Goal: Information Seeking & Learning: Learn about a topic

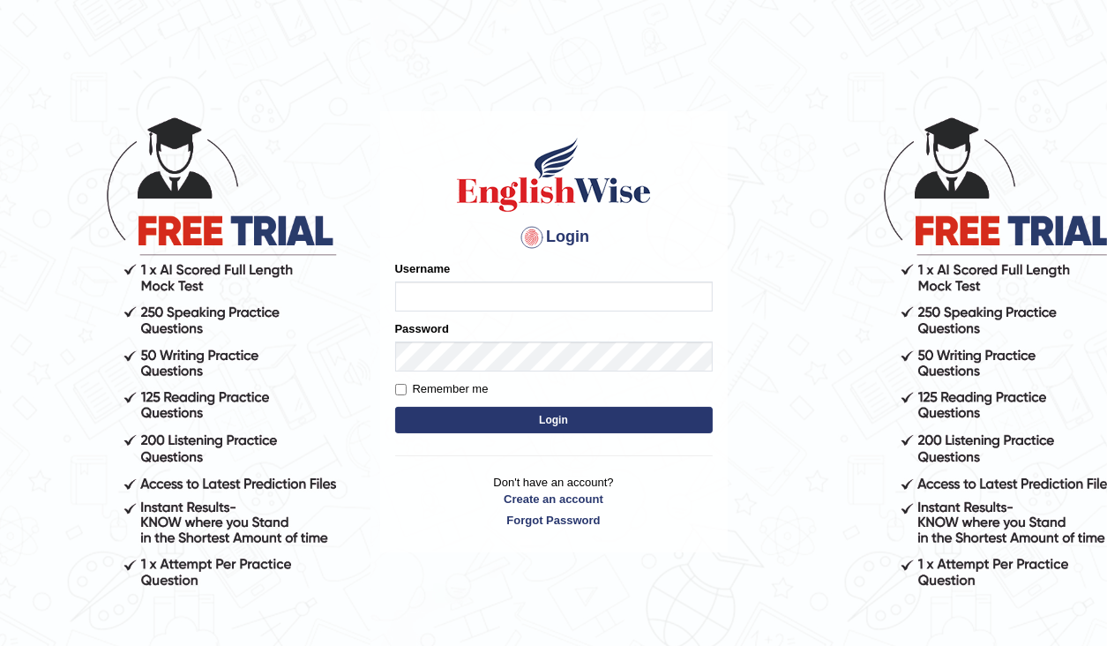
click at [447, 291] on input "Username" at bounding box center [554, 296] width 318 height 30
type input "04081984"
click at [651, 412] on button "Login" at bounding box center [554, 420] width 318 height 26
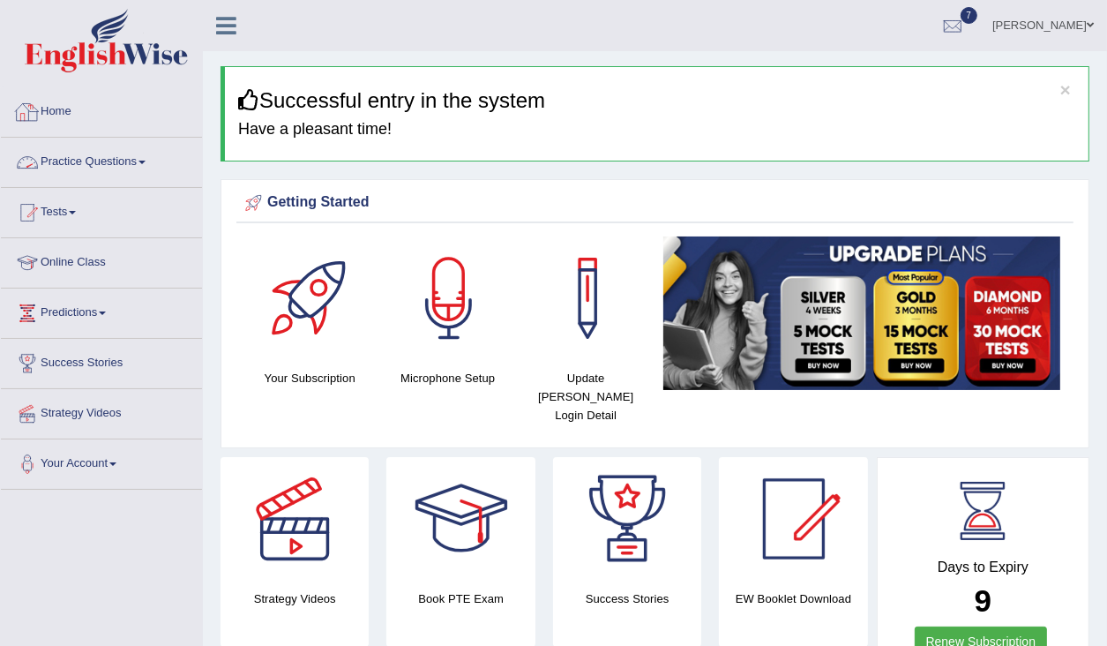
click at [128, 166] on link "Practice Questions" at bounding box center [101, 160] width 201 height 44
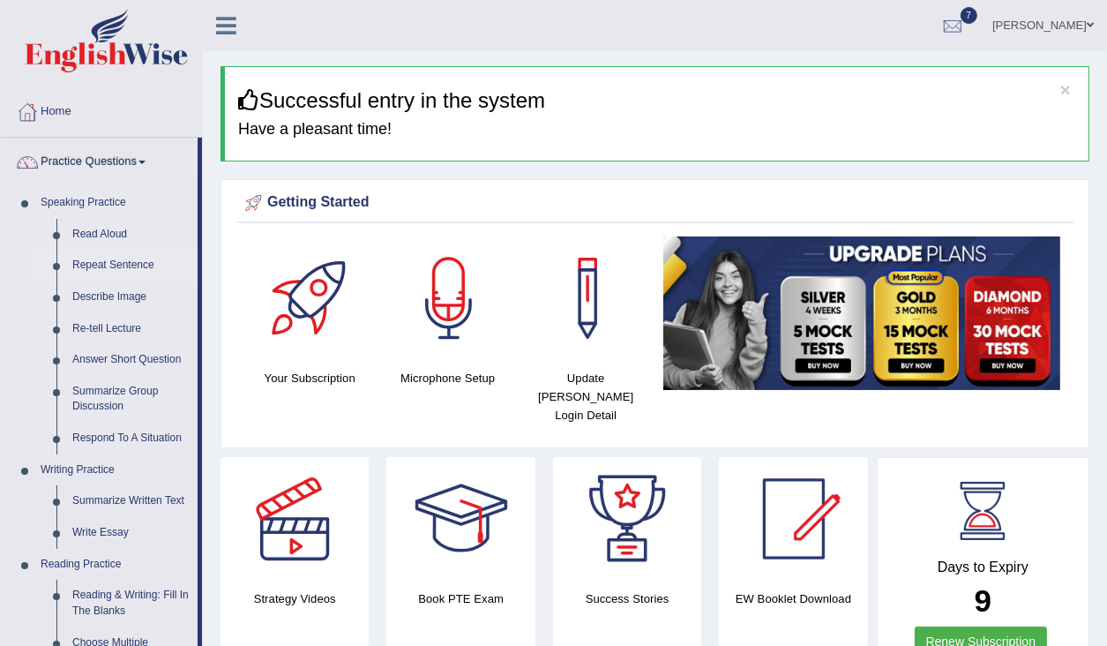
click at [129, 266] on link "Repeat Sentence" at bounding box center [130, 266] width 133 height 32
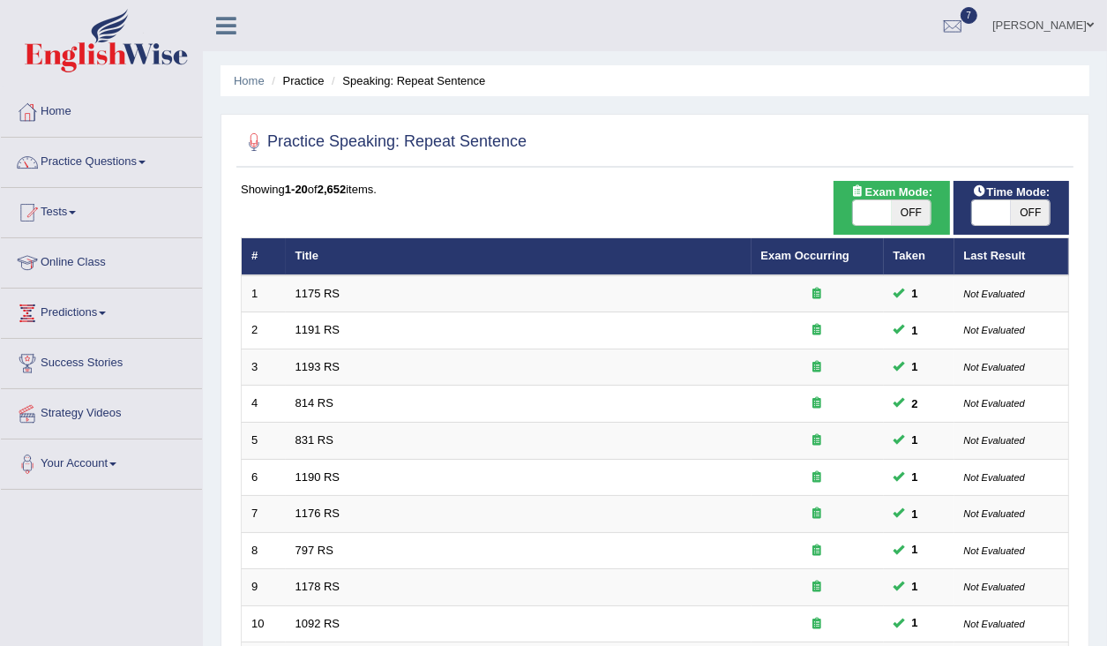
click at [864, 213] on span at bounding box center [872, 212] width 39 height 25
checkbox input "true"
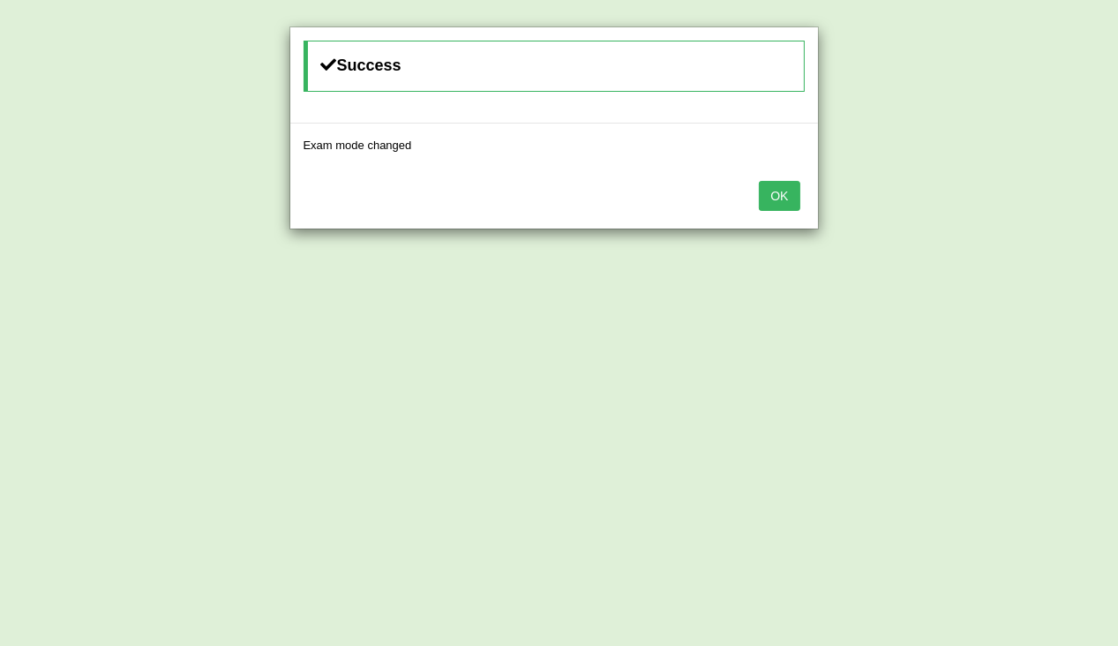
click at [783, 201] on button "OK" at bounding box center [779, 196] width 41 height 30
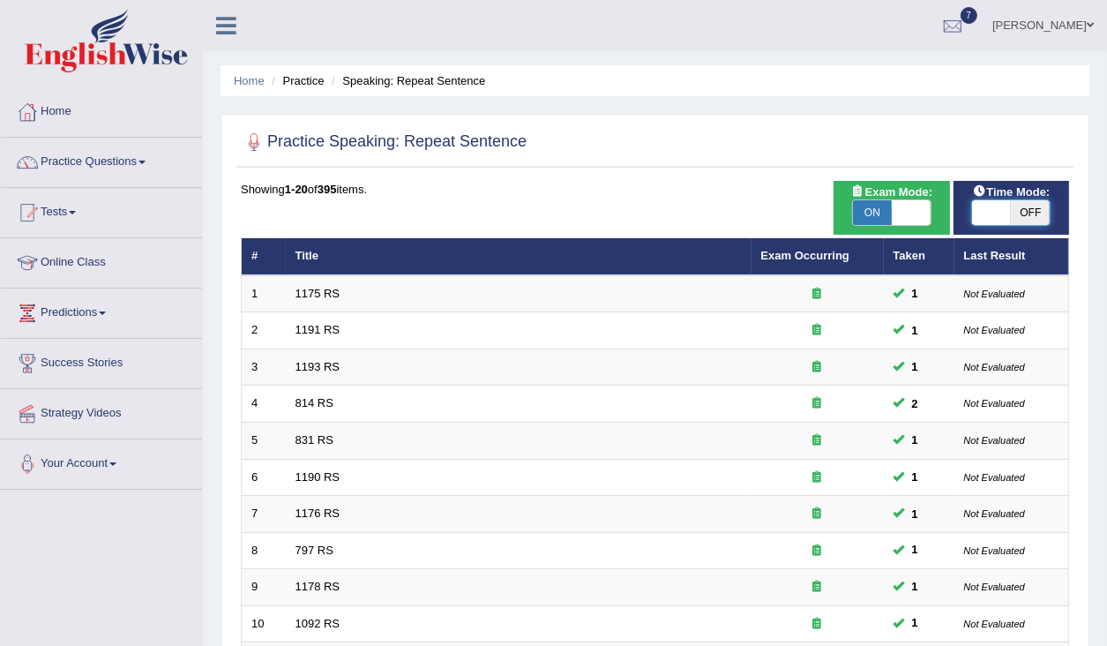
drag, startPoint x: 986, startPoint y: 211, endPoint x: 995, endPoint y: 254, distance: 44.1
click at [986, 213] on span at bounding box center [991, 212] width 39 height 25
click at [983, 215] on span at bounding box center [991, 212] width 39 height 25
checkbox input "true"
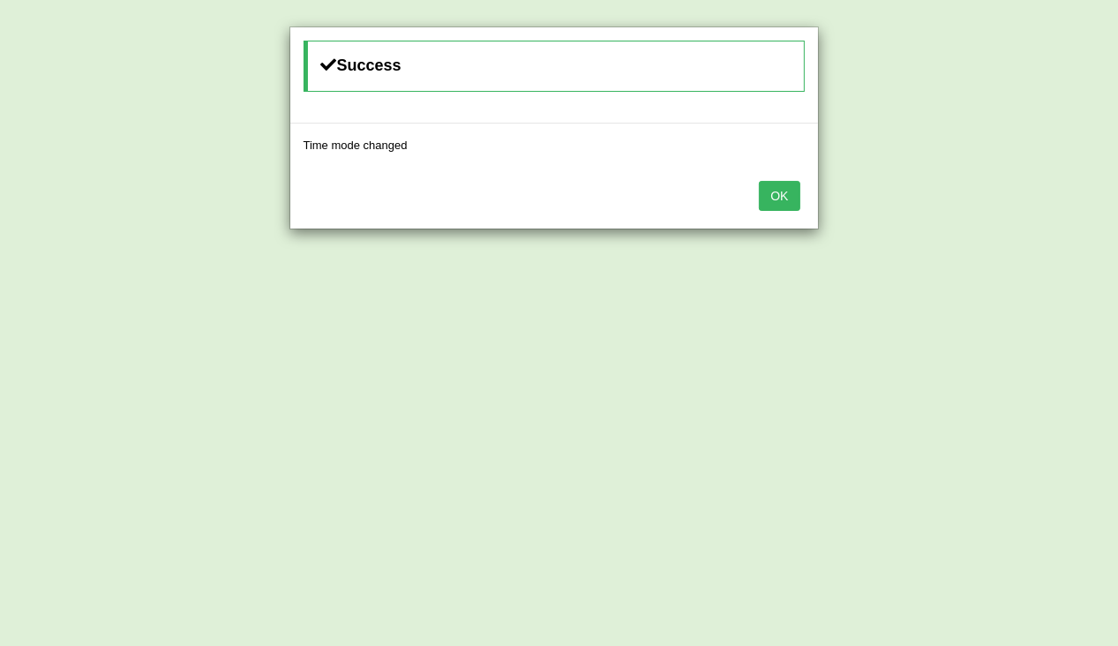
click at [793, 196] on button "OK" at bounding box center [779, 196] width 41 height 30
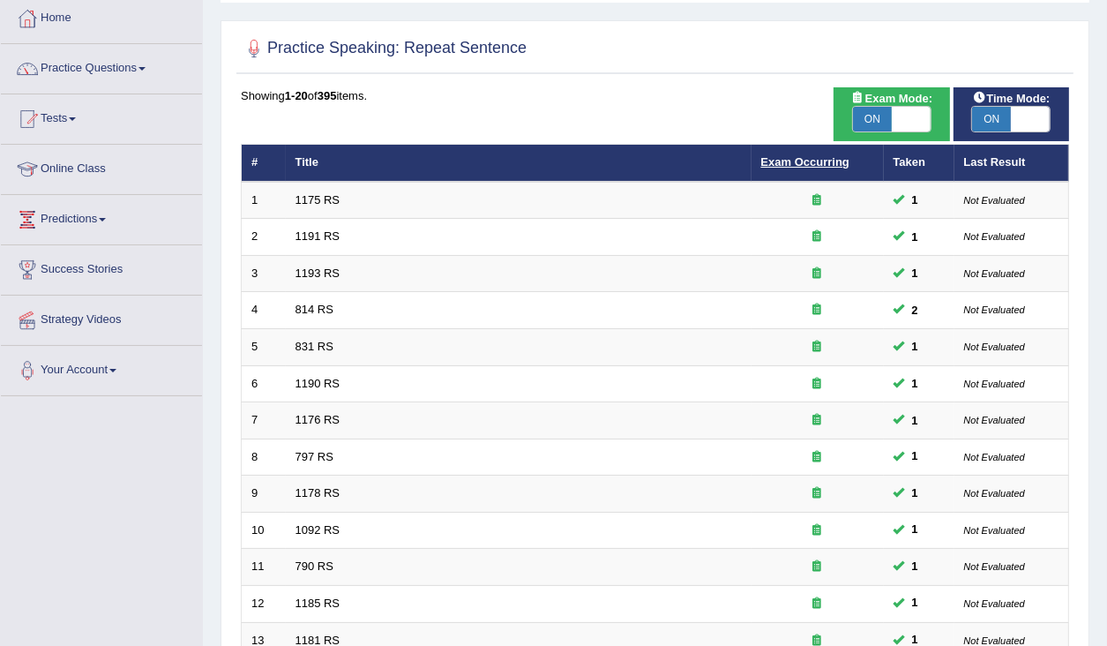
scroll to position [517, 0]
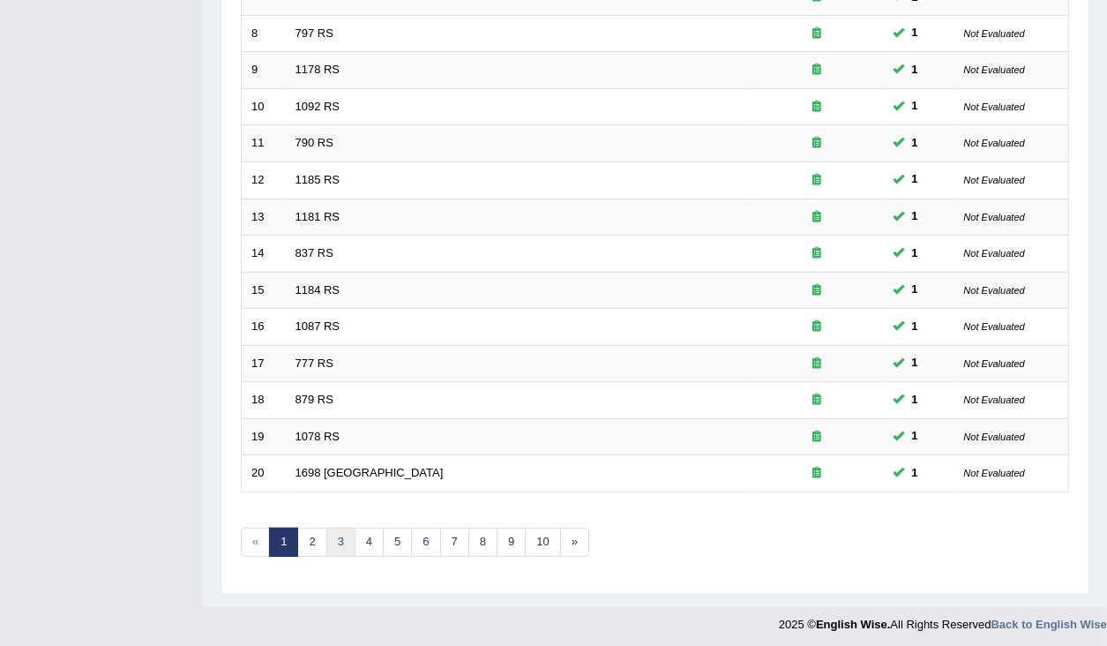
click at [341, 541] on link "3" at bounding box center [340, 542] width 29 height 29
click at [369, 535] on link "4" at bounding box center [369, 542] width 29 height 29
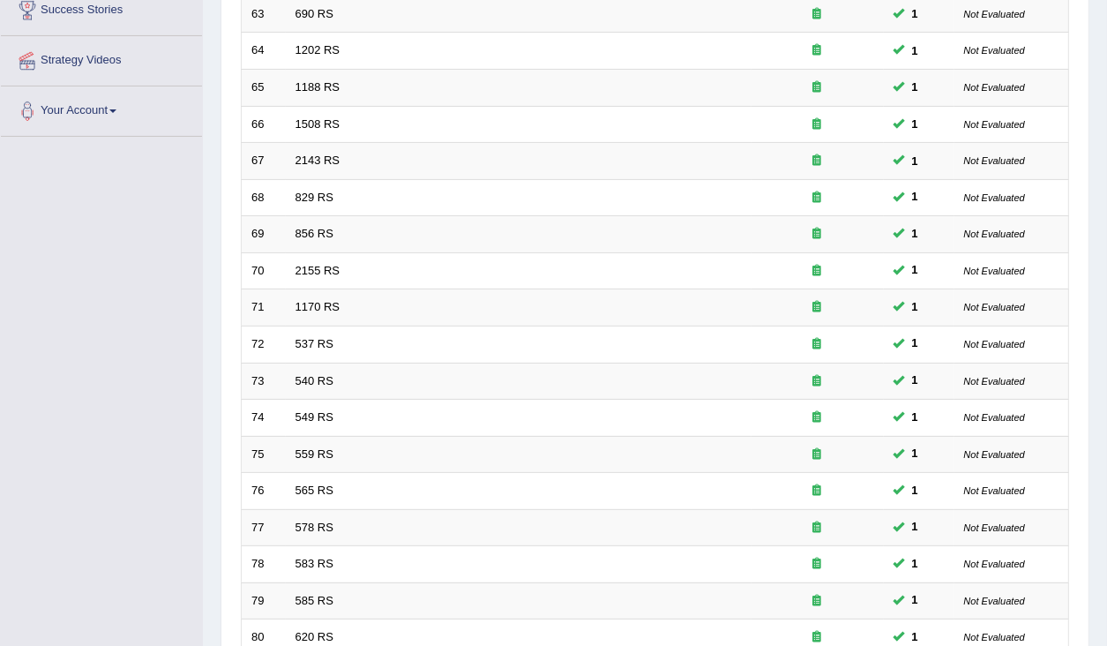
scroll to position [517, 0]
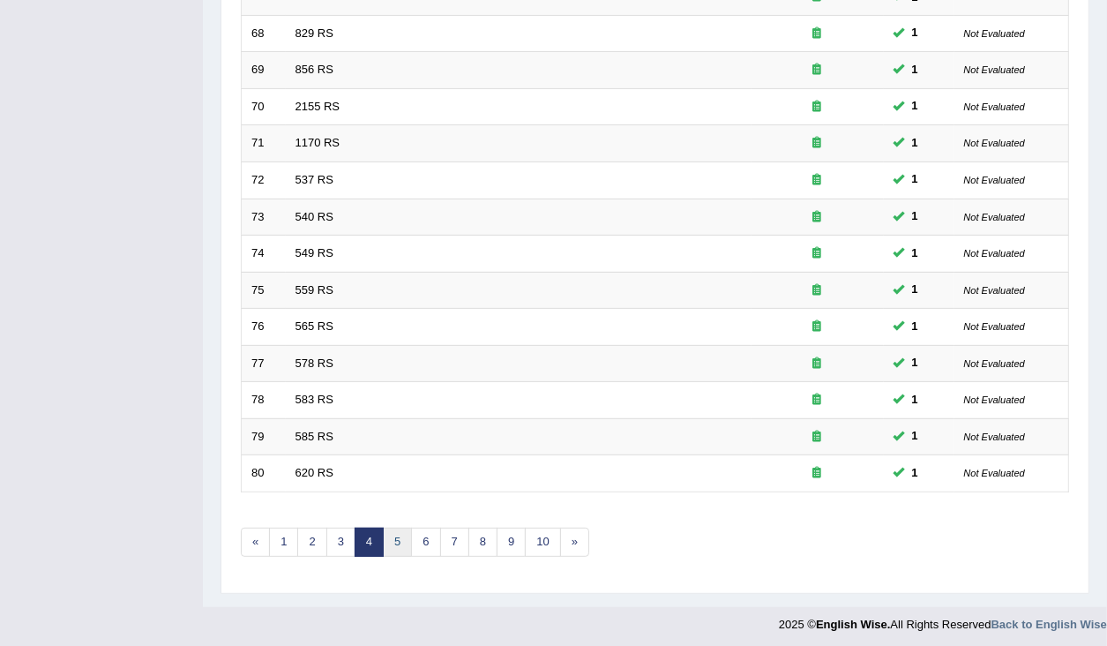
click at [397, 536] on link "5" at bounding box center [397, 542] width 29 height 29
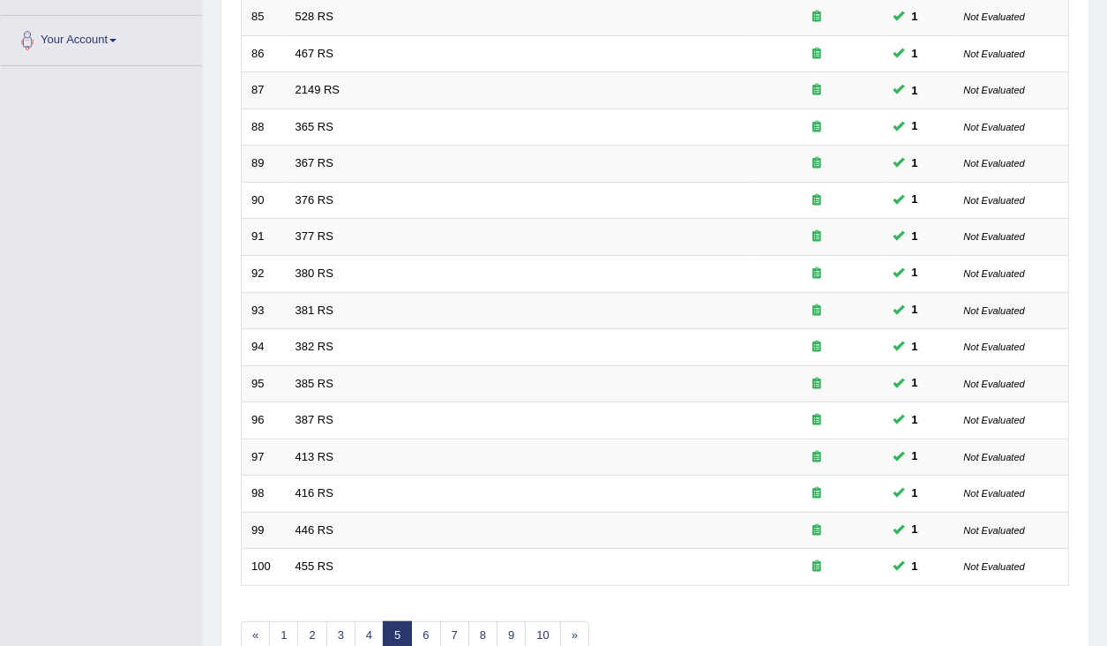
scroll to position [517, 0]
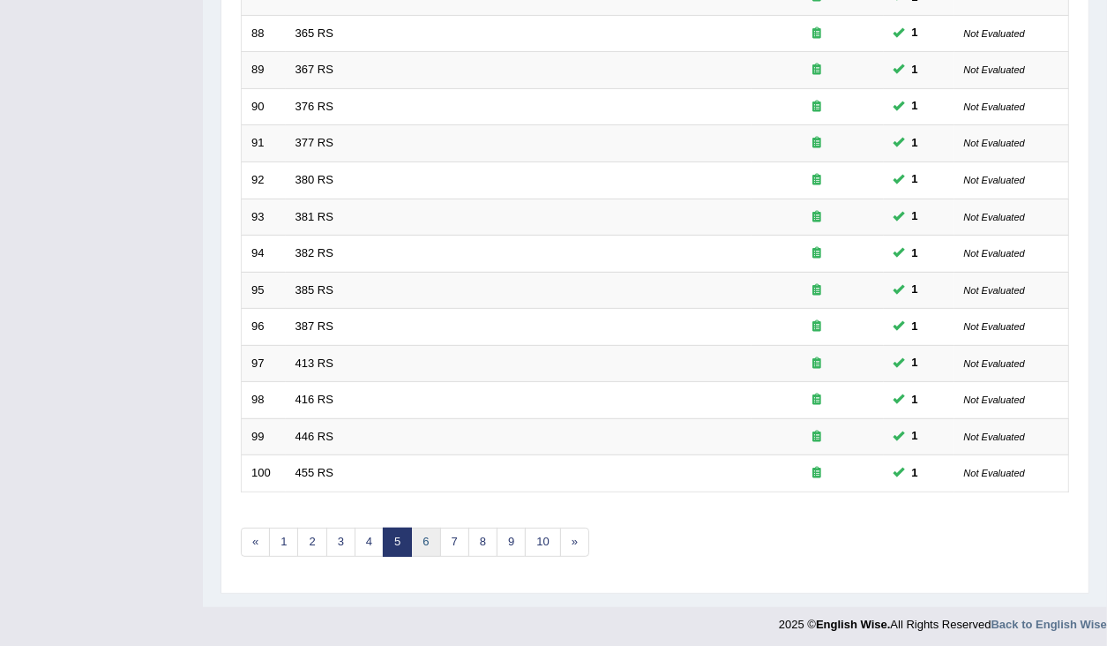
click at [420, 533] on link "6" at bounding box center [425, 542] width 29 height 29
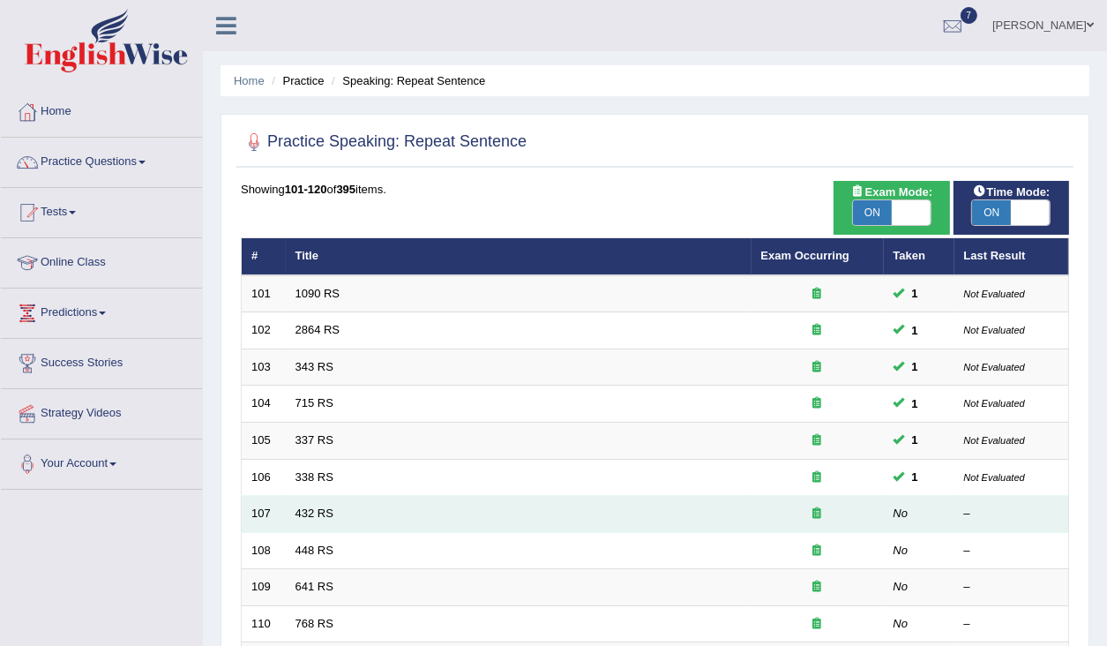
scroll to position [212, 0]
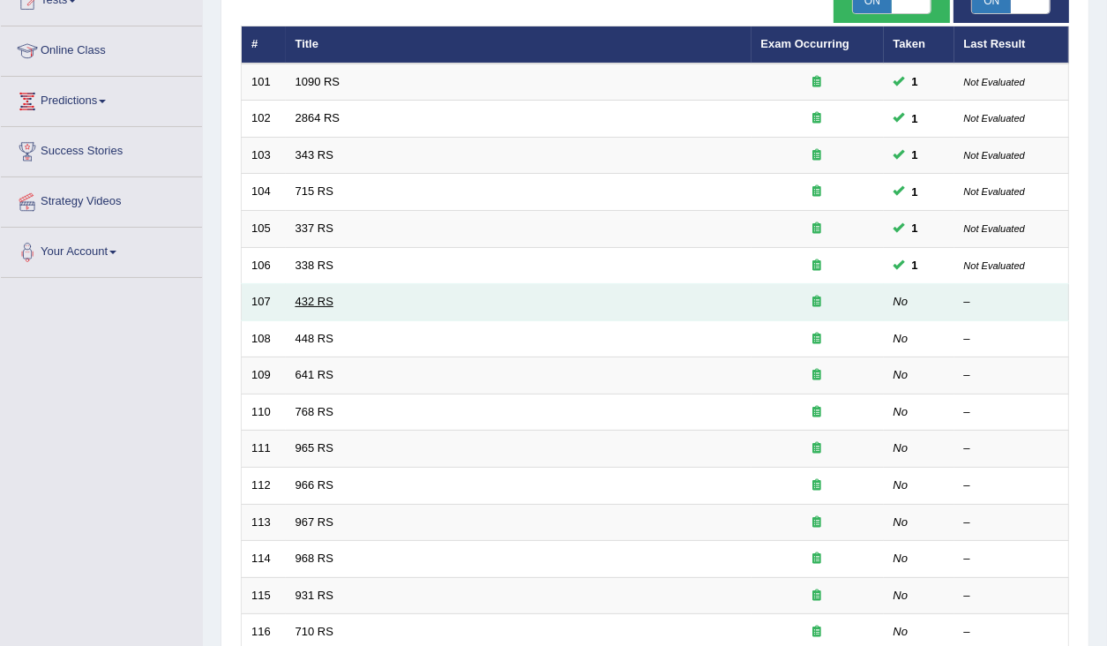
click at [314, 299] on link "432 RS" at bounding box center [315, 301] width 38 height 13
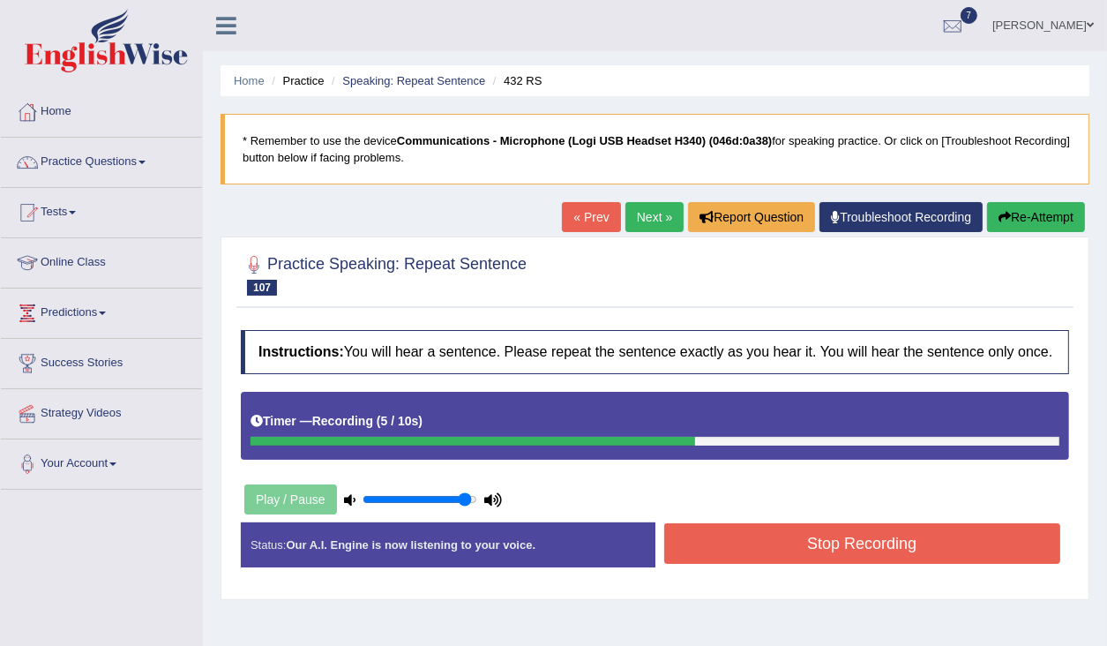
click at [854, 560] on button "Stop Recording" at bounding box center [862, 543] width 397 height 41
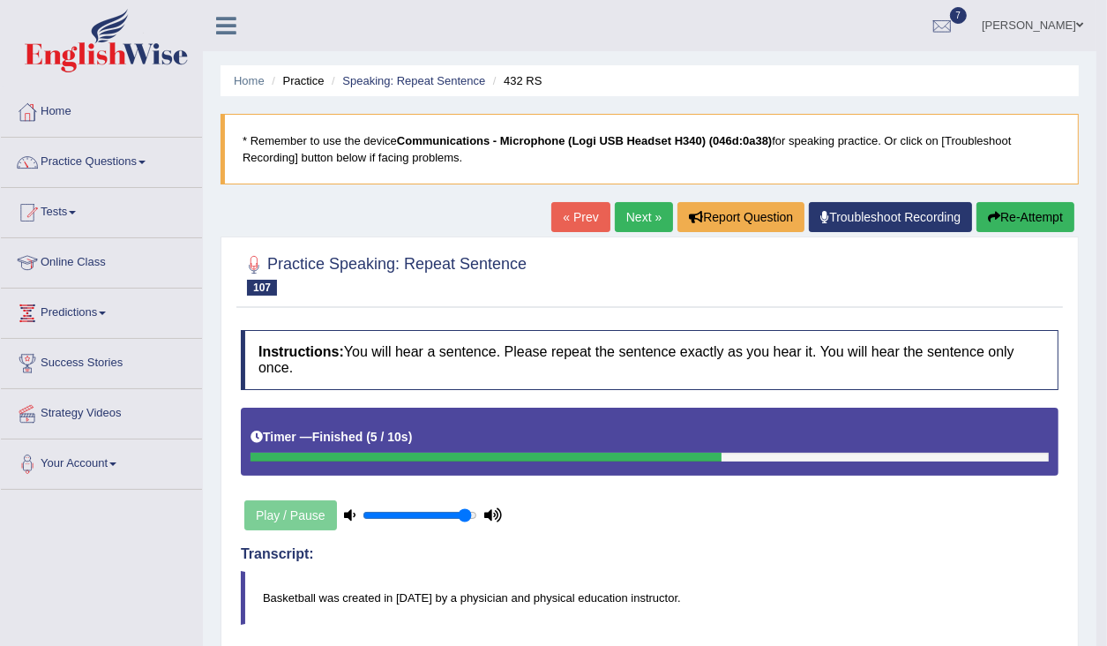
click at [646, 222] on link "Next »" at bounding box center [644, 217] width 58 height 30
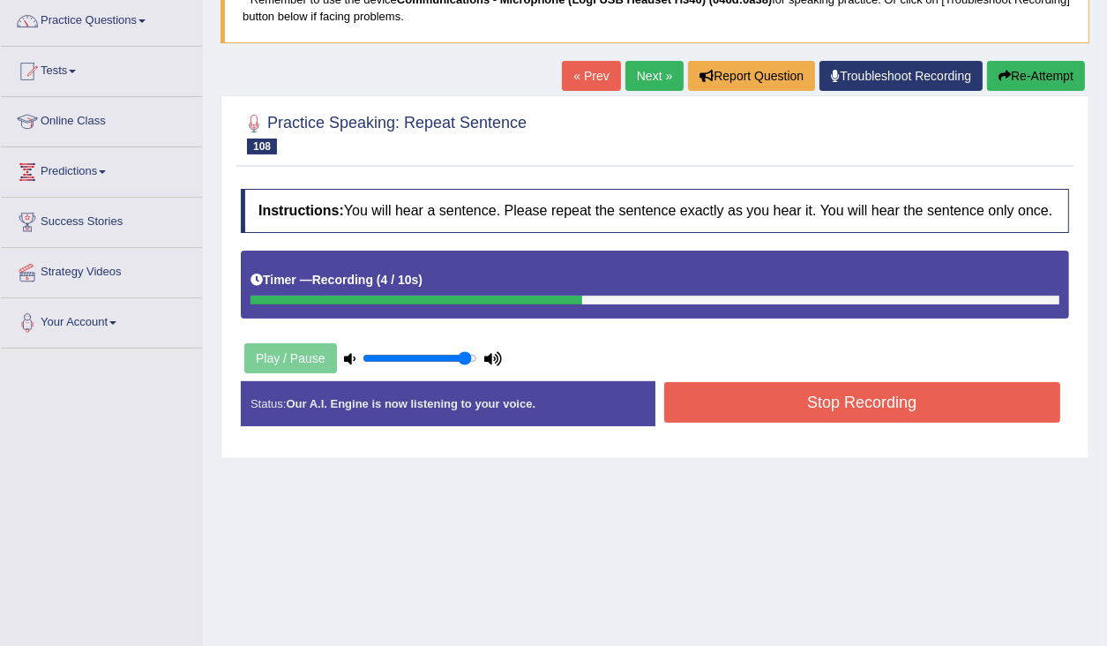
drag, startPoint x: 826, startPoint y: 431, endPoint x: 865, endPoint y: 446, distance: 42.4
click at [826, 423] on button "Stop Recording" at bounding box center [862, 402] width 397 height 41
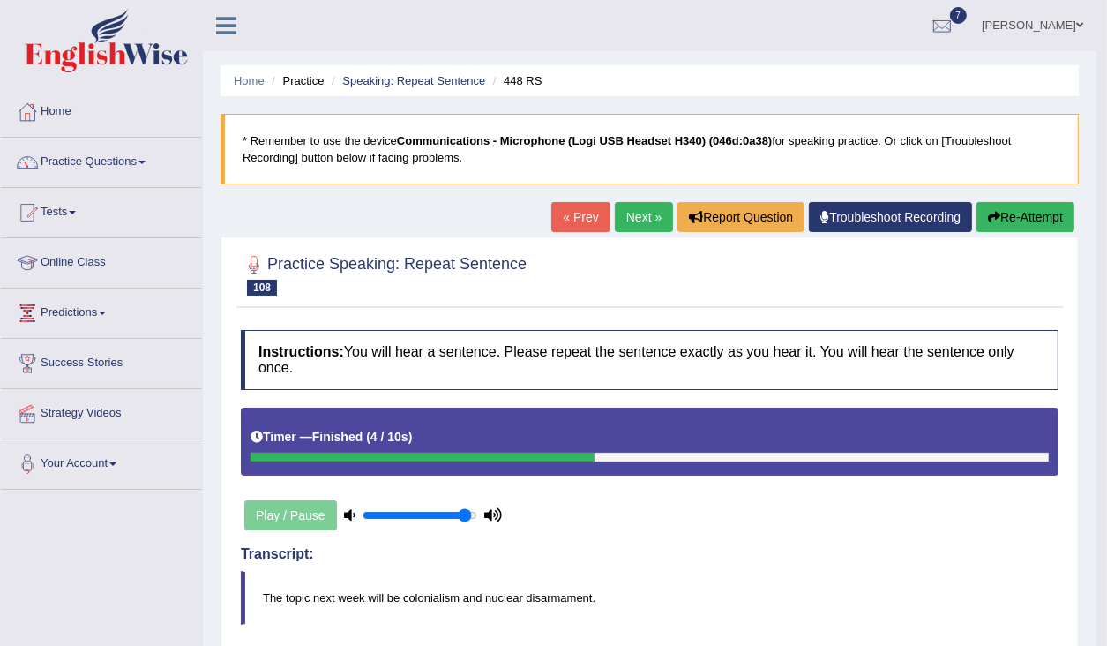
click at [626, 226] on link "Next »" at bounding box center [644, 217] width 58 height 30
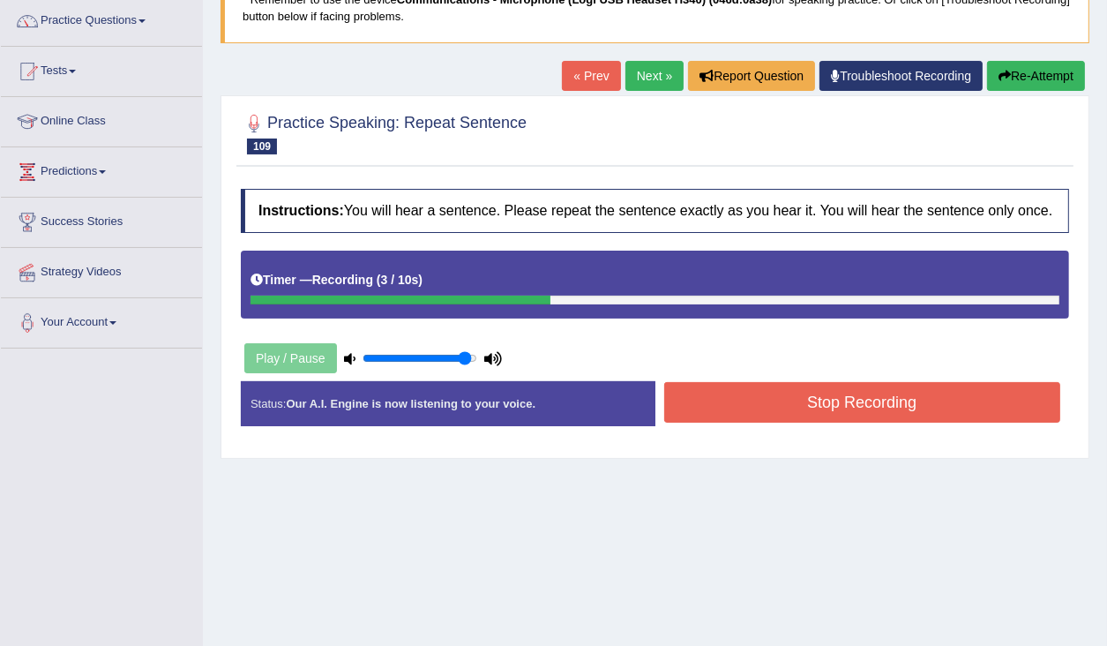
click at [812, 415] on button "Stop Recording" at bounding box center [862, 402] width 397 height 41
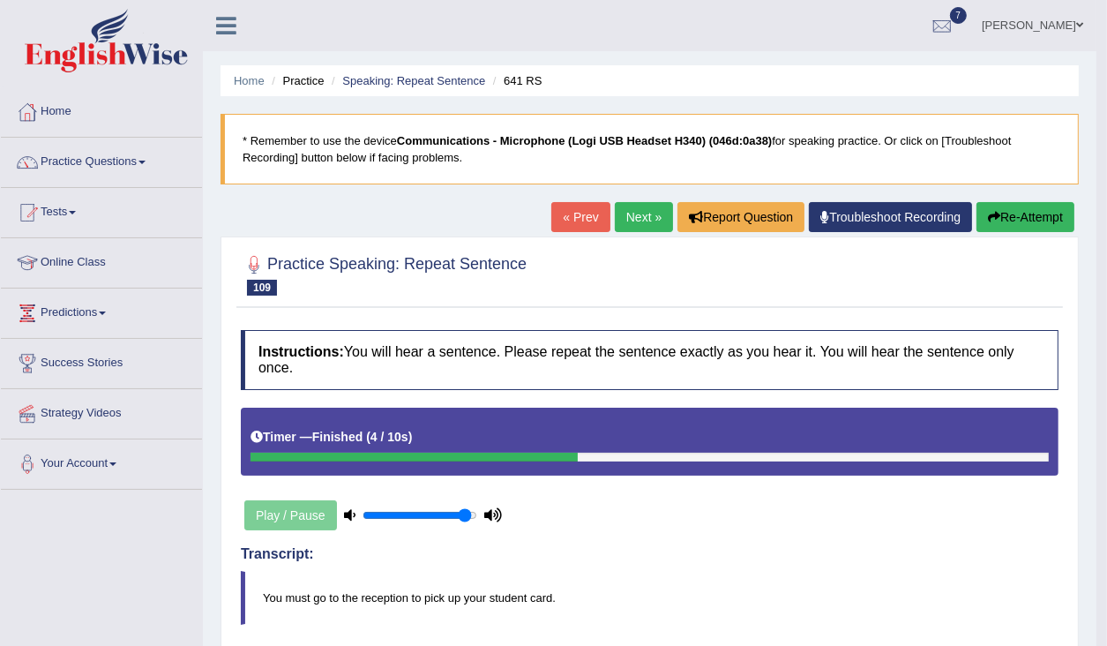
click at [642, 221] on link "Next »" at bounding box center [644, 217] width 58 height 30
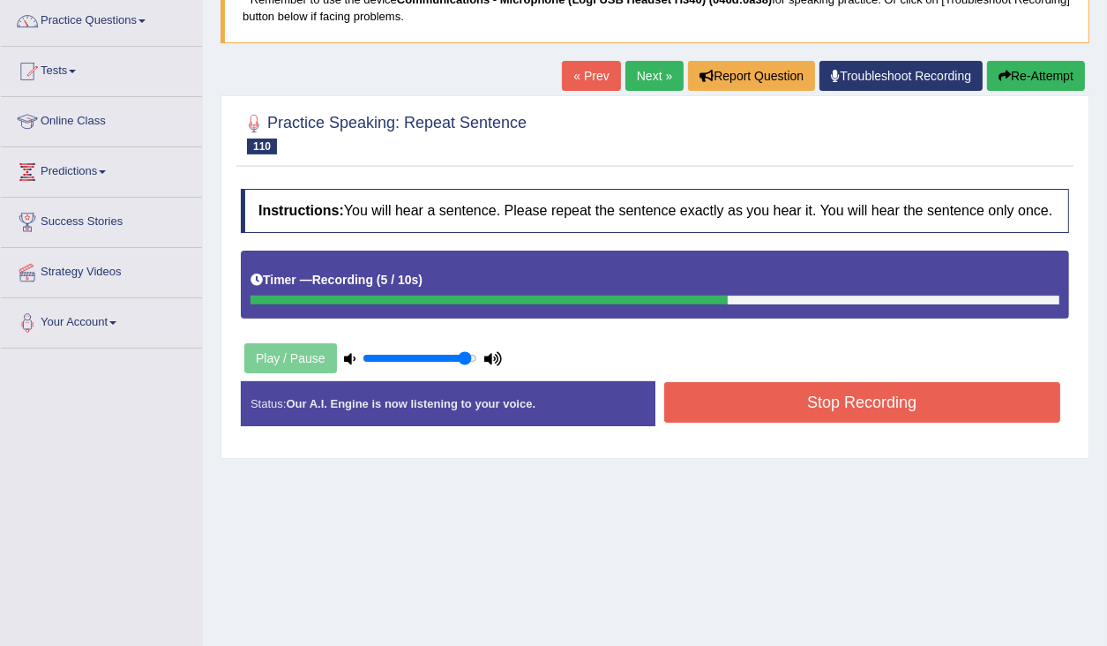
click at [850, 423] on button "Stop Recording" at bounding box center [862, 402] width 397 height 41
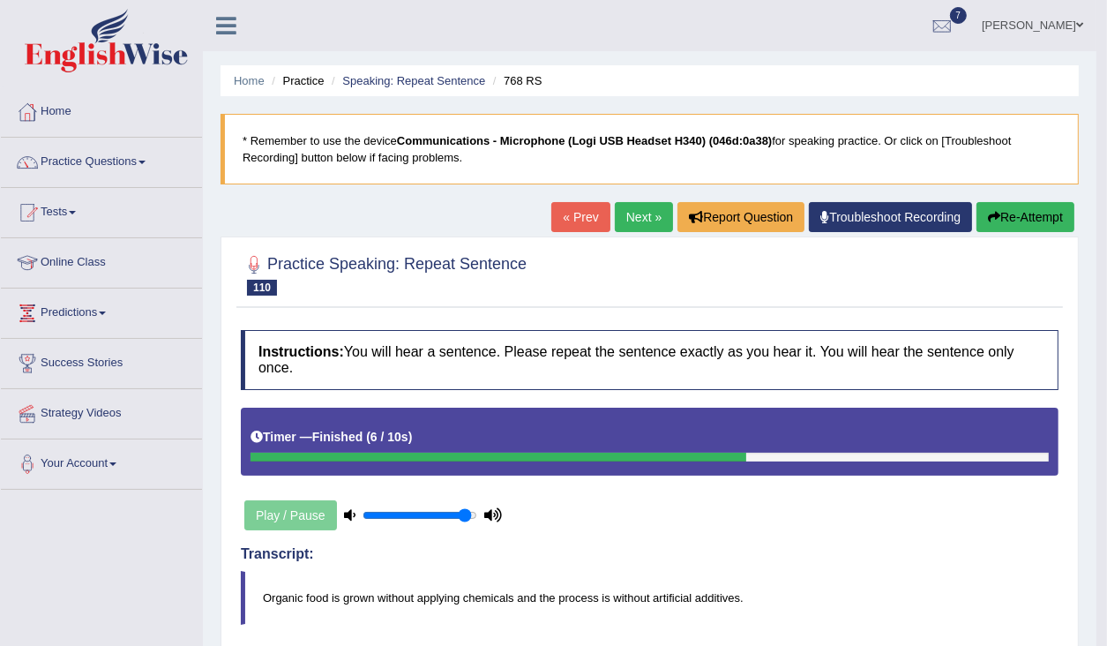
click at [1027, 220] on button "Re-Attempt" at bounding box center [1026, 217] width 98 height 30
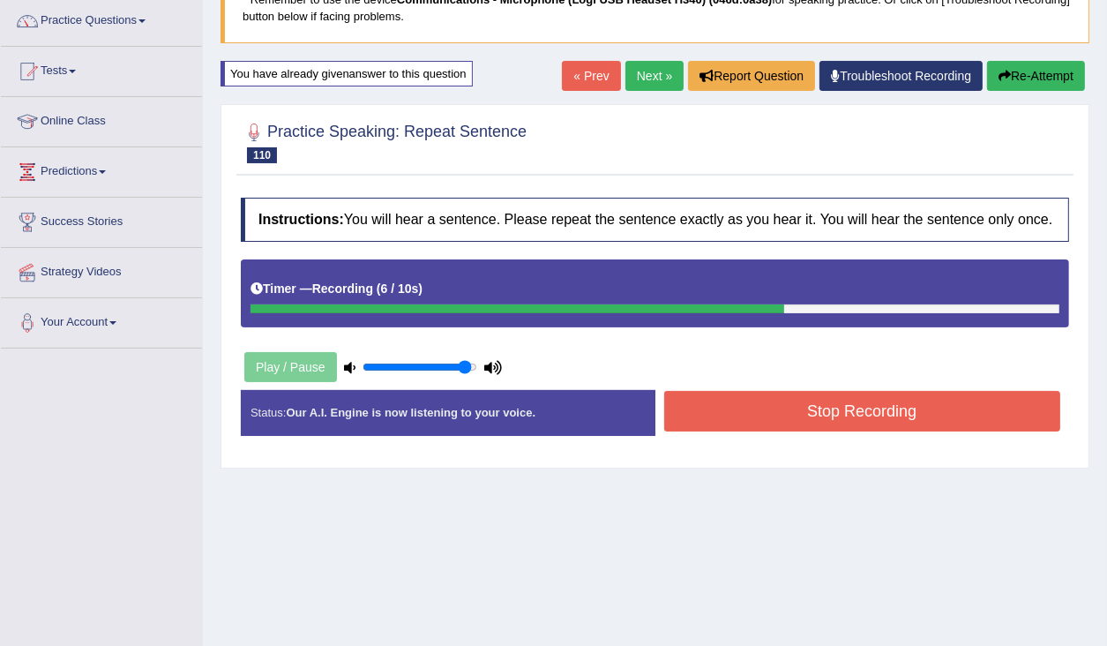
click at [886, 427] on button "Stop Recording" at bounding box center [862, 411] width 397 height 41
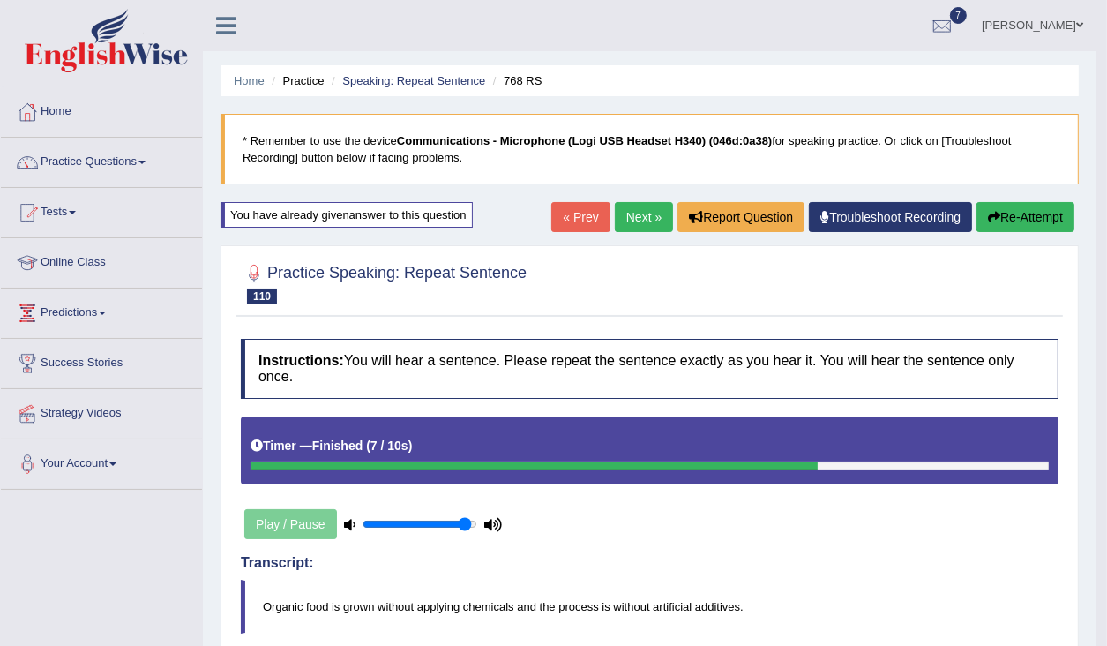
click at [644, 218] on link "Next »" at bounding box center [644, 217] width 58 height 30
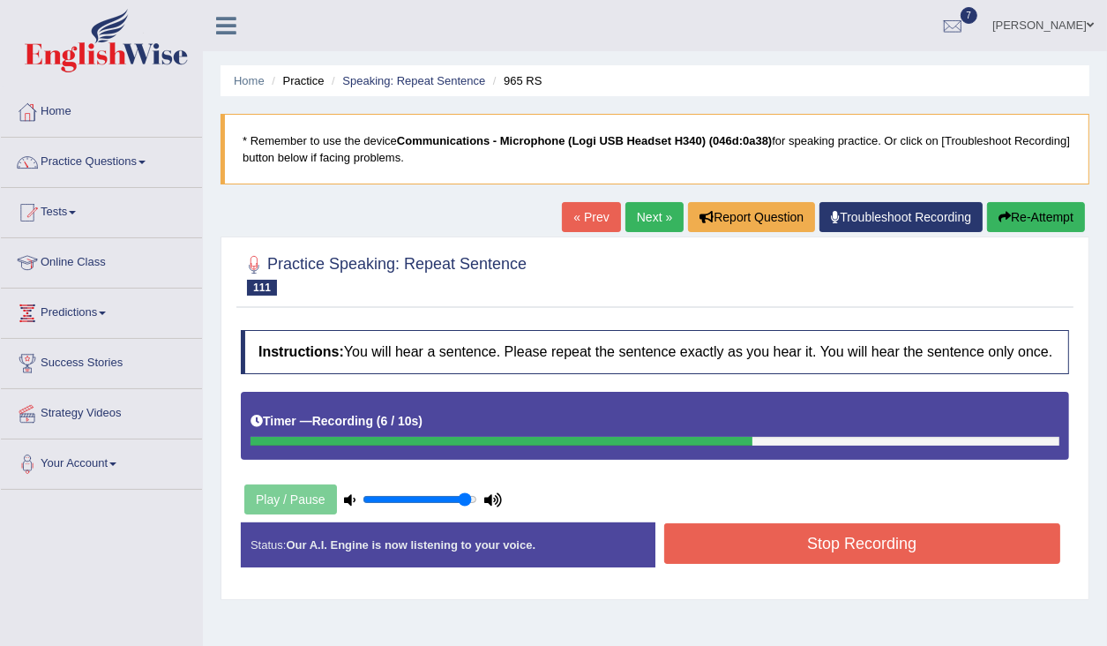
click at [910, 547] on button "Stop Recording" at bounding box center [862, 543] width 397 height 41
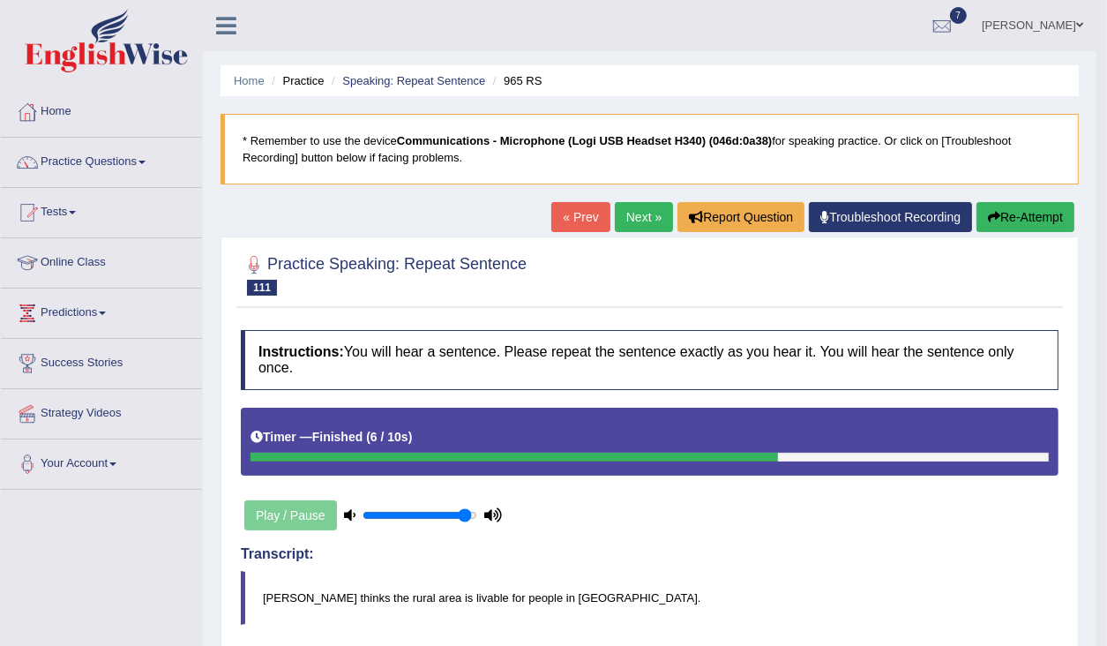
click at [621, 225] on link "Next »" at bounding box center [644, 217] width 58 height 30
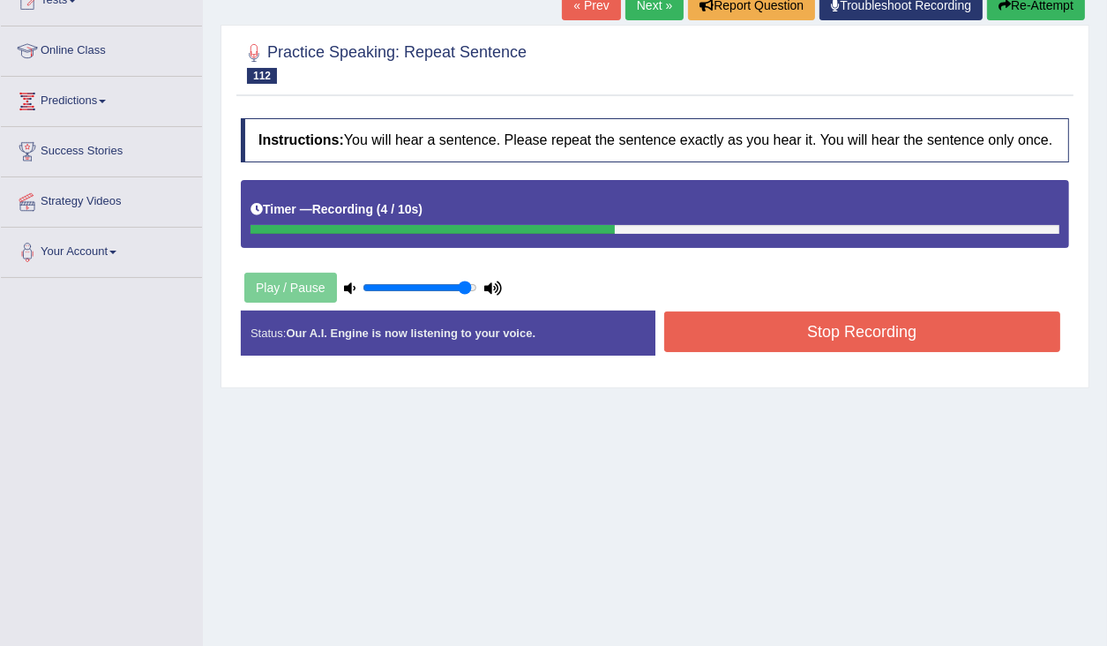
click at [857, 352] on button "Stop Recording" at bounding box center [862, 331] width 397 height 41
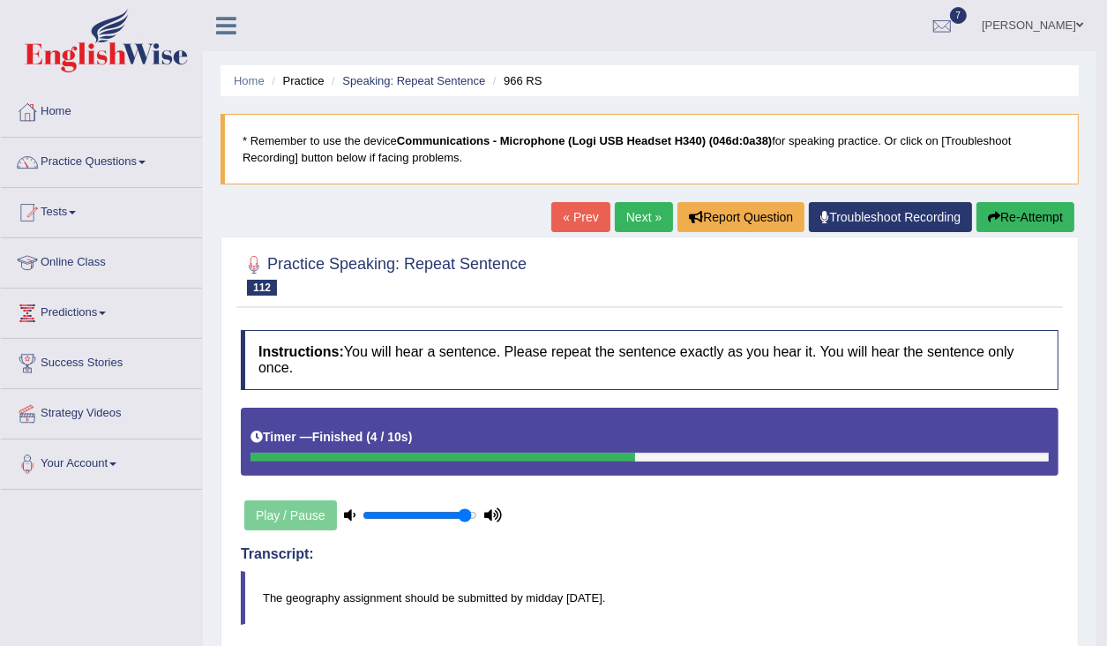
click at [630, 217] on link "Next »" at bounding box center [644, 217] width 58 height 30
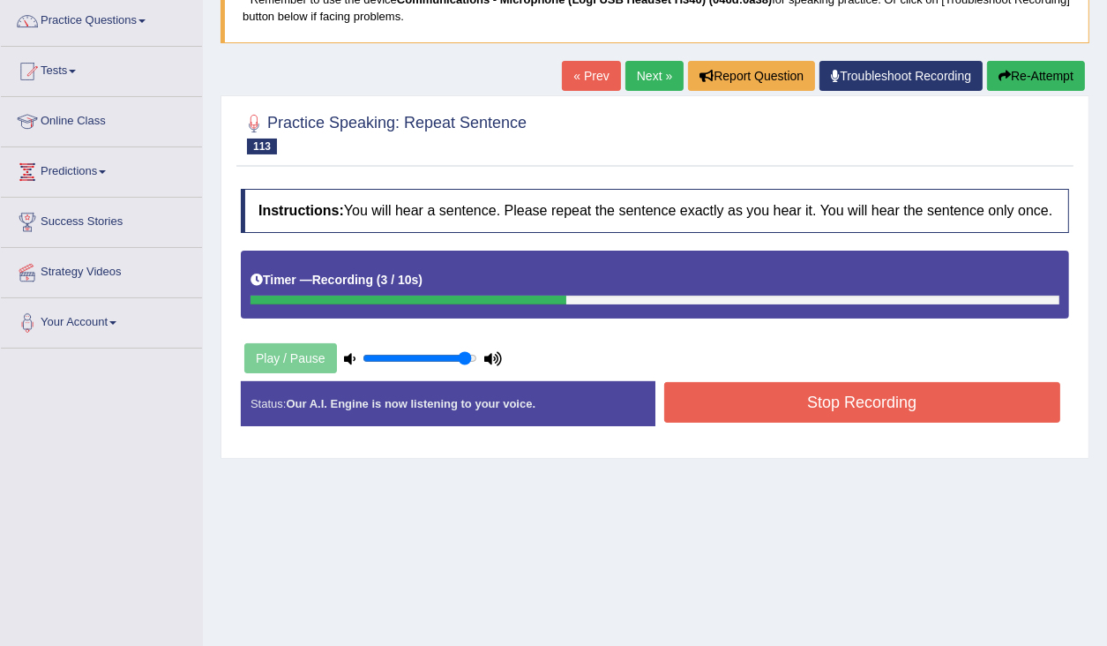
click at [873, 409] on button "Stop Recording" at bounding box center [862, 402] width 397 height 41
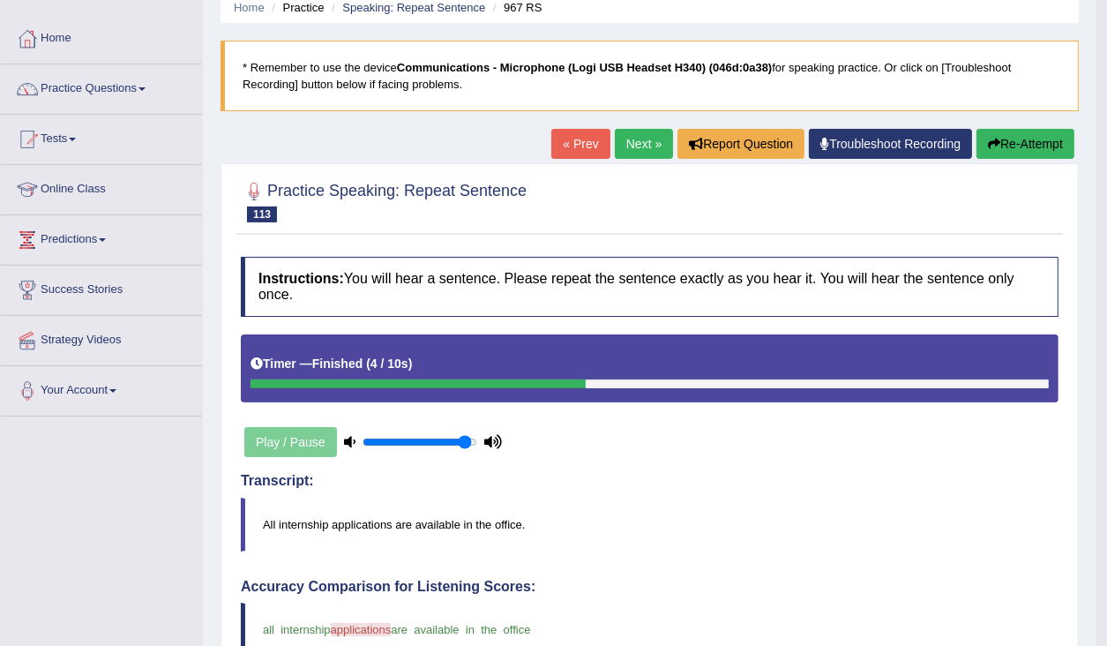
scroll to position [71, 0]
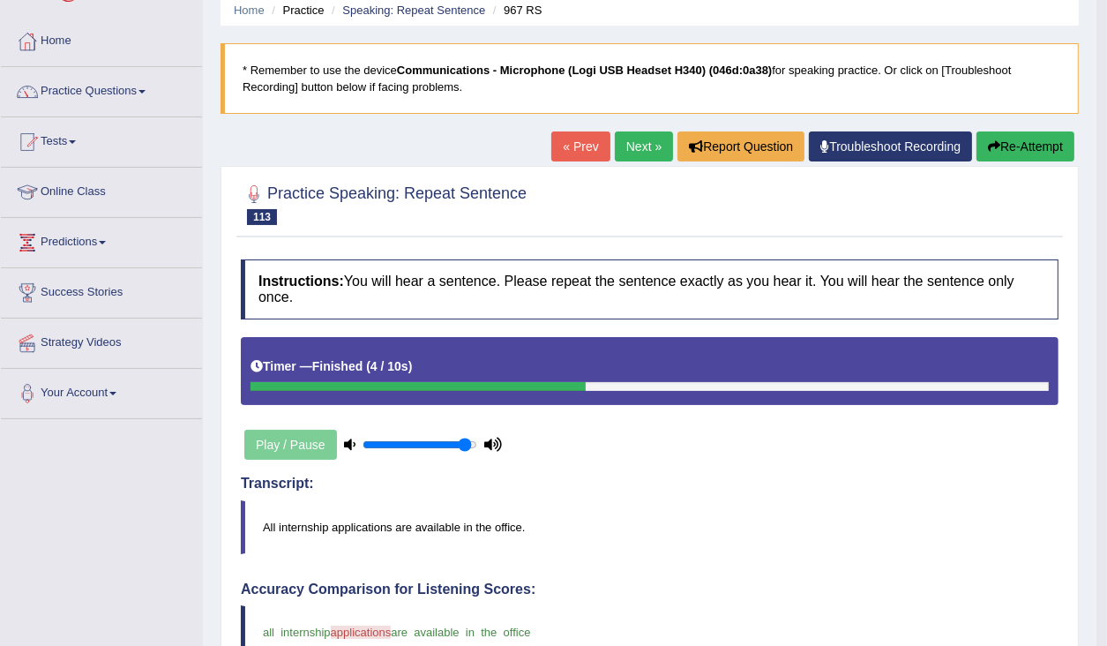
click at [628, 143] on link "Next »" at bounding box center [644, 146] width 58 height 30
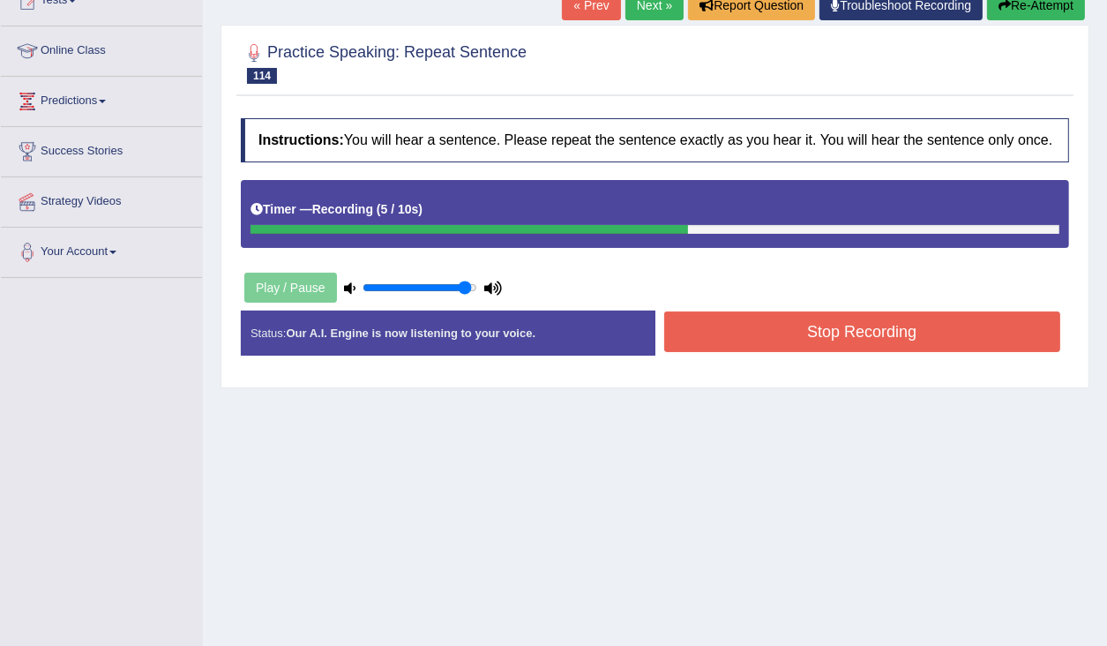
click at [852, 352] on button "Stop Recording" at bounding box center [862, 331] width 397 height 41
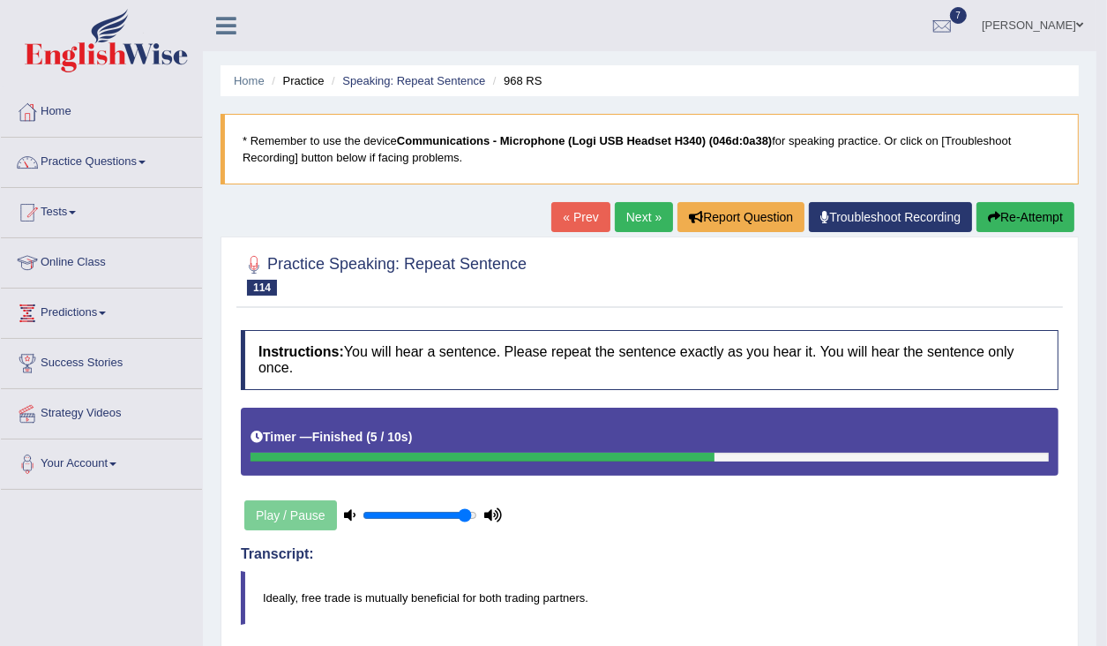
click at [645, 219] on link "Next »" at bounding box center [644, 217] width 58 height 30
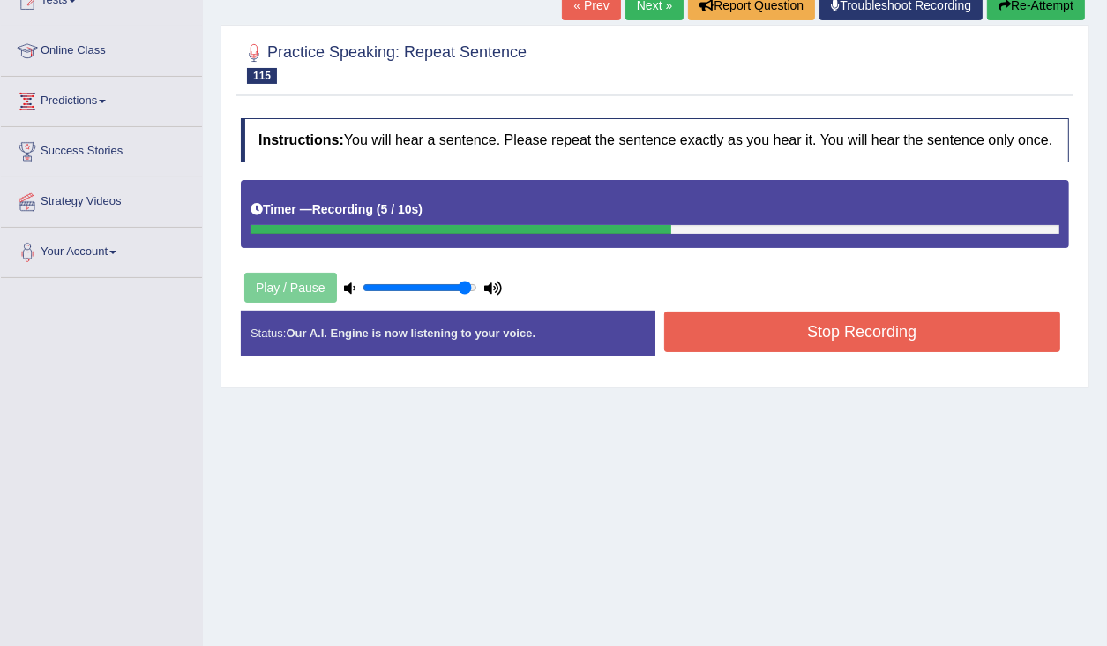
click at [798, 349] on button "Stop Recording" at bounding box center [862, 331] width 397 height 41
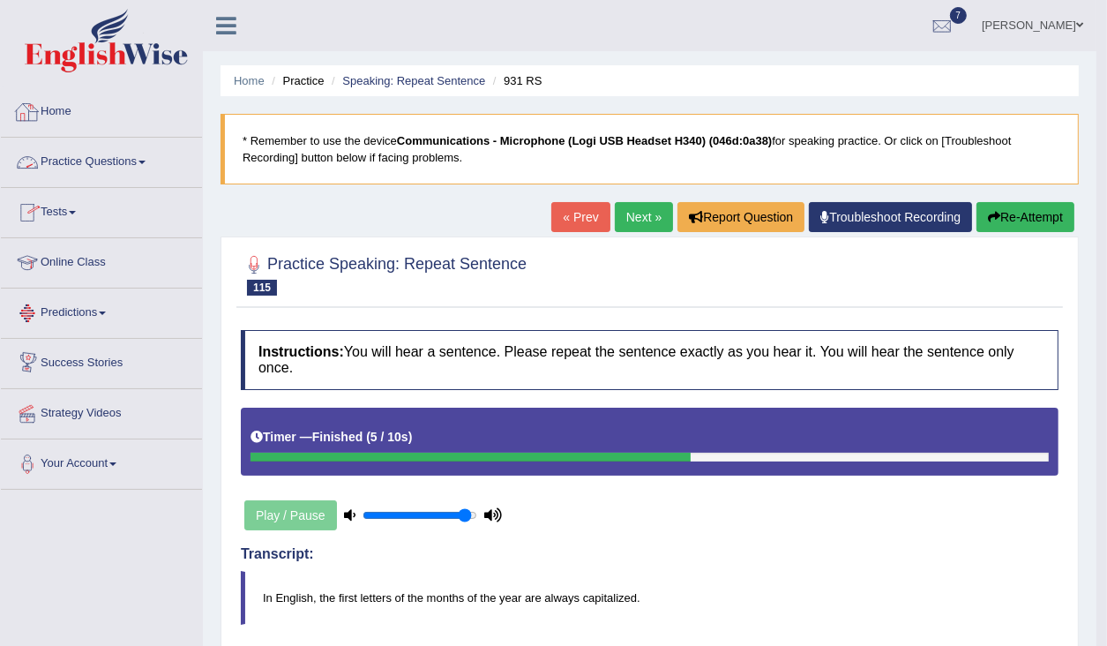
click at [64, 109] on link "Home" at bounding box center [101, 109] width 201 height 44
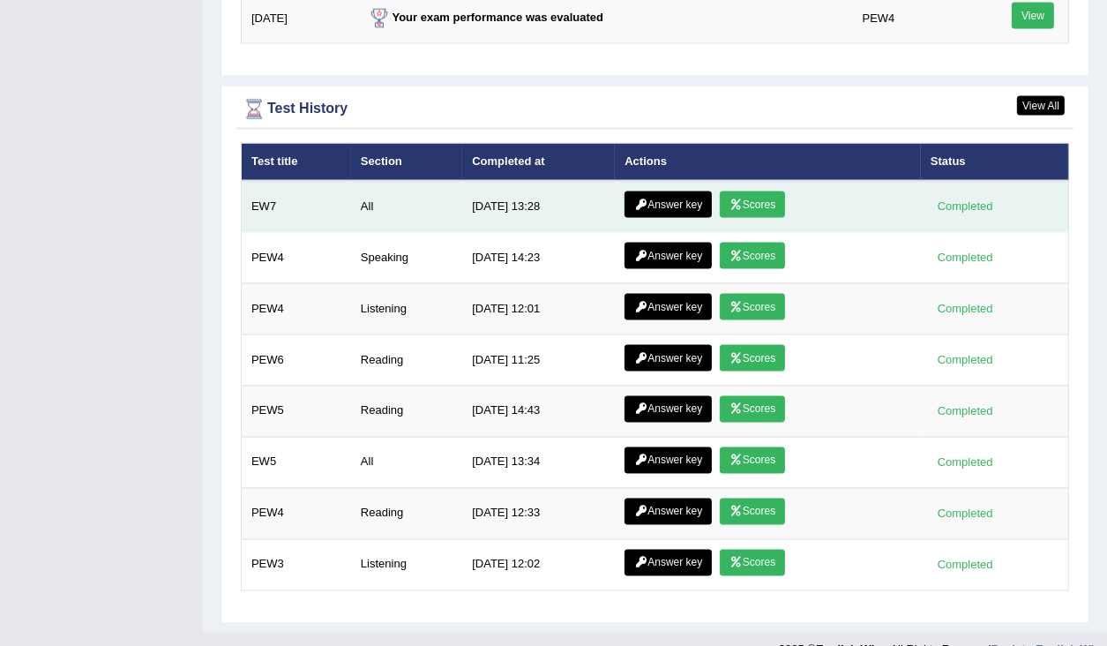
click at [772, 191] on link "Scores" at bounding box center [752, 204] width 65 height 26
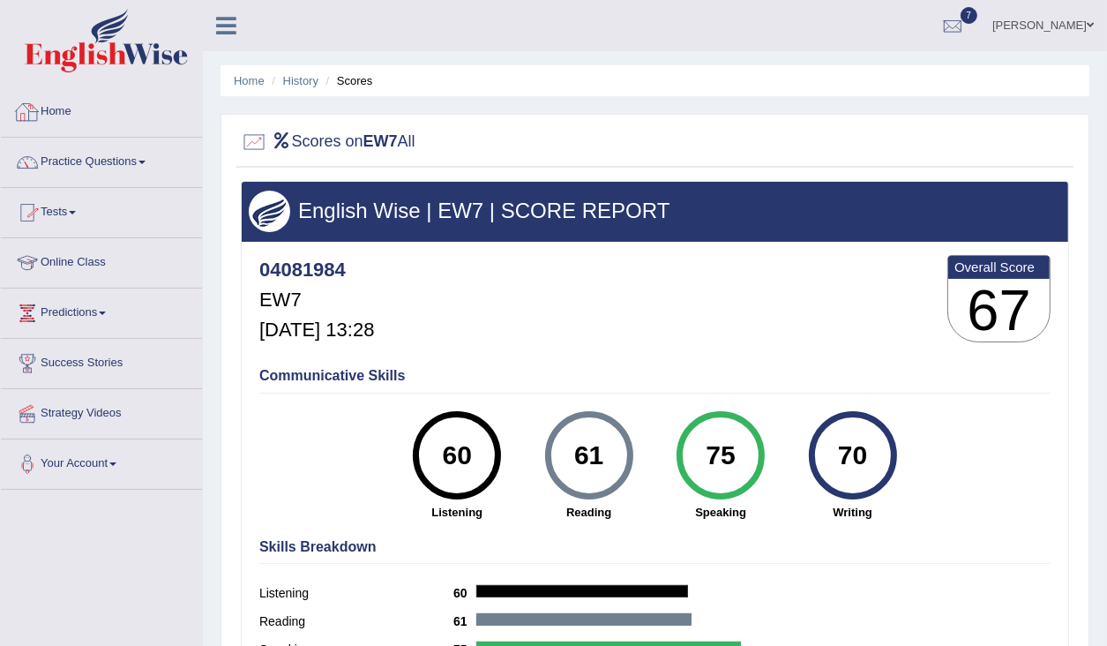
click at [65, 109] on link "Home" at bounding box center [101, 109] width 201 height 44
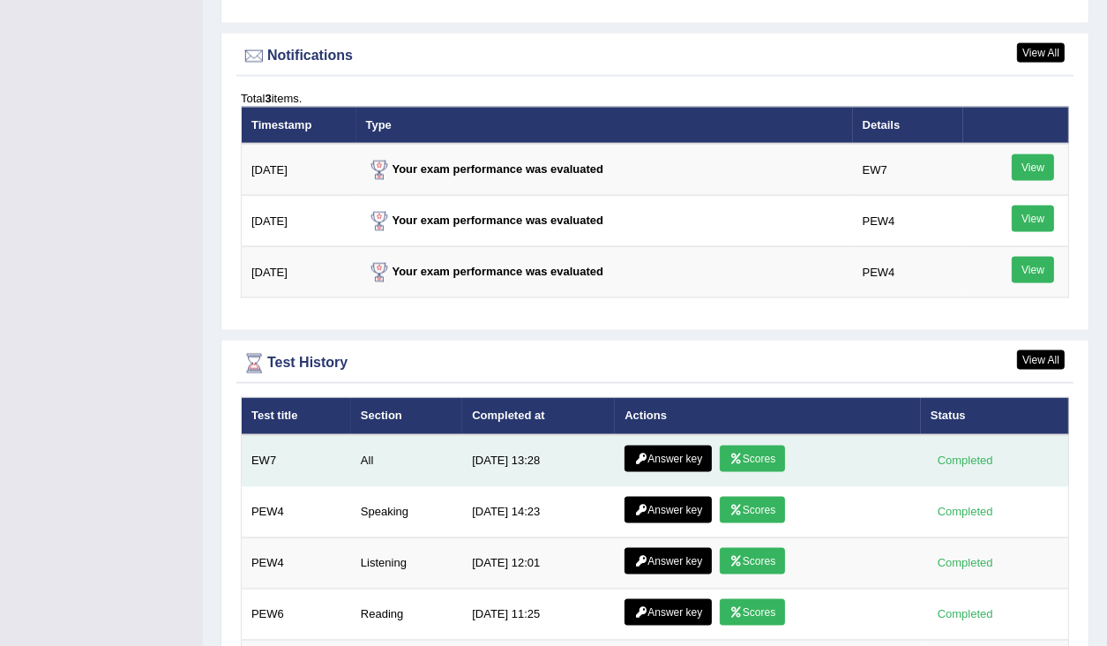
click at [678, 446] on link "Answer key" at bounding box center [668, 459] width 87 height 26
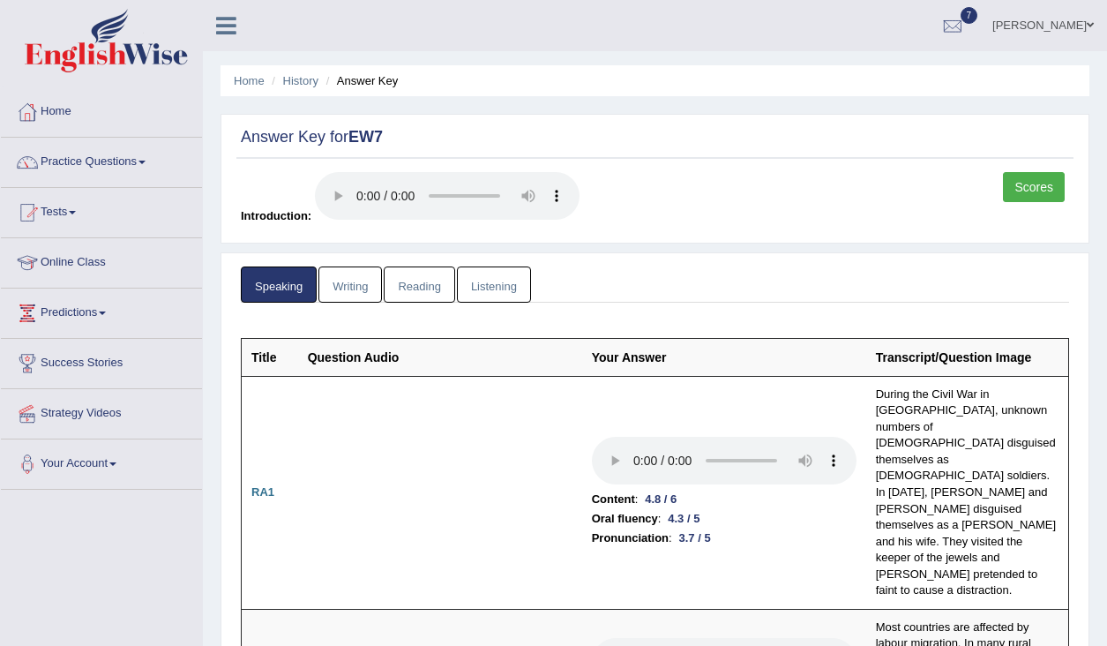
click at [360, 282] on link "Writing" at bounding box center [350, 284] width 64 height 36
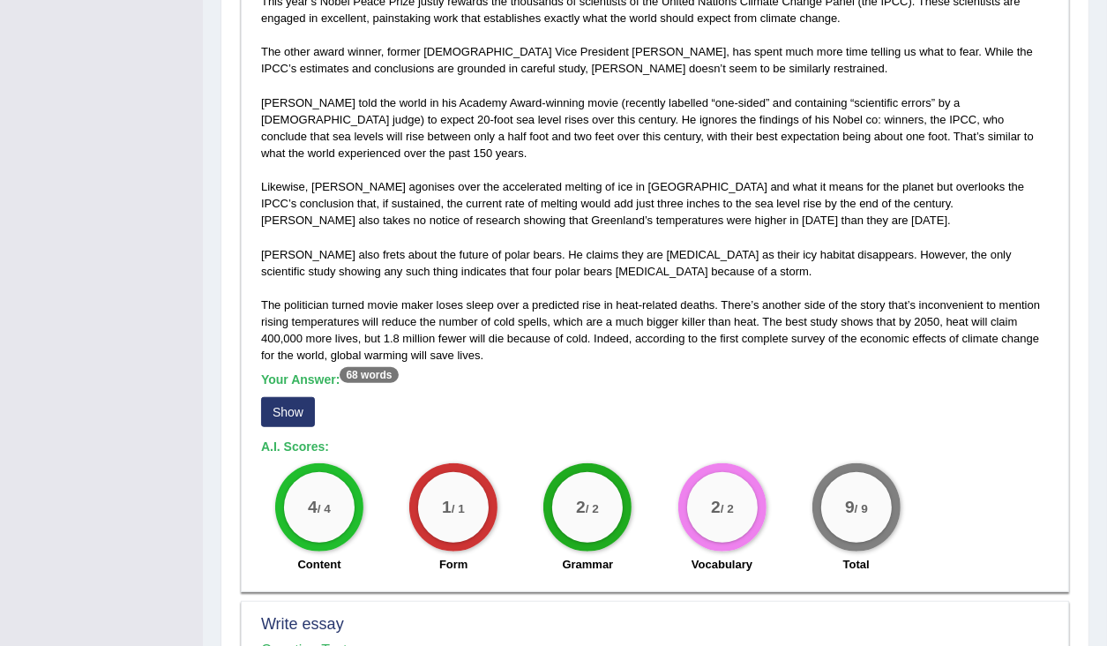
scroll to position [1059, 0]
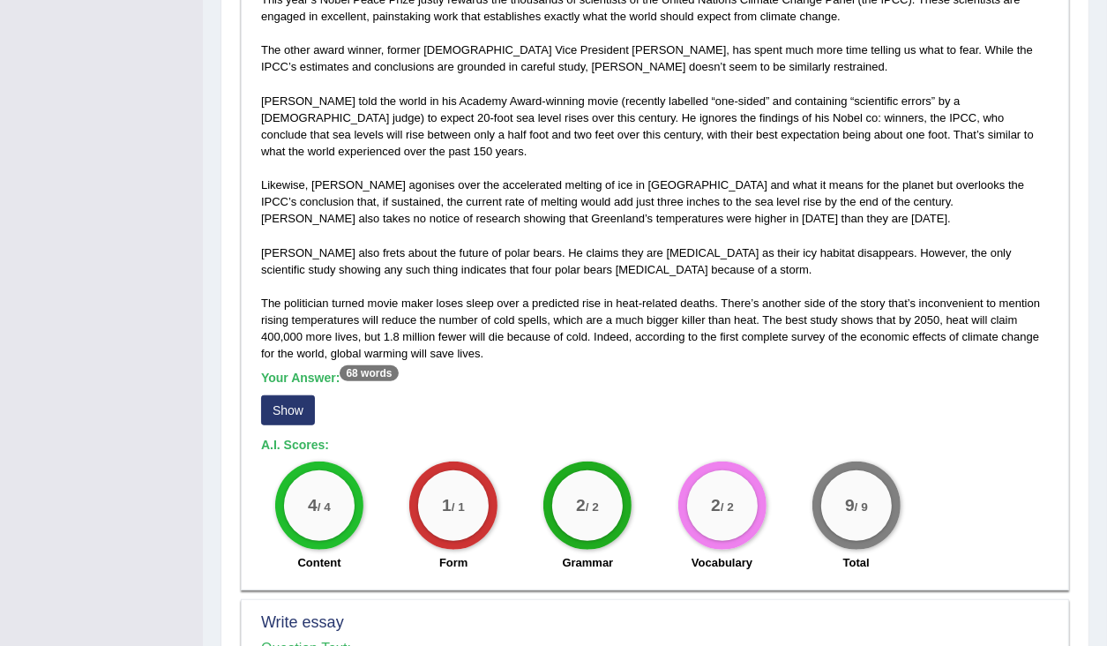
click at [297, 395] on button "Show" at bounding box center [288, 410] width 54 height 30
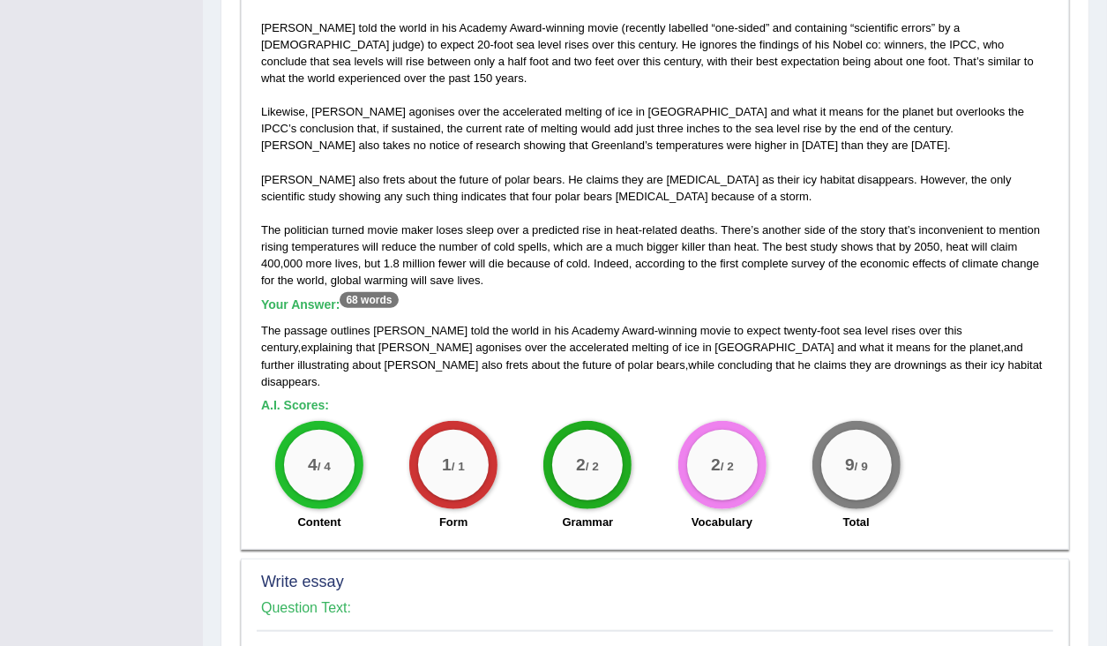
scroll to position [1129, 0]
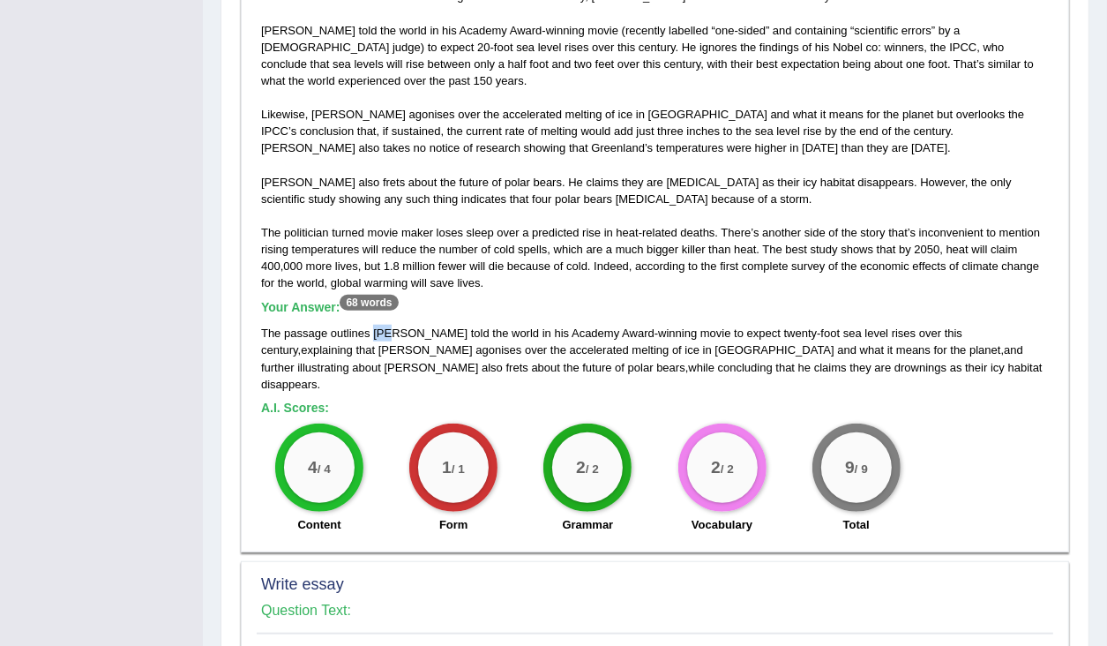
drag, startPoint x: 374, startPoint y: 318, endPoint x: 392, endPoint y: 316, distance: 17.7
click at [392, 326] on span "Gore" at bounding box center [420, 332] width 94 height 13
drag, startPoint x: 1047, startPoint y: 307, endPoint x: 1022, endPoint y: 312, distance: 26.1
click at [1022, 325] on div "The passage outlines Gore told the world in his Academy Award - winning movie t…" at bounding box center [655, 358] width 788 height 67
drag, startPoint x: 1011, startPoint y: 312, endPoint x: 934, endPoint y: 315, distance: 76.8
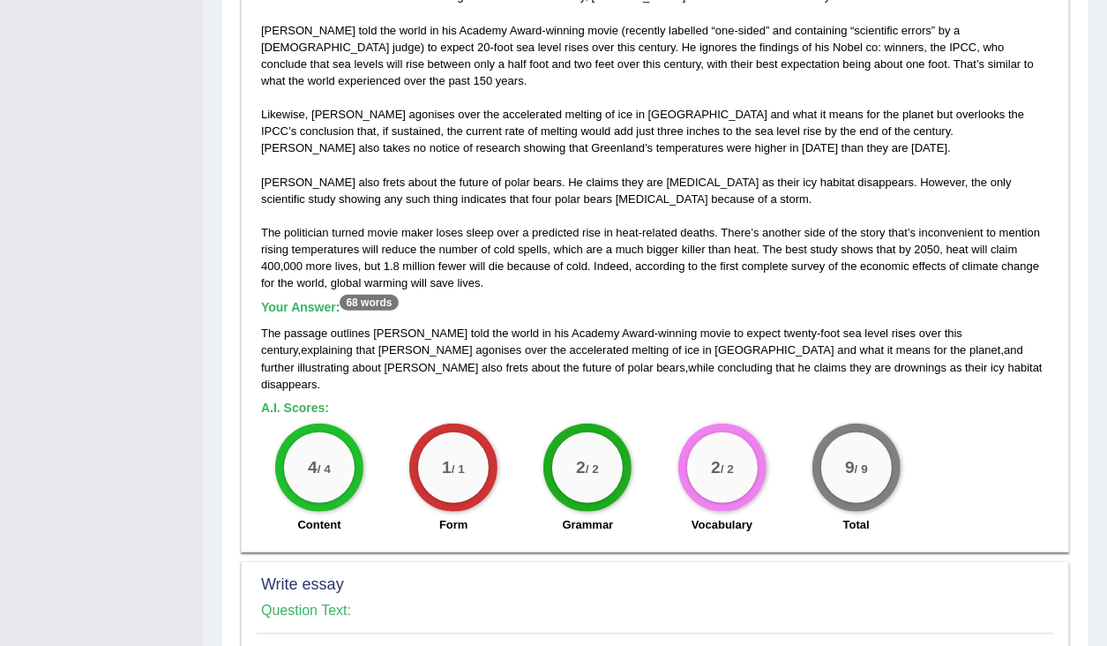
click at [990, 325] on div "The passage outlines Gore told the world in his Academy Award - winning movie t…" at bounding box center [655, 358] width 788 height 67
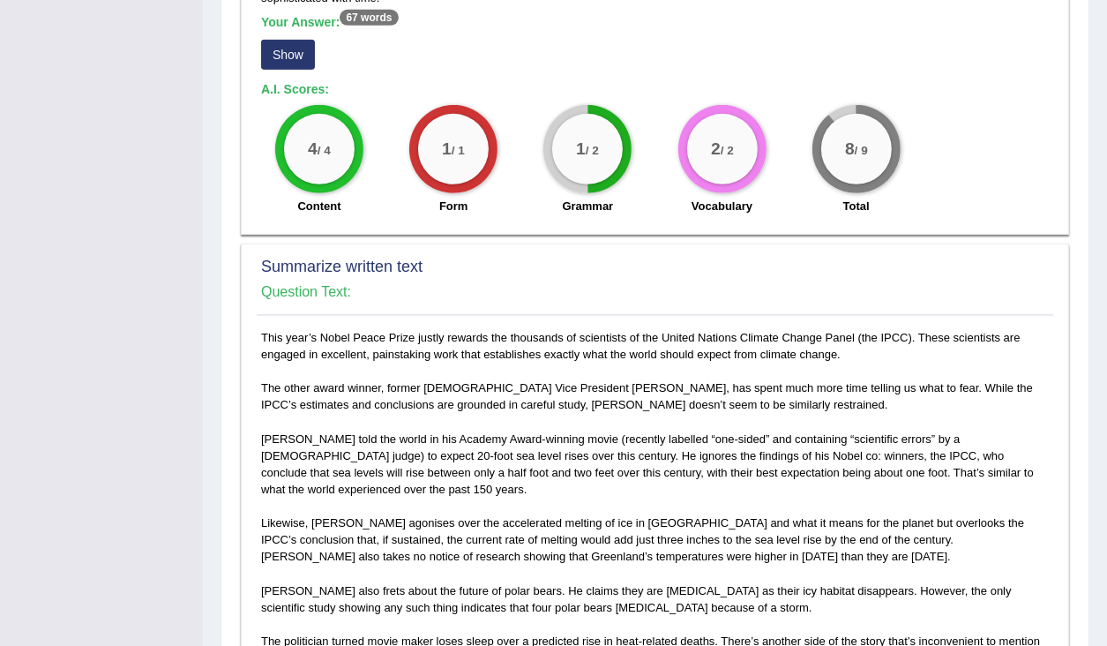
scroll to position [618, 0]
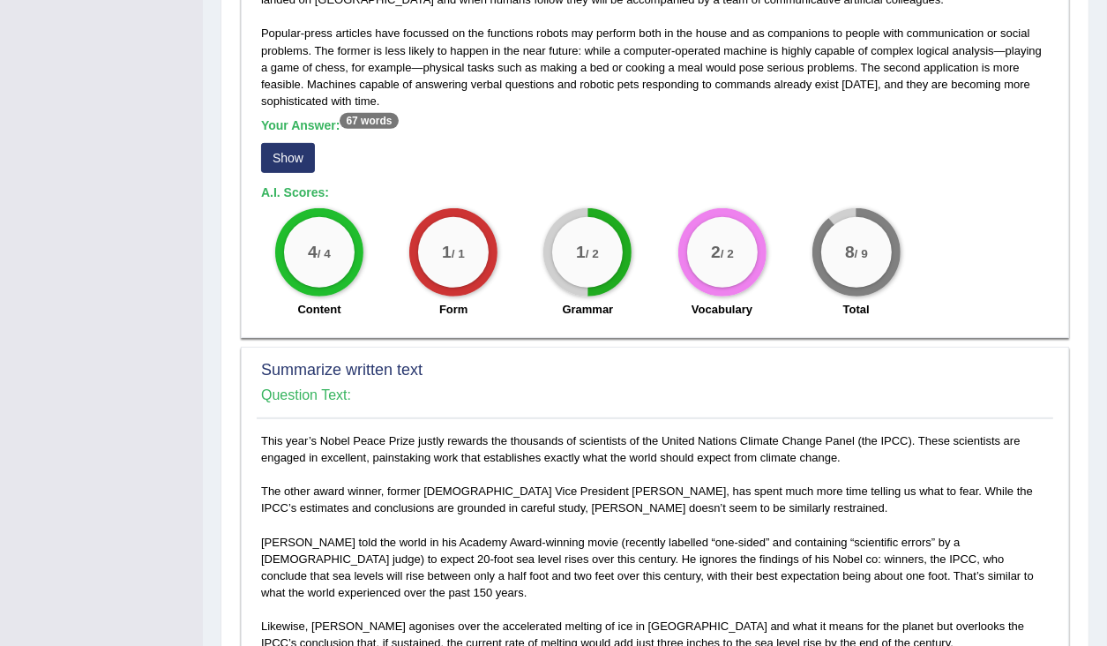
click at [300, 164] on button "Show" at bounding box center [288, 158] width 54 height 30
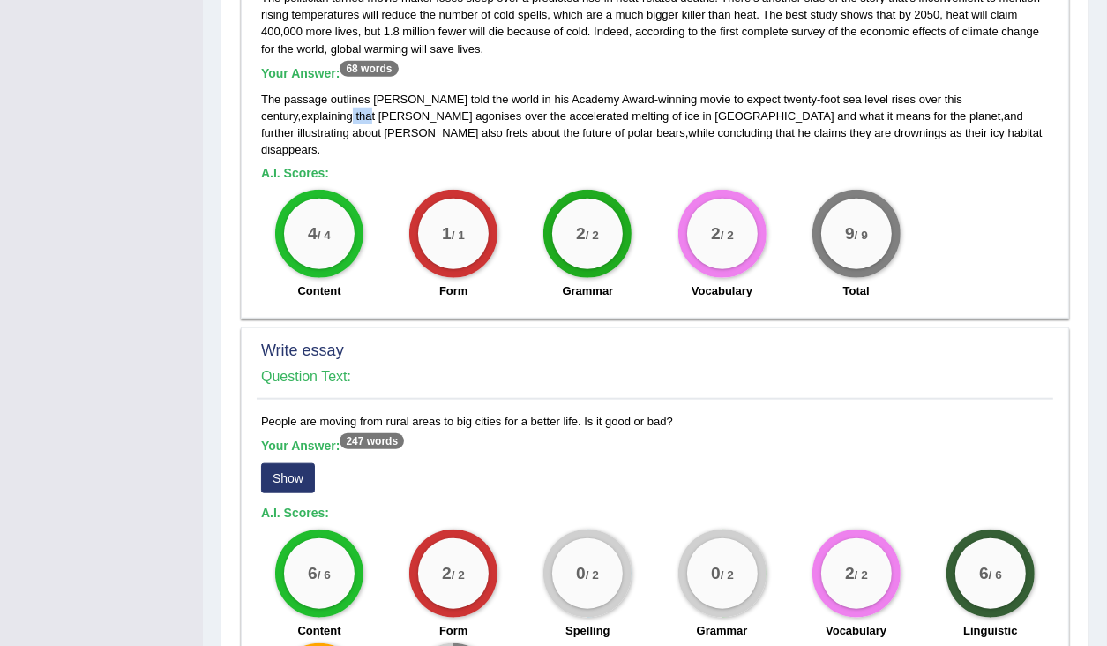
scroll to position [1465, 0]
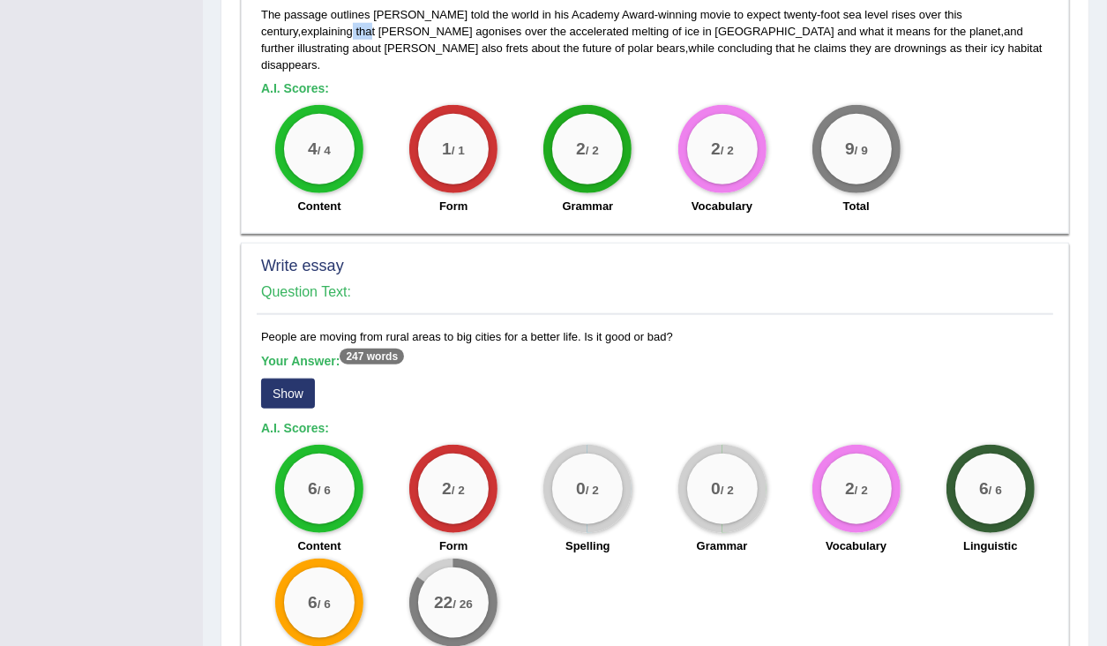
click at [288, 378] on button "Show" at bounding box center [288, 393] width 54 height 30
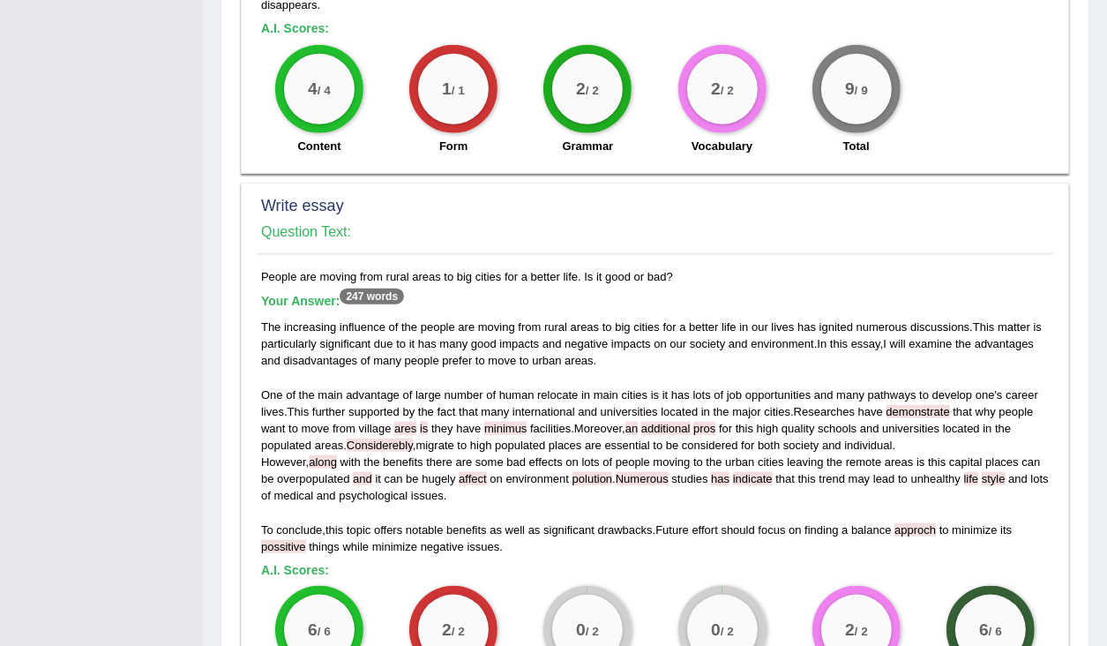
scroll to position [1606, 0]
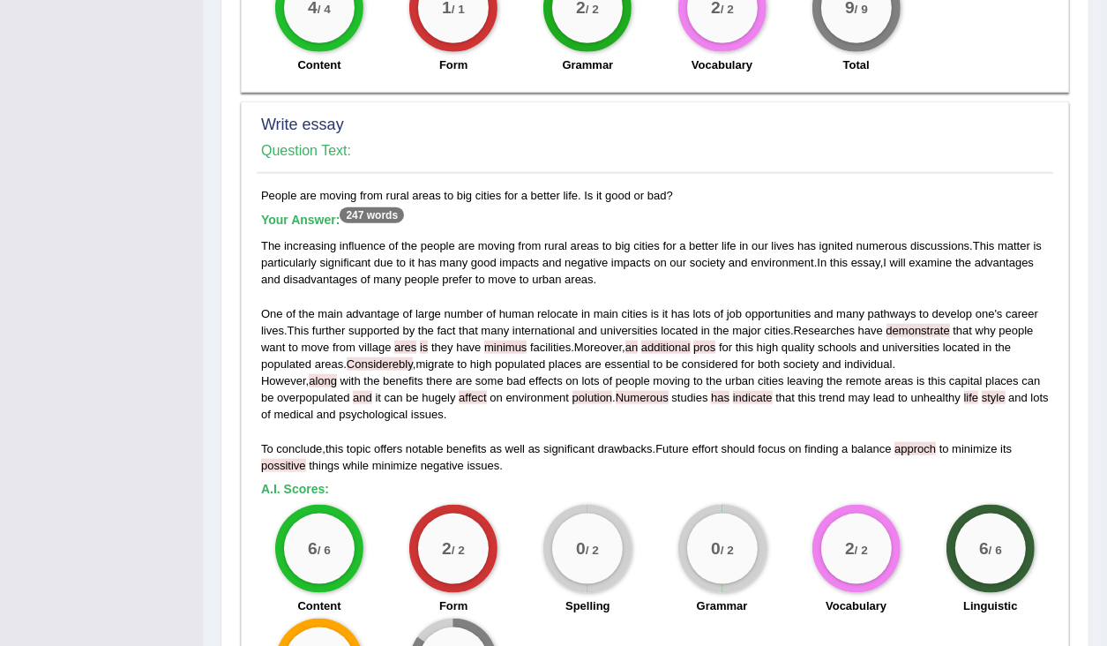
click at [910, 328] on div "The increasing influence of the people are moving from rural areas to big citie…" at bounding box center [655, 355] width 788 height 236
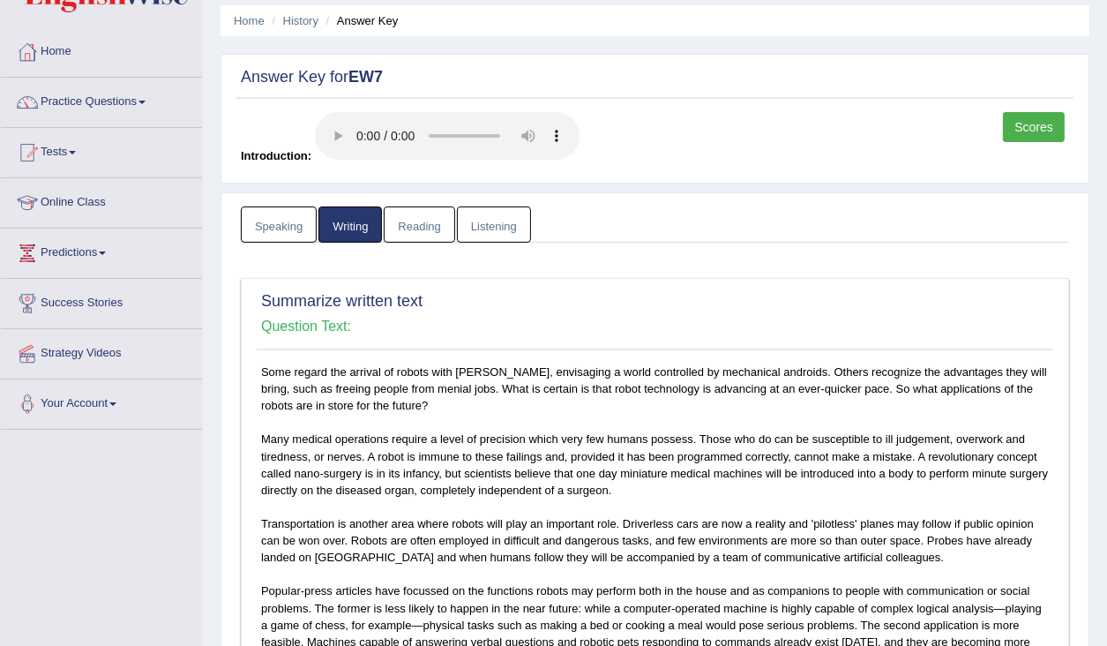
scroll to position [0, 0]
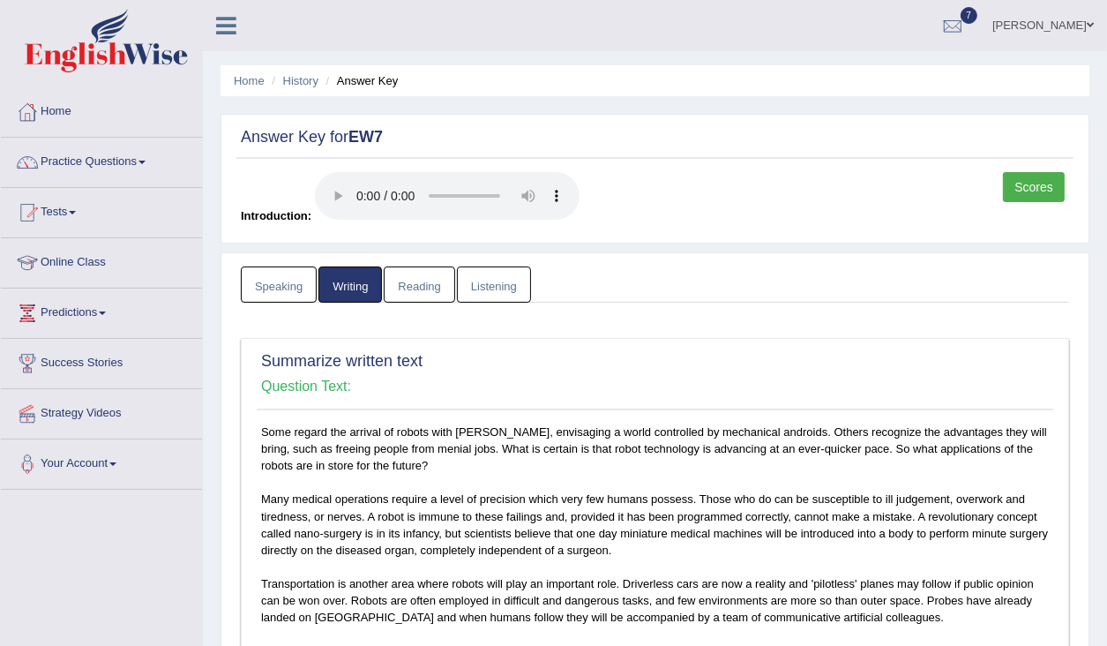
click at [495, 284] on link "Listening" at bounding box center [494, 284] width 74 height 36
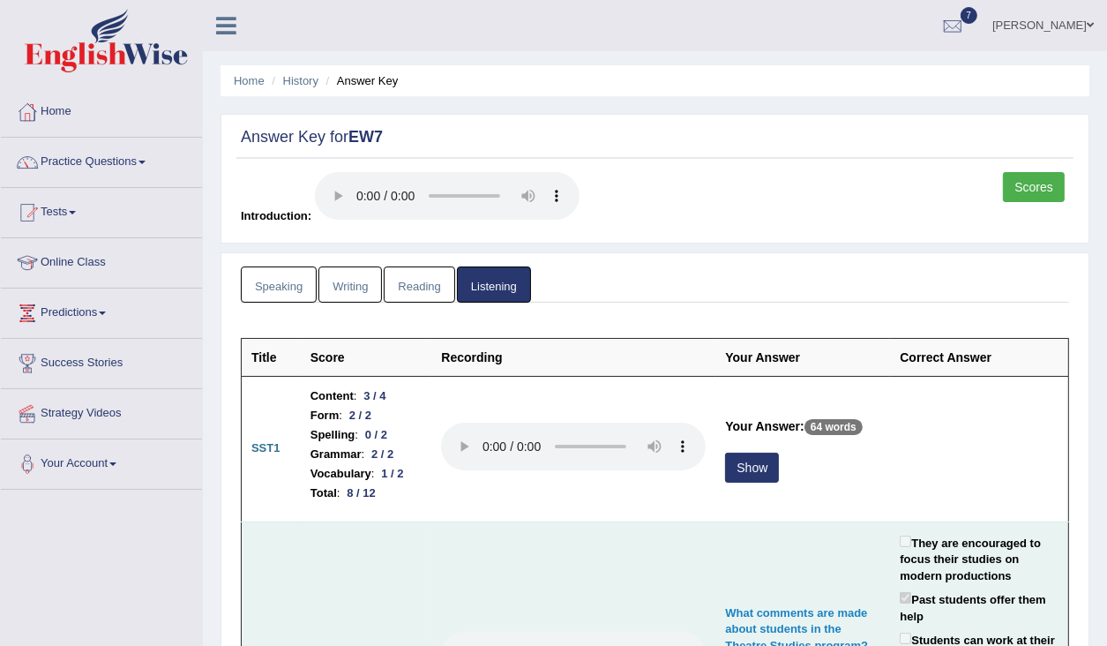
scroll to position [353, 0]
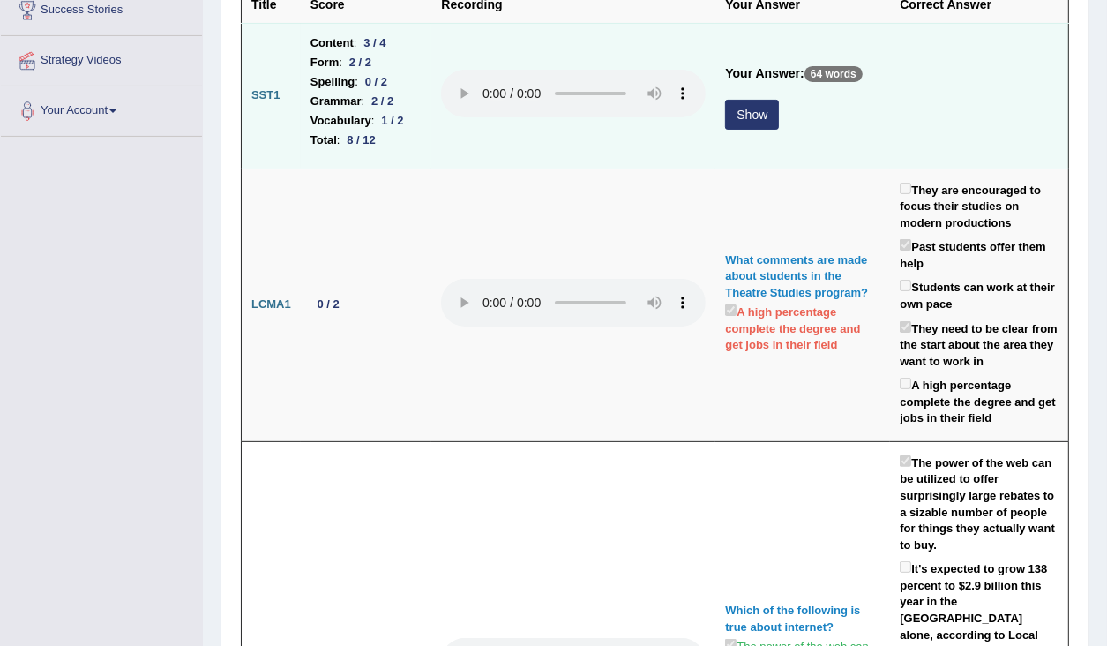
click at [735, 127] on button "Show" at bounding box center [752, 115] width 54 height 30
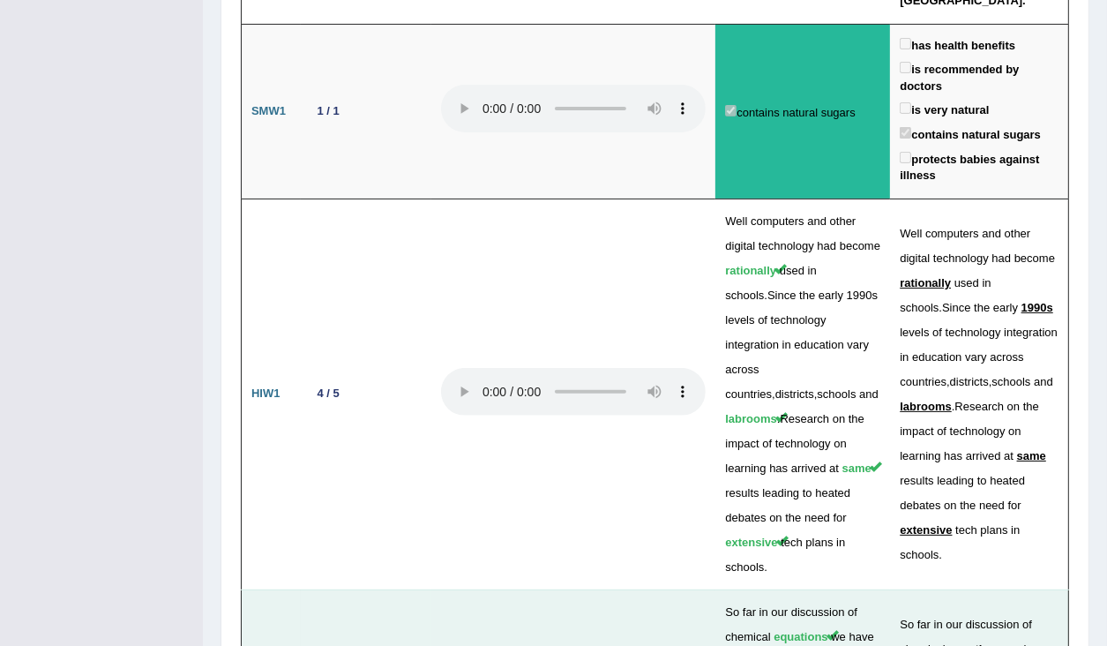
scroll to position [5929, 0]
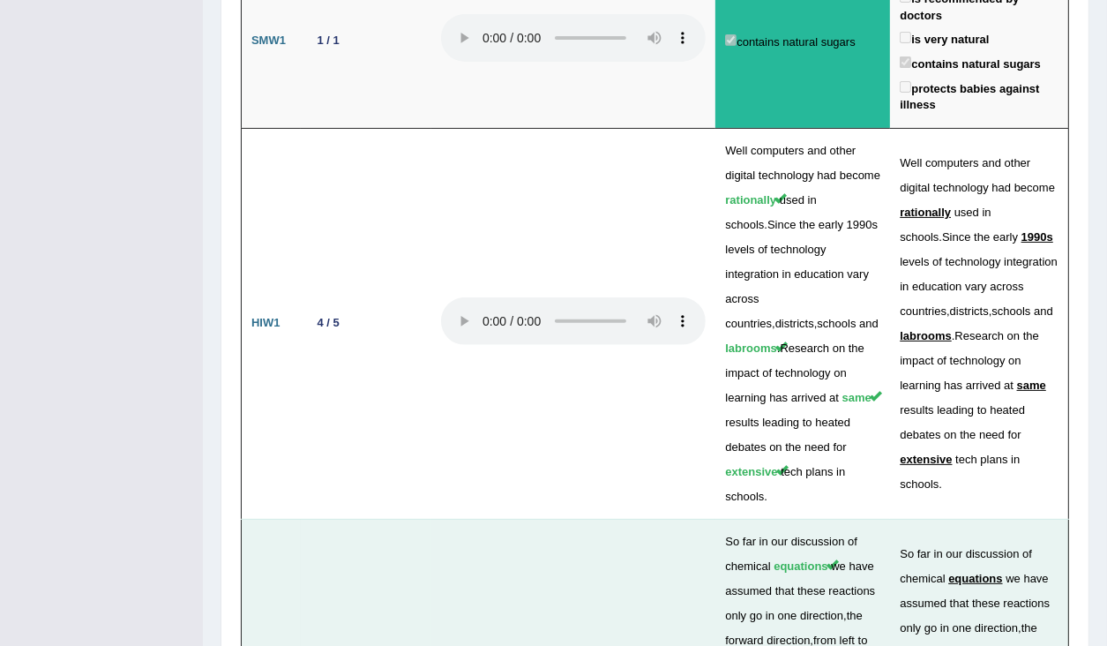
drag, startPoint x: 272, startPoint y: 319, endPoint x: 288, endPoint y: 318, distance: 15.9
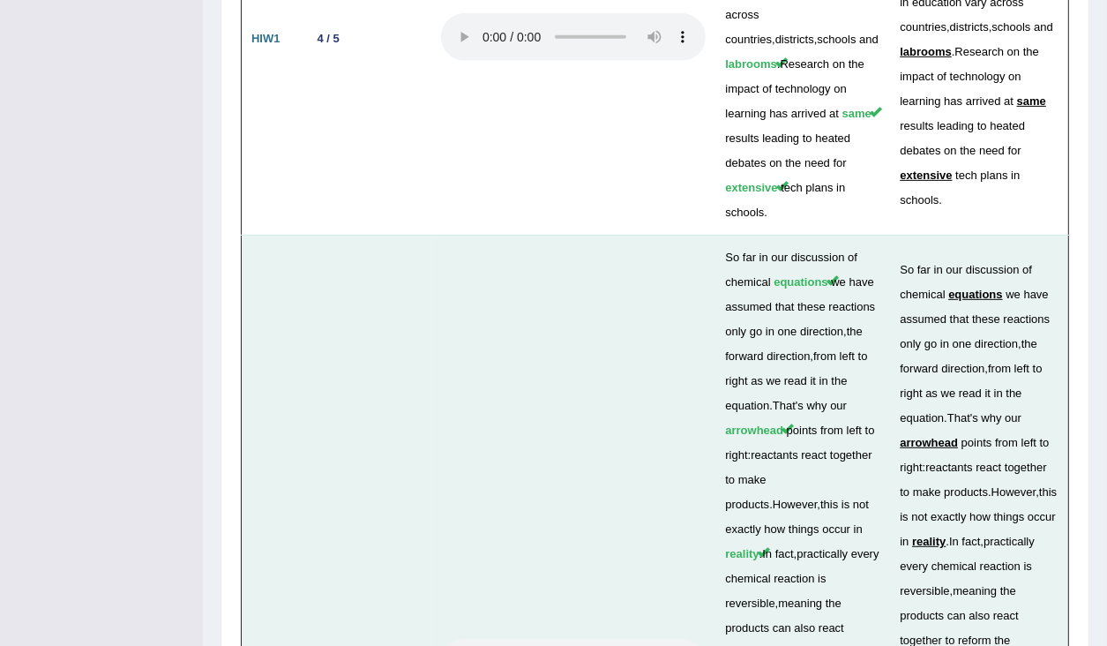
scroll to position [6352, 0]
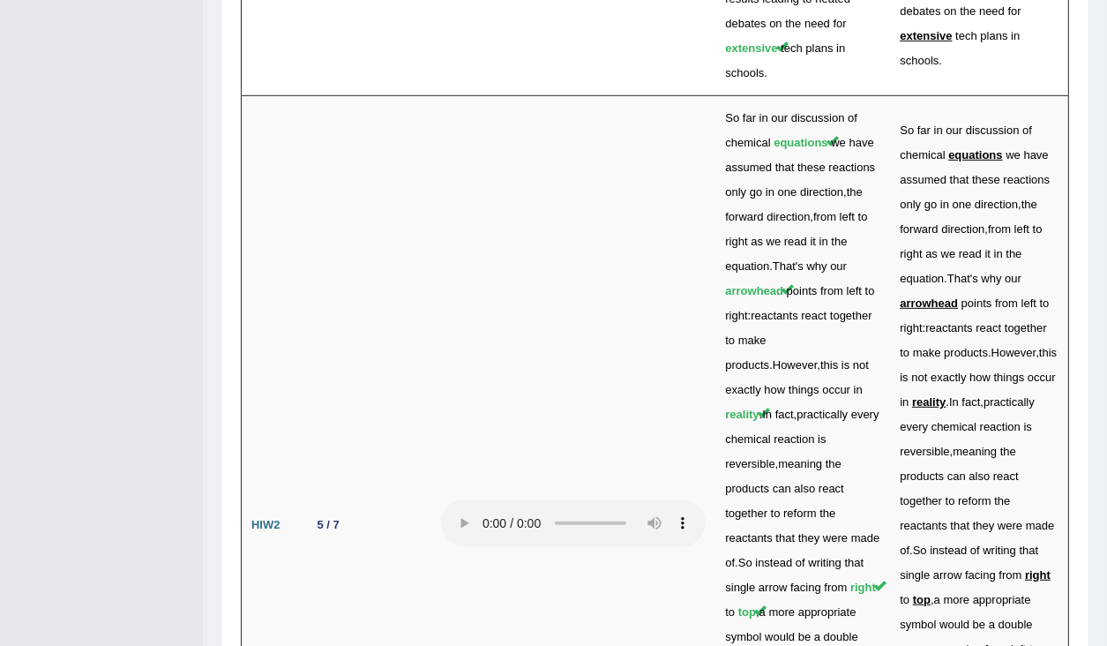
drag, startPoint x: 822, startPoint y: 406, endPoint x: 846, endPoint y: 408, distance: 24.0
drag, startPoint x: 856, startPoint y: 443, endPoint x: 702, endPoint y: 410, distance: 156.9
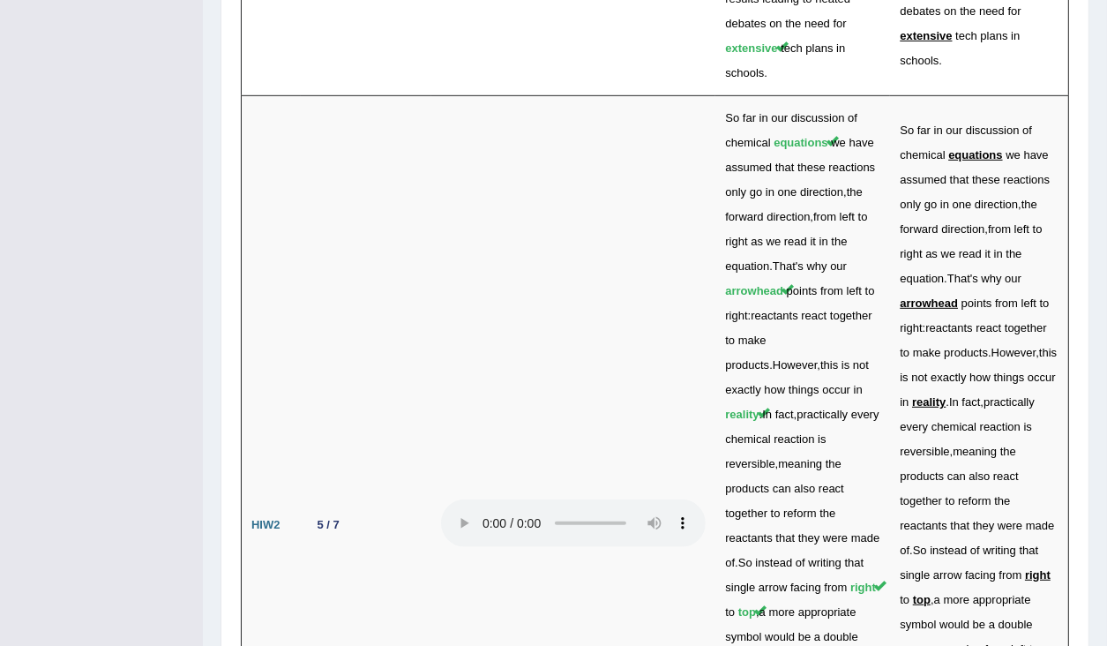
drag, startPoint x: 733, startPoint y: 446, endPoint x: 862, endPoint y: 449, distance: 128.9
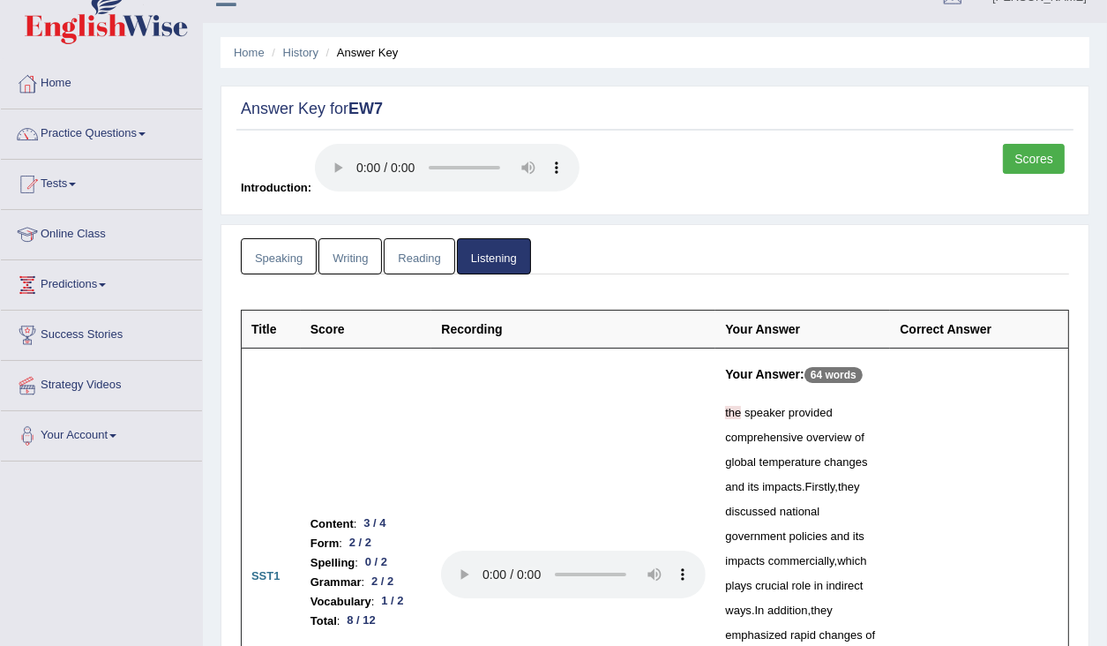
scroll to position [11, 0]
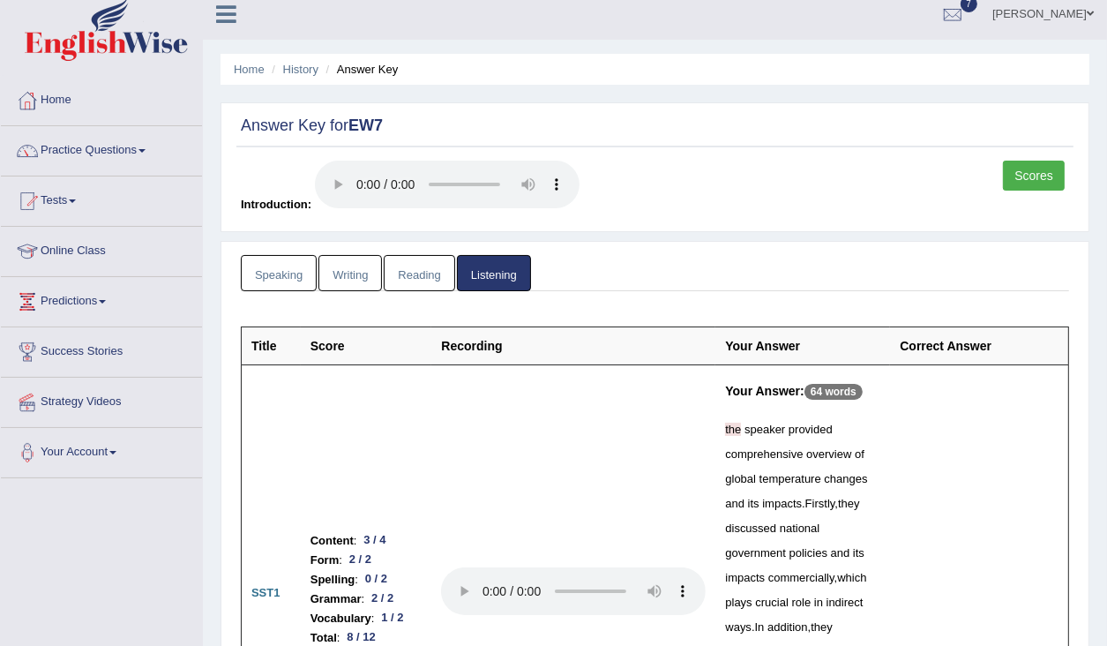
click at [442, 266] on link "Reading" at bounding box center [419, 273] width 71 height 36
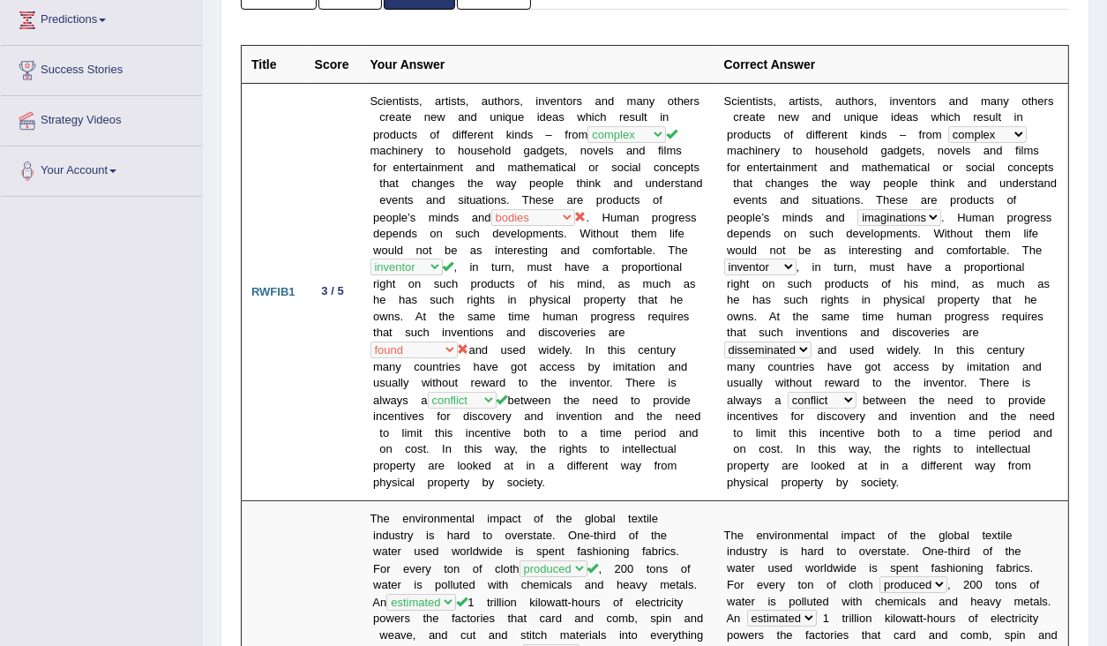
scroll to position [294, 0]
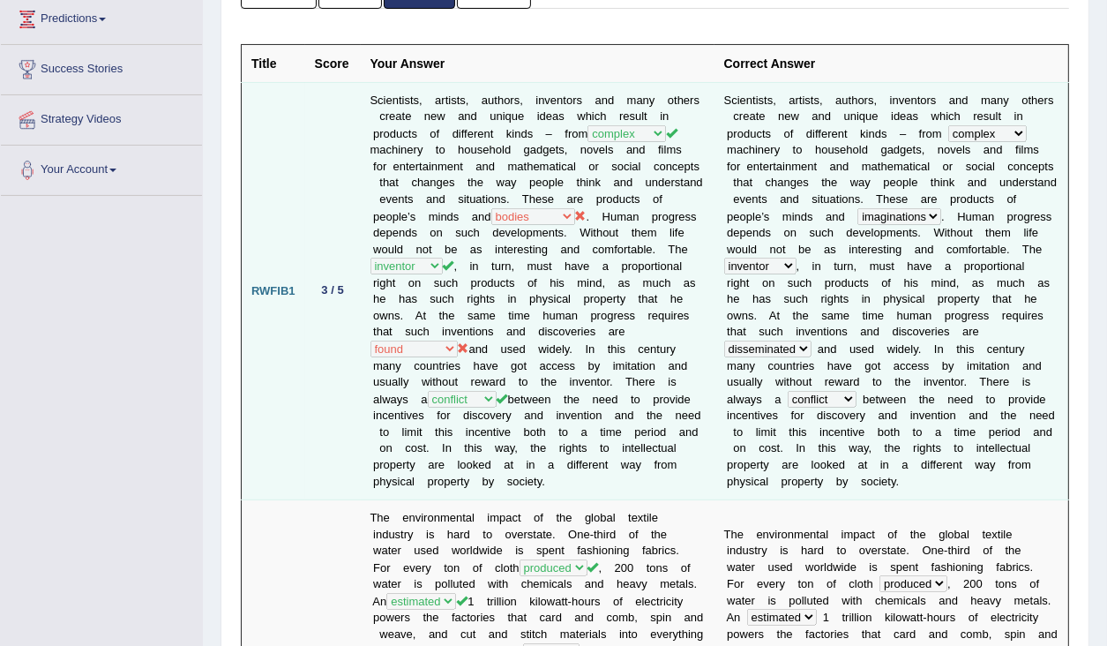
click at [558, 212] on td "Scientists, artists, authors, inventors and many others create new and unique i…" at bounding box center [538, 291] width 354 height 418
drag, startPoint x: 502, startPoint y: 115, endPoint x: 570, endPoint y: 123, distance: 68.4
click at [570, 123] on td "Scientists, artists, authors, inventors and many others create new and unique i…" at bounding box center [538, 291] width 354 height 418
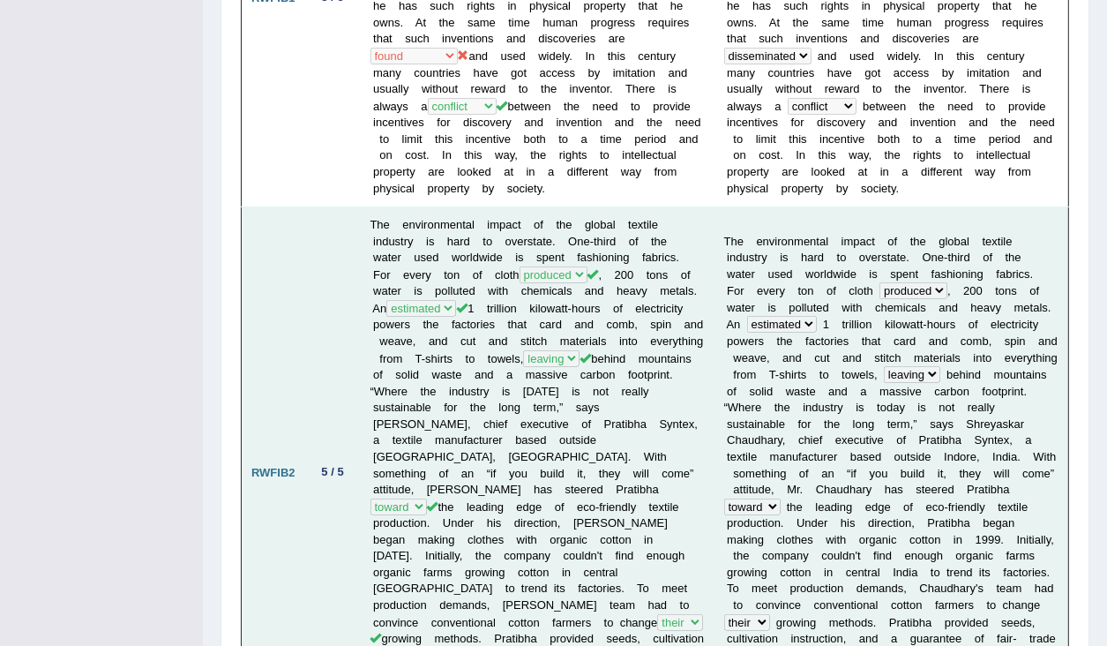
scroll to position [506, 0]
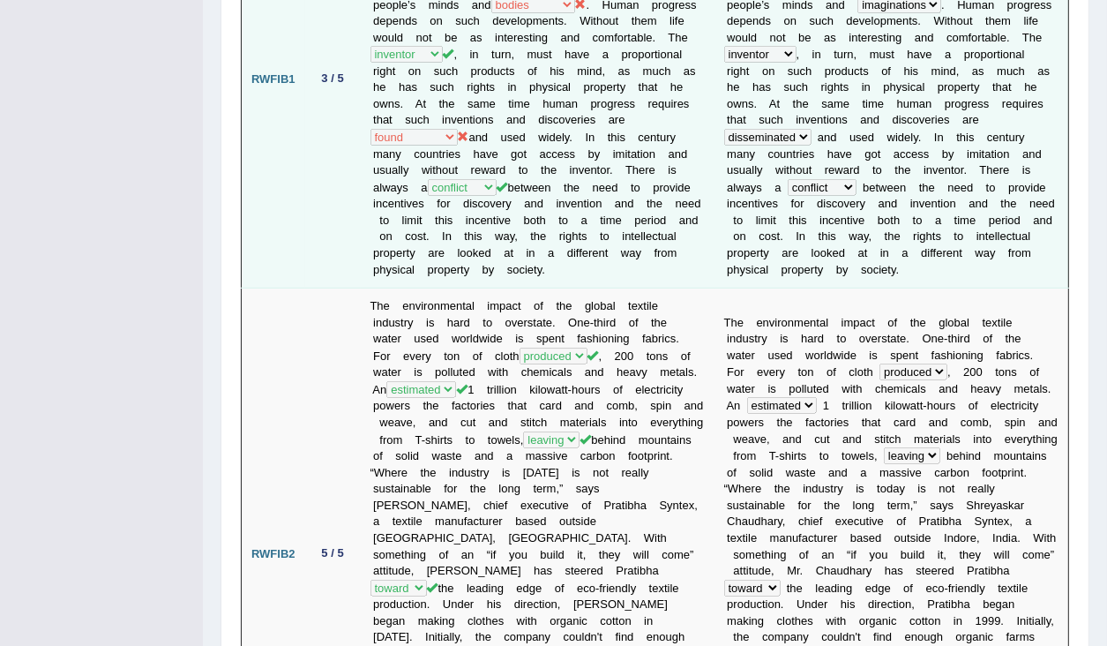
click at [521, 159] on td "Scientists, artists, authors, inventors and many others create new and unique i…" at bounding box center [538, 79] width 354 height 418
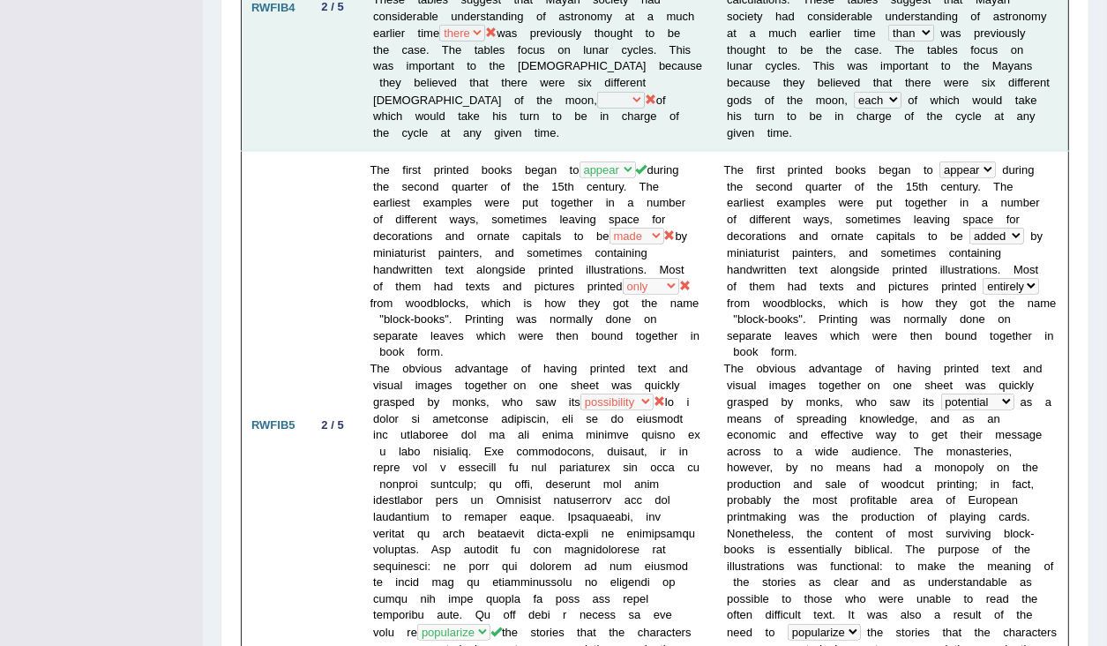
scroll to position [1776, 0]
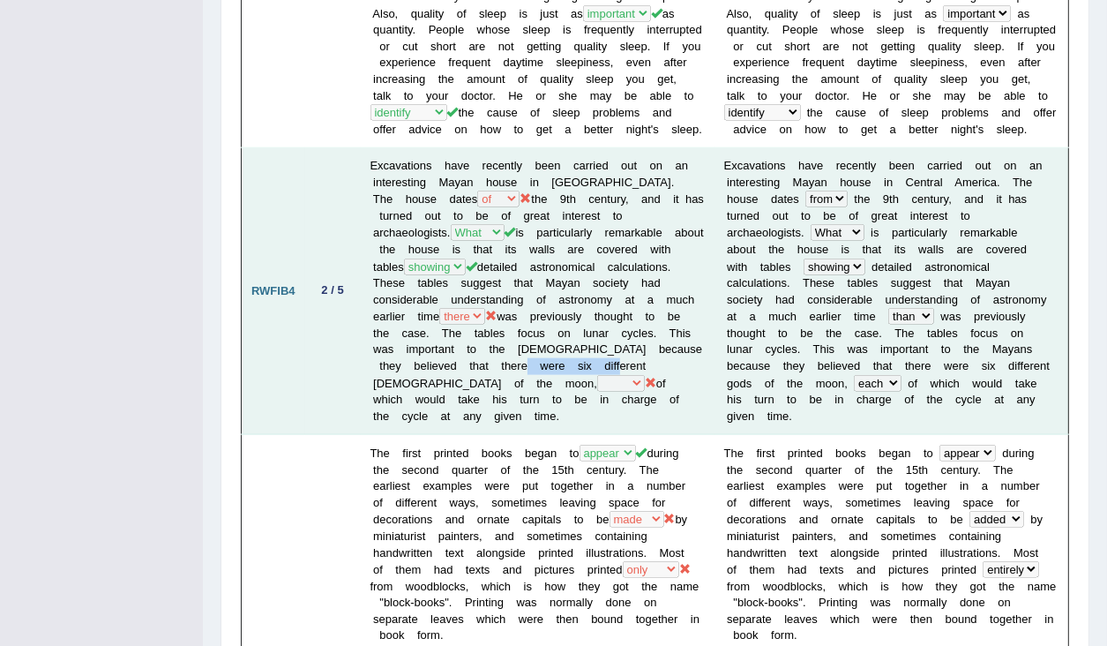
drag, startPoint x: 531, startPoint y: 312, endPoint x: 626, endPoint y: 314, distance: 94.4
click at [625, 314] on td "Excavations have recently been carried out on an interesting Mayan house in Cen…" at bounding box center [538, 291] width 354 height 287
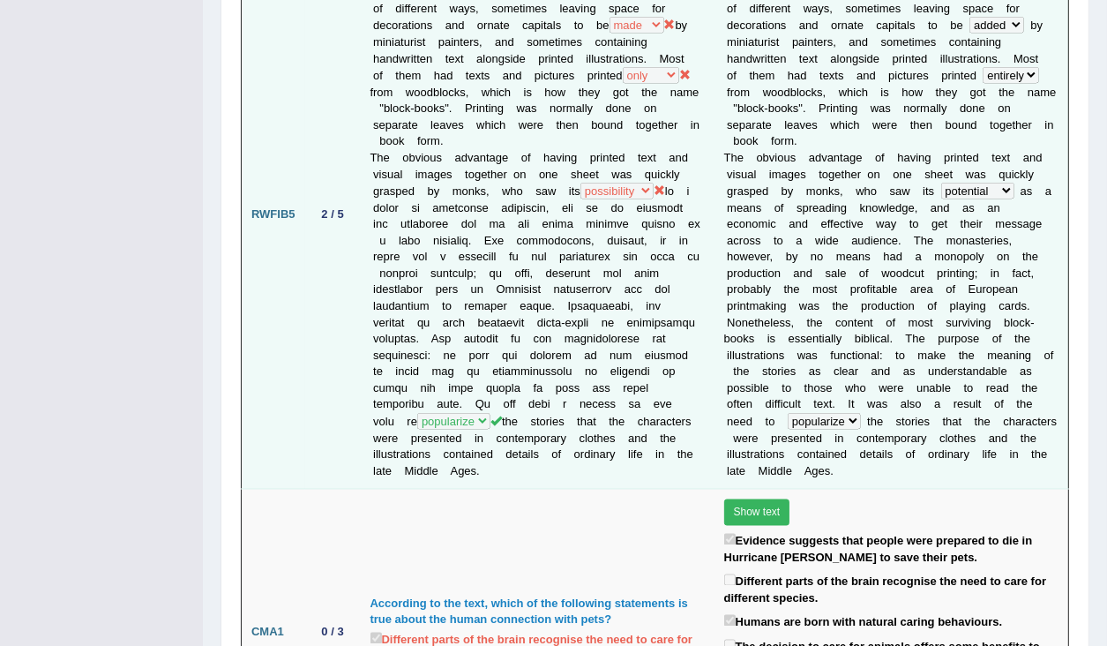
scroll to position [1847, 0]
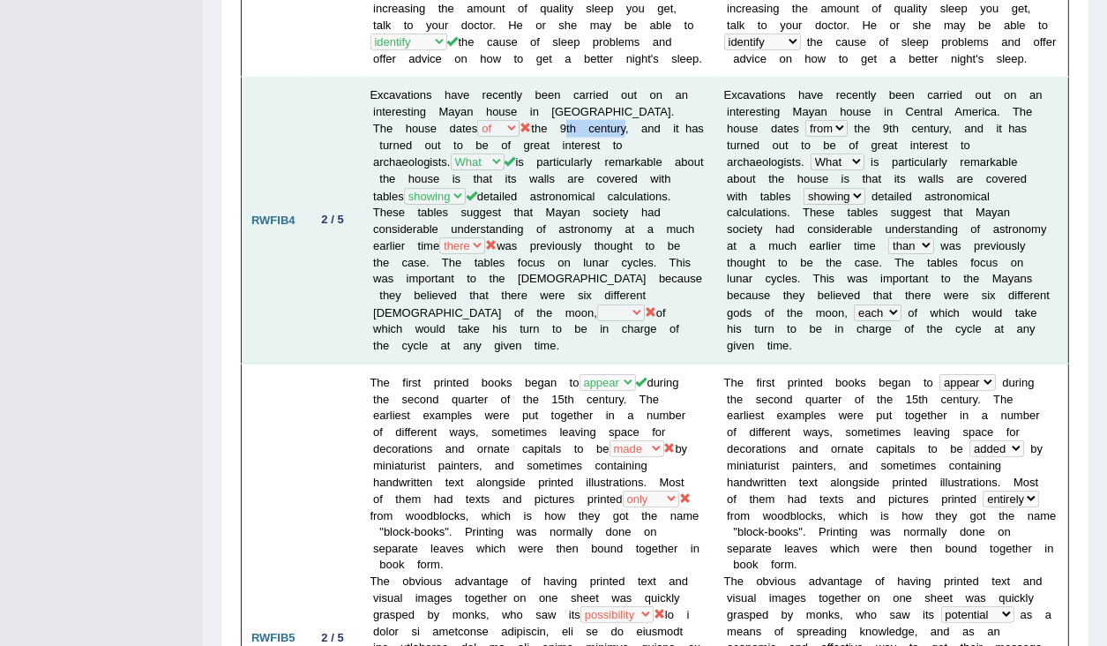
drag, startPoint x: 598, startPoint y: 80, endPoint x: 538, endPoint y: 78, distance: 60.0
click at [538, 78] on td "Excavations have recently been carried out on an interesting Mayan house in Cen…" at bounding box center [538, 221] width 354 height 287
drag, startPoint x: 476, startPoint y: 90, endPoint x: 555, endPoint y: 95, distance: 79.6
click at [555, 95] on td "Excavations have recently been carried out on an interesting Mayan house in Cen…" at bounding box center [538, 221] width 354 height 287
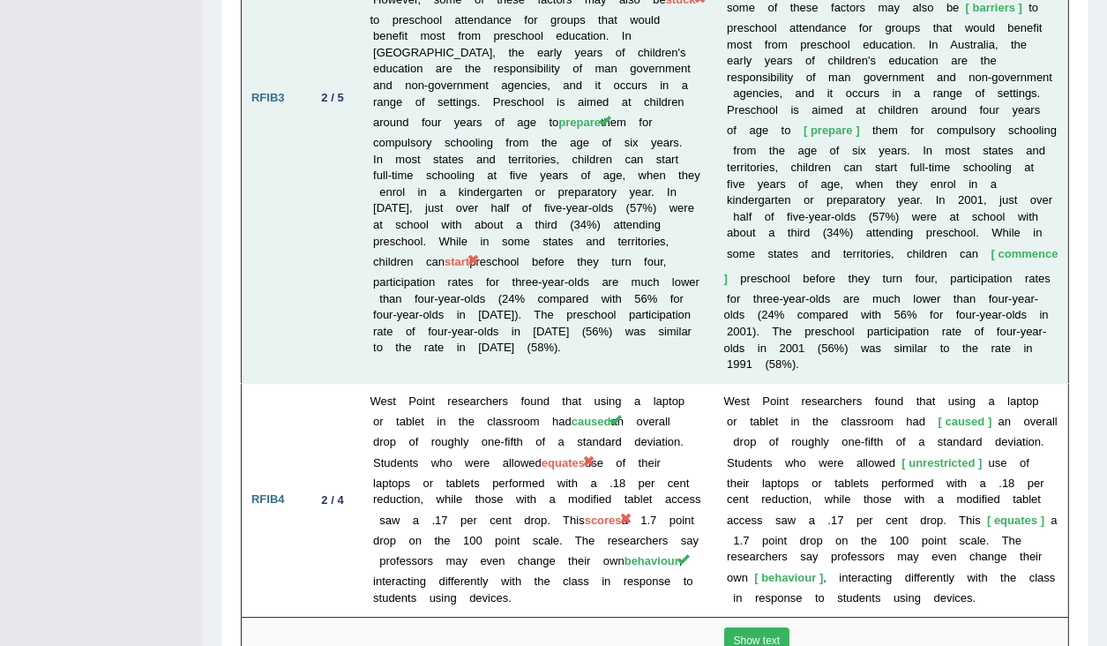
scroll to position [4686, 0]
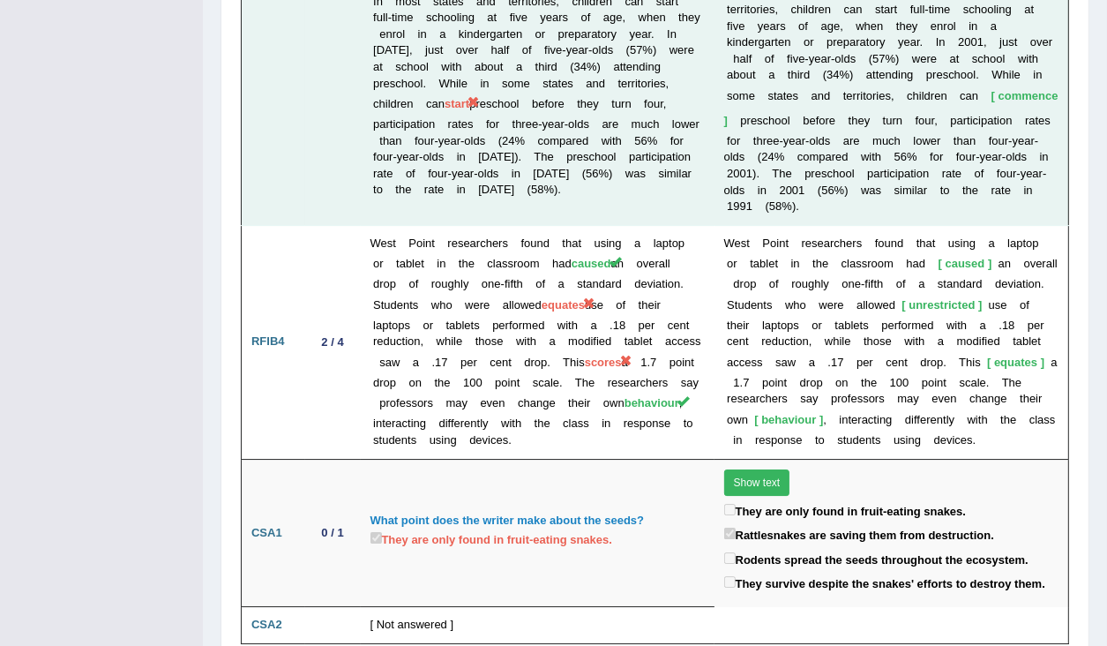
click at [1038, 225] on td "W e s t P o i n t r e s e a r c h e r s f o u n d t h a t u s i n g a l a p t o…" at bounding box center [892, 342] width 355 height 234
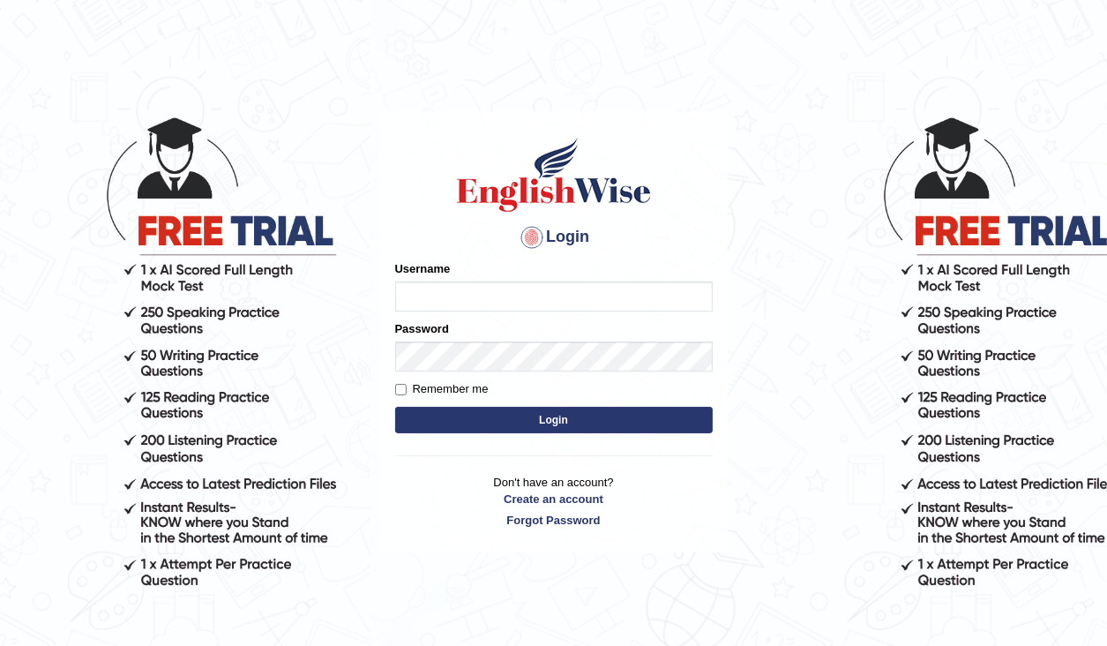
drag, startPoint x: 0, startPoint y: 0, endPoint x: 478, endPoint y: 290, distance: 559.4
click at [478, 290] on input "Username" at bounding box center [554, 296] width 318 height 30
type input "rabeya12"
click at [566, 409] on button "Login" at bounding box center [554, 420] width 318 height 26
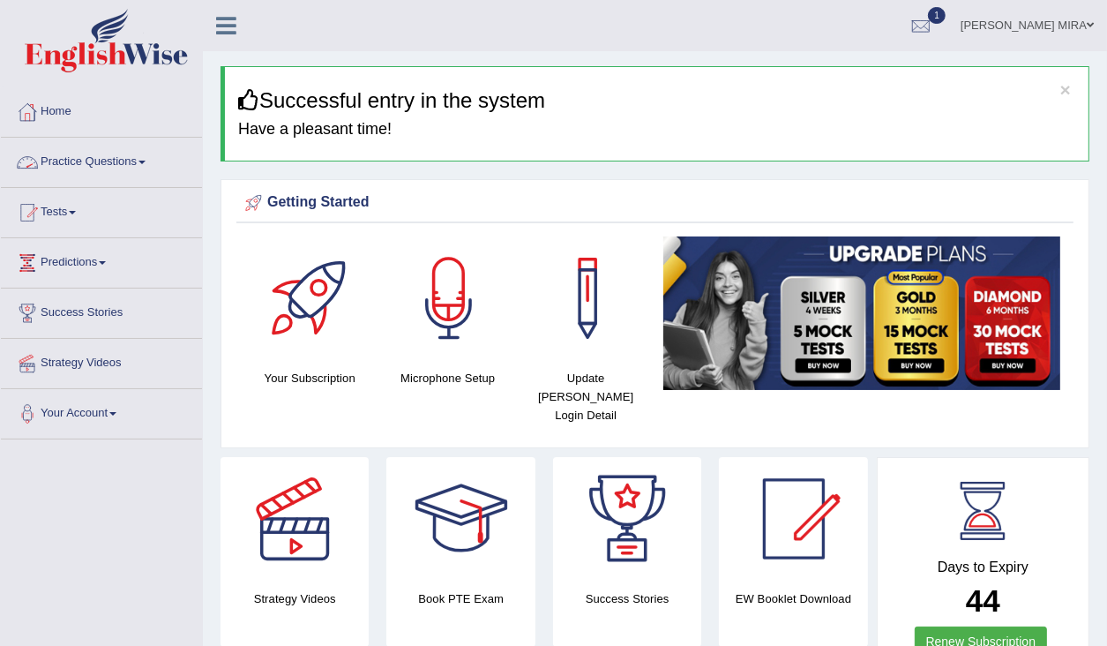
click at [102, 166] on link "Practice Questions" at bounding box center [101, 160] width 201 height 44
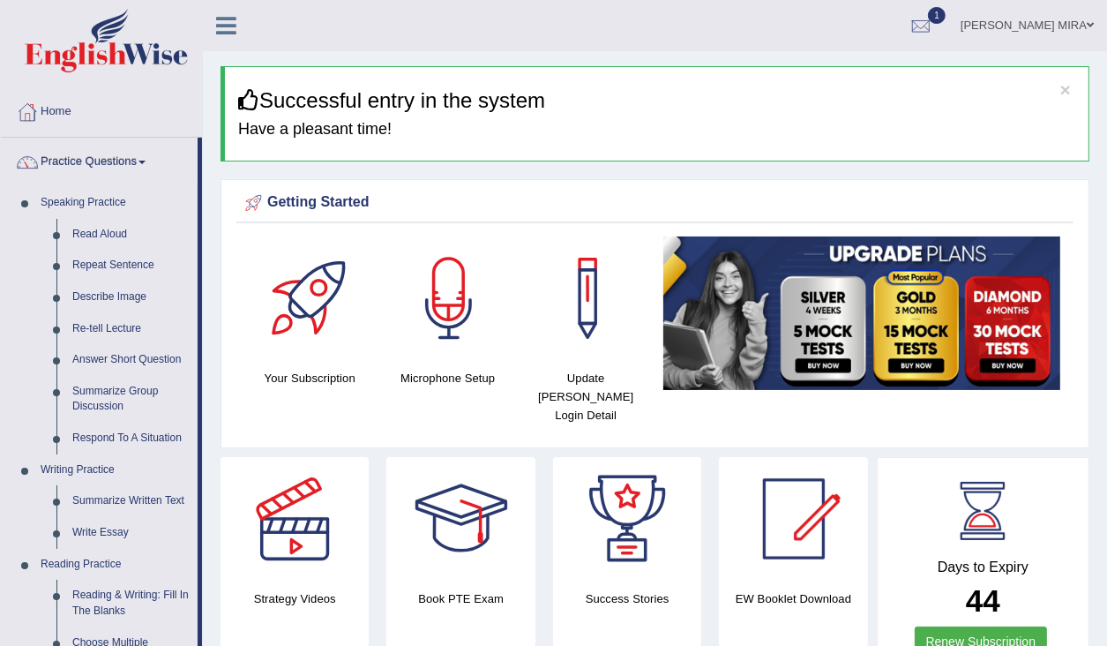
click at [134, 165] on link "Practice Questions" at bounding box center [99, 160] width 197 height 44
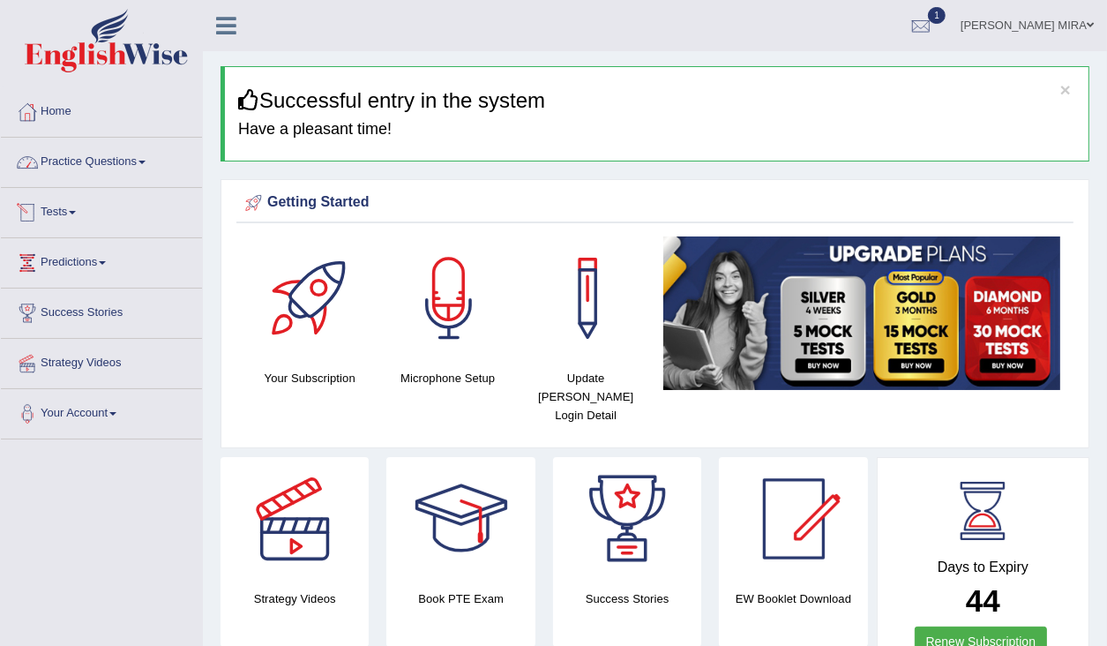
click at [115, 176] on link "Practice Questions" at bounding box center [101, 160] width 201 height 44
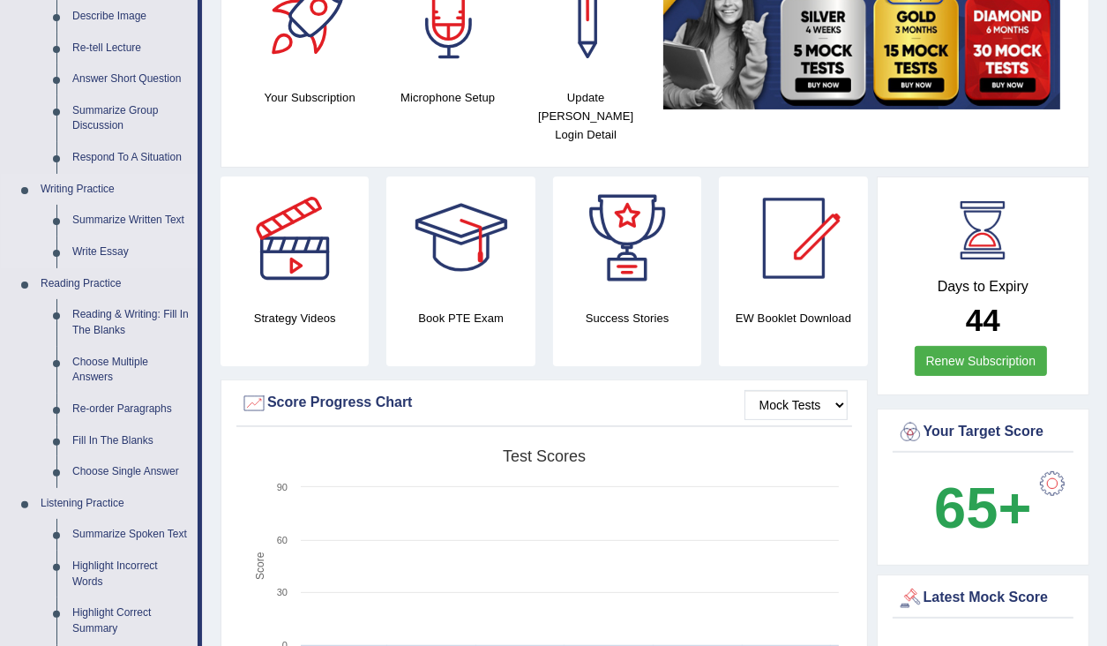
scroll to position [282, 0]
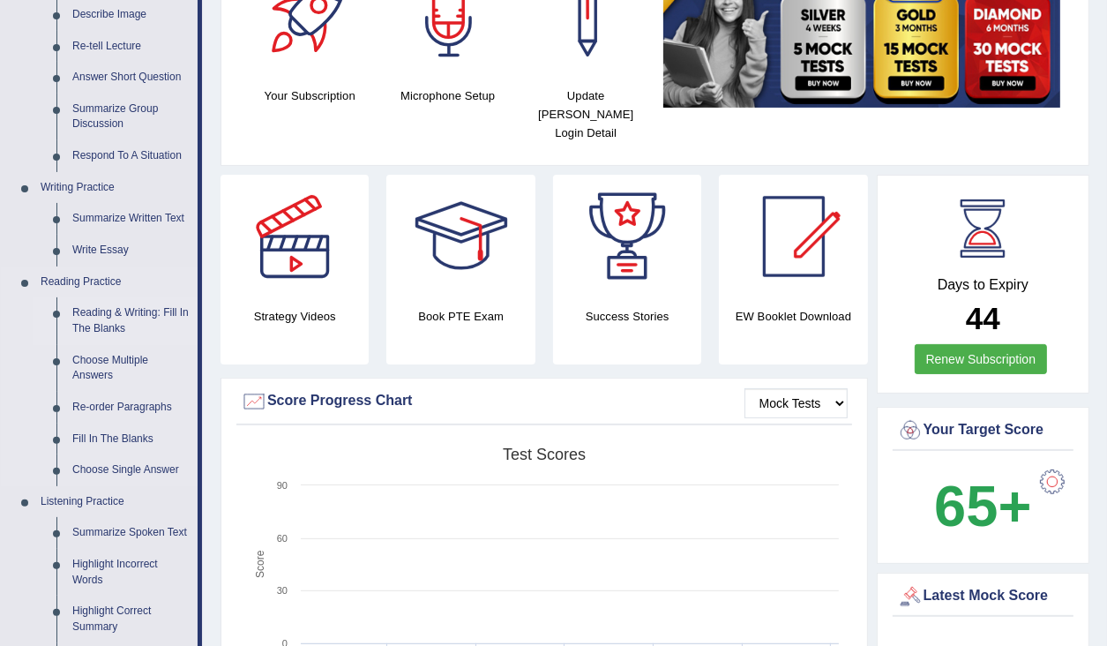
click at [108, 311] on link "Reading & Writing: Fill In The Blanks" at bounding box center [130, 320] width 133 height 47
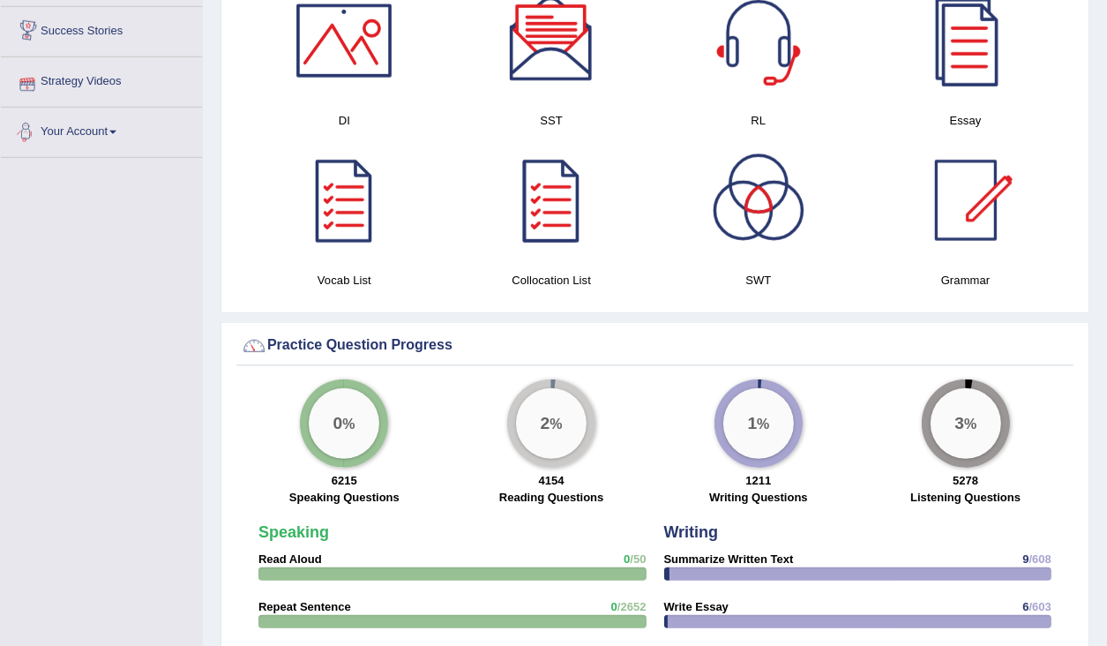
scroll to position [1053, 0]
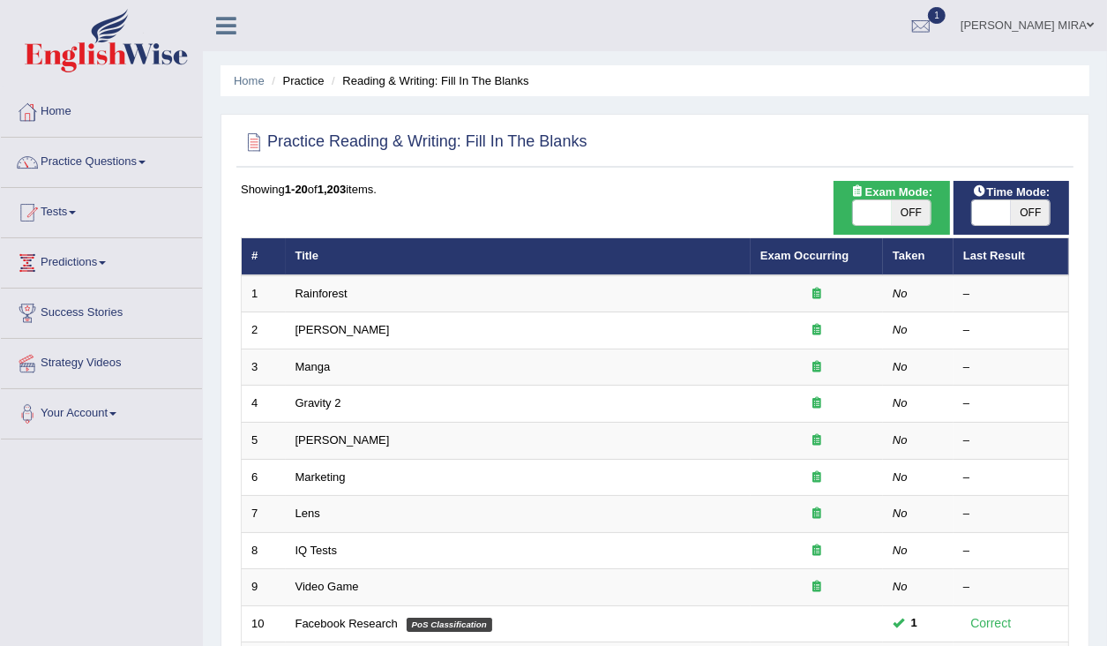
click at [905, 205] on span "OFF" at bounding box center [911, 212] width 39 height 25
checkbox input "true"
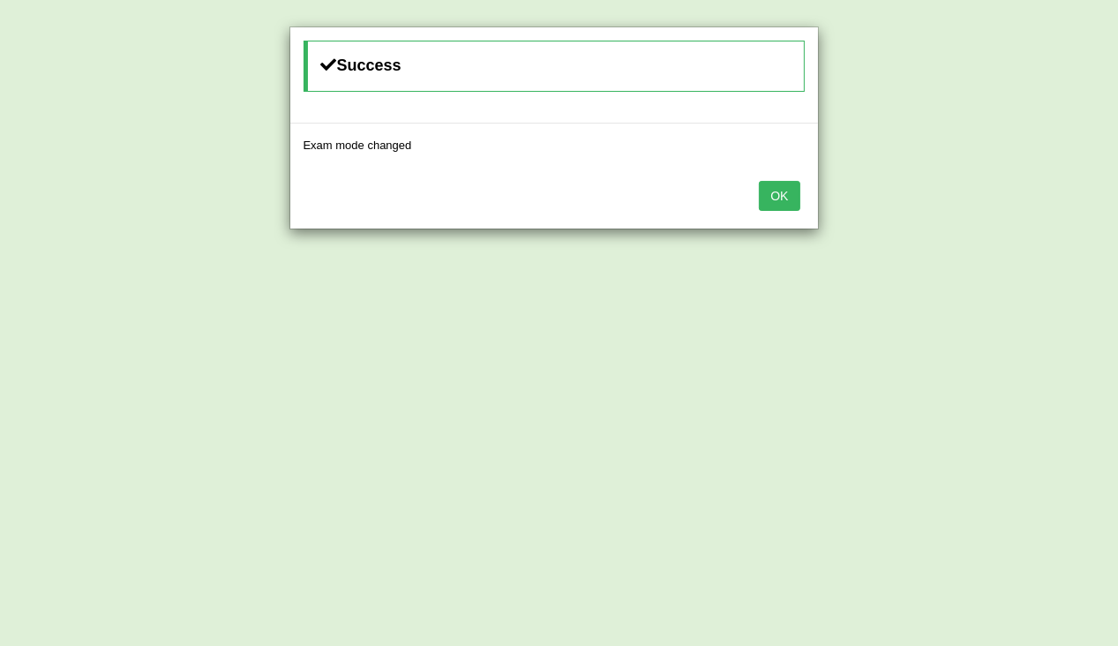
drag, startPoint x: 779, startPoint y: 199, endPoint x: 890, endPoint y: 199, distance: 111.2
click at [782, 199] on button "OK" at bounding box center [779, 196] width 41 height 30
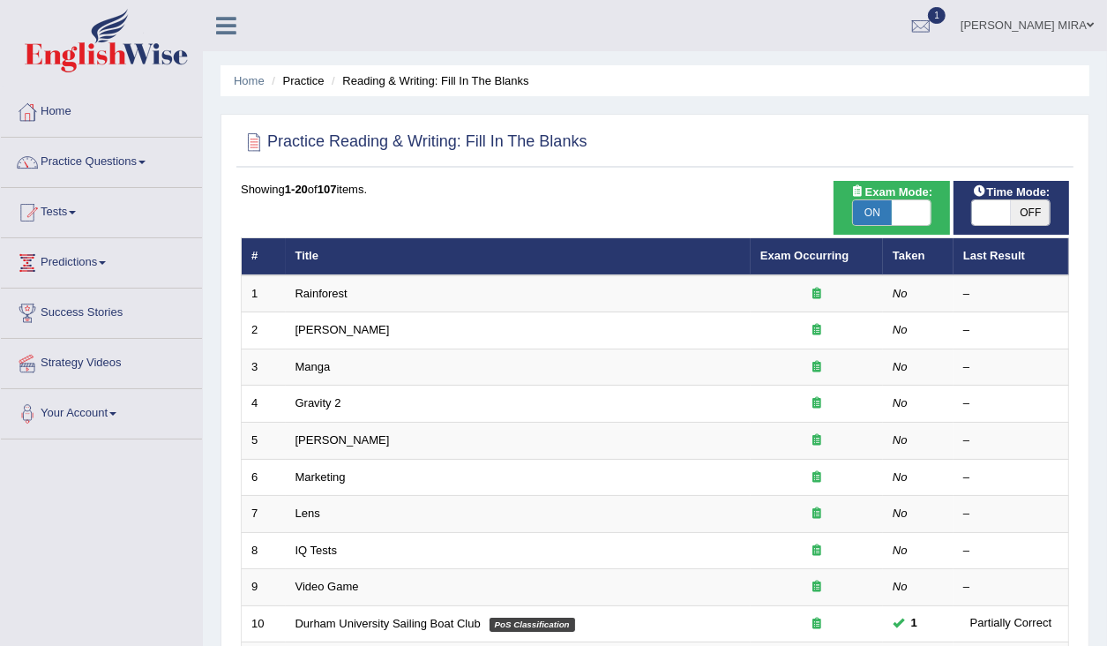
click at [1034, 211] on span "OFF" at bounding box center [1030, 212] width 39 height 25
checkbox input "true"
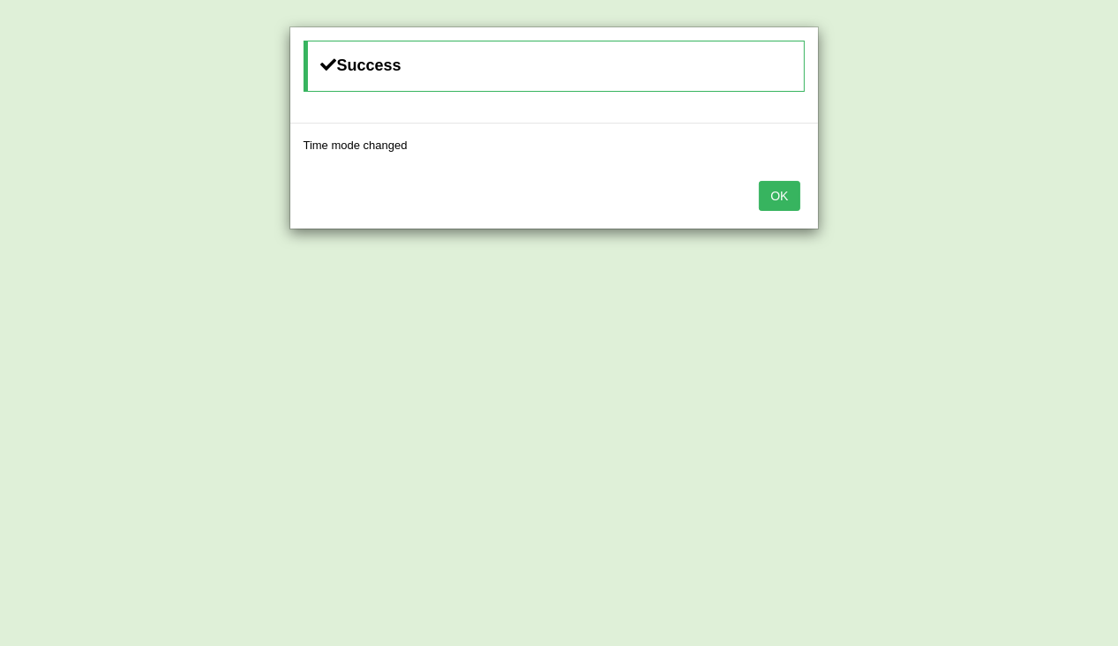
click at [787, 199] on button "OK" at bounding box center [779, 196] width 41 height 30
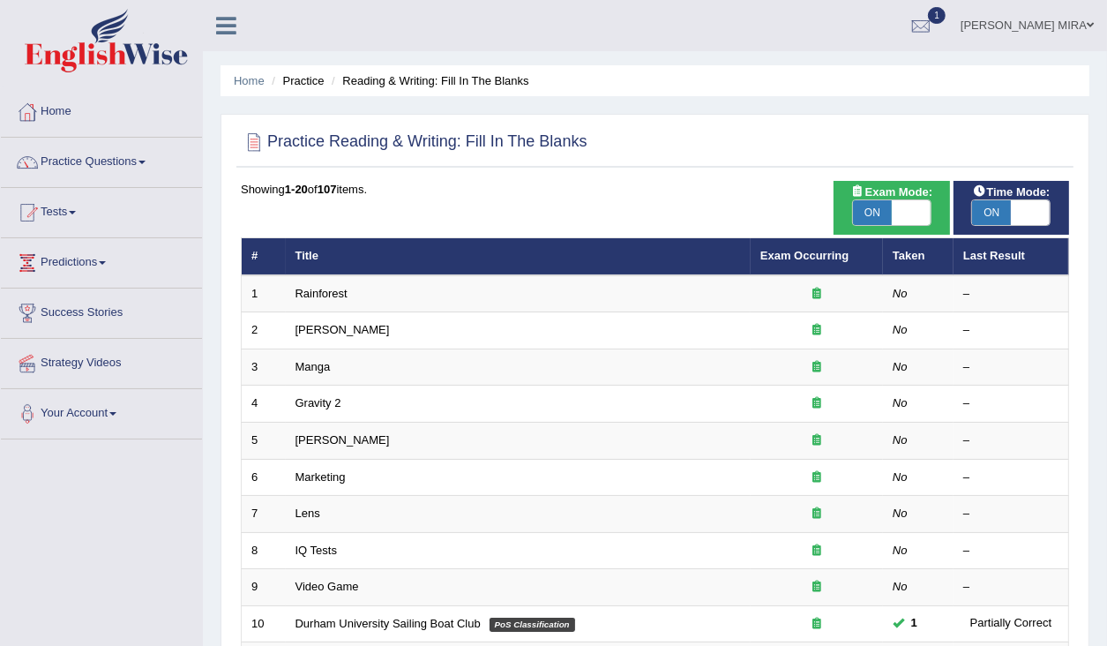
click at [117, 165] on link "Practice Questions" at bounding box center [101, 160] width 201 height 44
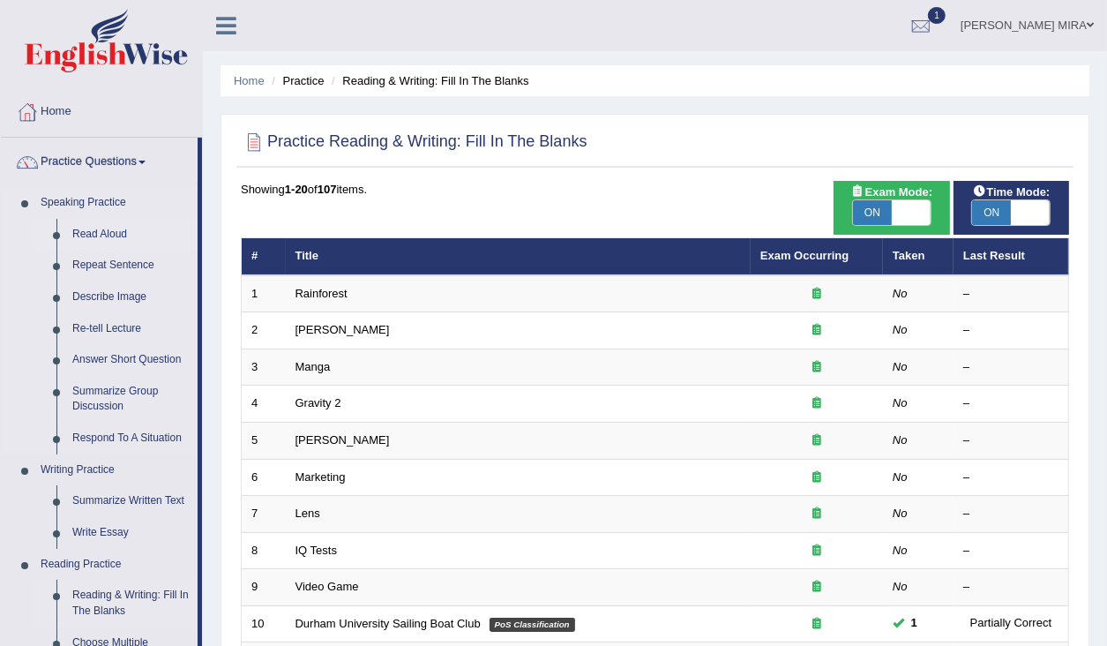
scroll to position [71, 0]
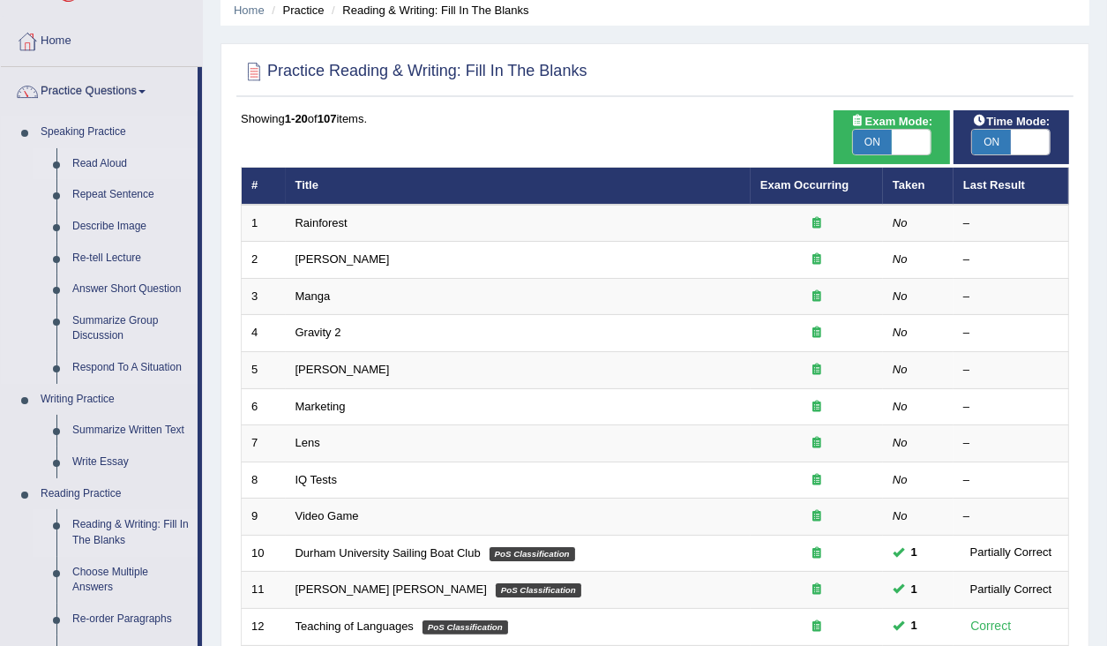
click at [114, 166] on link "Read Aloud" at bounding box center [130, 164] width 133 height 32
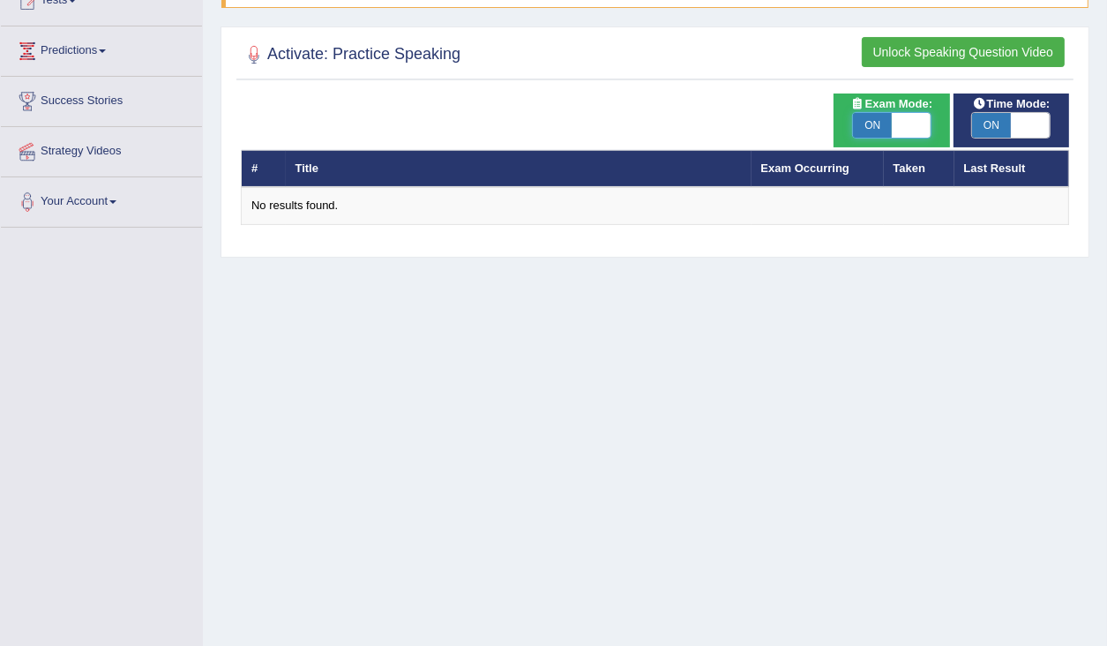
click at [901, 129] on span at bounding box center [911, 125] width 39 height 25
checkbox input "false"
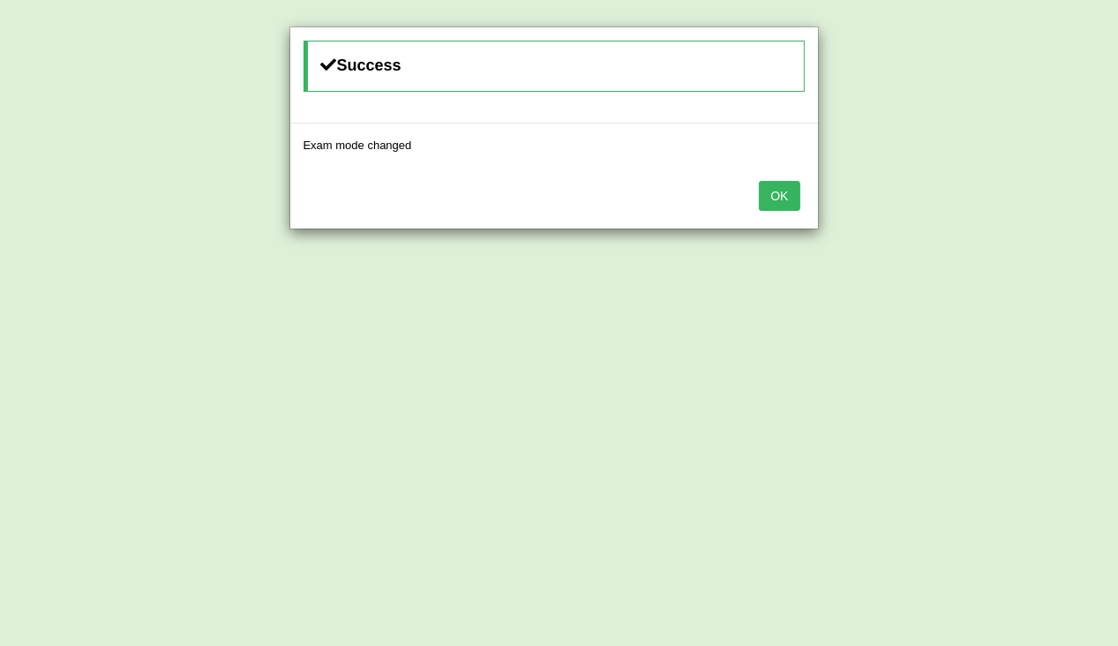
click at [766, 185] on button "OK" at bounding box center [779, 196] width 41 height 30
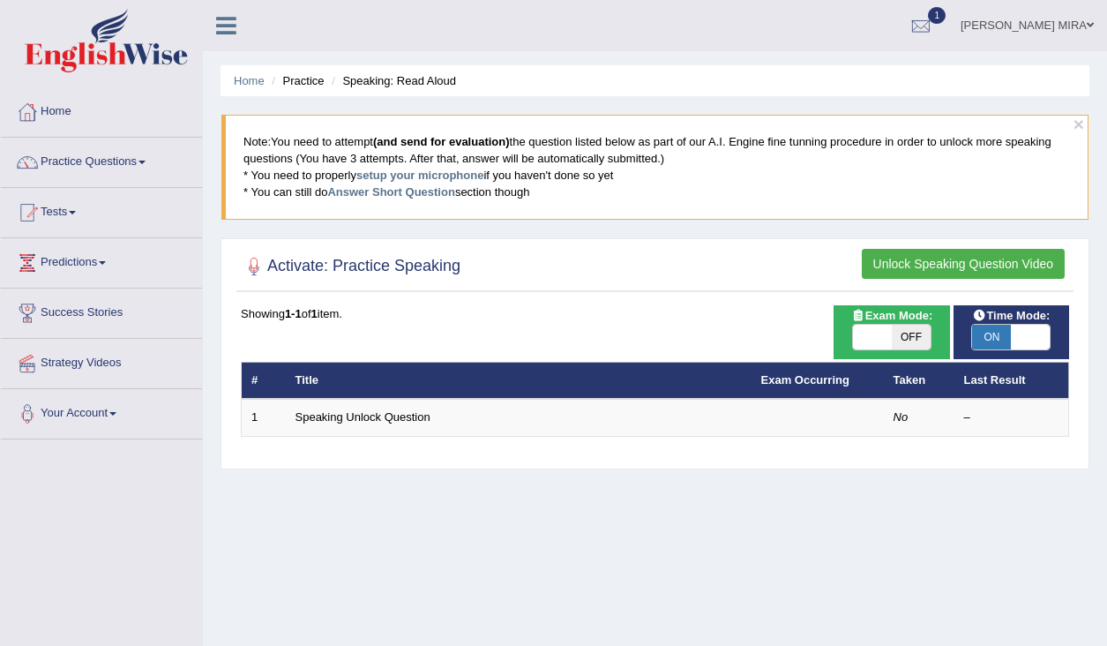
click at [400, 362] on table "# Title Exam Occurring Taken Last Result 1 Speaking Unlock Question No –" at bounding box center [655, 399] width 828 height 75
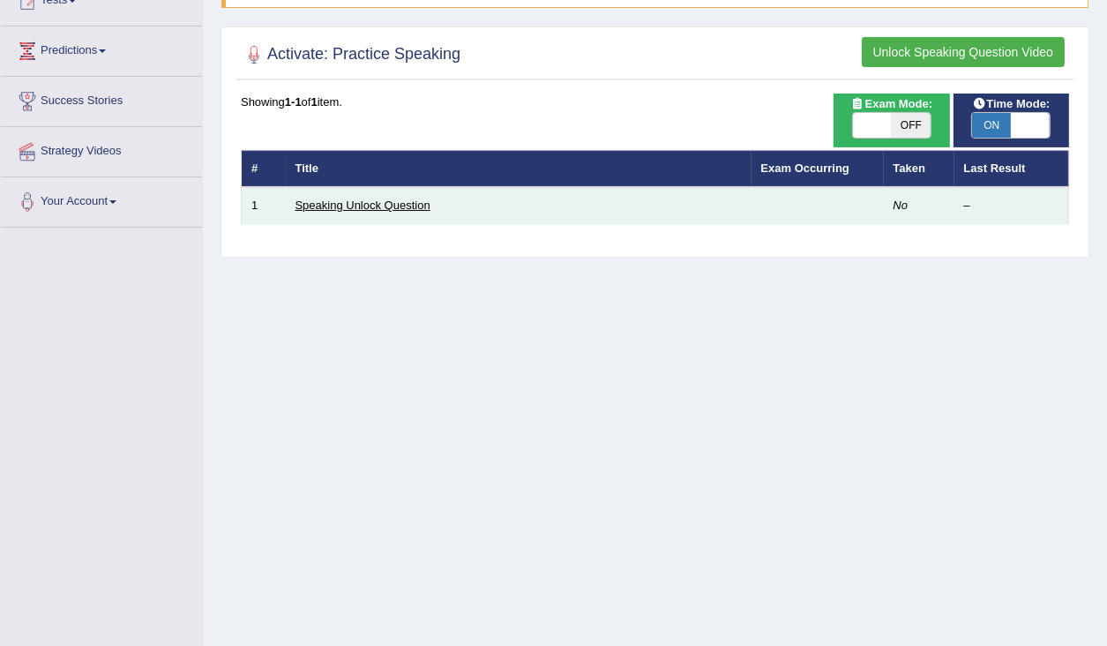
click at [409, 205] on link "Speaking Unlock Question" at bounding box center [363, 205] width 135 height 13
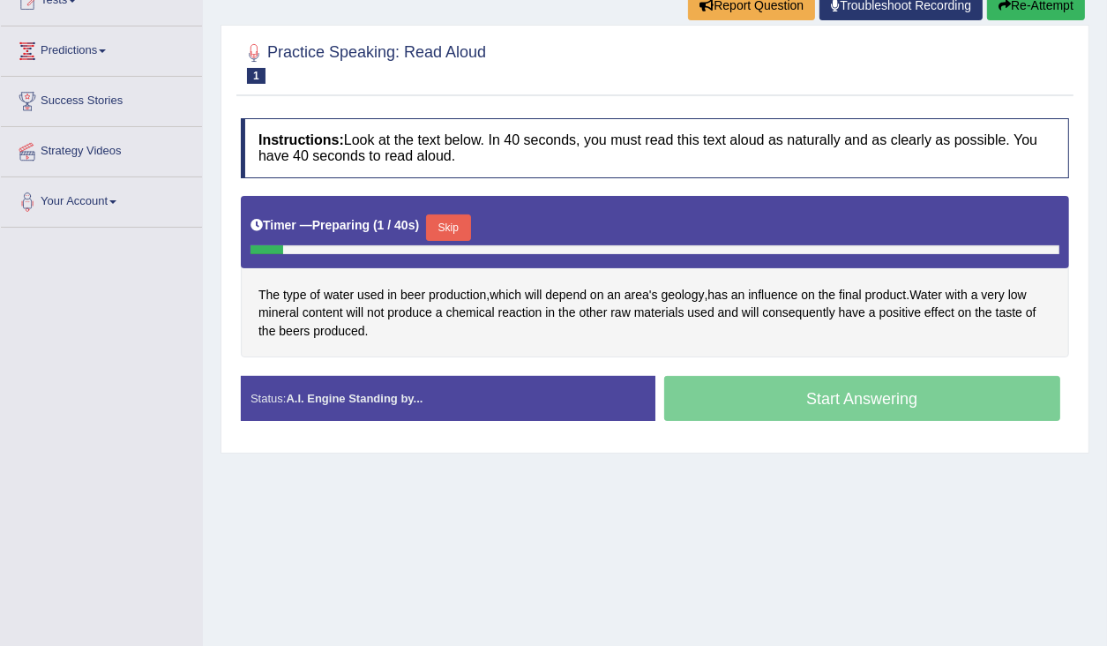
click at [457, 222] on button "Skip" at bounding box center [448, 227] width 44 height 26
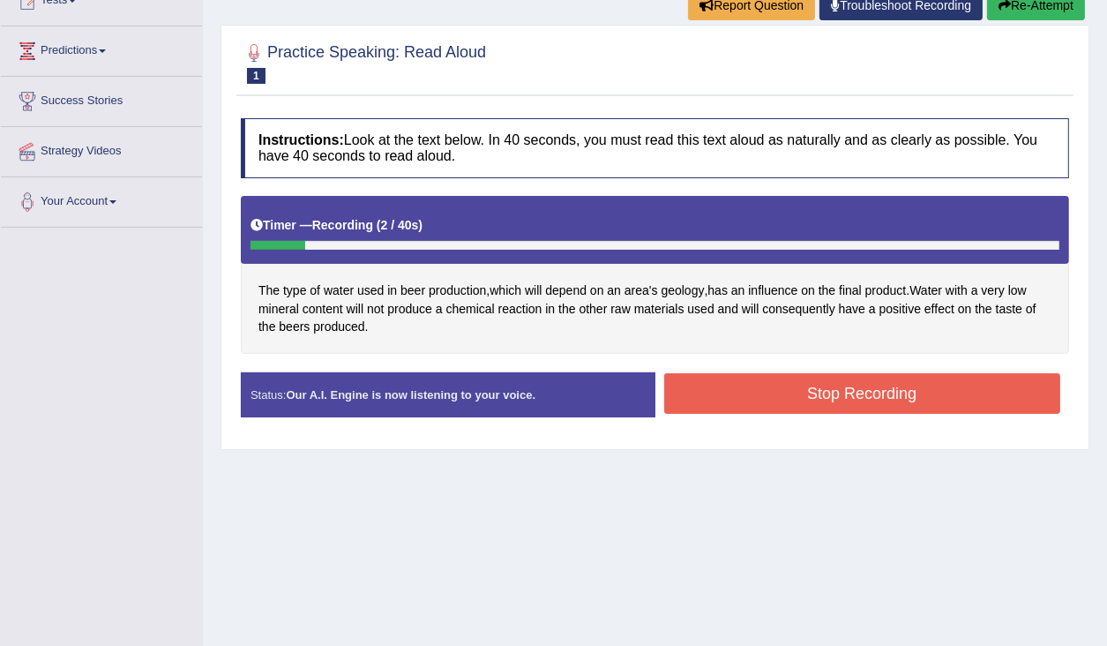
click at [699, 389] on button "Stop Recording" at bounding box center [862, 393] width 397 height 41
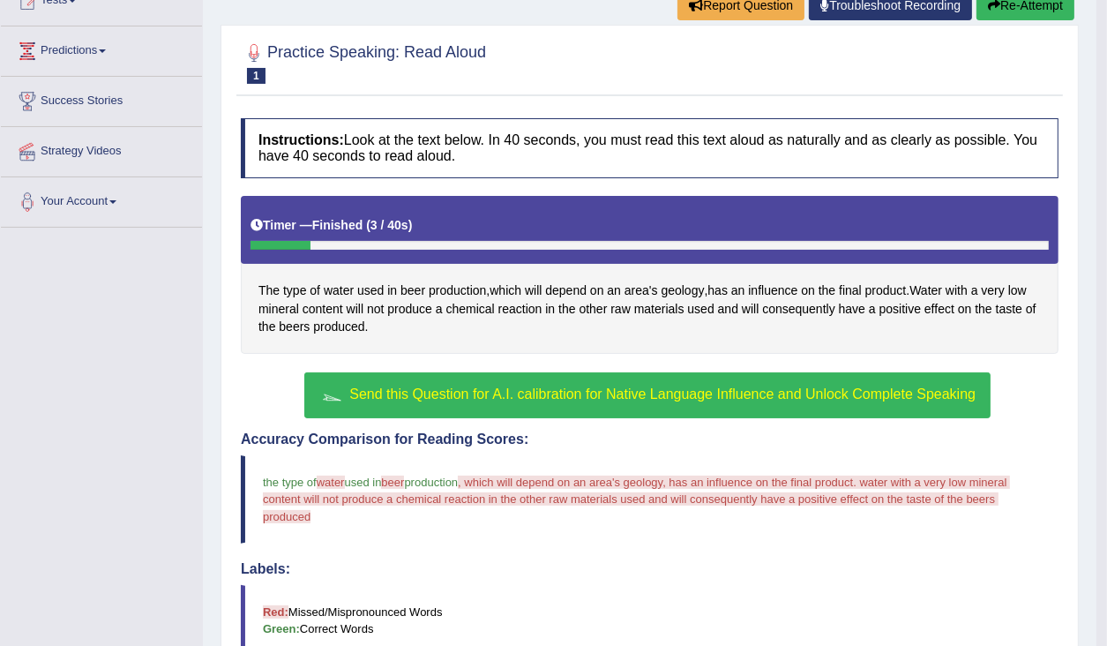
click at [639, 388] on span "Send this Question for A.I. calibration for Native Language Influence and Unloc…" at bounding box center [662, 393] width 626 height 15
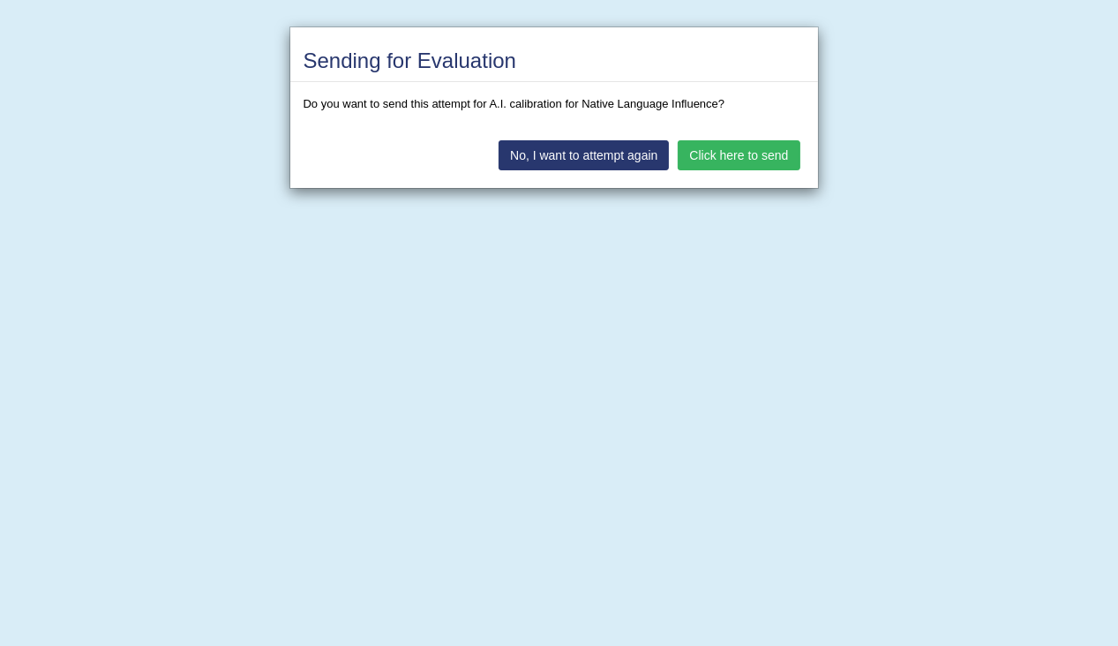
click at [755, 155] on button "Click here to send" at bounding box center [739, 155] width 122 height 30
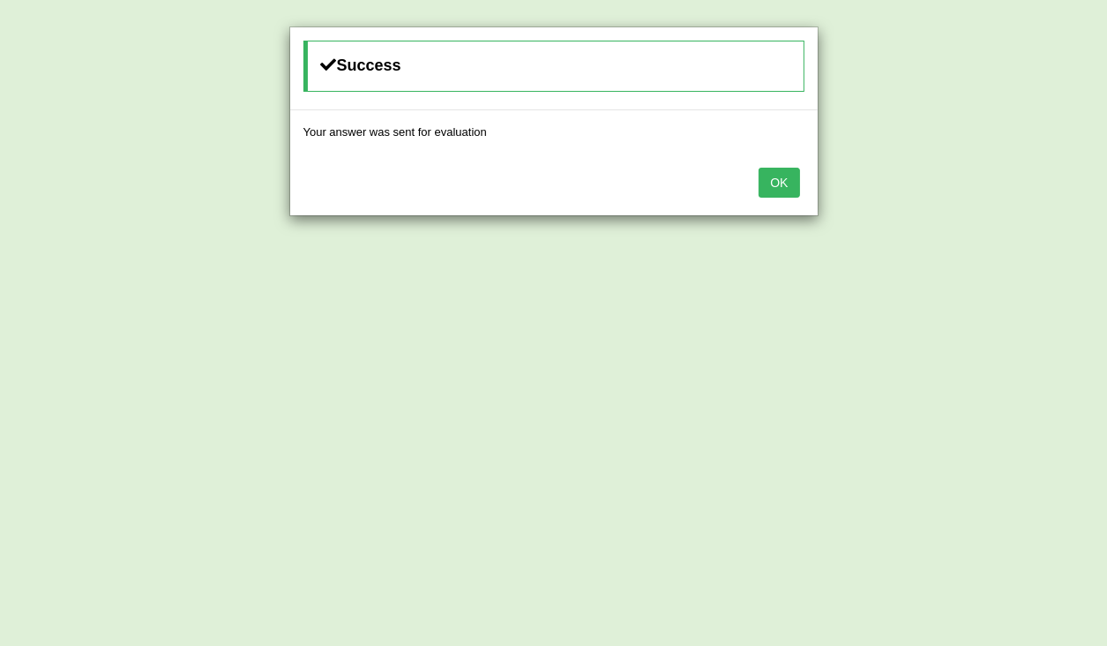
click at [777, 173] on button "OK" at bounding box center [779, 183] width 41 height 30
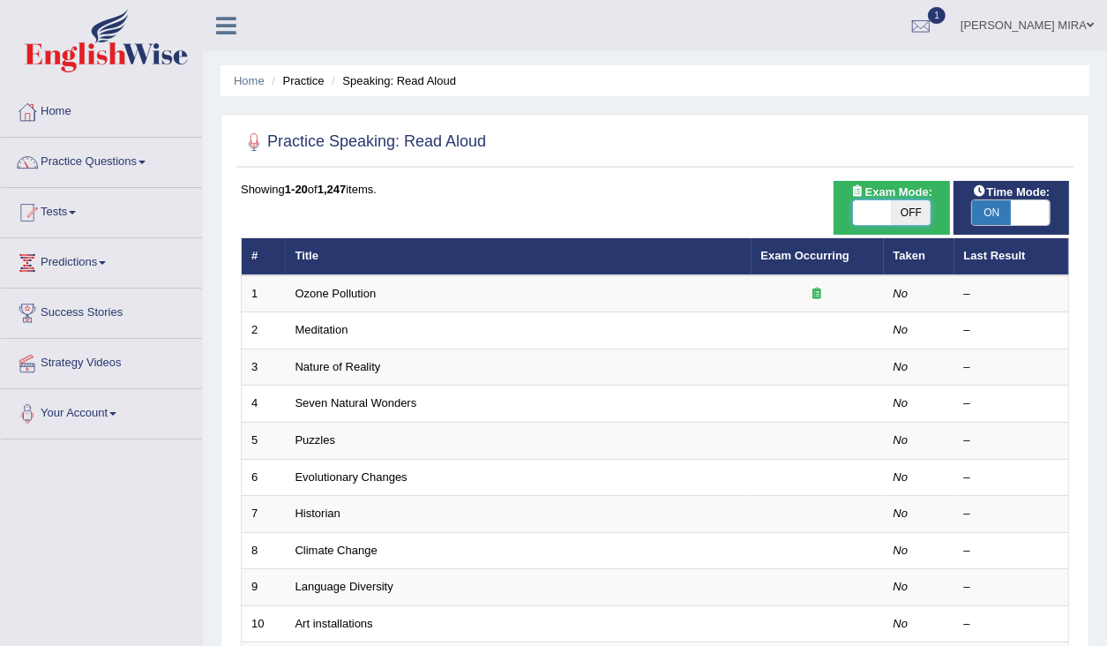
click at [858, 219] on span at bounding box center [872, 212] width 39 height 25
click at [858, 212] on span at bounding box center [872, 212] width 39 height 25
checkbox input "true"
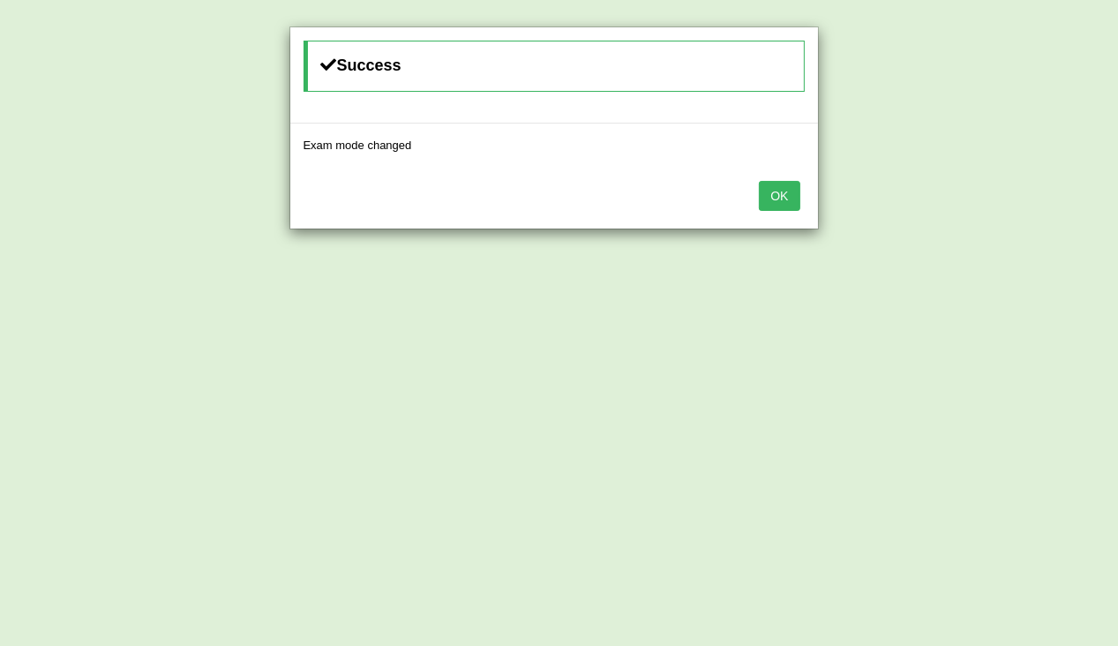
click at [790, 191] on button "OK" at bounding box center [779, 196] width 41 height 30
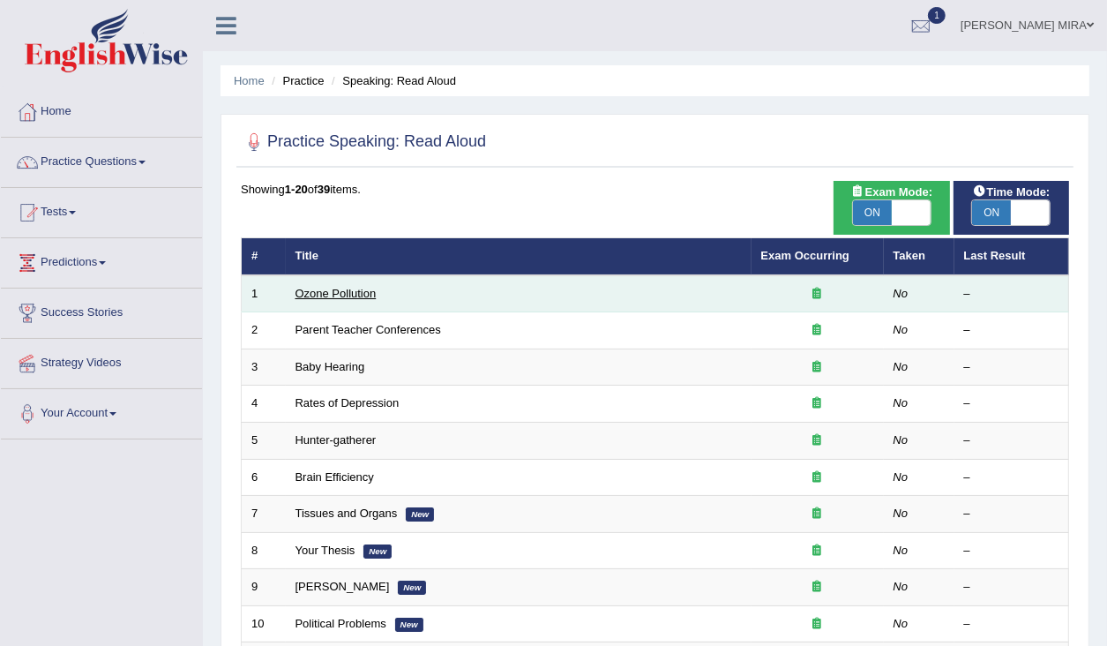
click at [361, 293] on link "Ozone Pollution" at bounding box center [336, 293] width 81 height 13
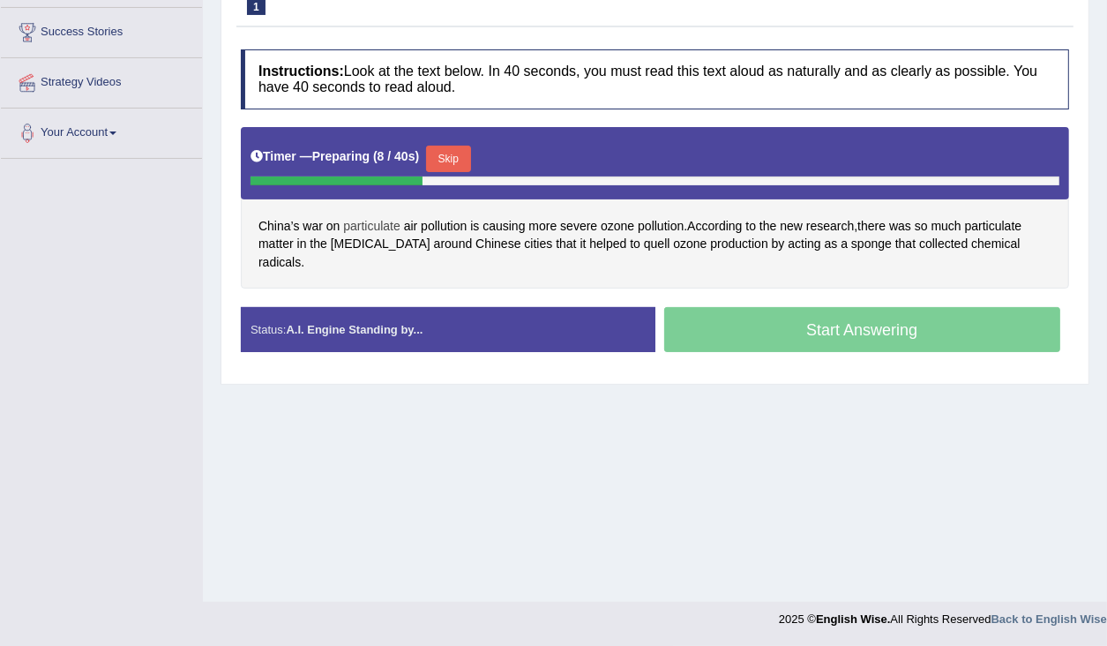
click at [378, 226] on span "particulate" at bounding box center [371, 226] width 57 height 19
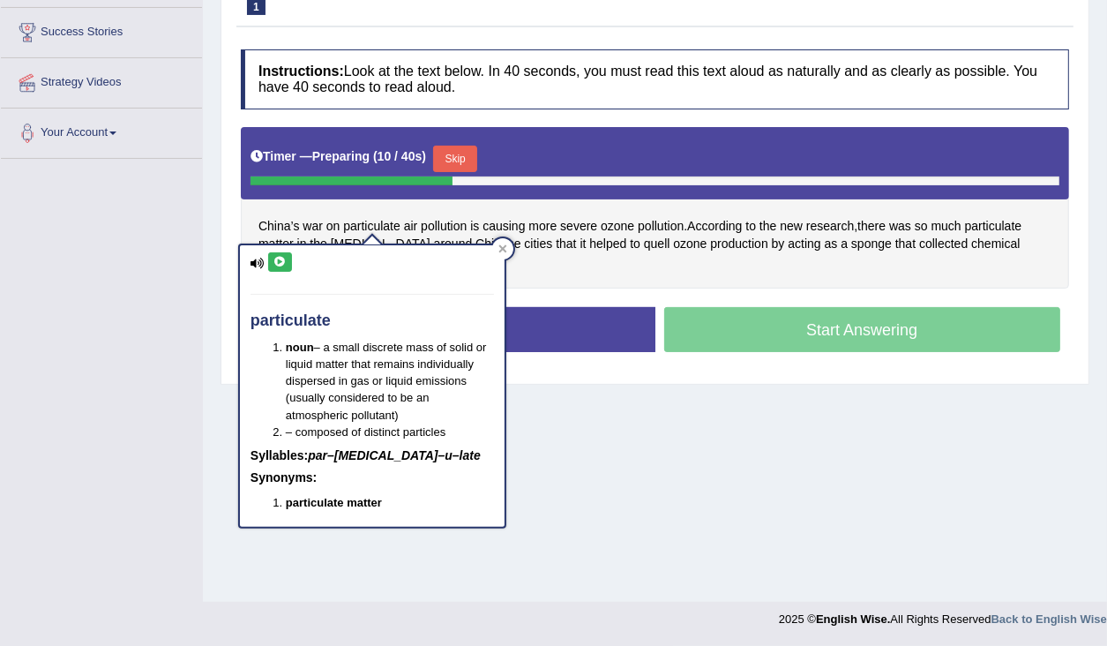
click at [287, 258] on button at bounding box center [280, 261] width 24 height 19
click at [505, 248] on icon at bounding box center [502, 248] width 9 height 9
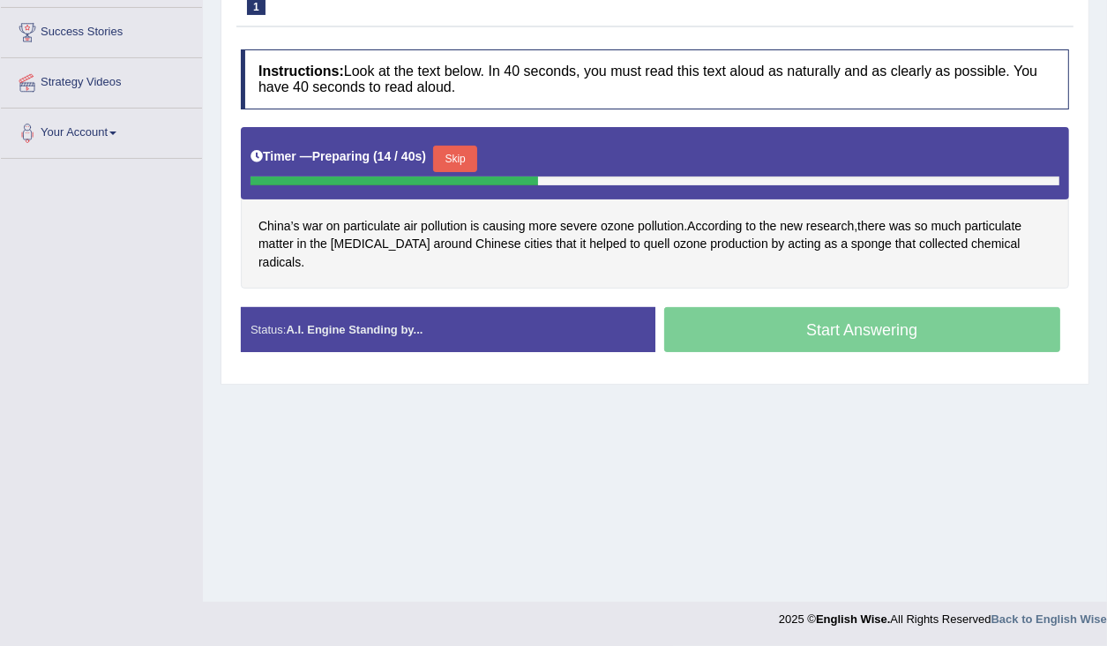
drag, startPoint x: 844, startPoint y: 67, endPoint x: 801, endPoint y: 68, distance: 43.2
click at [801, 68] on h4 "Instructions: Look at the text below. In 40 seconds, you must read this text al…" at bounding box center [655, 78] width 828 height 59
click at [461, 161] on button "Skip" at bounding box center [455, 159] width 44 height 26
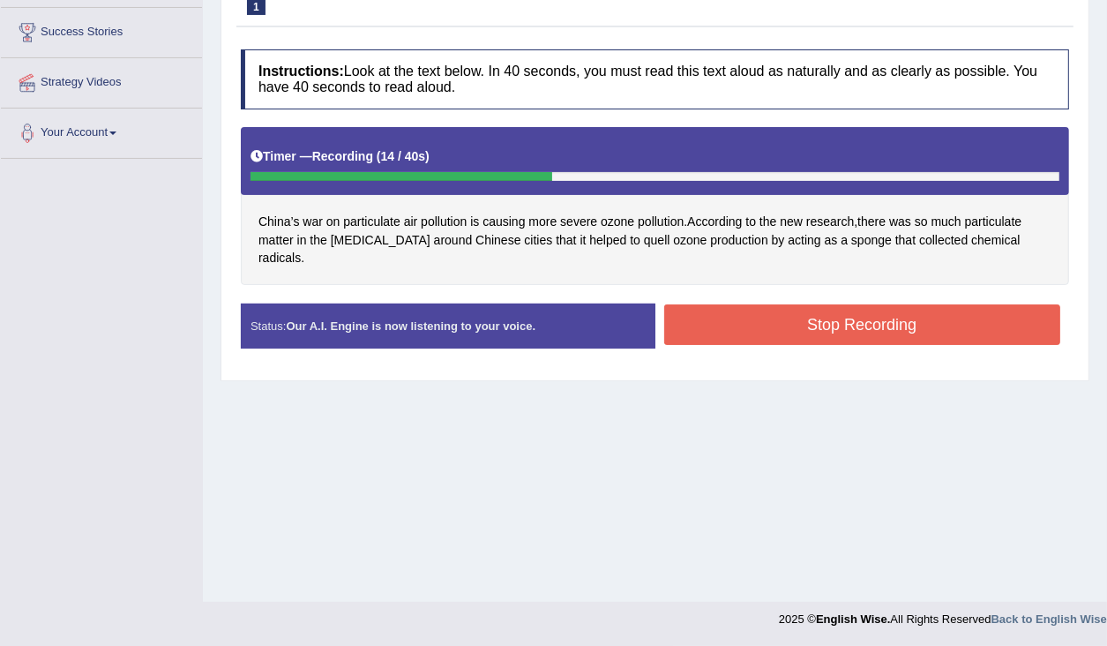
click at [978, 304] on button "Stop Recording" at bounding box center [862, 324] width 397 height 41
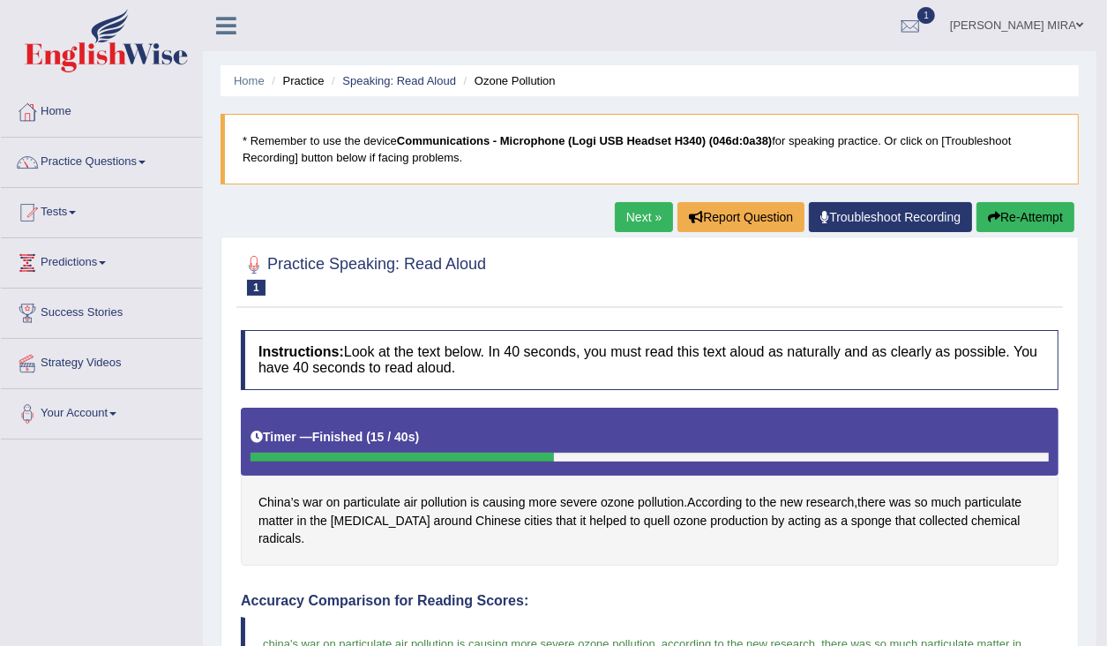
click at [632, 222] on link "Next »" at bounding box center [644, 217] width 58 height 30
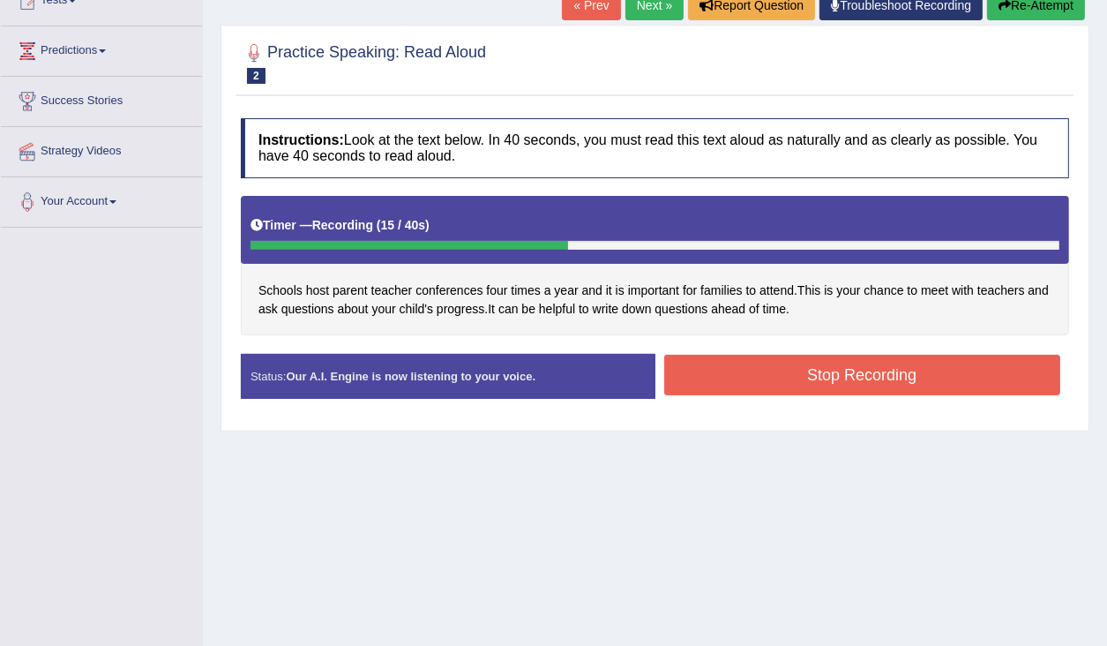
click at [759, 371] on button "Stop Recording" at bounding box center [862, 375] width 397 height 41
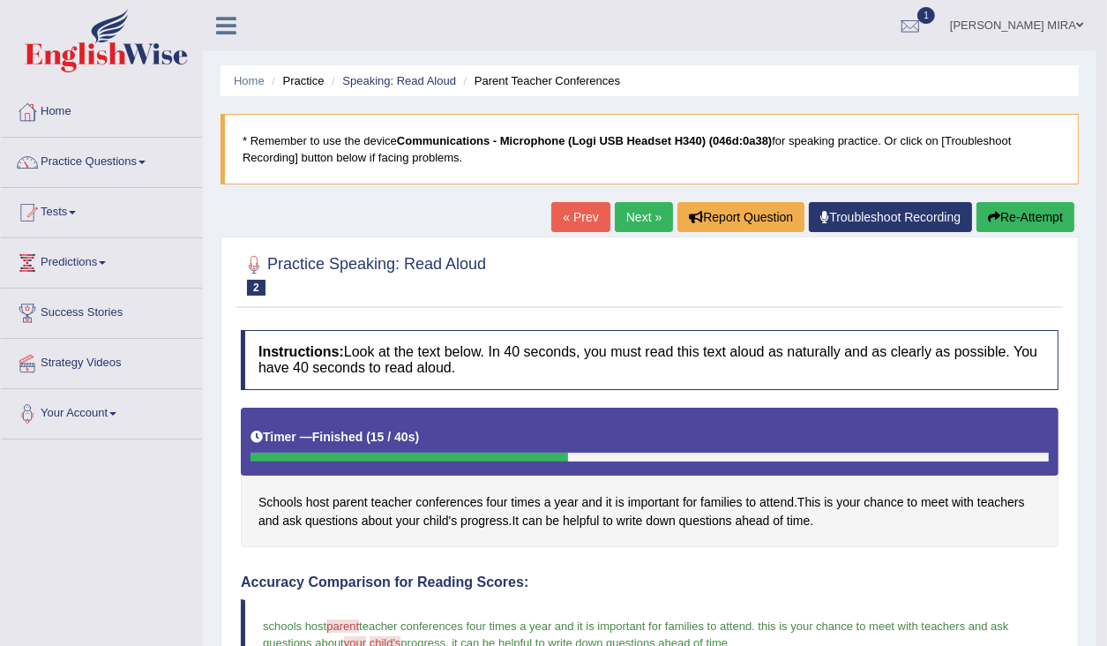
click at [635, 208] on link "Next »" at bounding box center [644, 217] width 58 height 30
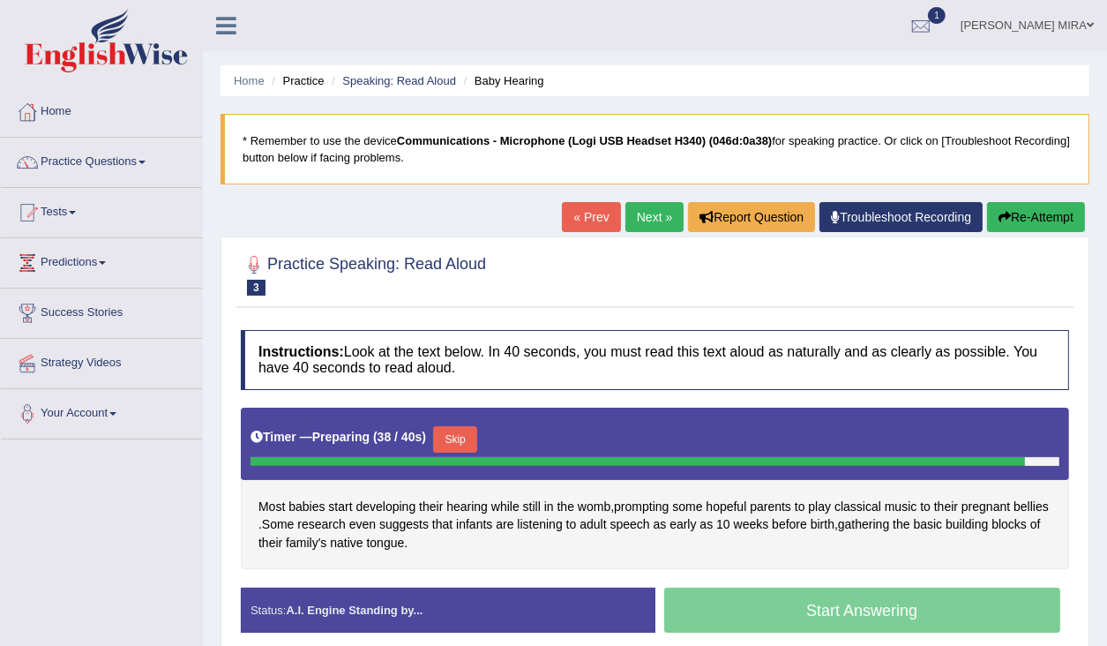
click at [1008, 215] on button "Re-Attempt" at bounding box center [1036, 217] width 98 height 30
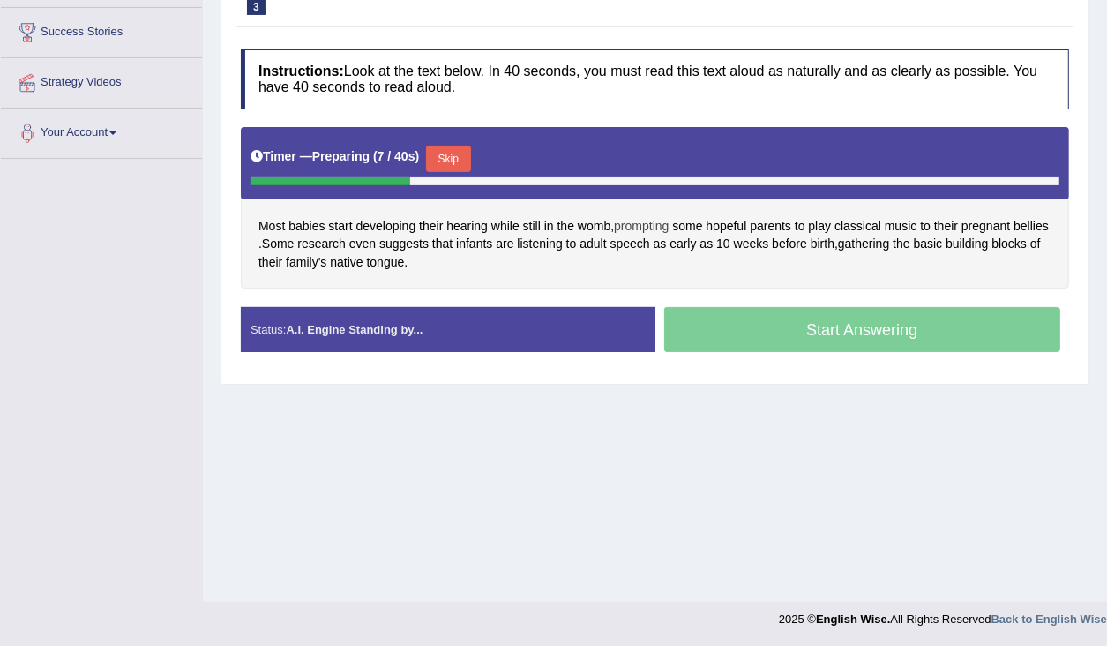
click at [633, 219] on span "prompting" at bounding box center [641, 226] width 55 height 19
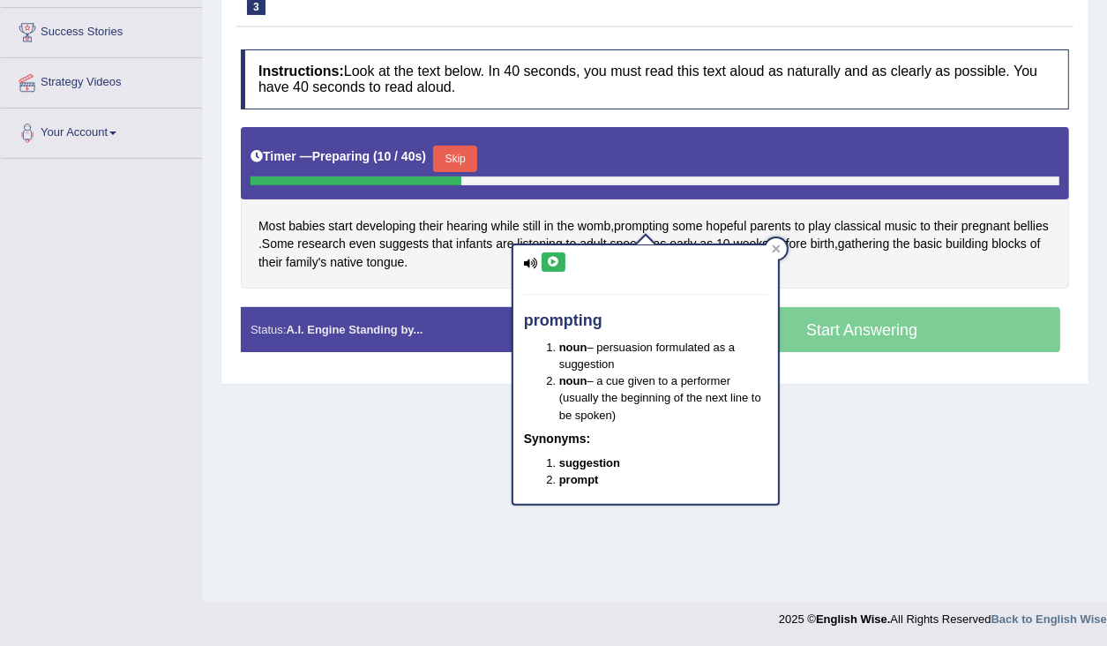
click at [524, 265] on icon at bounding box center [531, 263] width 14 height 11
click at [528, 262] on icon at bounding box center [531, 263] width 14 height 11
click at [529, 258] on icon at bounding box center [531, 263] width 14 height 11
click at [558, 258] on icon at bounding box center [553, 262] width 13 height 11
click at [583, 225] on span "womb" at bounding box center [594, 226] width 33 height 19
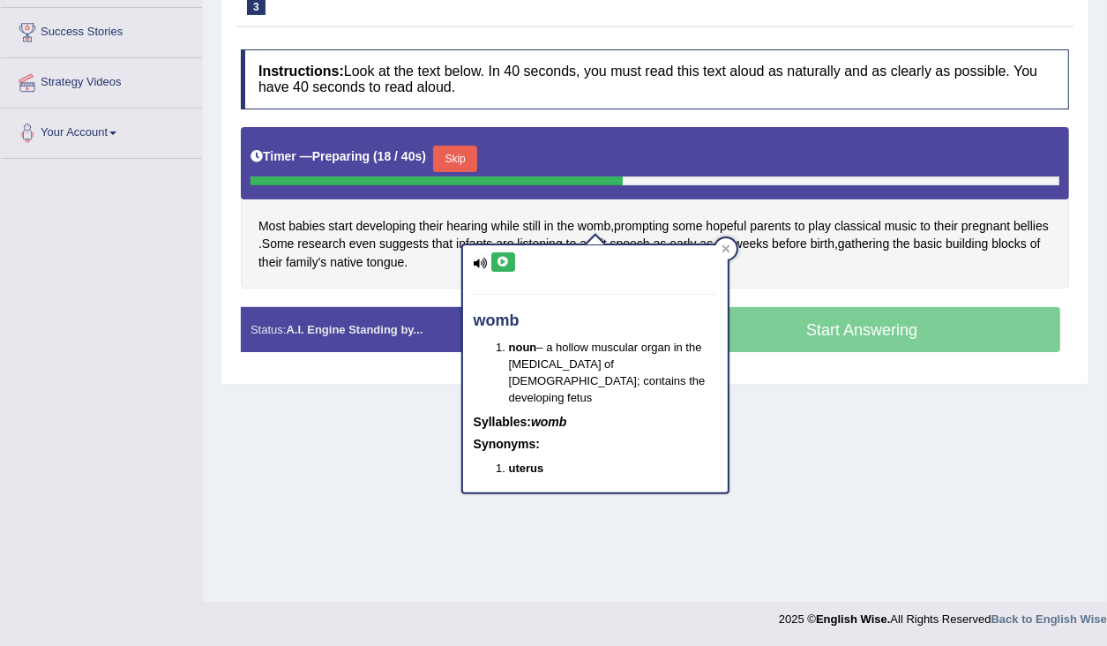
click at [506, 265] on icon at bounding box center [503, 262] width 13 height 11
click at [477, 261] on icon at bounding box center [481, 263] width 14 height 11
click at [497, 261] on icon at bounding box center [503, 262] width 13 height 11
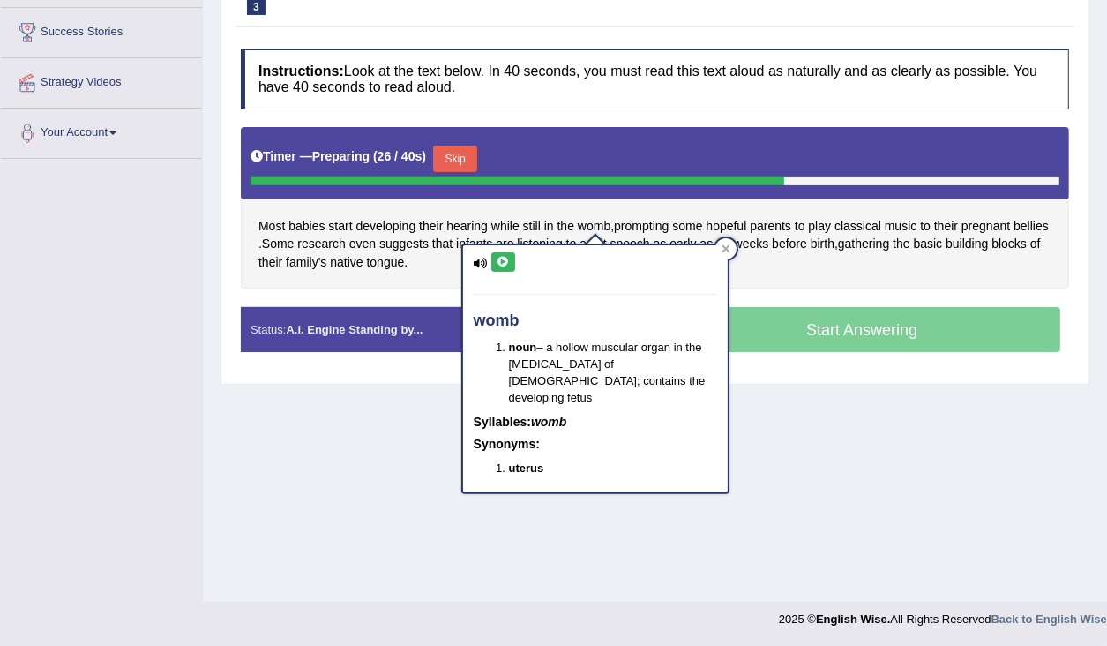
click at [447, 271] on div "Most babies start developing their hearing while still in the womb , prompting …" at bounding box center [655, 208] width 828 height 162
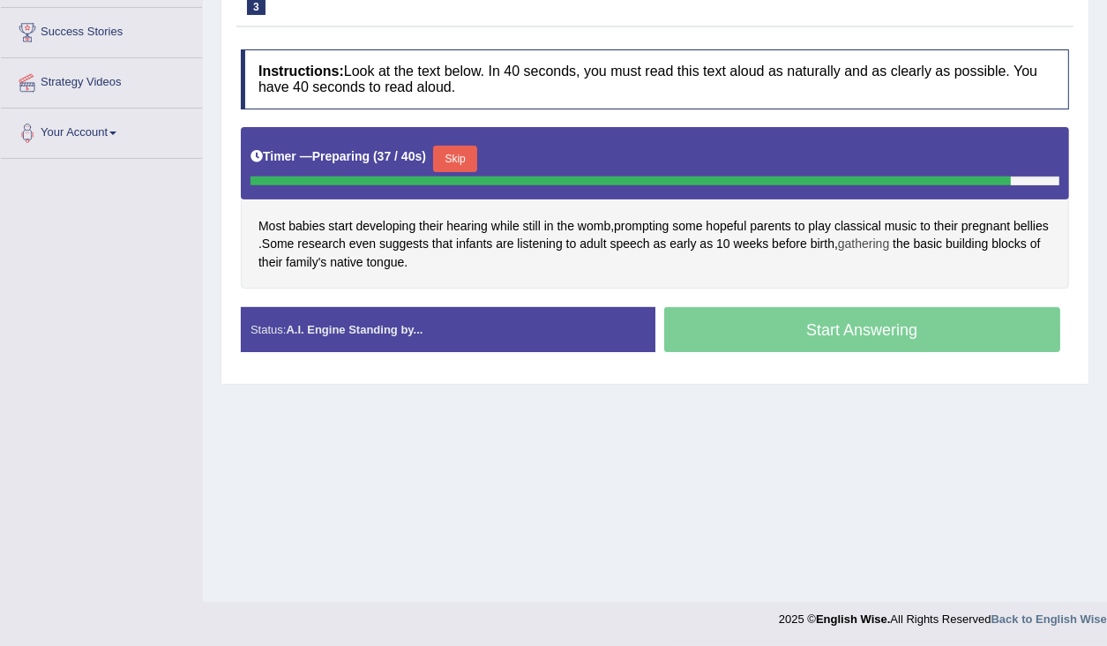
click at [865, 242] on span "gathering" at bounding box center [863, 244] width 51 height 19
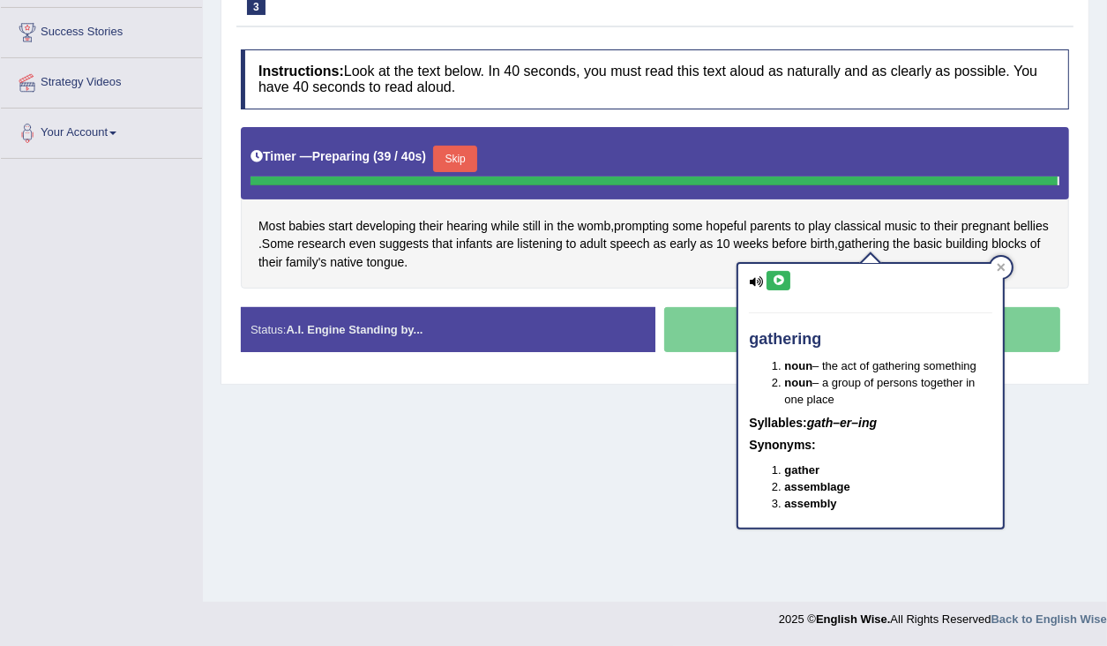
click at [776, 284] on button at bounding box center [779, 280] width 24 height 19
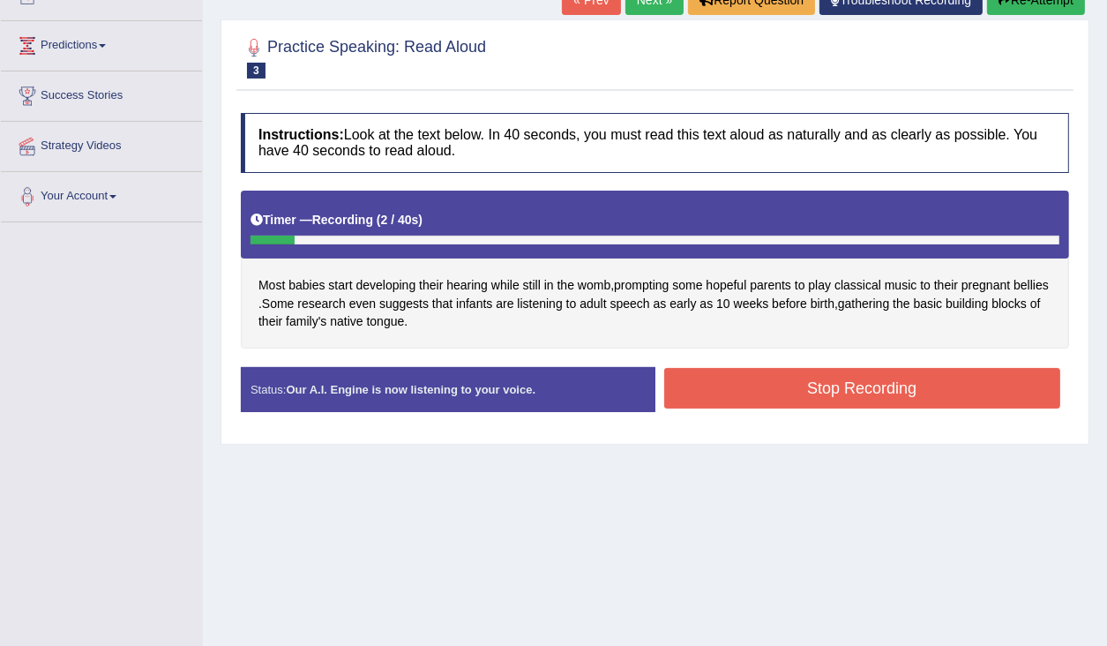
scroll to position [69, 0]
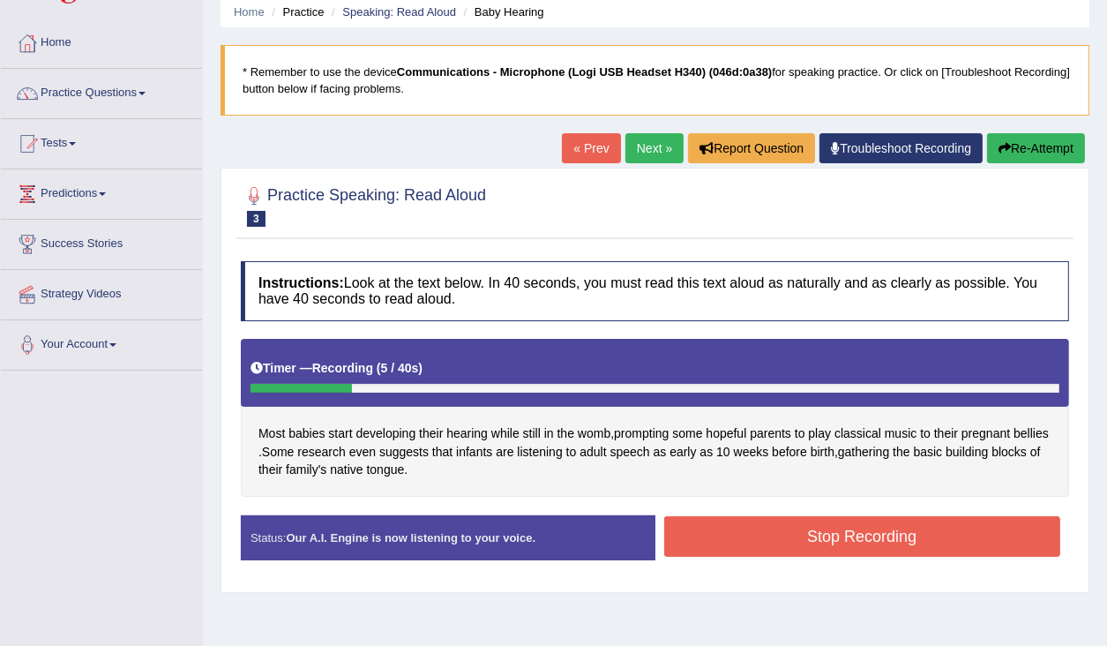
click at [1042, 149] on button "Re-Attempt" at bounding box center [1036, 148] width 98 height 30
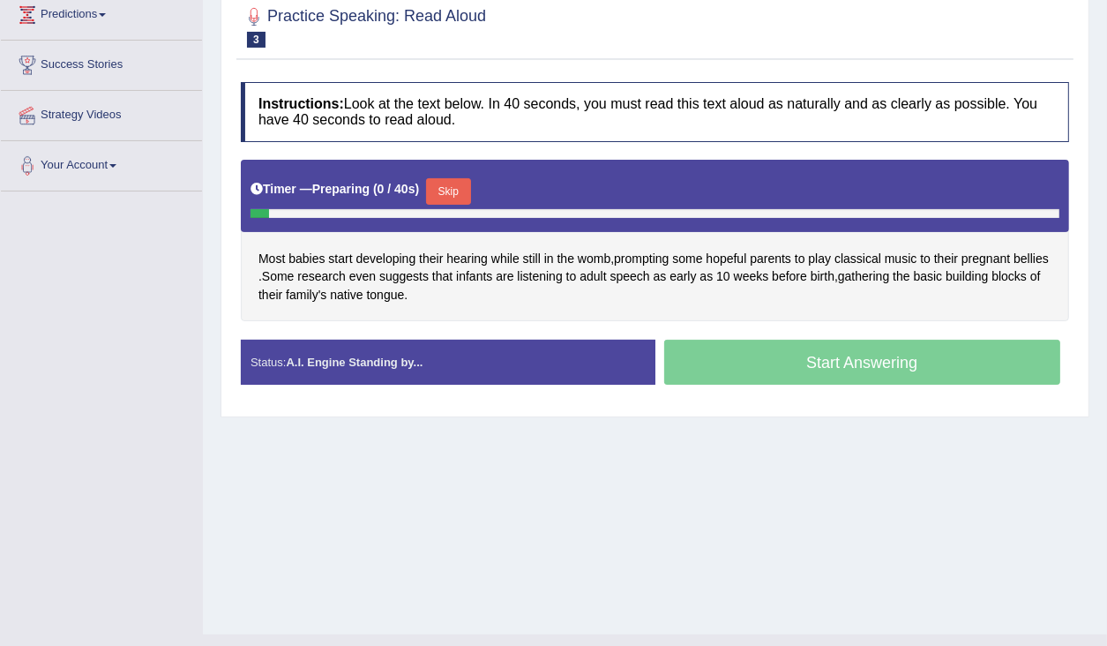
scroll to position [281, 0]
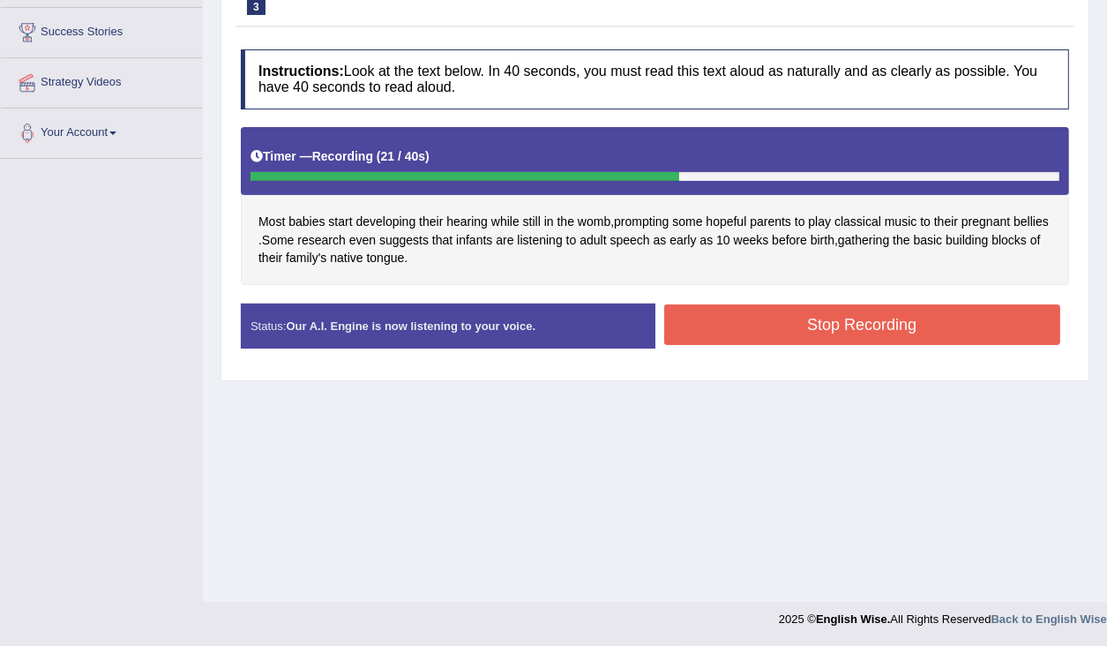
click at [793, 326] on button "Stop Recording" at bounding box center [862, 324] width 397 height 41
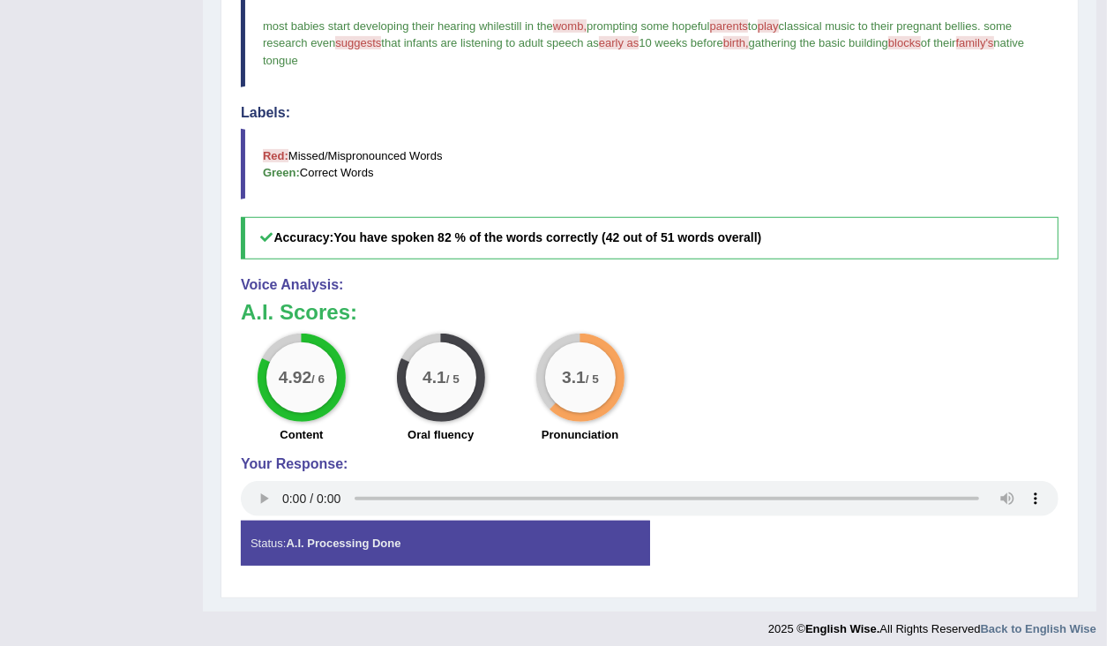
scroll to position [625, 0]
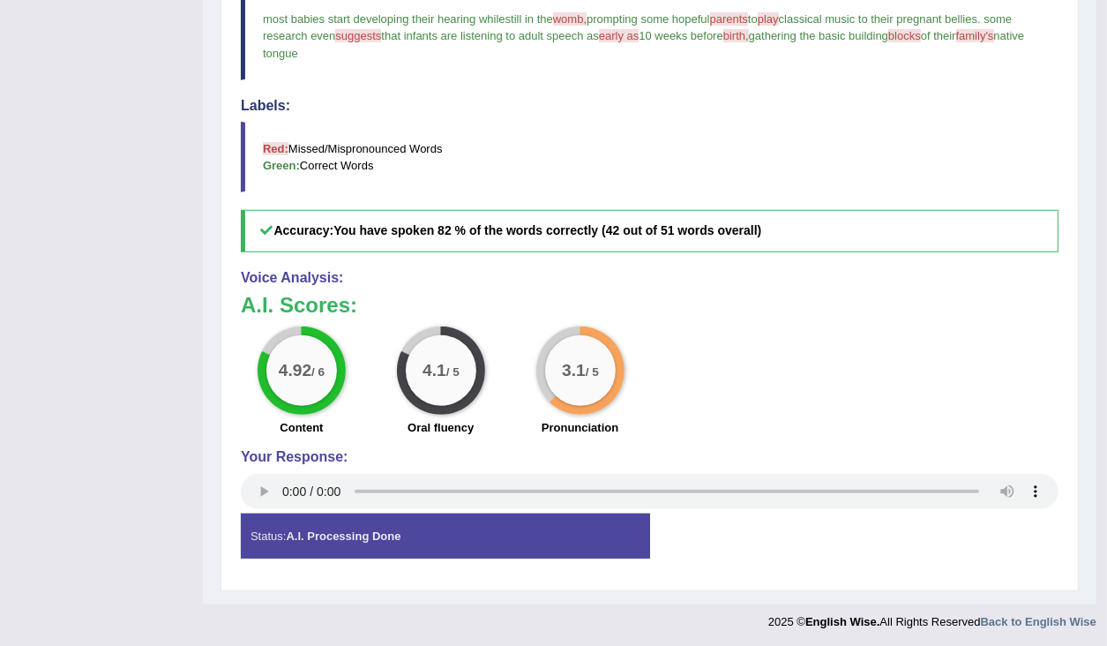
click at [350, 35] on span "suggests" at bounding box center [358, 35] width 46 height 13
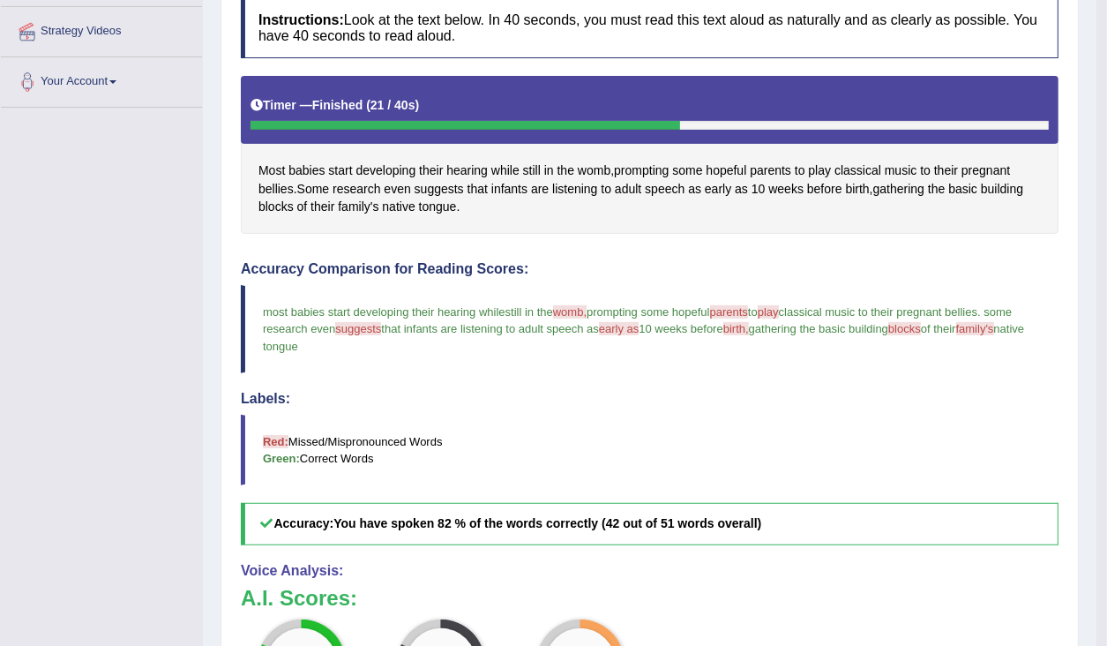
scroll to position [272, 0]
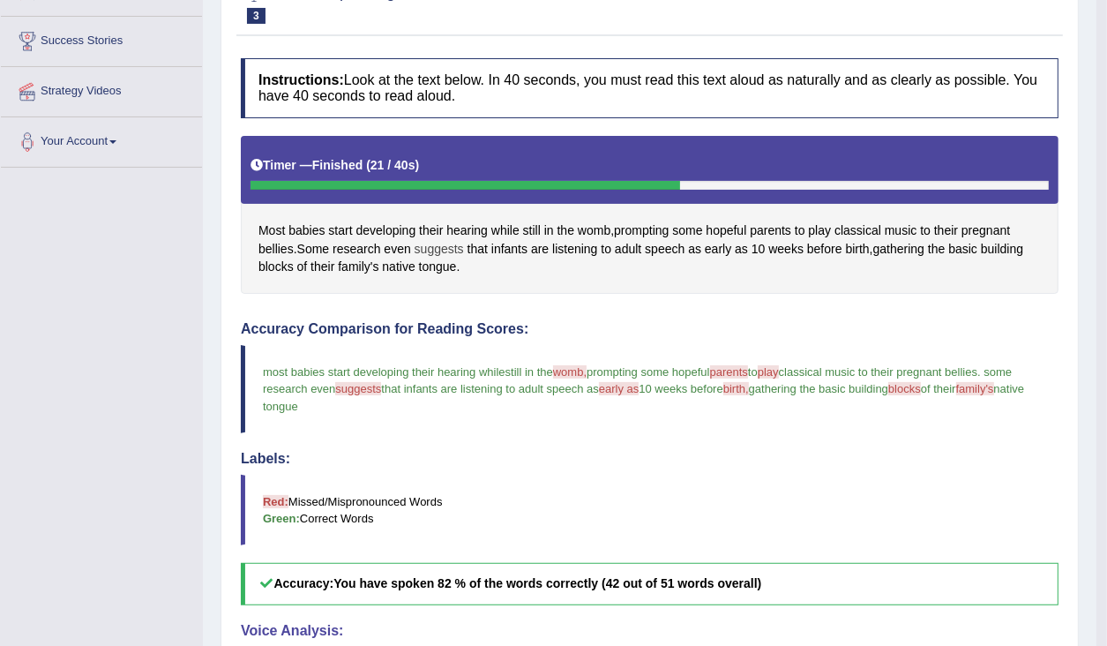
click at [436, 251] on span "suggests" at bounding box center [439, 249] width 49 height 19
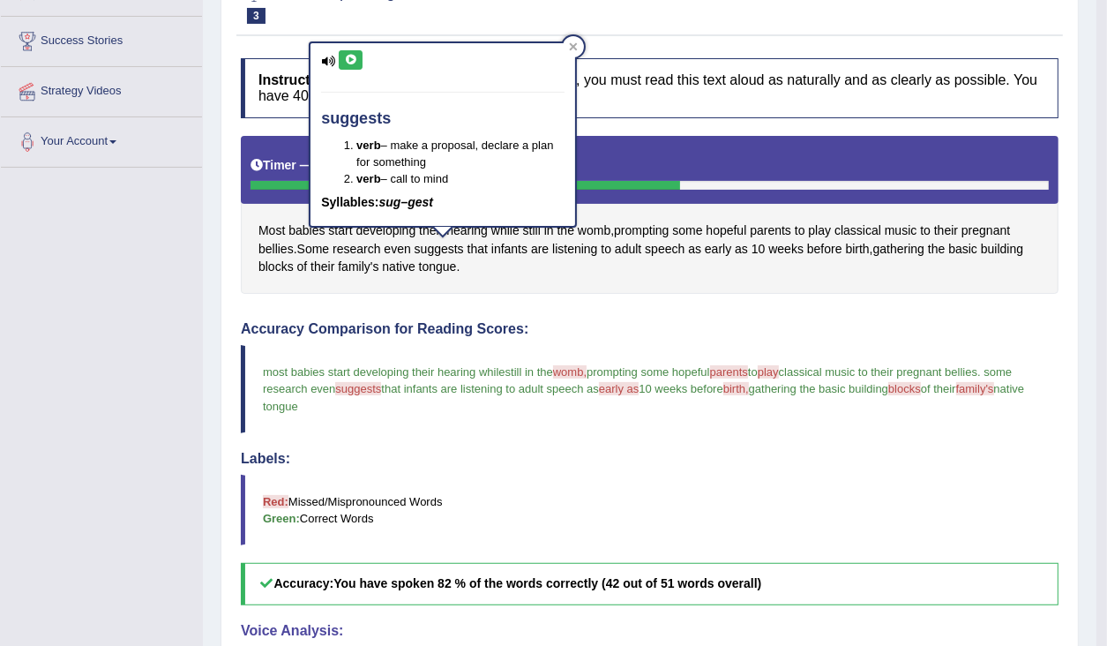
click at [347, 60] on icon at bounding box center [350, 60] width 13 height 11
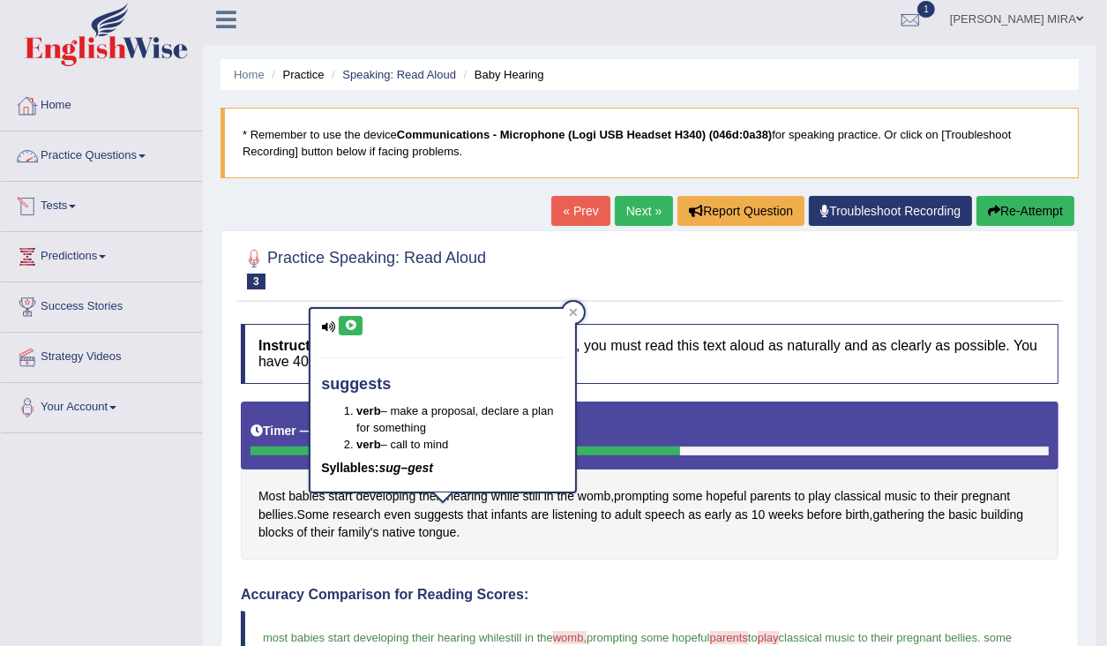
scroll to position [0, 0]
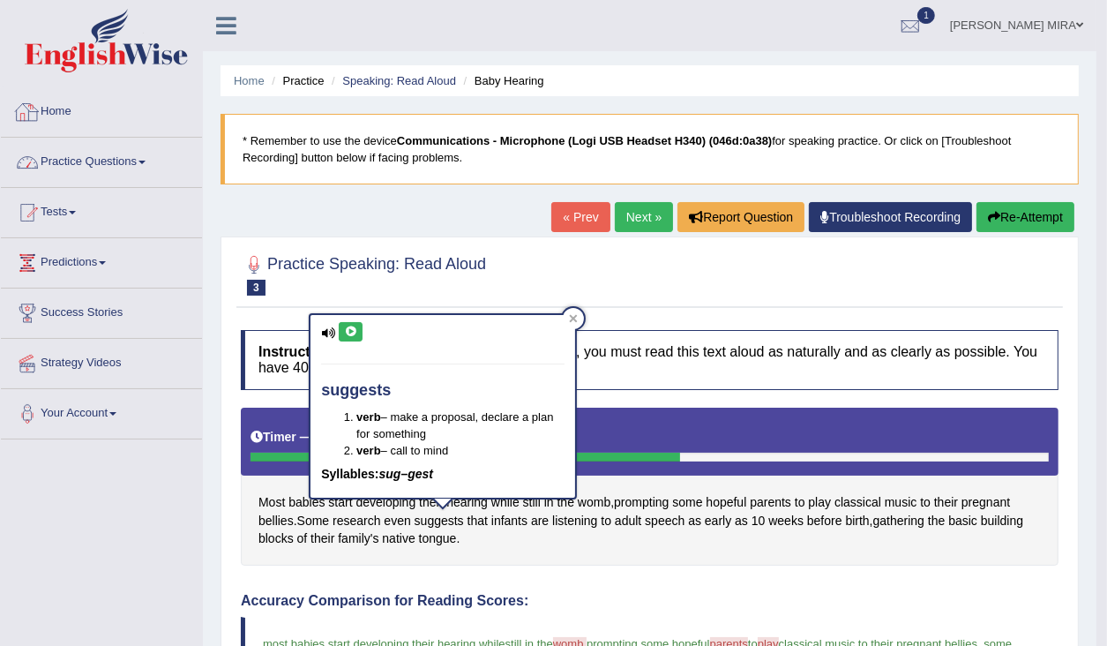
click at [97, 152] on link "Practice Questions" at bounding box center [101, 160] width 201 height 44
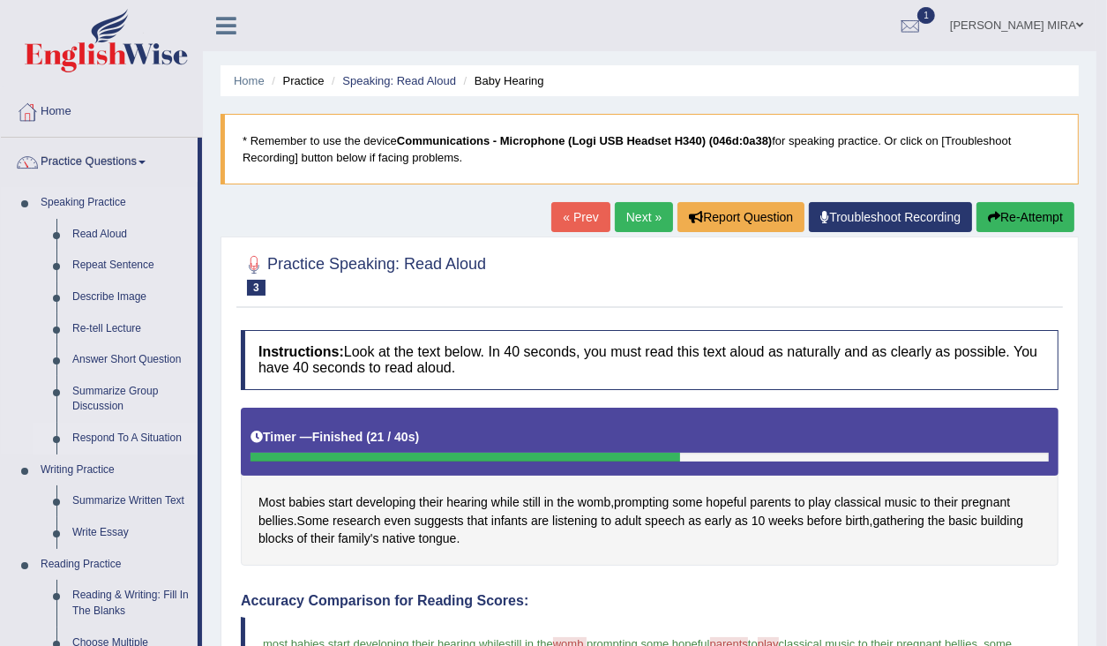
click at [93, 441] on link "Respond To A Situation" at bounding box center [130, 439] width 133 height 32
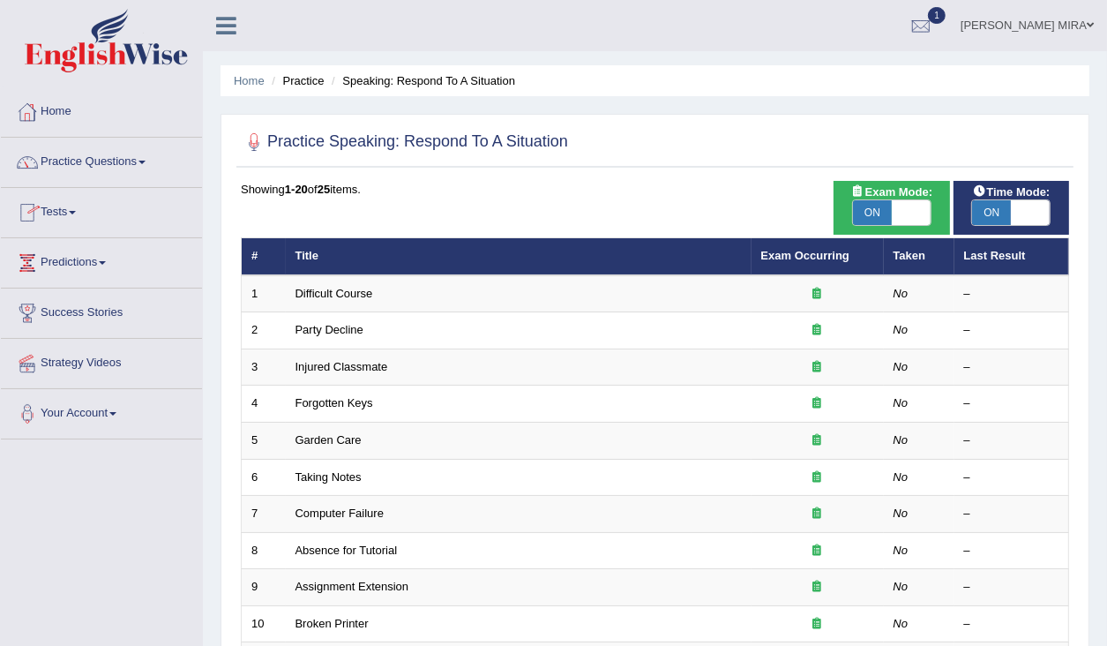
click at [77, 161] on link "Practice Questions" at bounding box center [101, 160] width 201 height 44
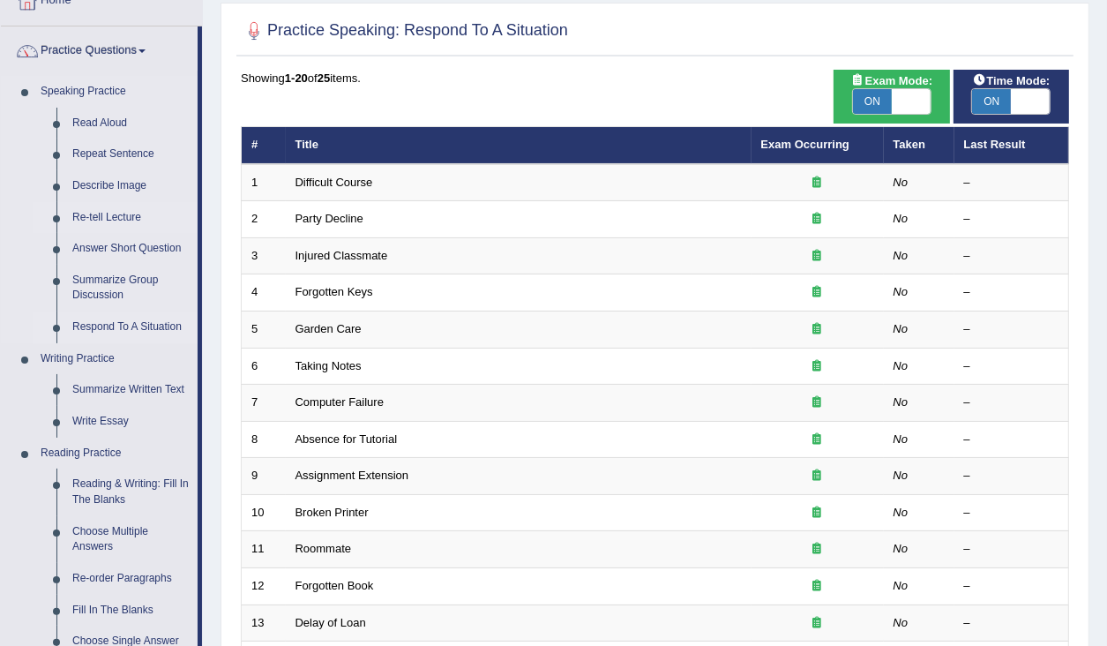
scroll to position [71, 0]
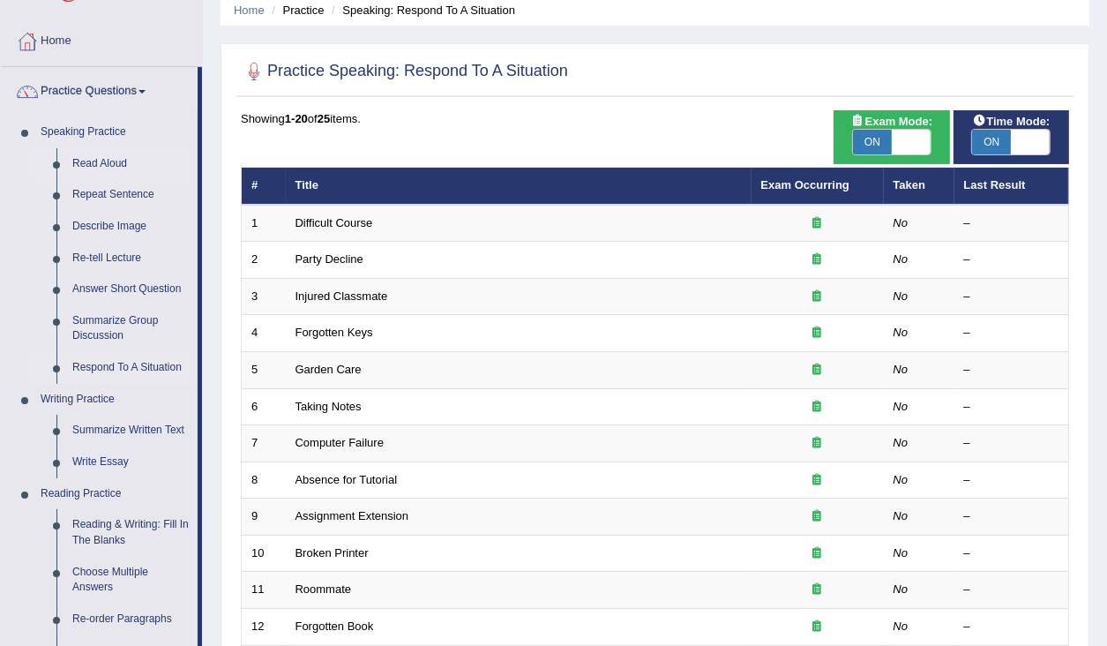
click at [102, 161] on link "Read Aloud" at bounding box center [130, 164] width 133 height 32
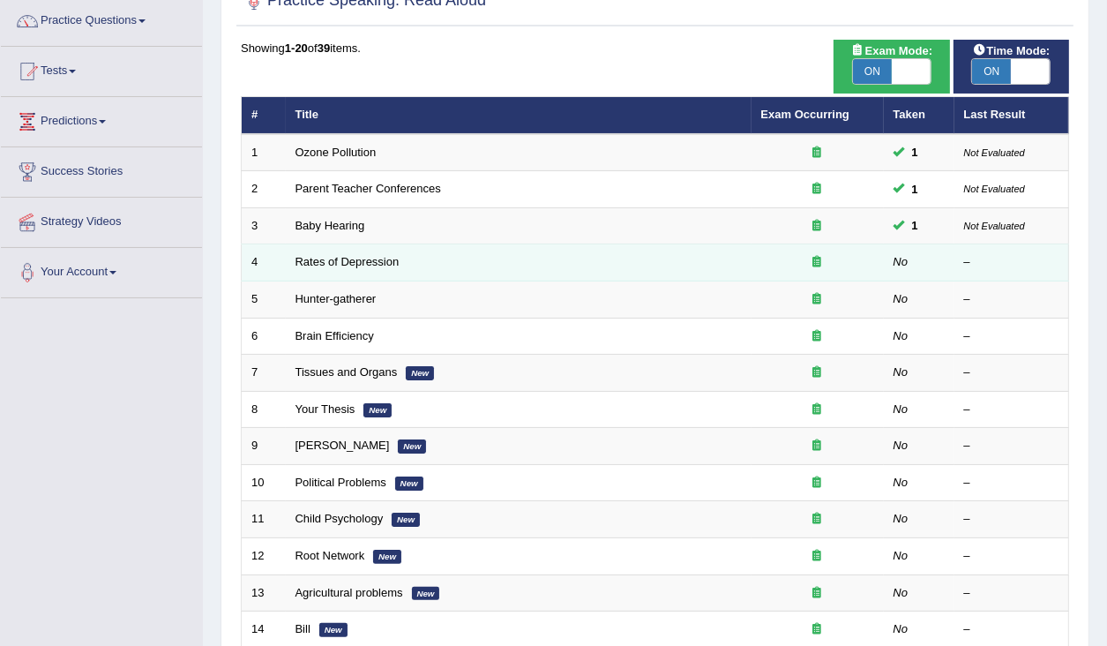
click at [372, 267] on td "Rates of Depression" at bounding box center [519, 262] width 466 height 37
click at [376, 252] on td "Rates of Depression" at bounding box center [519, 262] width 466 height 37
click at [371, 258] on link "Rates of Depression" at bounding box center [348, 261] width 104 height 13
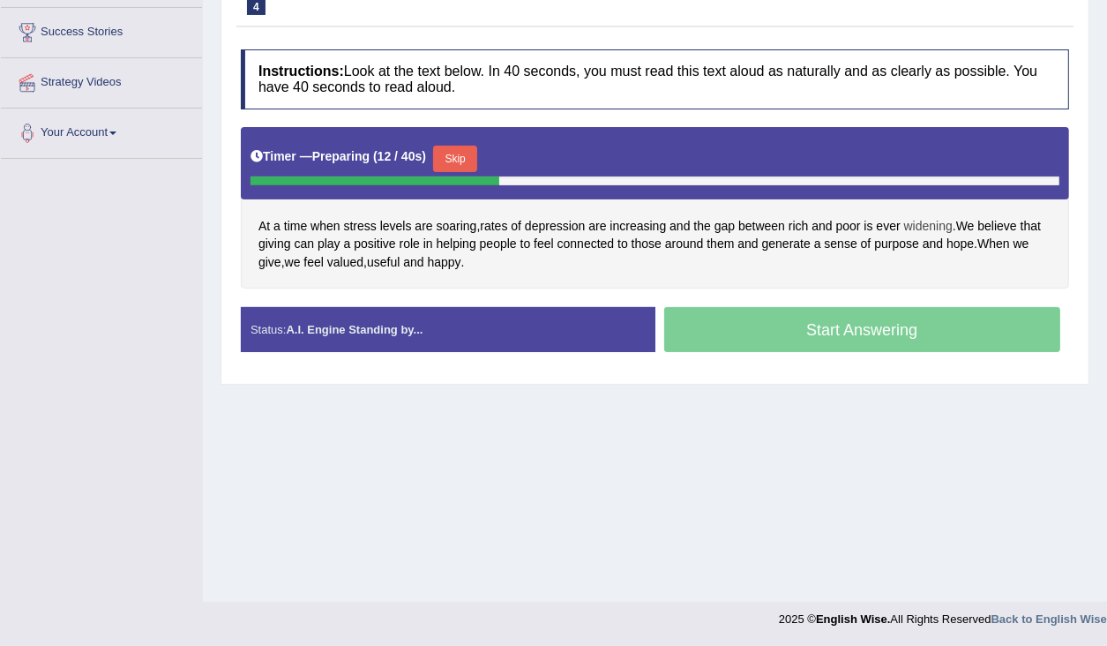
click at [938, 225] on span "widening" at bounding box center [928, 226] width 49 height 19
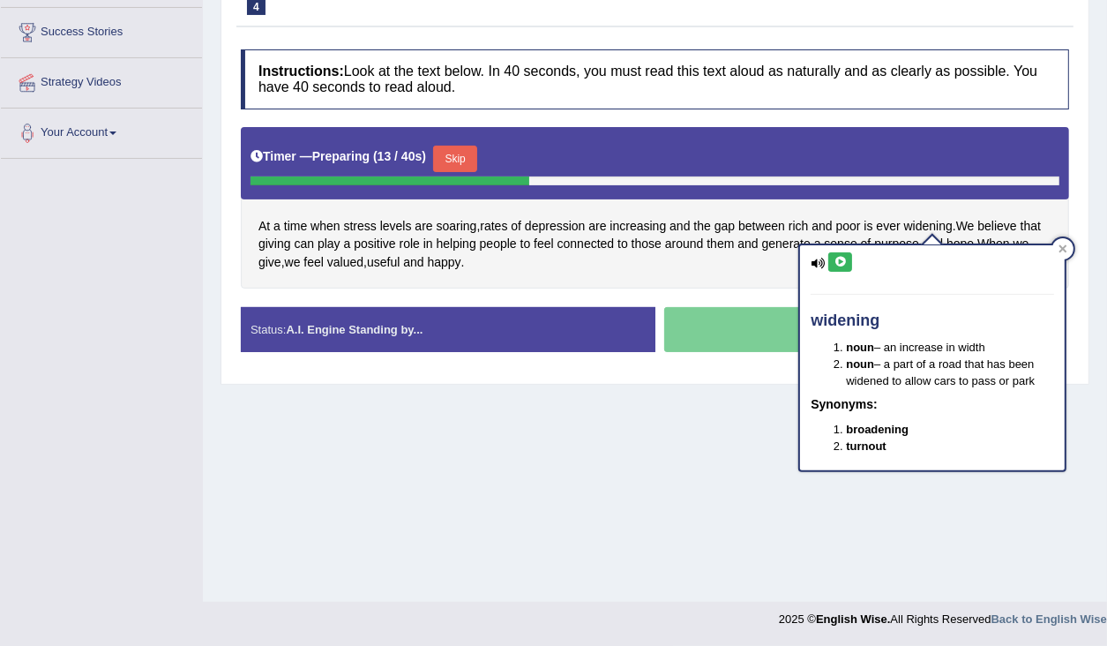
click at [836, 258] on icon at bounding box center [840, 262] width 13 height 11
click at [517, 251] on div "At a time when stress levels are soaring , rates of depression are increasing a…" at bounding box center [655, 208] width 828 height 162
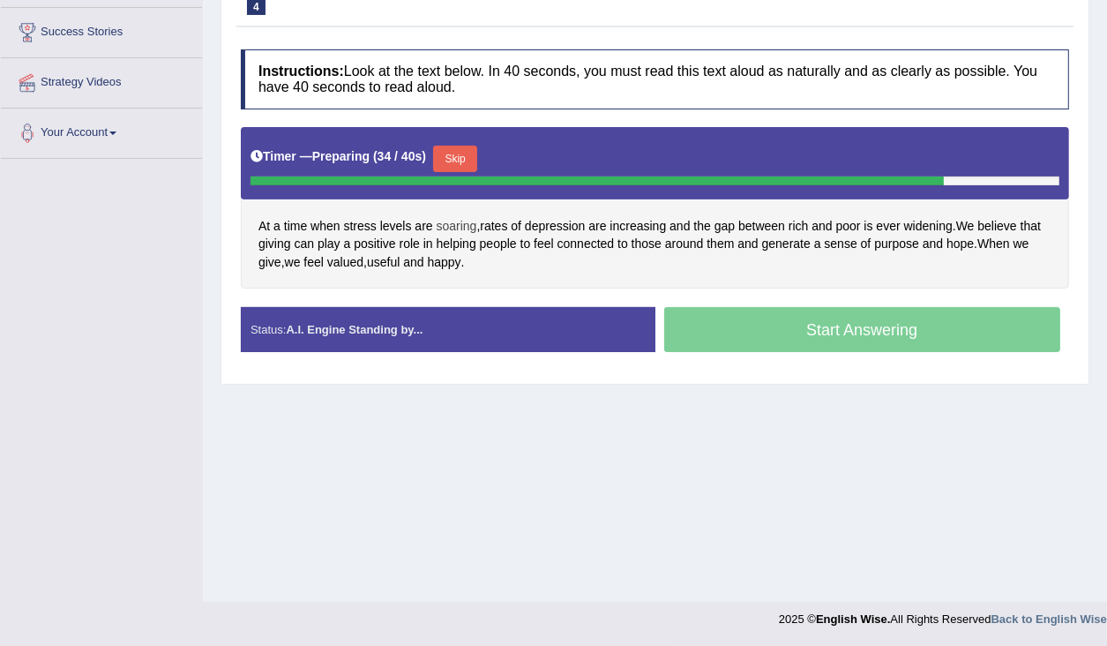
click at [455, 224] on span "soaring" at bounding box center [457, 226] width 41 height 19
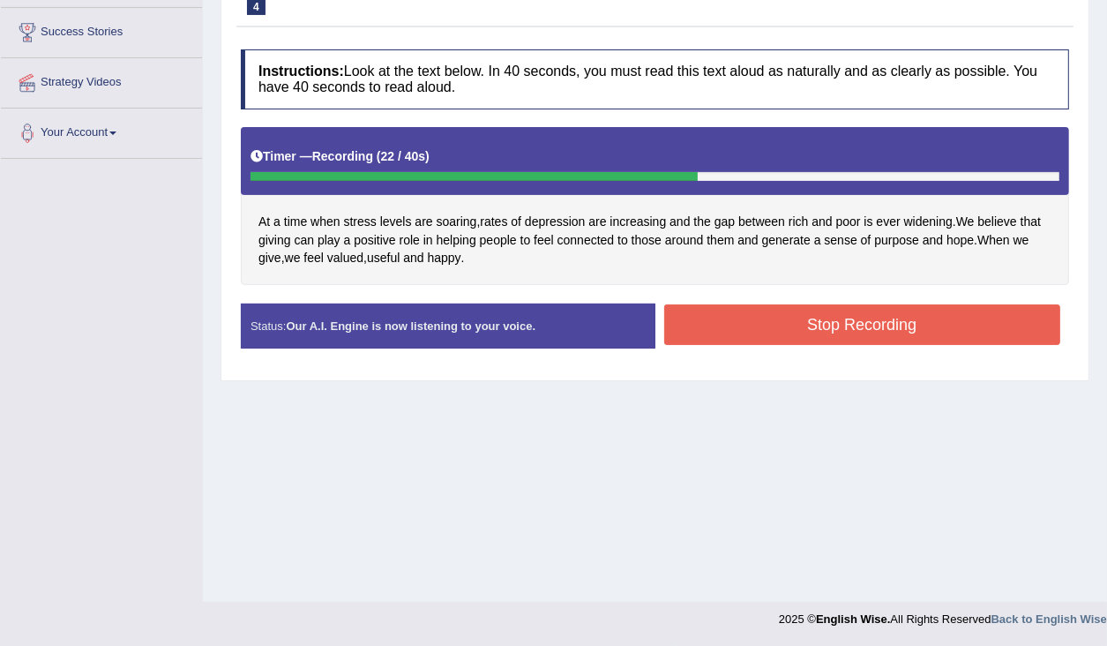
click at [777, 311] on button "Stop Recording" at bounding box center [862, 324] width 397 height 41
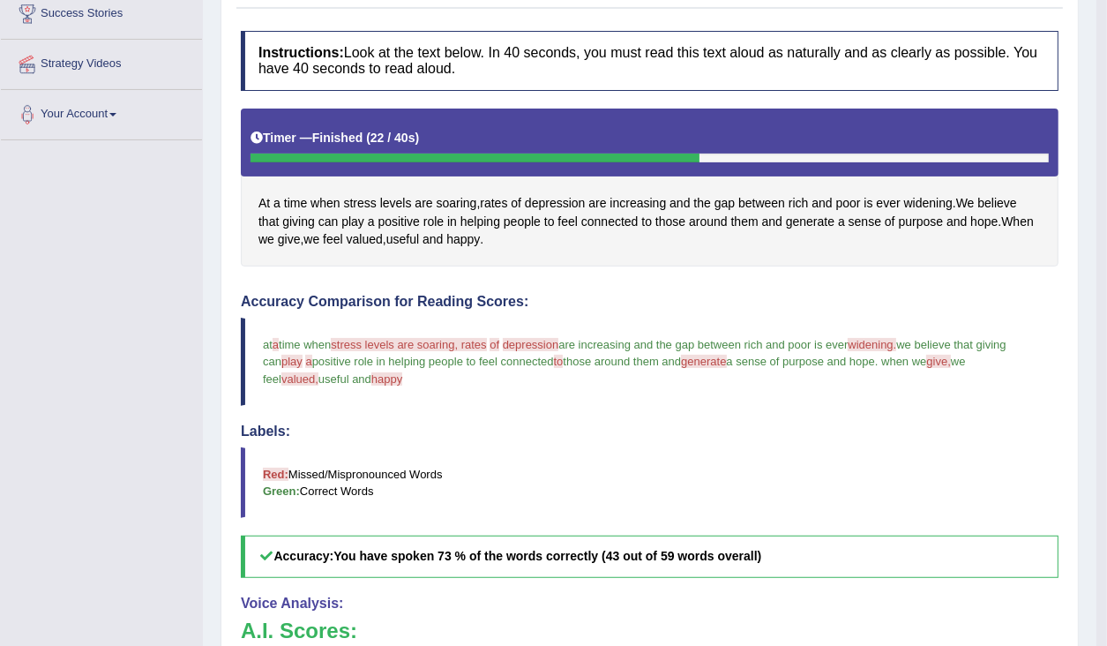
scroll to position [272, 0]
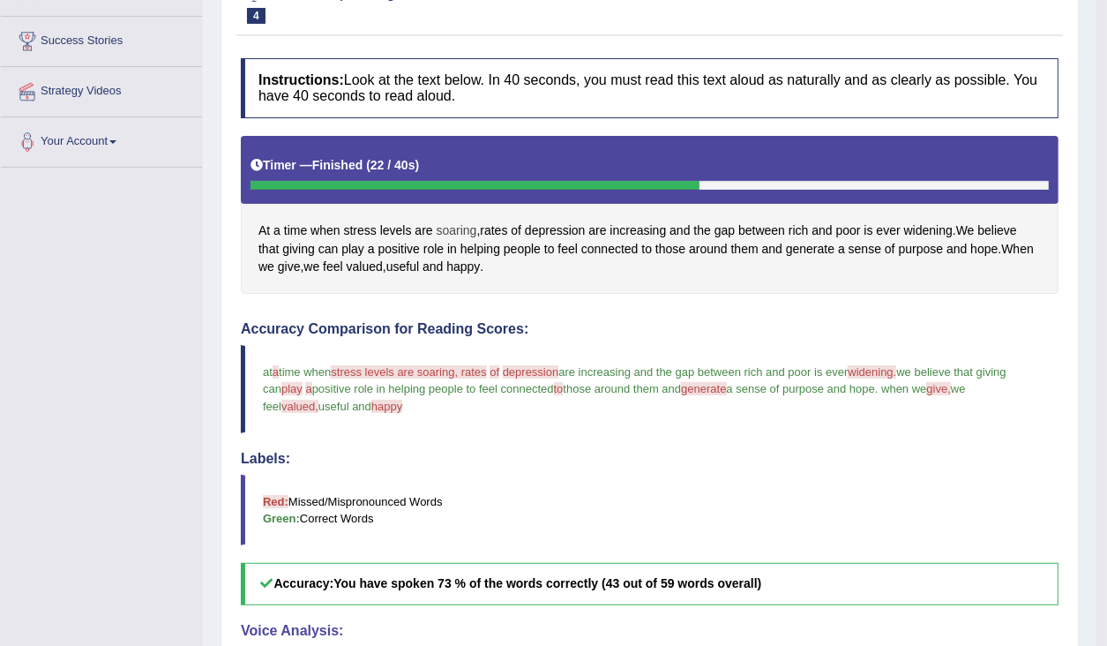
click at [456, 227] on span "soaring" at bounding box center [457, 230] width 41 height 19
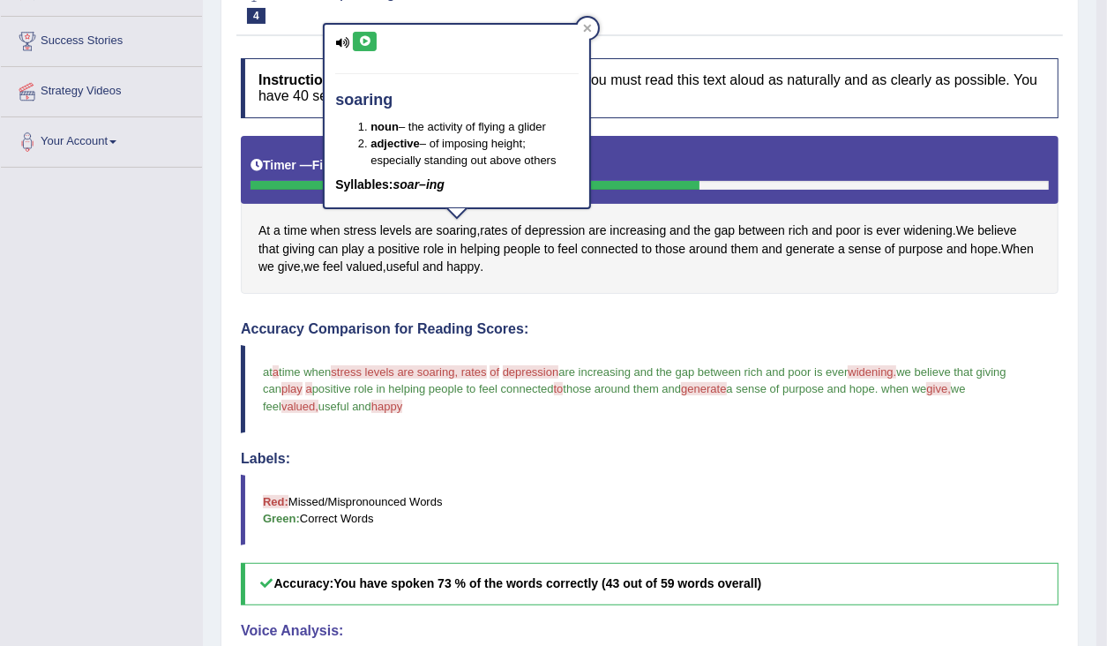
click at [364, 46] on button at bounding box center [365, 41] width 24 height 19
click at [925, 228] on span "widening" at bounding box center [928, 230] width 49 height 19
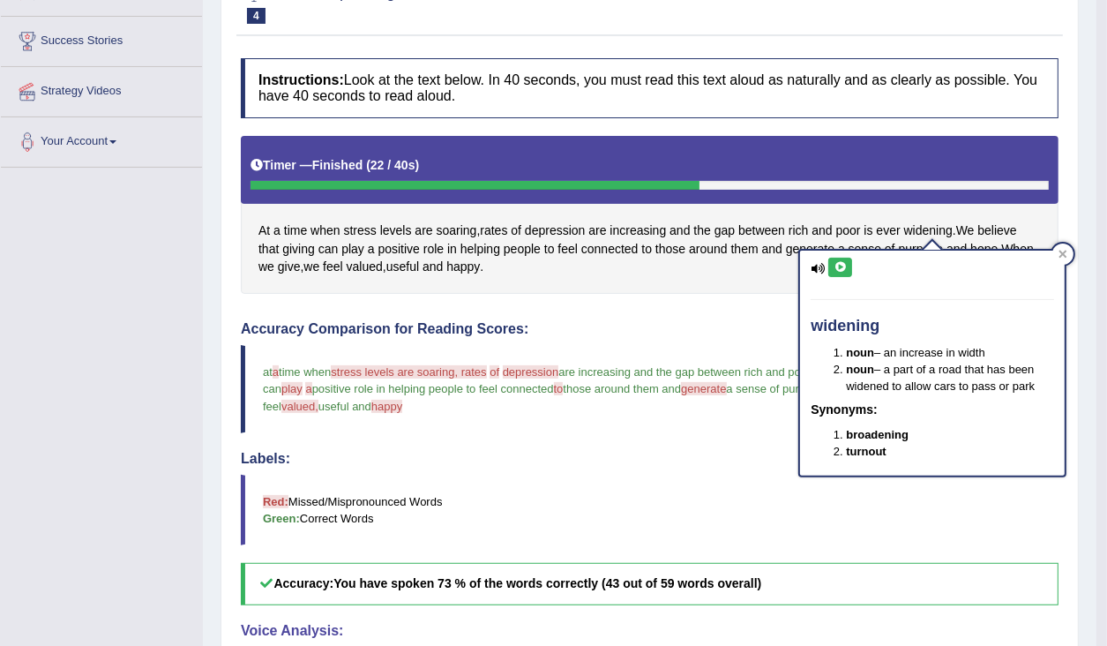
click at [836, 264] on icon at bounding box center [840, 267] width 13 height 11
click at [790, 250] on span "generate" at bounding box center [810, 249] width 49 height 19
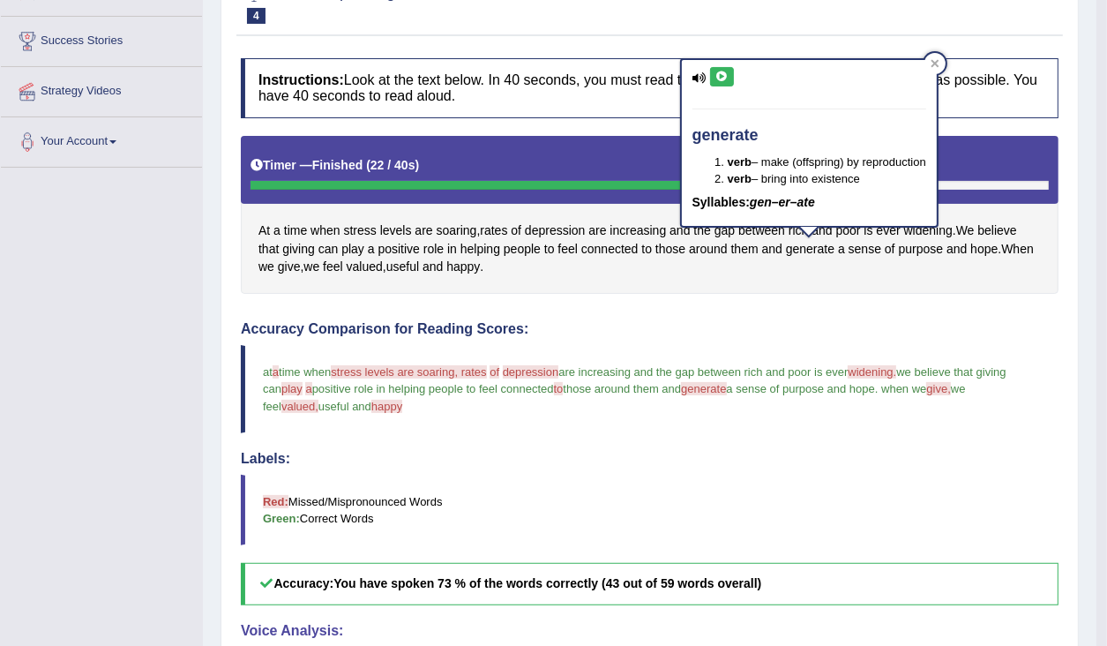
click at [716, 74] on icon at bounding box center [721, 76] width 13 height 11
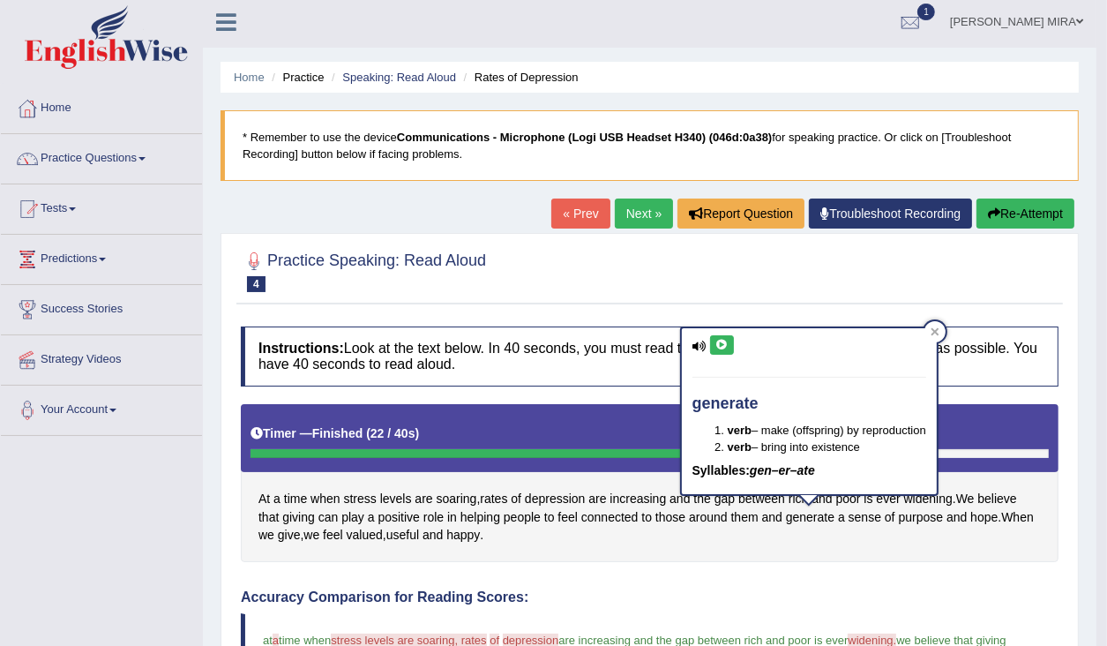
scroll to position [0, 0]
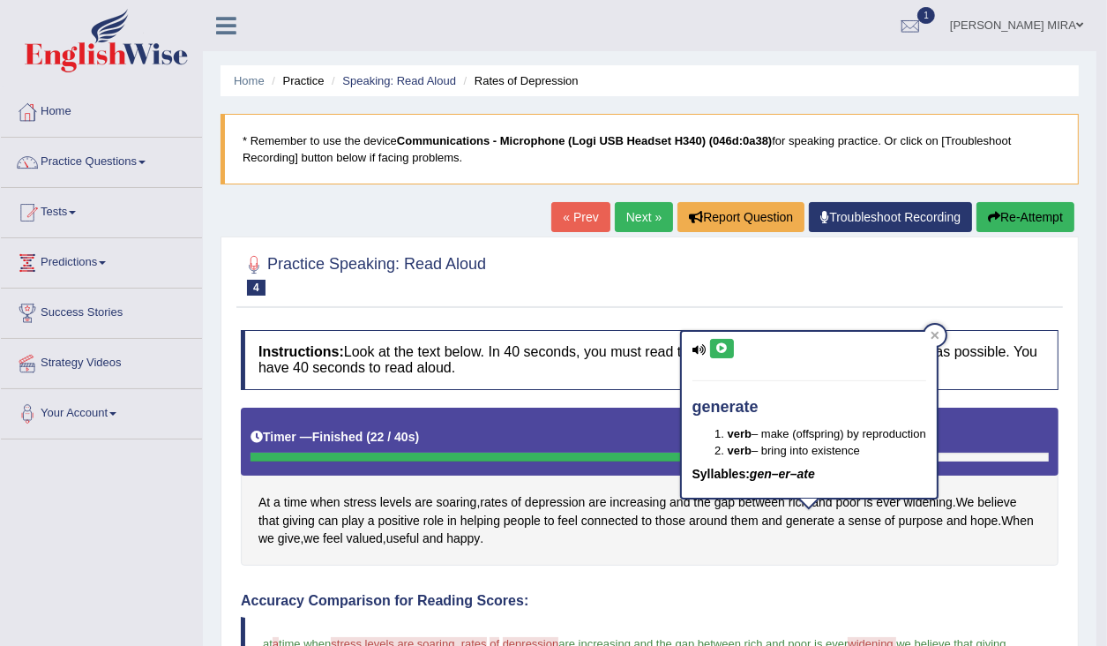
click at [996, 207] on button "Re-Attempt" at bounding box center [1026, 217] width 98 height 30
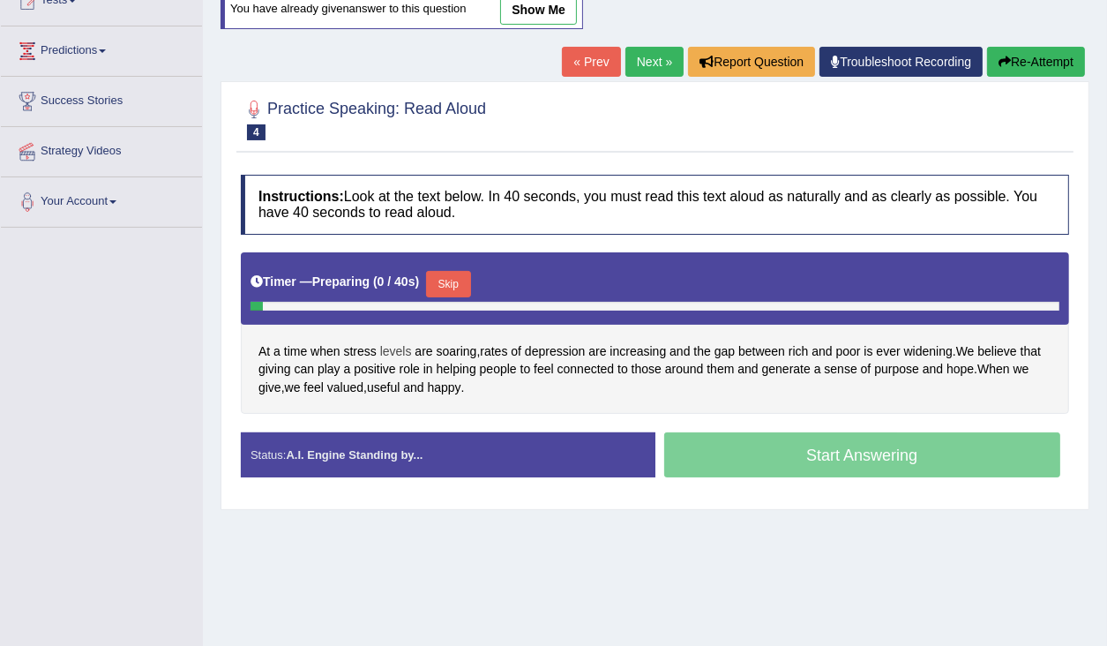
scroll to position [212, 0]
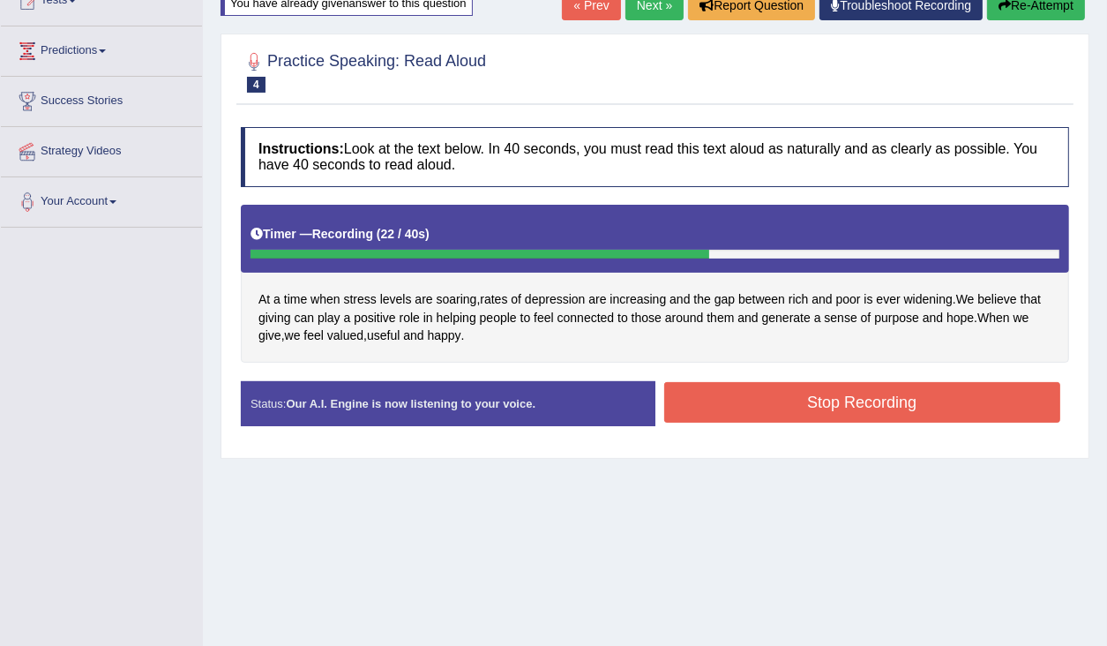
click at [752, 395] on button "Stop Recording" at bounding box center [862, 402] width 397 height 41
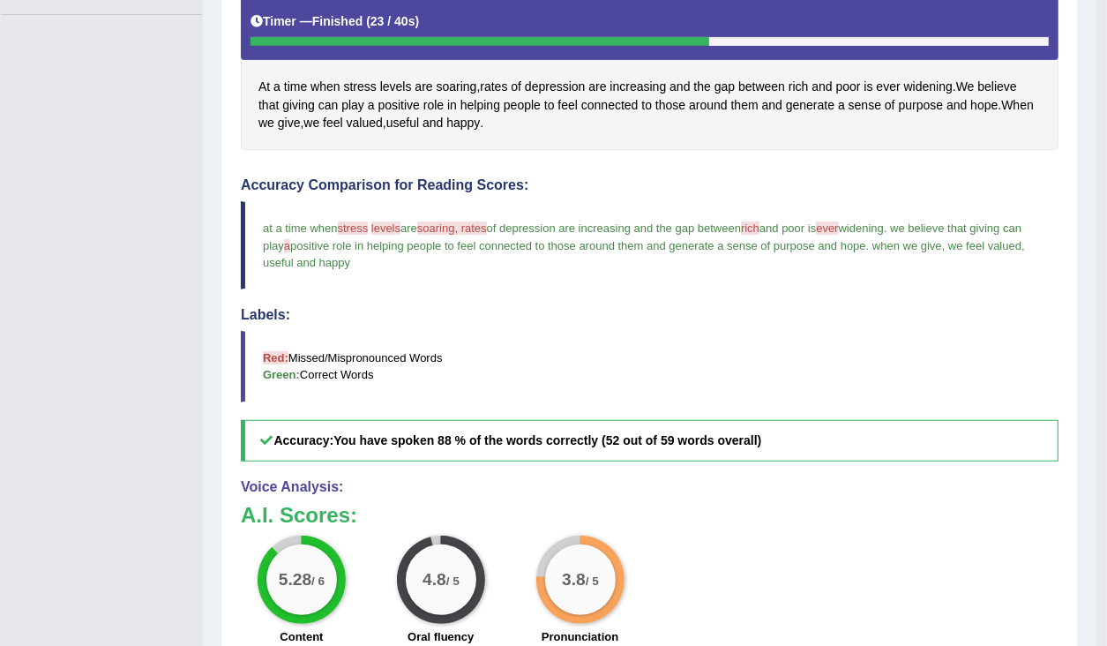
scroll to position [423, 0]
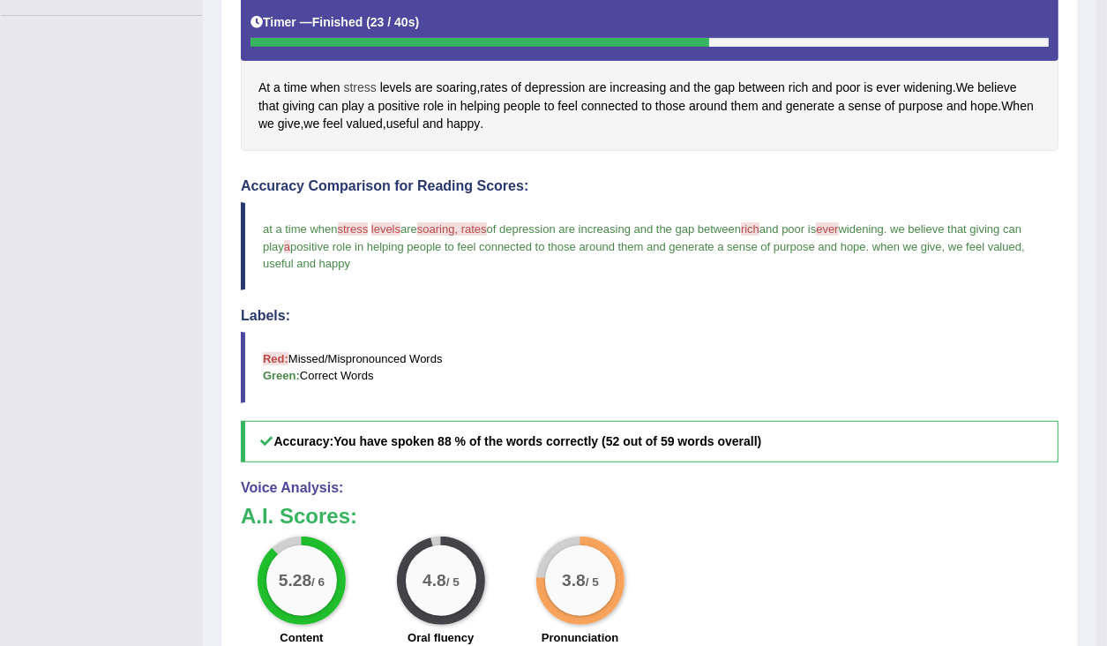
click at [362, 84] on span "stress" at bounding box center [360, 88] width 33 height 19
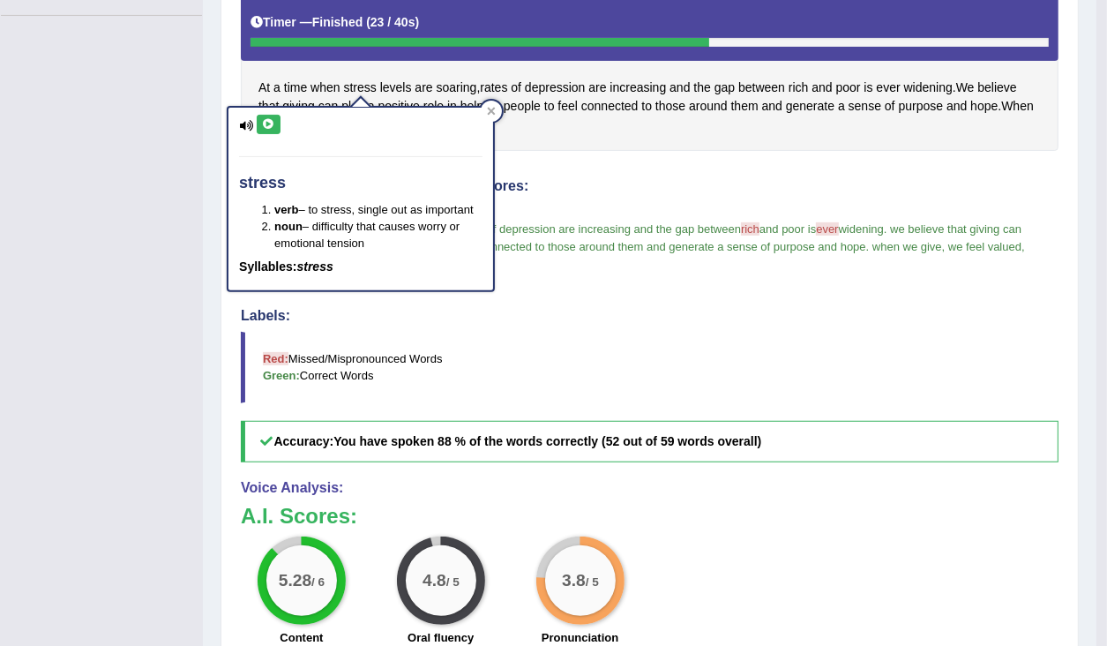
click at [268, 115] on button at bounding box center [269, 124] width 24 height 19
click at [269, 124] on icon at bounding box center [268, 124] width 13 height 11
click at [483, 110] on div at bounding box center [491, 111] width 21 height 21
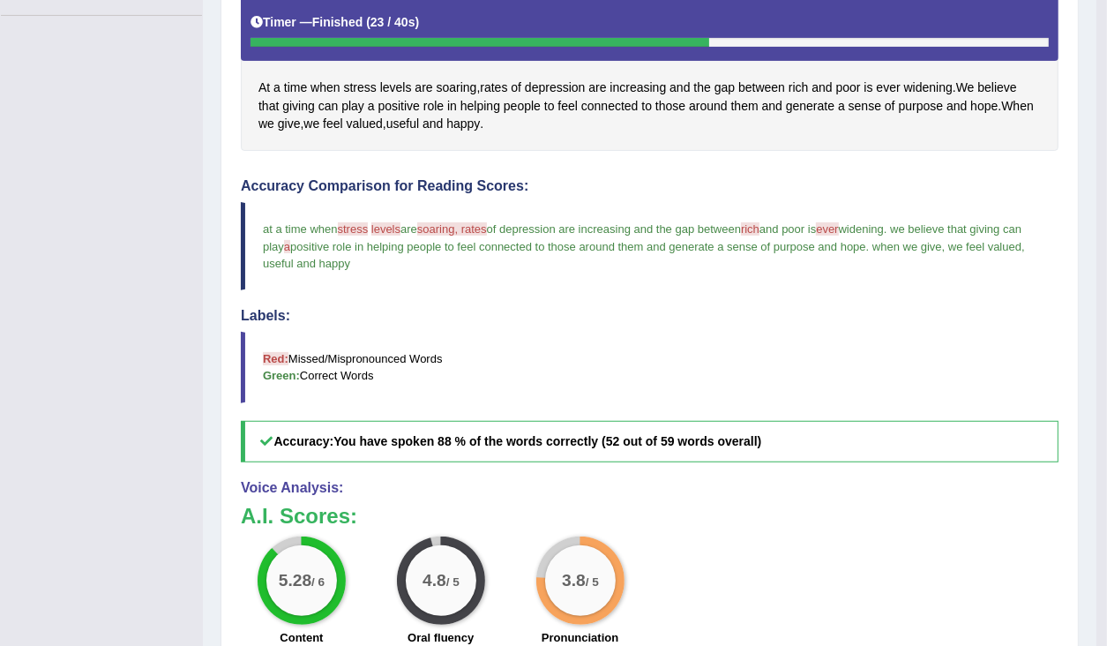
click at [635, 131] on div "At a time when stress levels are soaring , rates of depression are increasing a…" at bounding box center [650, 72] width 818 height 158
click at [721, 142] on div "At a time when stress levels are soaring , rates of depression are increasing a…" at bounding box center [650, 72] width 818 height 158
click at [727, 135] on div "At a time when stress levels are soaring , rates of depression are increasing a…" at bounding box center [650, 72] width 818 height 158
click at [713, 146] on div "At a time when stress levels are soaring , rates of depression are increasing a…" at bounding box center [650, 72] width 818 height 158
click at [715, 143] on div "At a time when stress levels are soaring , rates of depression are increasing a…" at bounding box center [650, 72] width 818 height 158
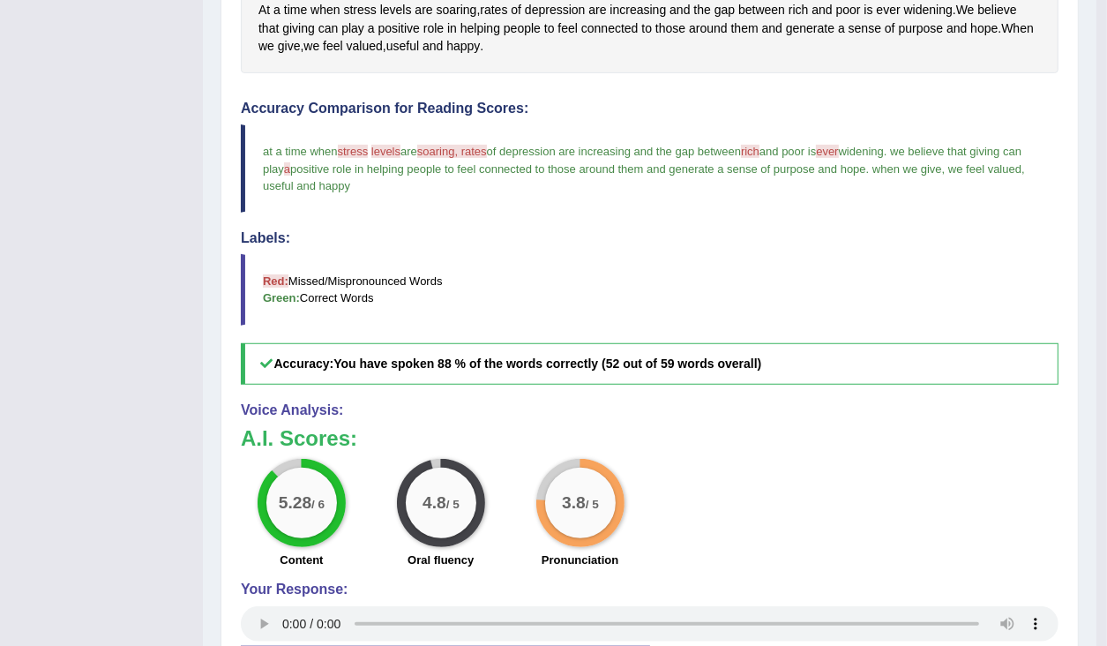
scroll to position [491, 0]
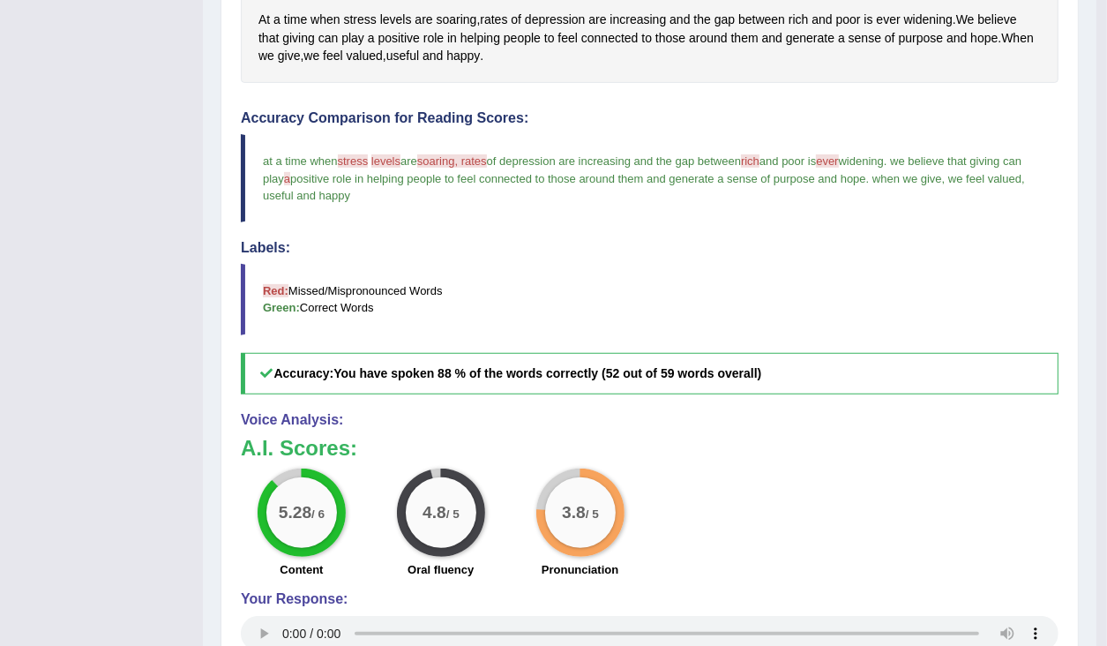
click at [838, 159] on span "ever" at bounding box center [827, 160] width 22 height 13
click at [838, 155] on span "ever" at bounding box center [827, 160] width 22 height 13
click at [838, 154] on span "ever" at bounding box center [827, 160] width 22 height 13
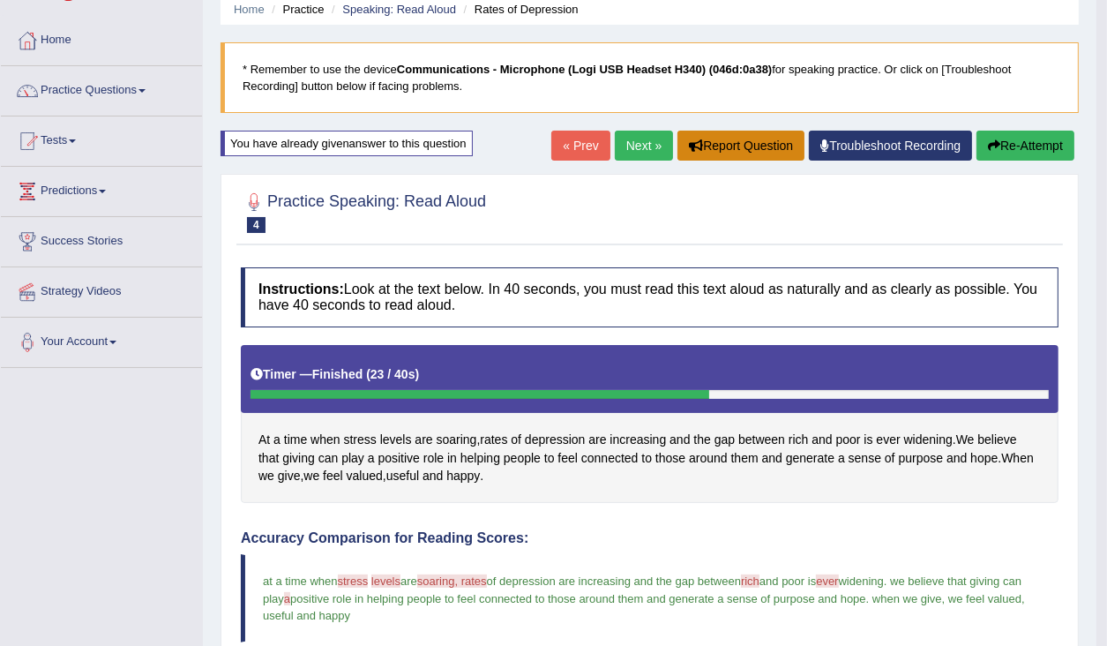
scroll to position [68, 0]
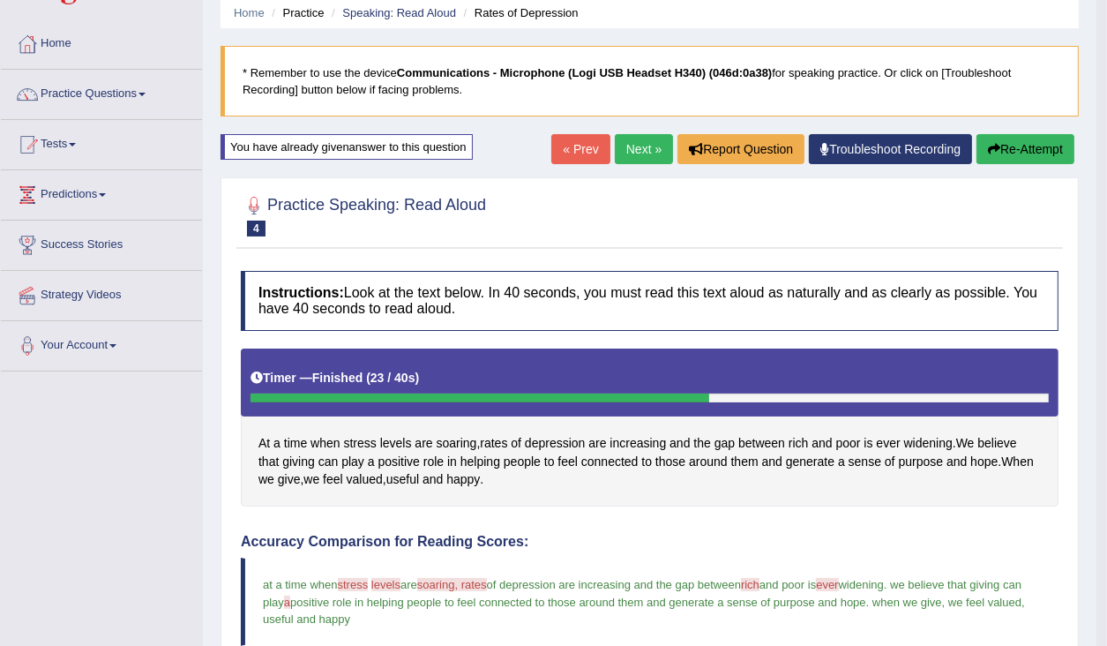
click at [1017, 155] on button "Re-Attempt" at bounding box center [1026, 149] width 98 height 30
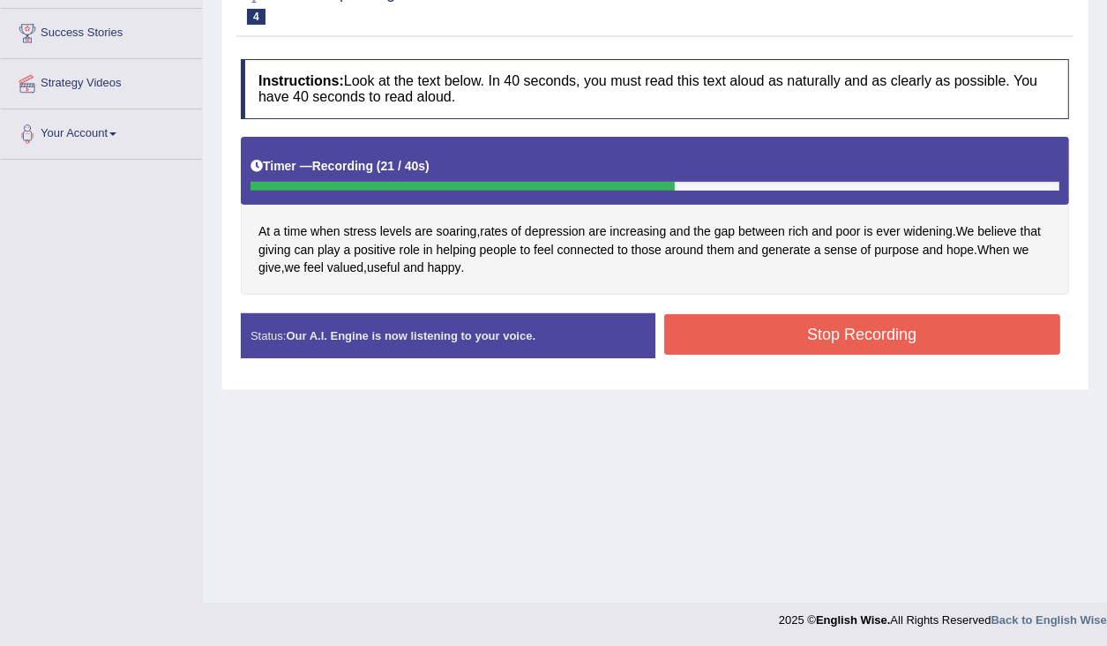
click at [790, 337] on button "Stop Recording" at bounding box center [862, 334] width 397 height 41
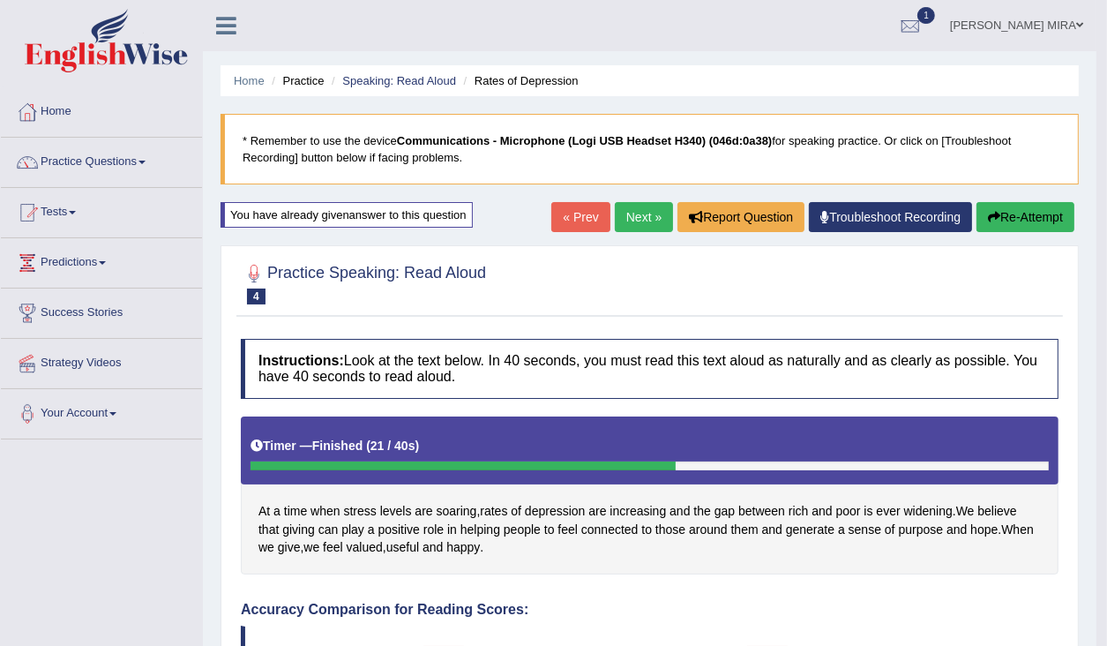
click at [638, 214] on link "Next »" at bounding box center [644, 217] width 58 height 30
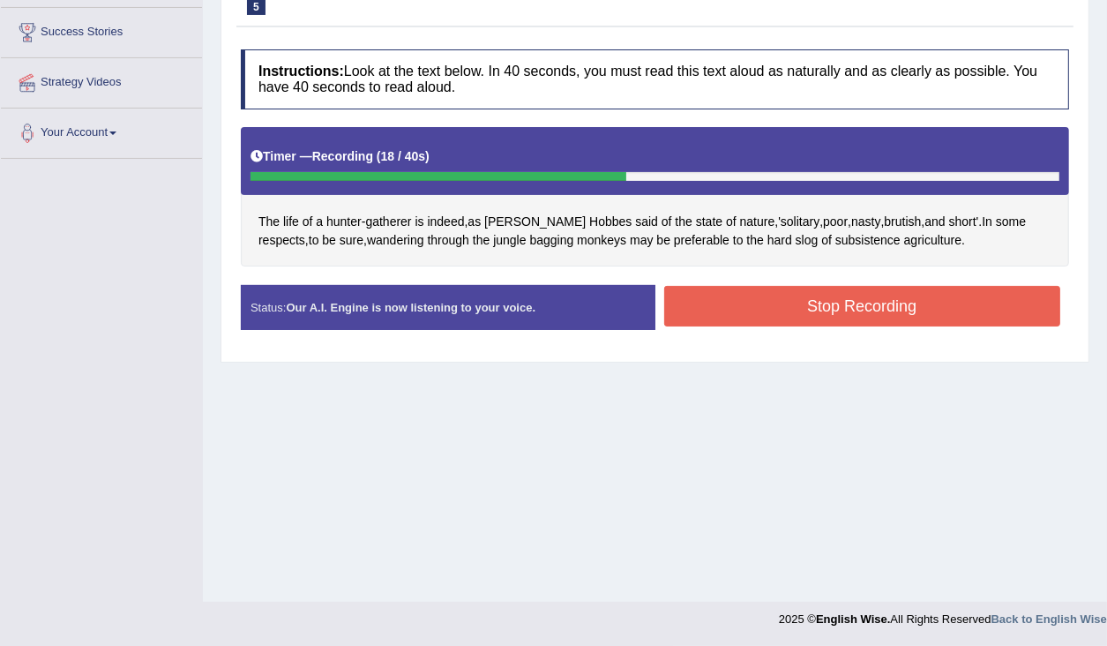
click at [738, 299] on button "Stop Recording" at bounding box center [862, 306] width 397 height 41
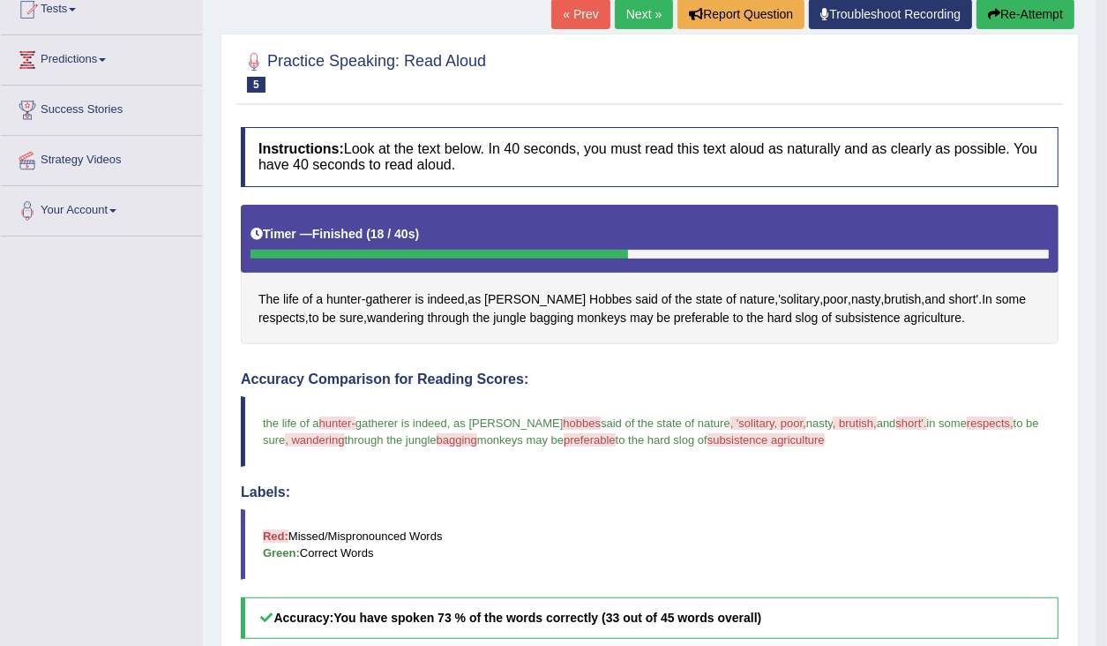
scroll to position [166, 0]
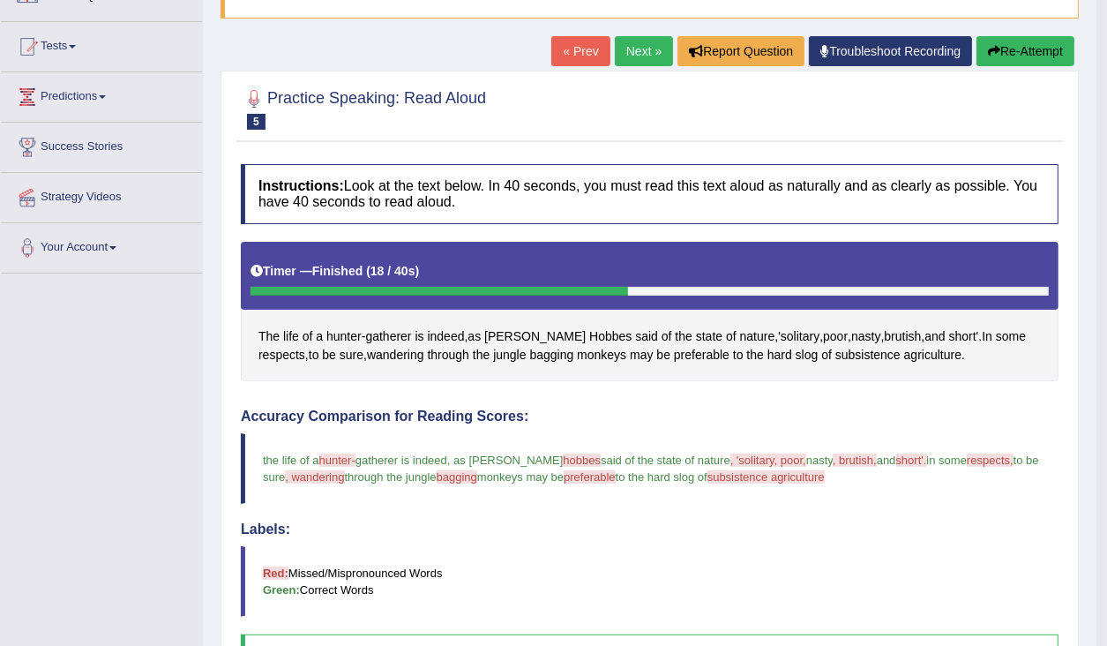
click at [1020, 49] on button "Re-Attempt" at bounding box center [1026, 51] width 98 height 30
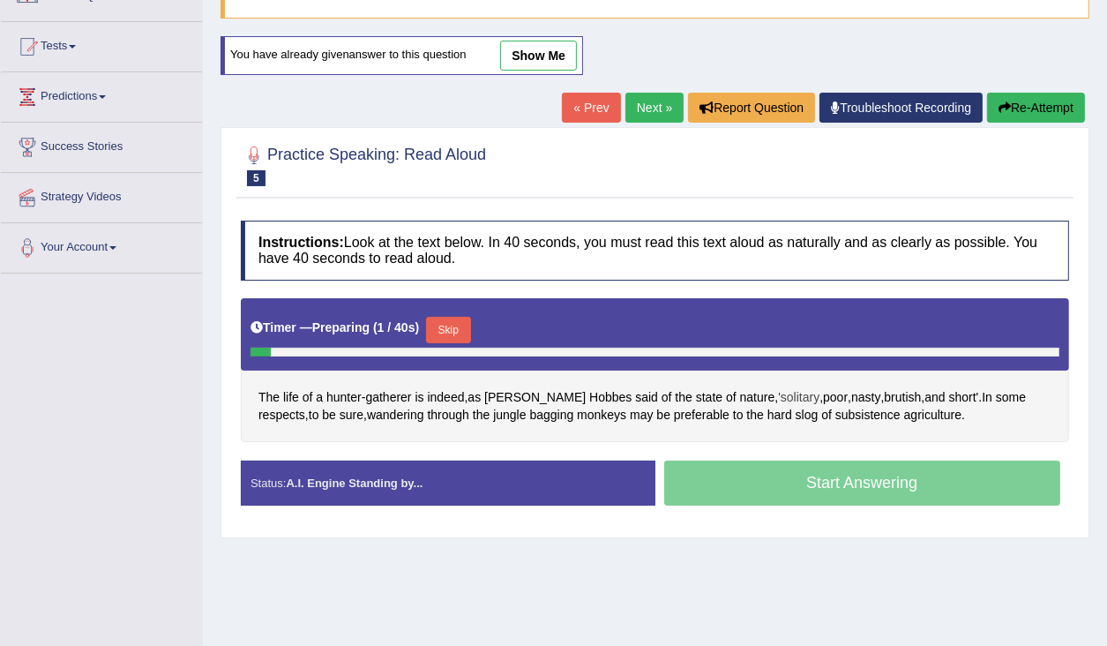
click at [778, 393] on span "'solitary" at bounding box center [798, 397] width 41 height 19
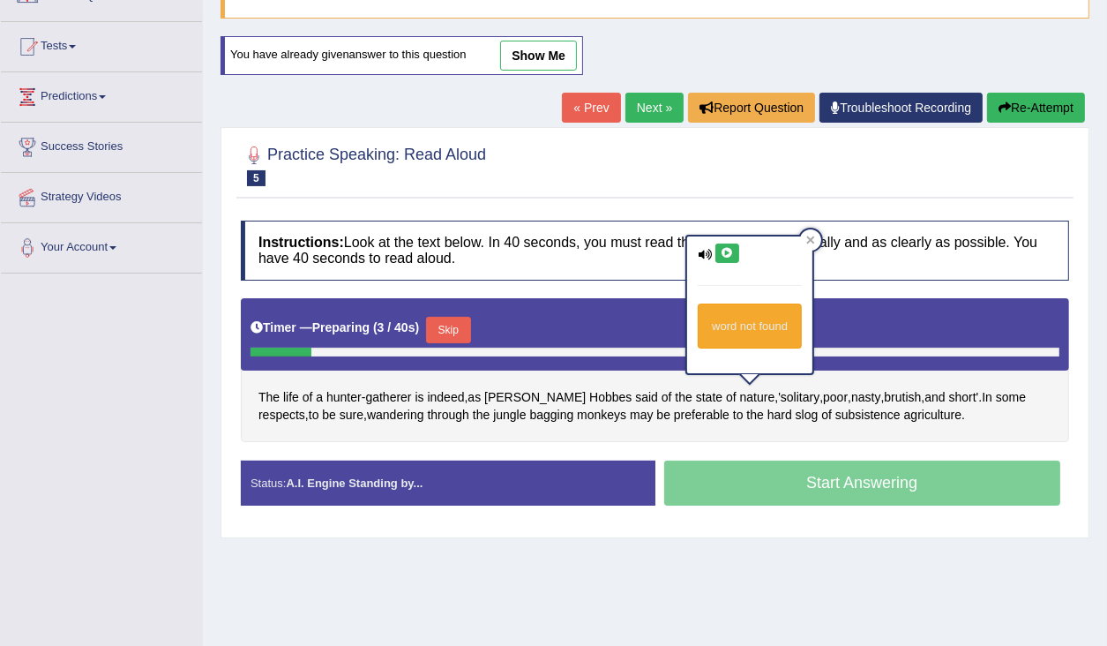
click at [722, 250] on icon at bounding box center [727, 253] width 13 height 11
click at [727, 249] on icon at bounding box center [727, 253] width 13 height 11
click at [778, 391] on span "'solitary" at bounding box center [798, 397] width 41 height 19
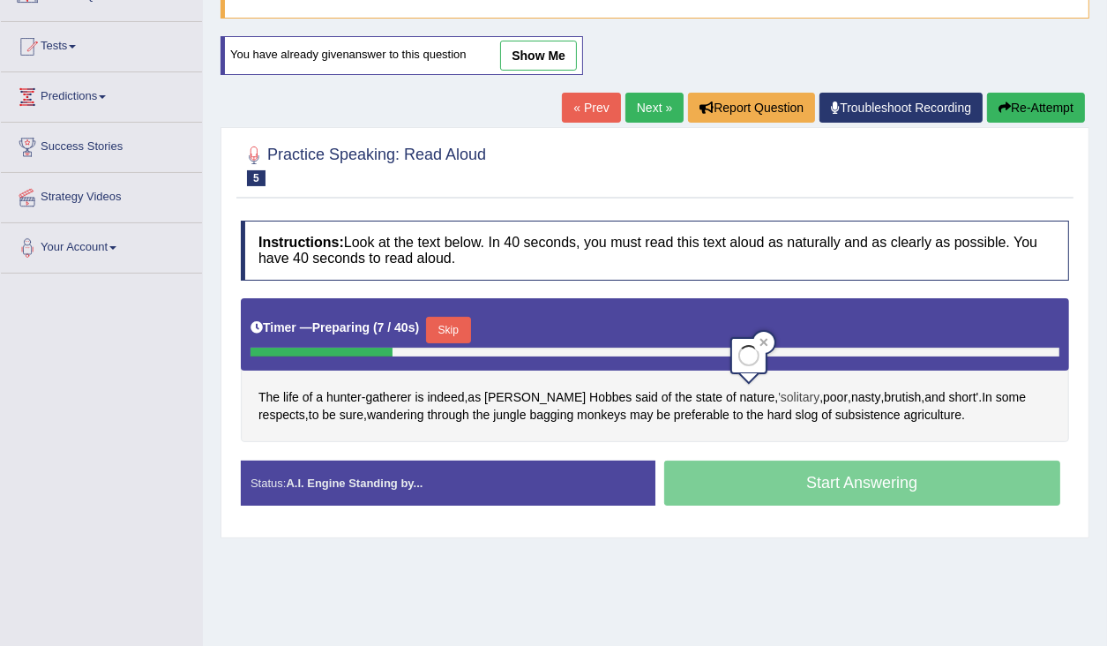
click at [743, 391] on body "Toggle navigation Home Practice Questions Speaking Practice Read Aloud Repeat S…" at bounding box center [553, 157] width 1107 height 646
click at [778, 393] on span "'solitary" at bounding box center [798, 397] width 41 height 19
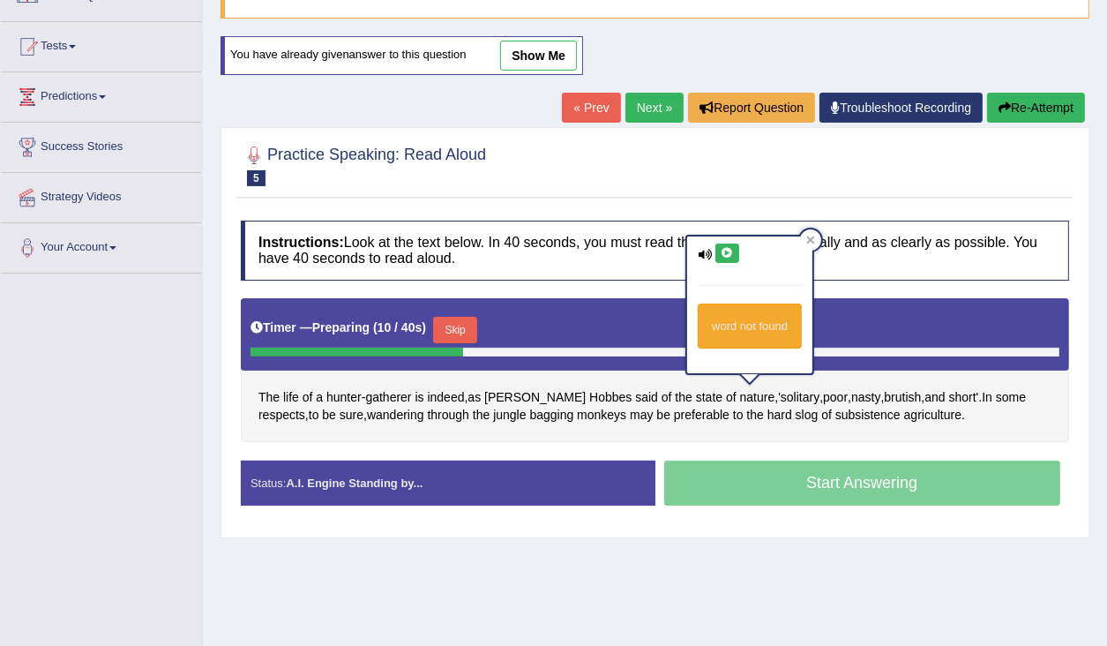
click at [724, 255] on icon at bounding box center [727, 253] width 13 height 11
click at [884, 394] on span "brutish" at bounding box center [902, 397] width 37 height 19
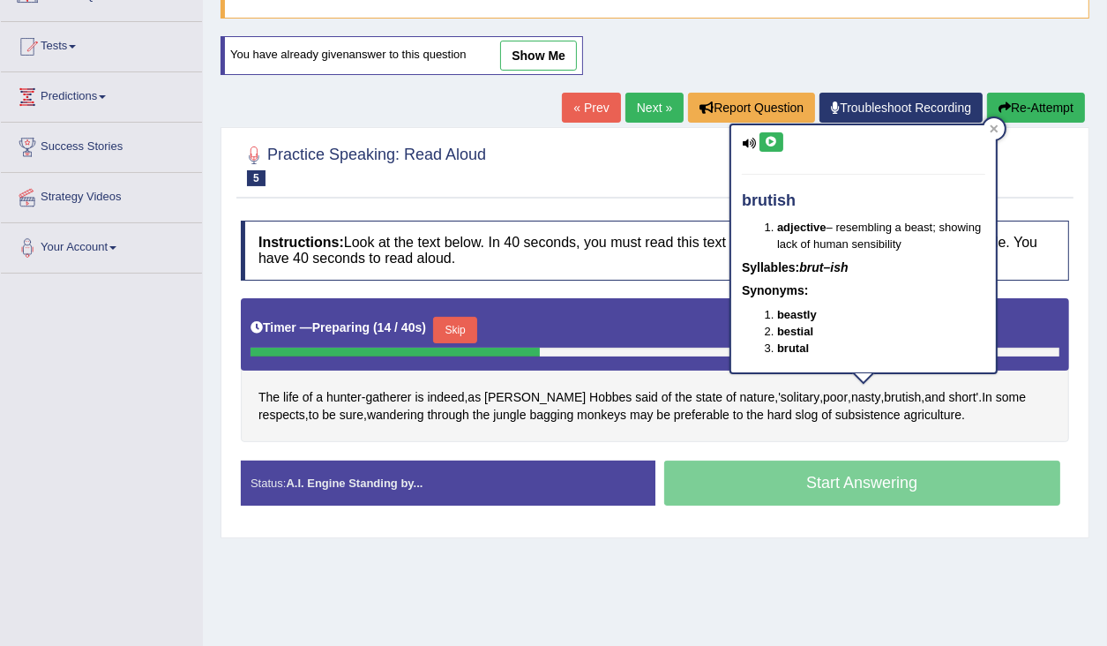
click at [774, 140] on icon at bounding box center [771, 142] width 13 height 11
click at [236, 384] on div "Instructions: Look at the text below. In 40 seconds, you must read this text al…" at bounding box center [654, 370] width 837 height 316
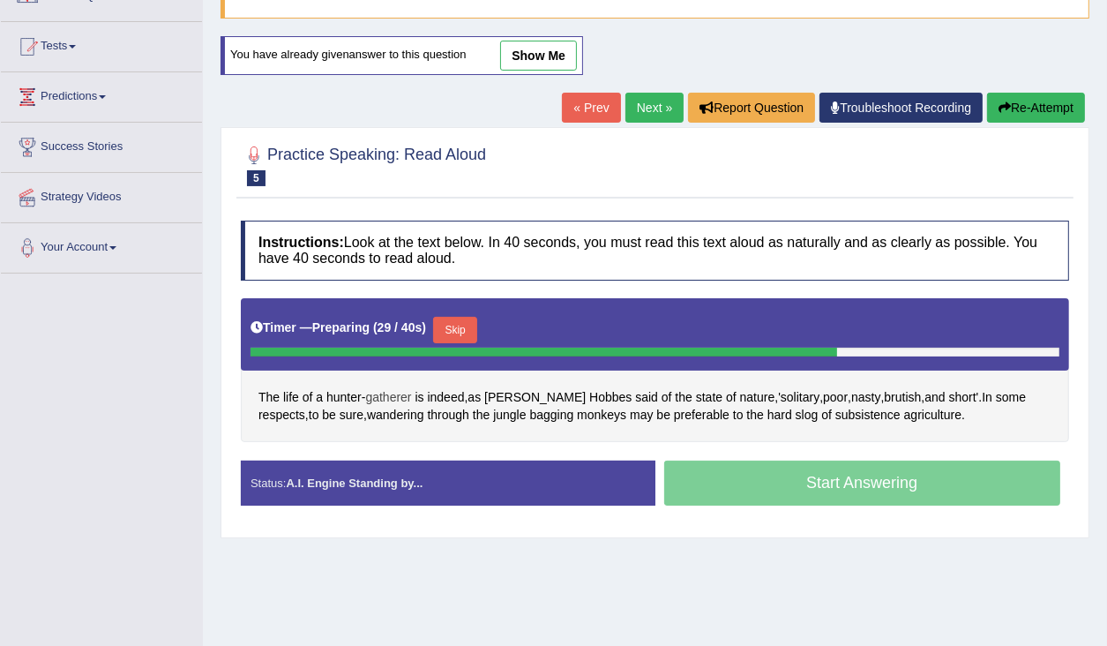
click at [382, 393] on span "gatherer" at bounding box center [388, 397] width 46 height 19
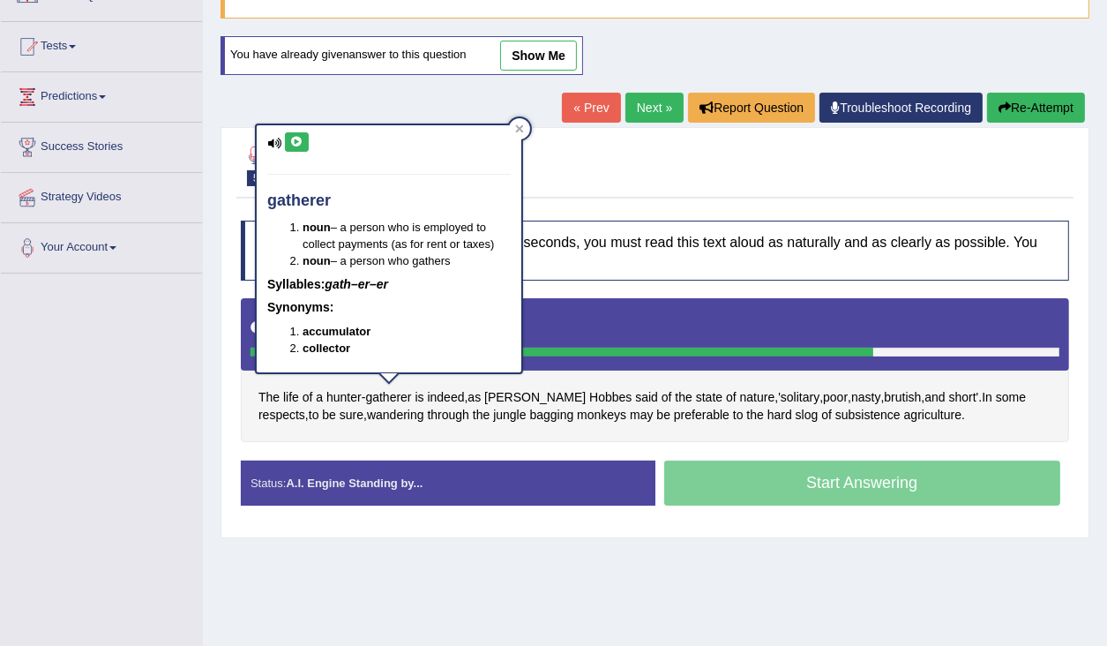
click at [293, 137] on icon at bounding box center [296, 142] width 13 height 11
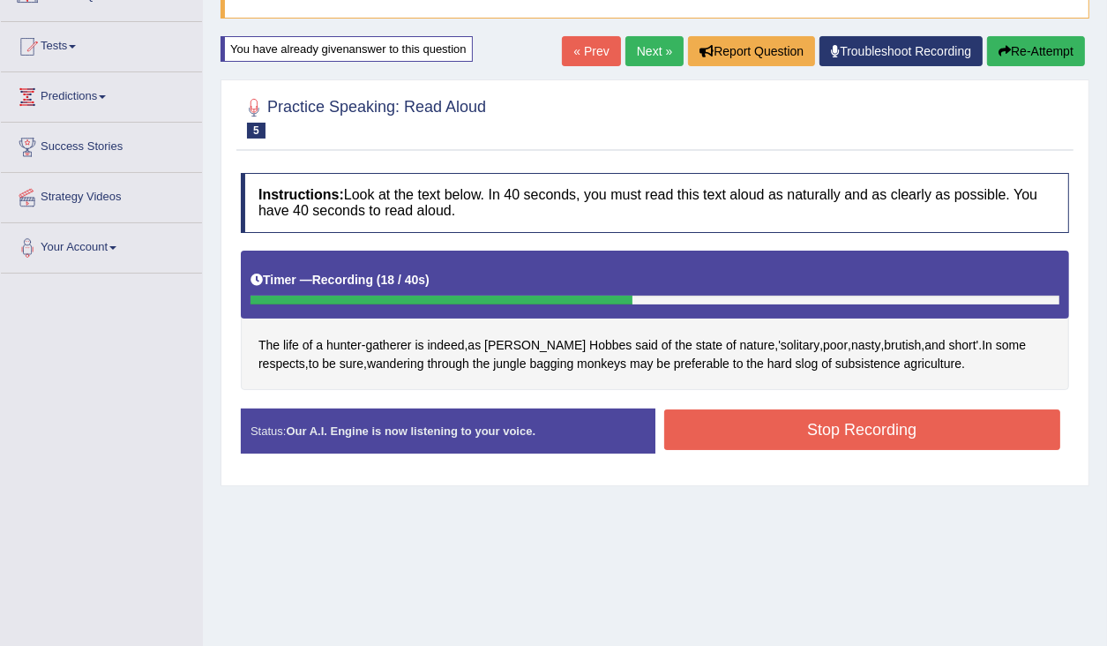
click at [808, 427] on button "Stop Recording" at bounding box center [862, 429] width 397 height 41
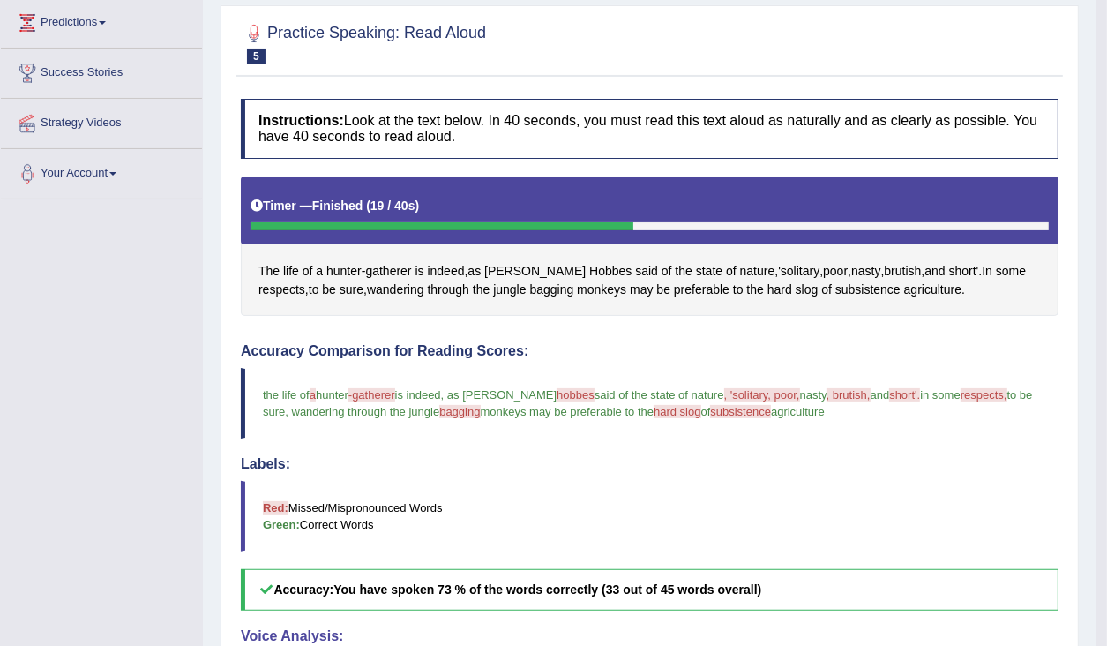
scroll to position [378, 0]
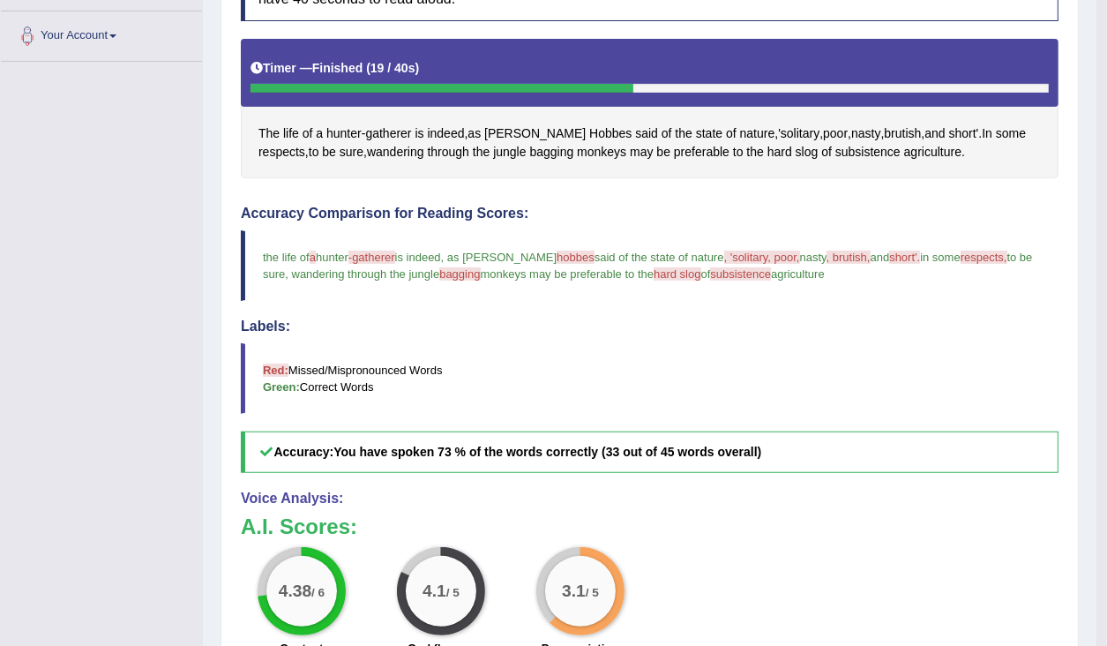
click at [760, 272] on span "subsistence" at bounding box center [740, 273] width 61 height 13
click at [872, 150] on span "subsistence" at bounding box center [867, 152] width 65 height 19
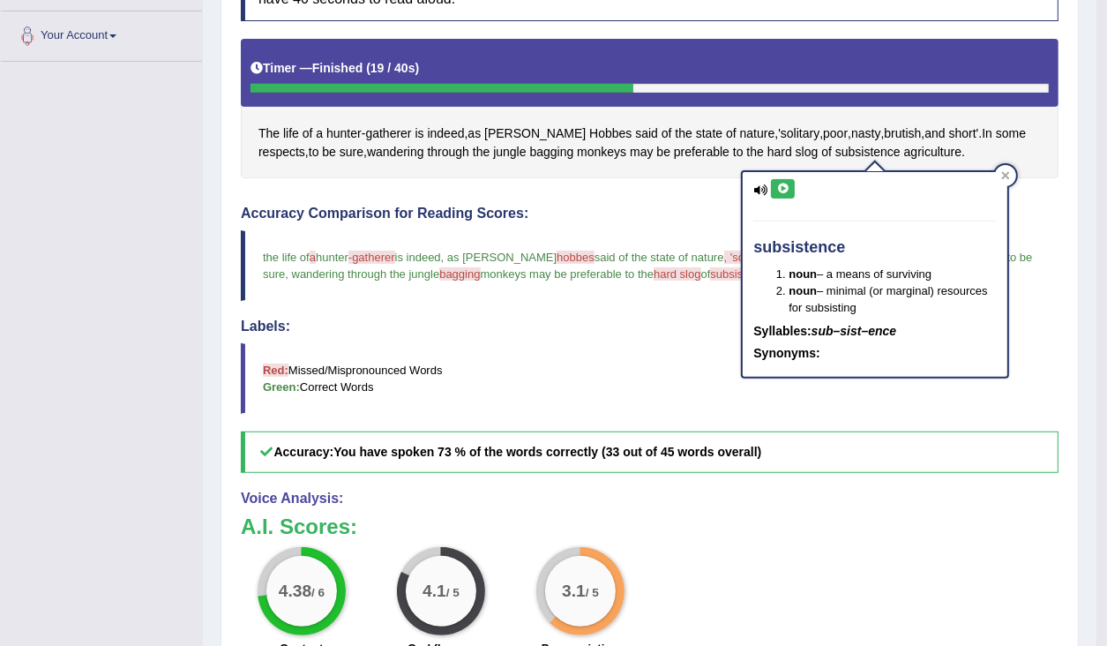
click at [783, 180] on button at bounding box center [783, 188] width 24 height 19
click at [787, 189] on icon at bounding box center [782, 189] width 13 height 11
click at [685, 267] on span "hard slog" at bounding box center [677, 273] width 47 height 13
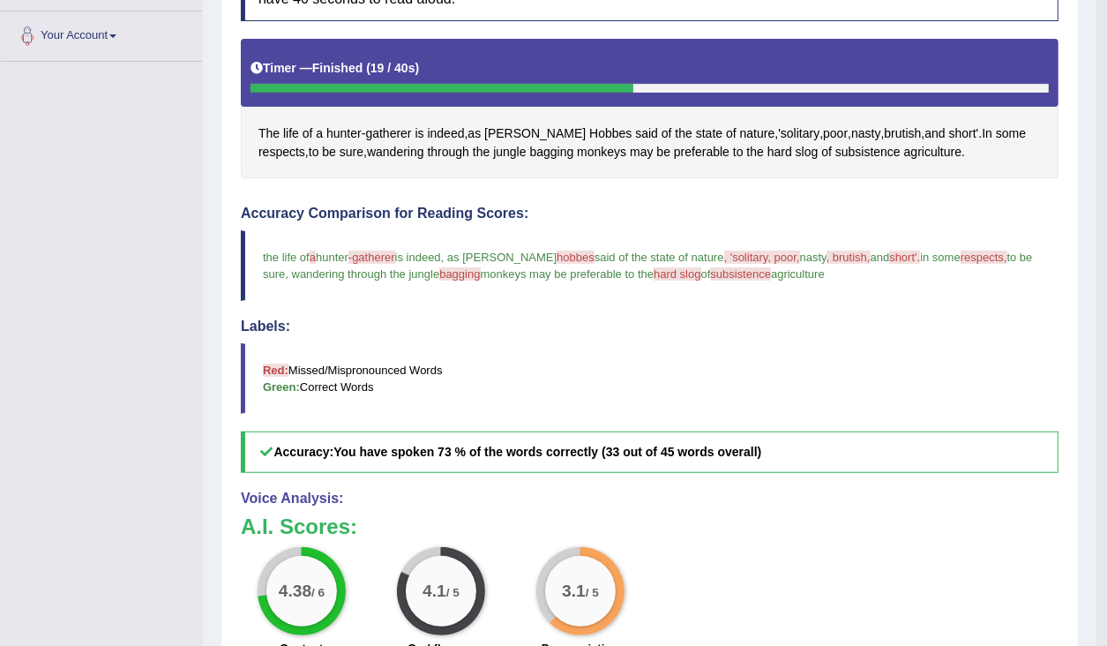
click at [700, 273] on span "hard slog" at bounding box center [677, 273] width 47 height 13
click at [815, 145] on span "slog" at bounding box center [807, 152] width 23 height 19
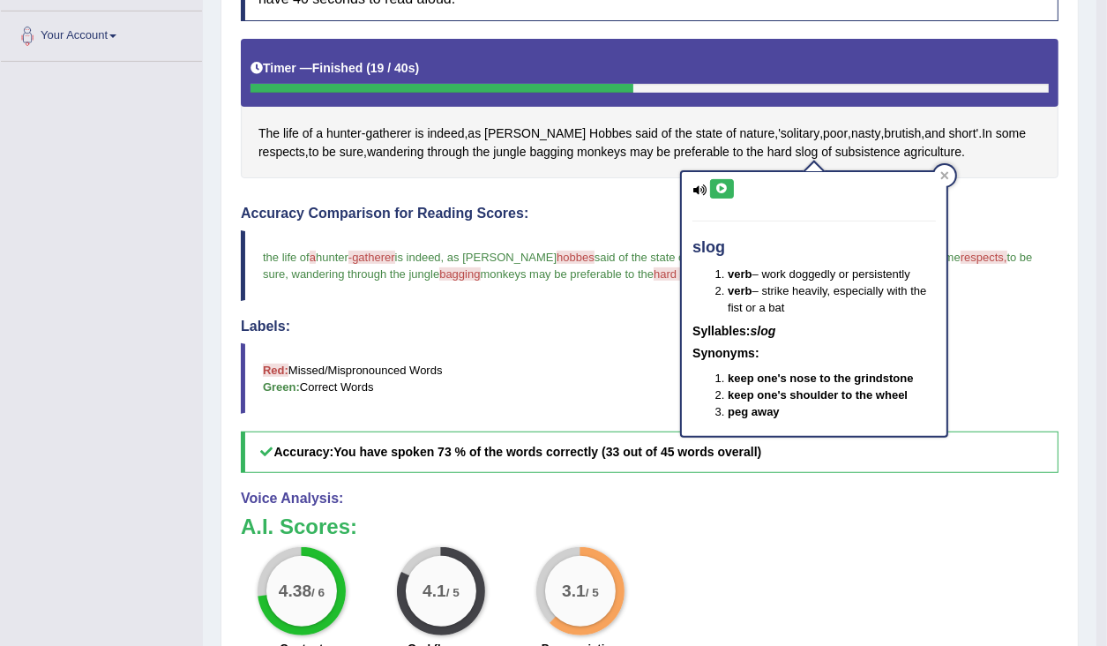
click at [722, 184] on icon at bounding box center [721, 189] width 13 height 11
click at [535, 324] on h4 "Labels:" at bounding box center [650, 326] width 818 height 16
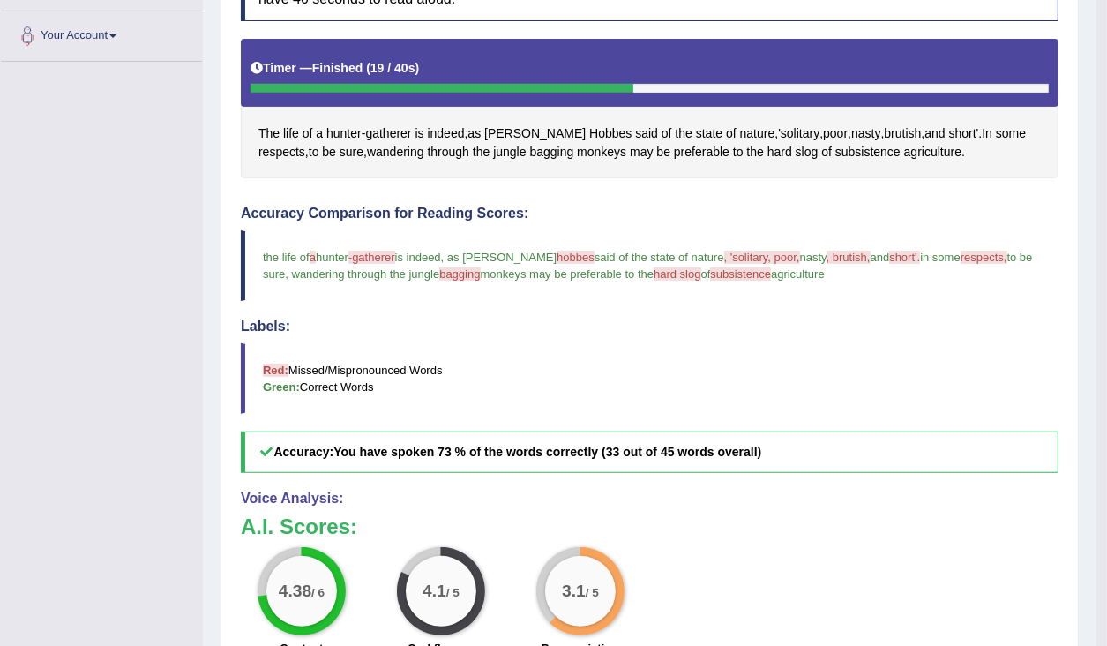
click at [469, 273] on span "bagging" at bounding box center [459, 273] width 41 height 13
click at [557, 251] on span "hobbes" at bounding box center [576, 257] width 38 height 13
click at [557, 256] on span "hobbes" at bounding box center [576, 257] width 38 height 13
drag, startPoint x: 551, startPoint y: 258, endPoint x: 535, endPoint y: 254, distance: 16.3
click at [557, 258] on span "hobbes" at bounding box center [576, 257] width 38 height 13
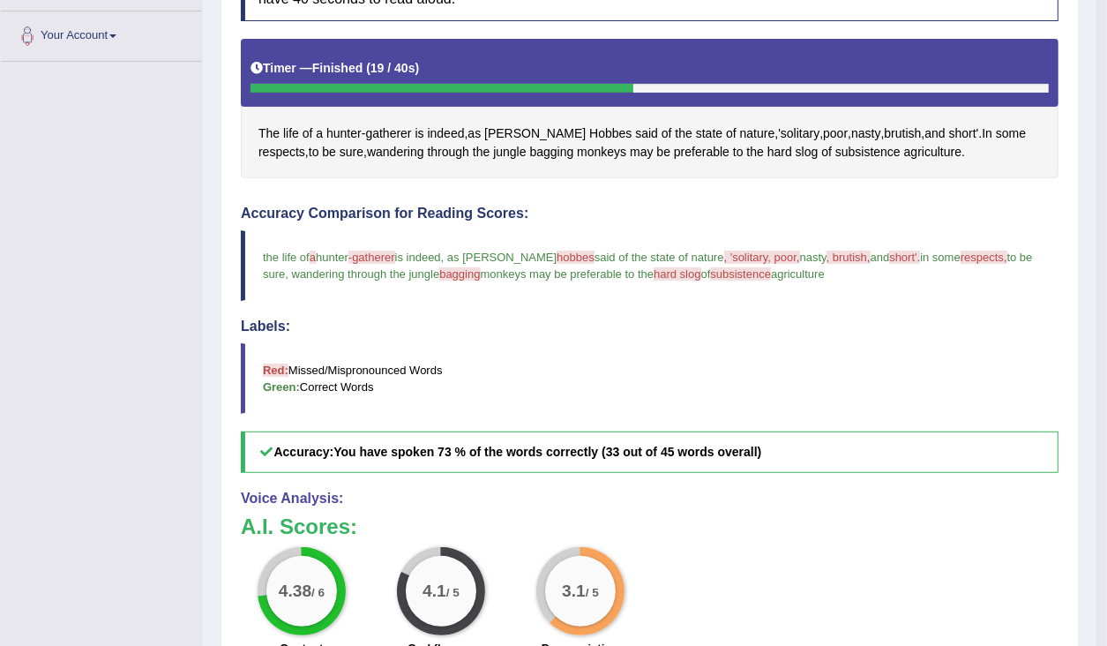
click at [557, 254] on span "hobbes" at bounding box center [576, 257] width 38 height 13
click at [557, 253] on span "hobbes" at bounding box center [576, 257] width 38 height 13
click at [557, 251] on span "hobbes" at bounding box center [576, 257] width 38 height 13
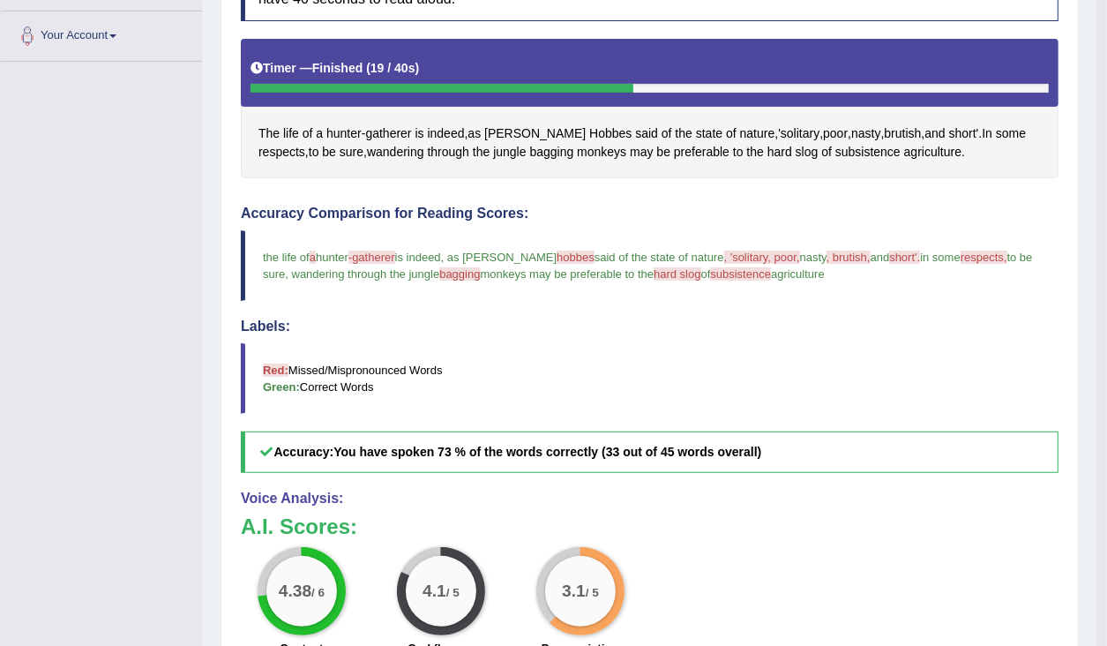
click at [735, 260] on blockquote "the life of a your hunter -gatherer getra is indeed , as thomas hobbes hoff sai…" at bounding box center [650, 265] width 818 height 71
click at [738, 251] on span ", 'solitary, poor," at bounding box center [762, 257] width 76 height 13
click at [589, 131] on span "Hobbes" at bounding box center [610, 133] width 42 height 19
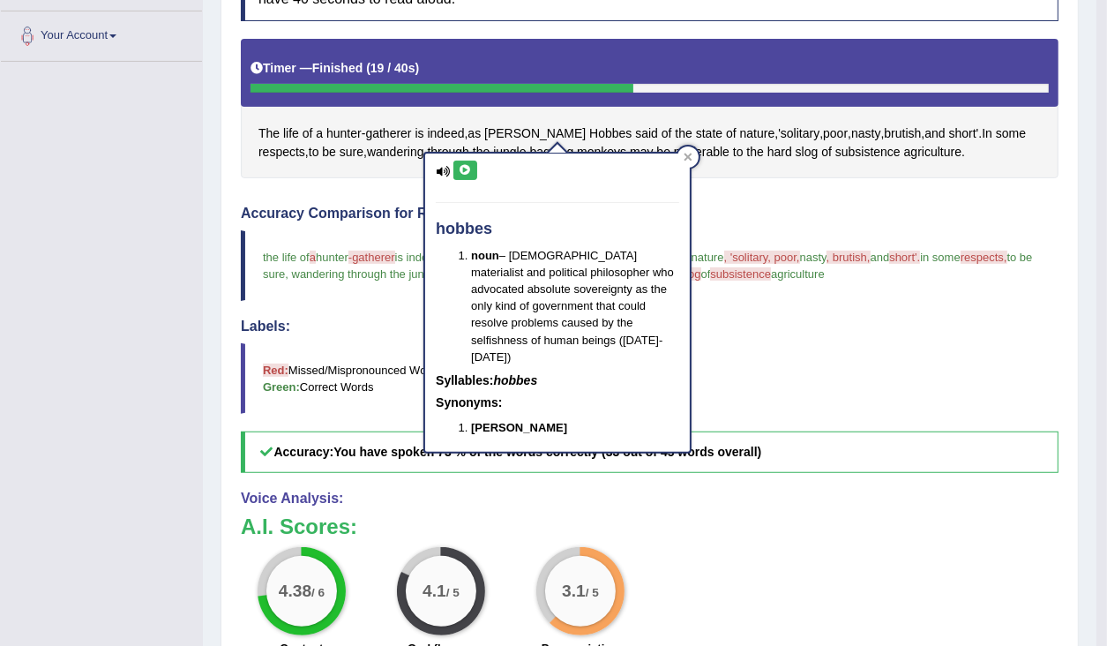
click at [463, 169] on icon at bounding box center [465, 170] width 13 height 11
click at [778, 124] on span "'solitary" at bounding box center [798, 133] width 41 height 19
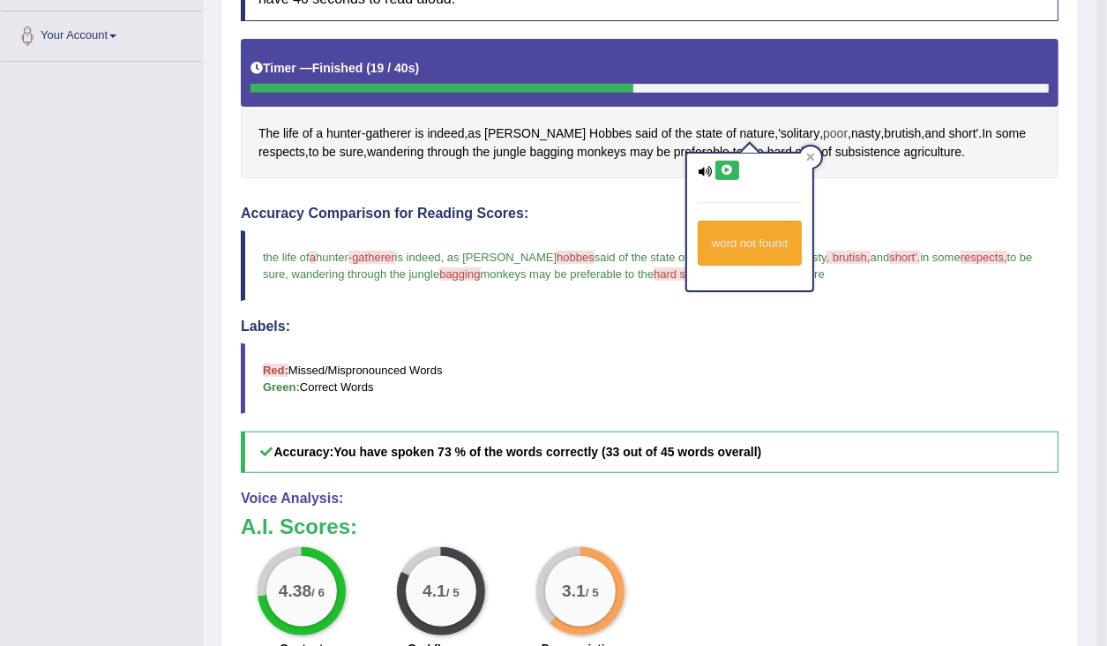
click at [823, 131] on span "poor" at bounding box center [835, 133] width 25 height 19
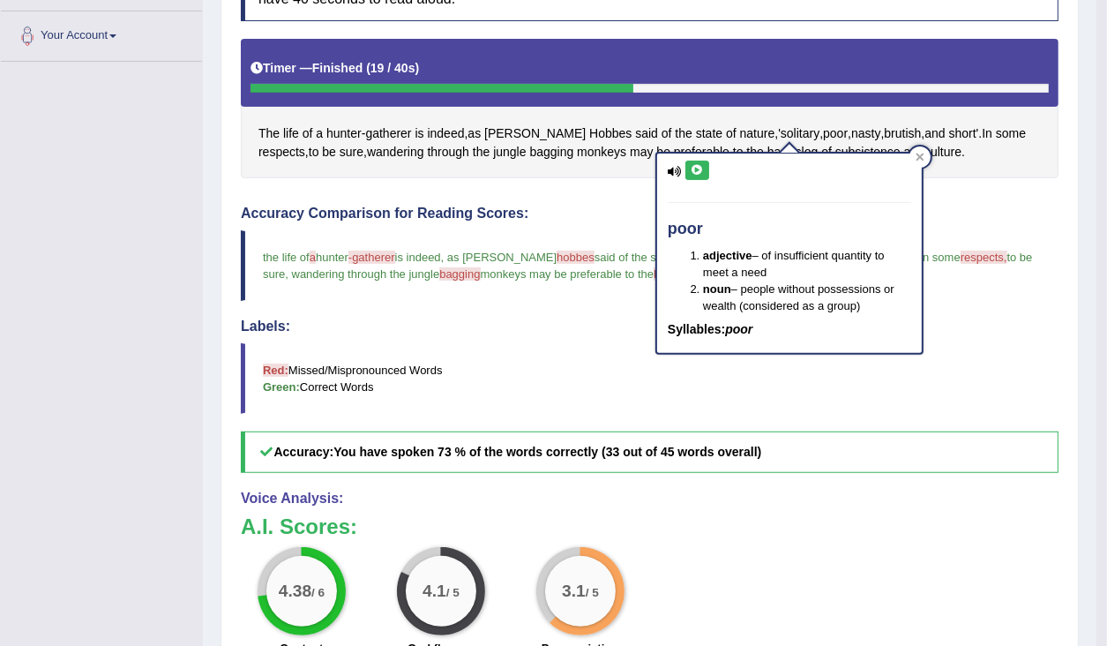
click at [699, 157] on div "poor adjective – of insufficient quantity to meet a need noun – people without …" at bounding box center [789, 253] width 265 height 199
click at [700, 166] on icon at bounding box center [697, 170] width 13 height 11
click at [700, 178] on button at bounding box center [697, 170] width 24 height 19
click at [558, 186] on div "Instructions: Look at the text below. In 40 seconds, you must read this text al…" at bounding box center [649, 377] width 827 height 850
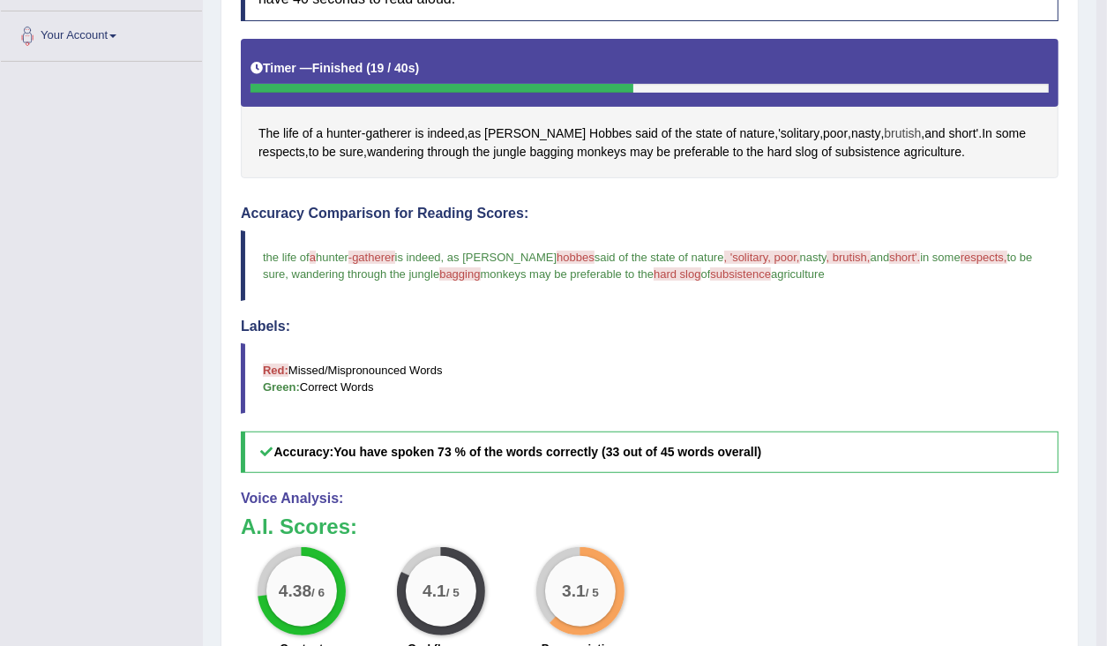
click at [884, 128] on span "brutish" at bounding box center [902, 133] width 37 height 19
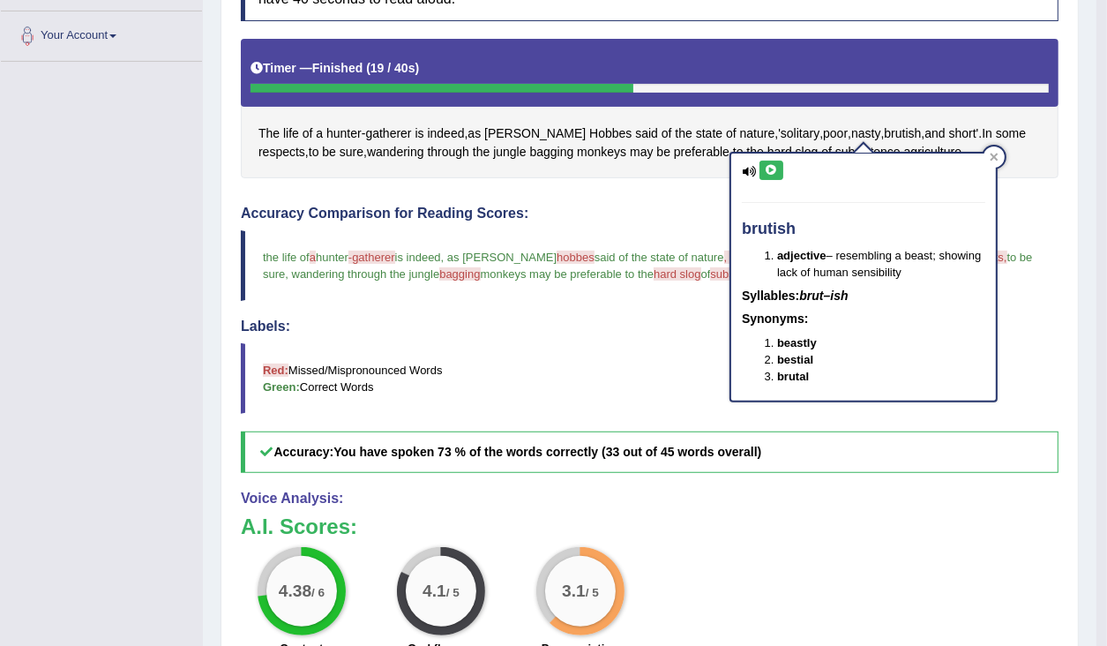
click at [767, 166] on icon at bounding box center [771, 170] width 13 height 11
click at [996, 154] on icon at bounding box center [995, 158] width 8 height 8
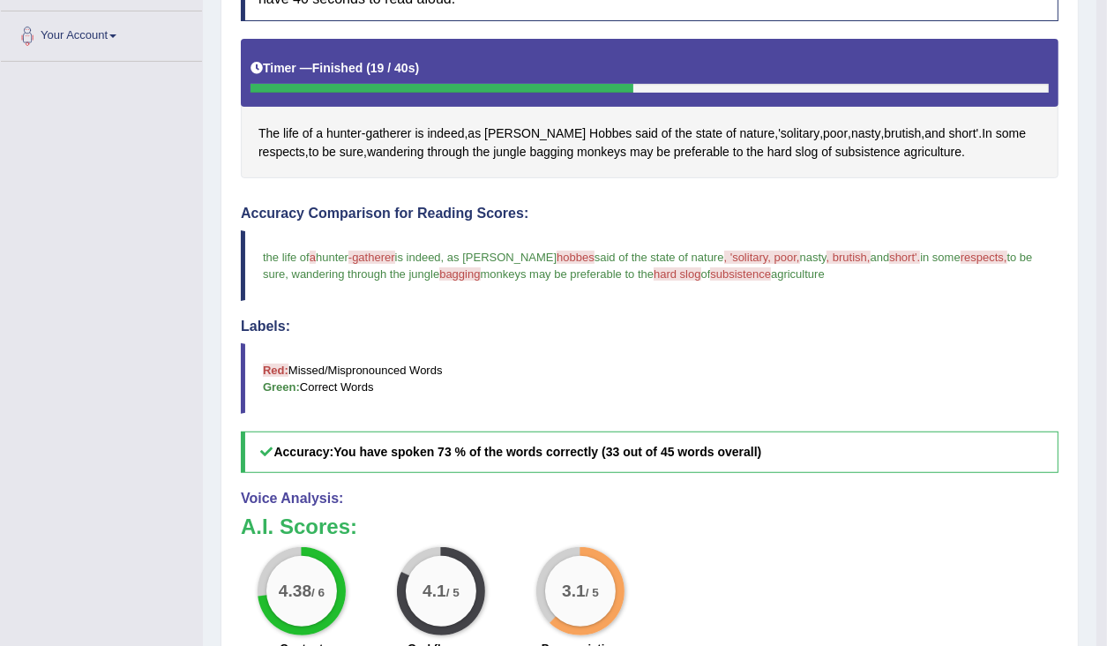
click at [961, 255] on span "respects," at bounding box center [984, 257] width 47 height 13
click at [950, 261] on blockquote "the life of a your hunter -gatherer getra is indeed , as thomas hobbes hoff sai…" at bounding box center [650, 265] width 818 height 71
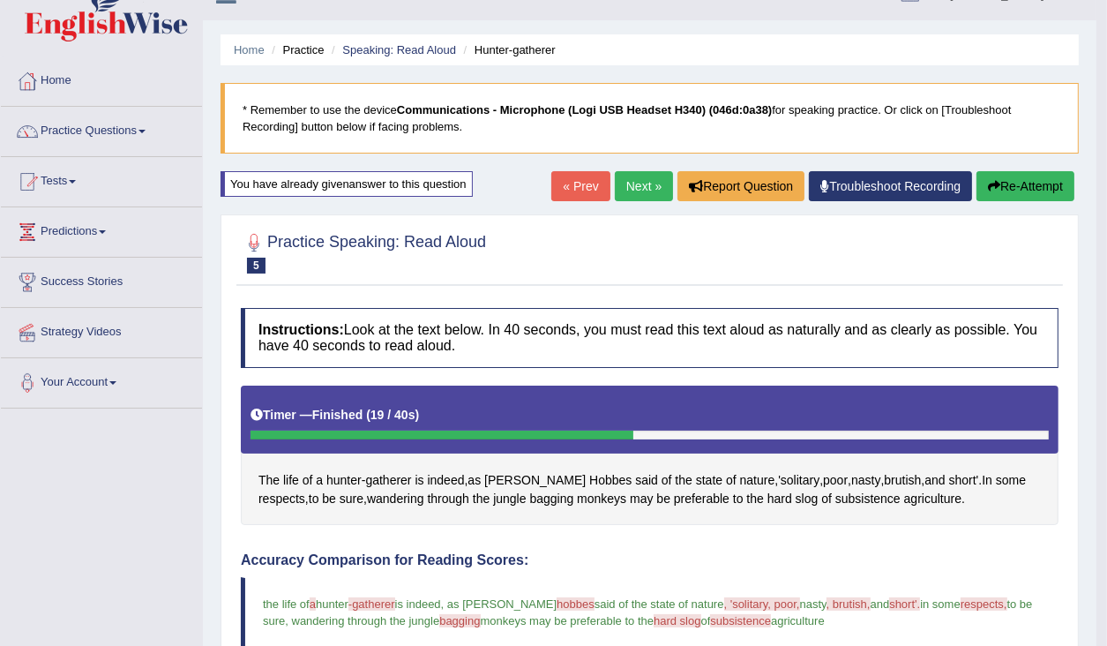
scroll to position [25, 0]
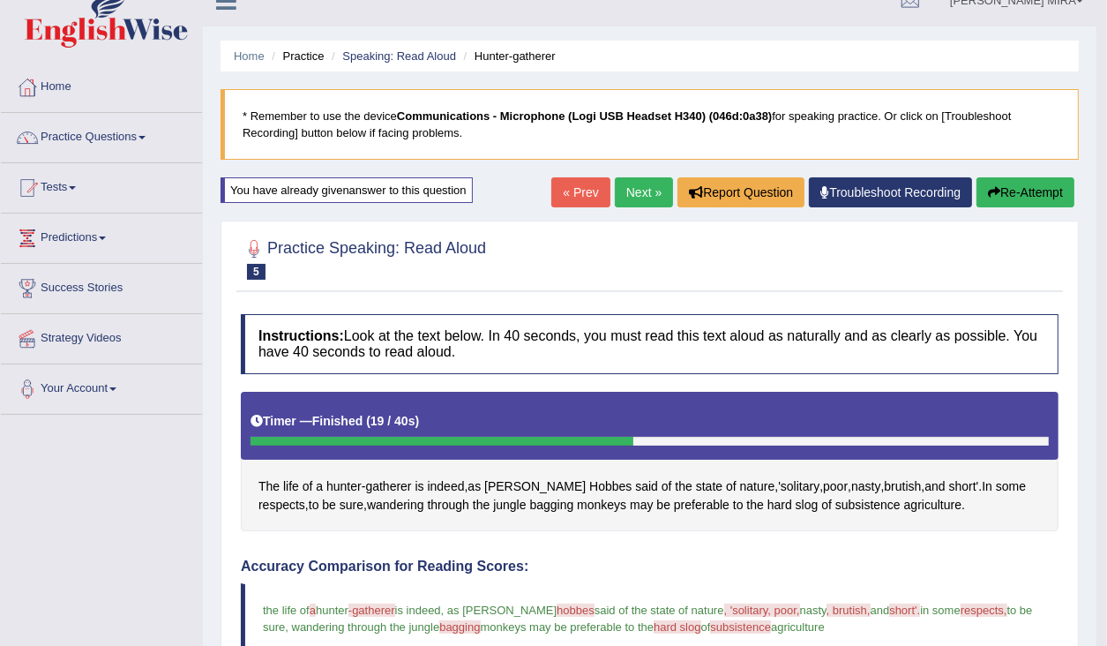
drag, startPoint x: 1027, startPoint y: 195, endPoint x: 904, endPoint y: 226, distance: 126.5
click at [1024, 197] on button "Re-Attempt" at bounding box center [1026, 192] width 98 height 30
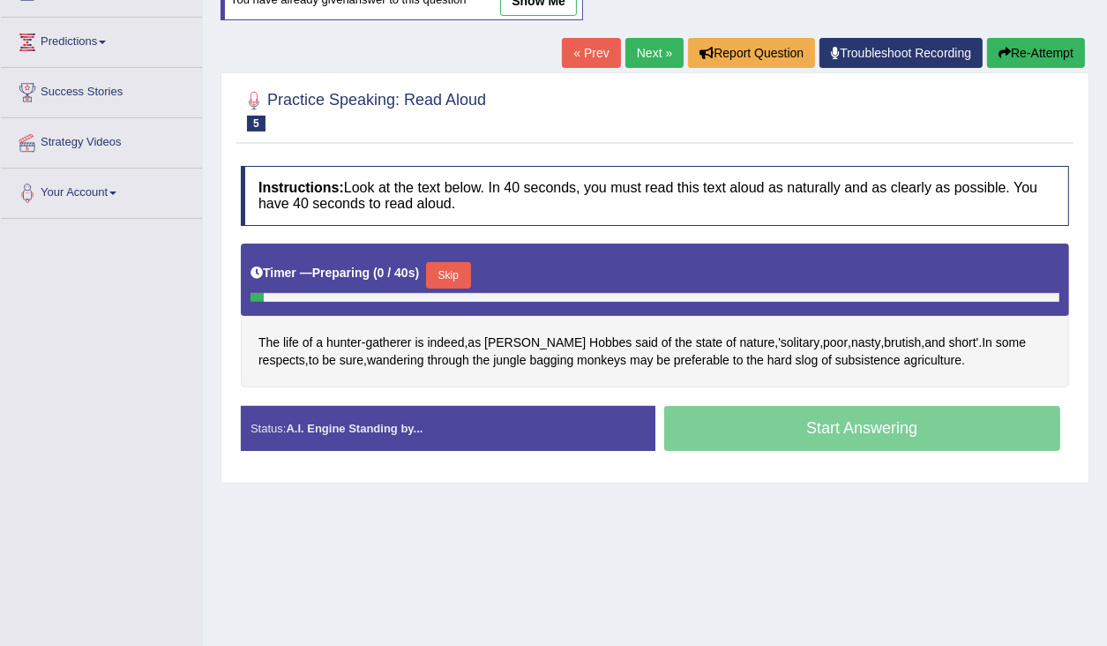
scroll to position [236, 0]
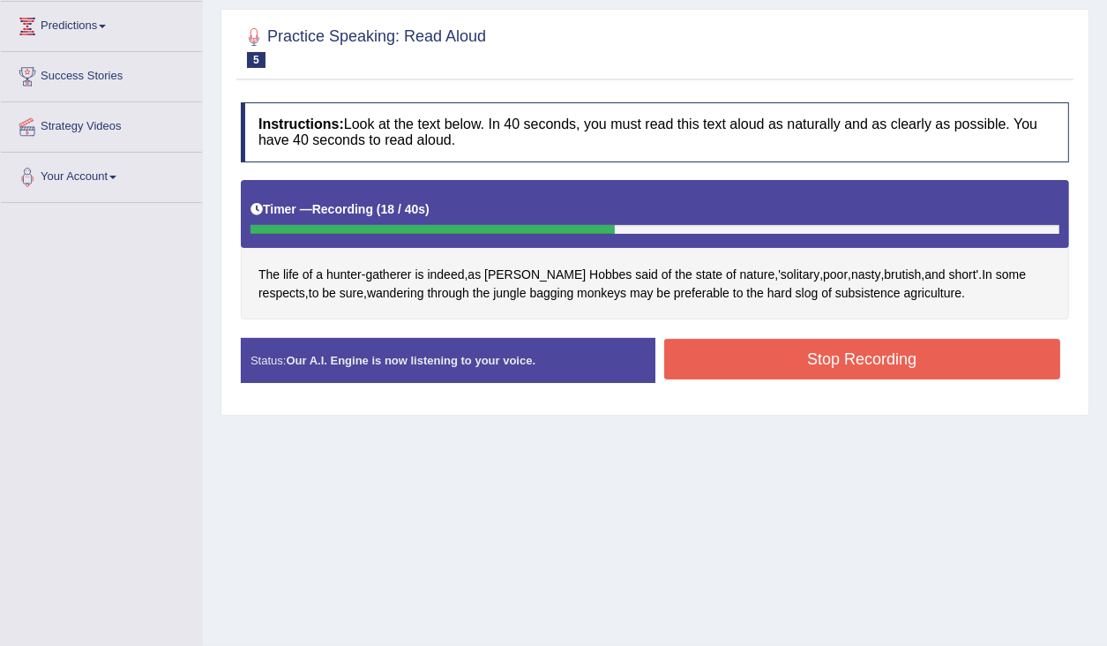
click at [768, 356] on button "Stop Recording" at bounding box center [862, 359] width 397 height 41
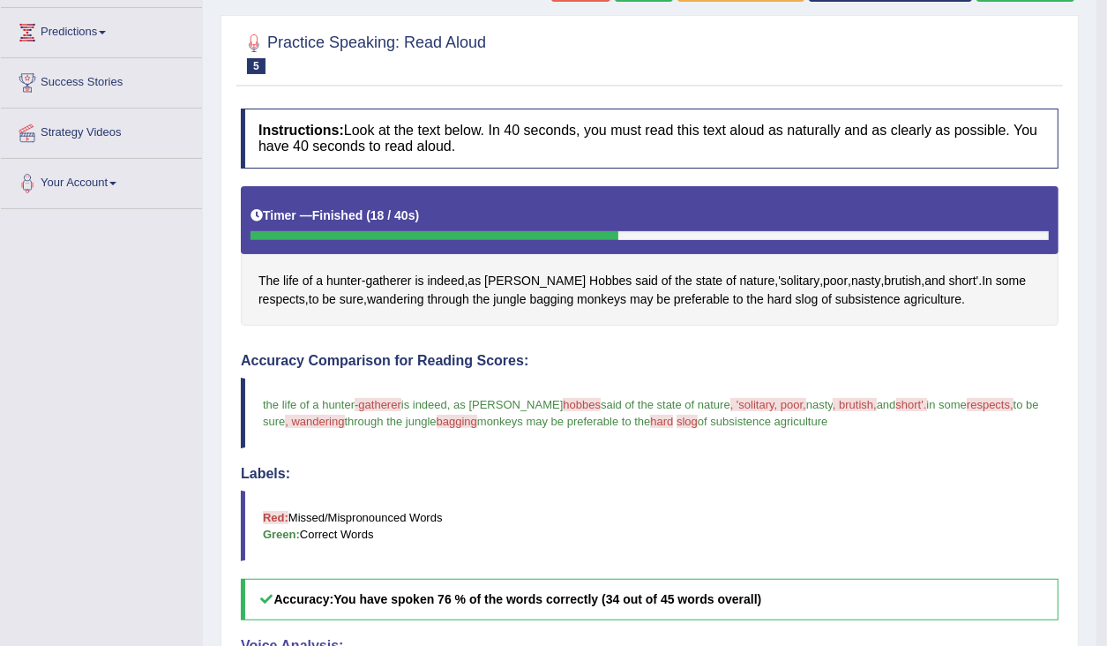
scroll to position [175, 0]
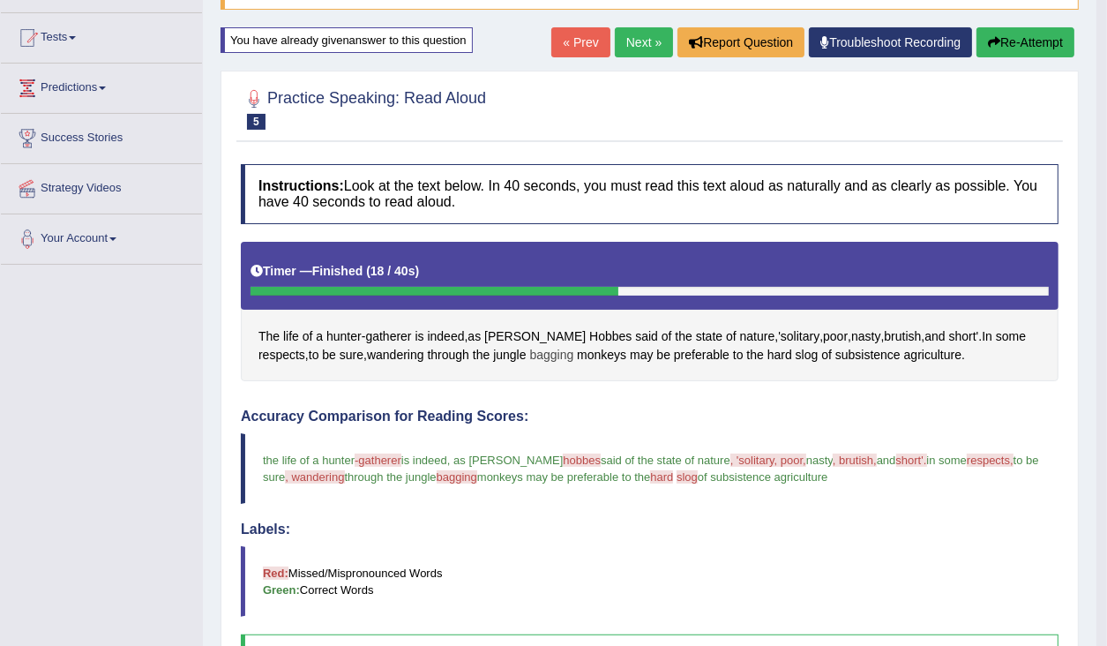
drag, startPoint x: 558, startPoint y: 349, endPoint x: 547, endPoint y: 346, distance: 11.2
click at [550, 346] on span "bagging" at bounding box center [551, 355] width 44 height 19
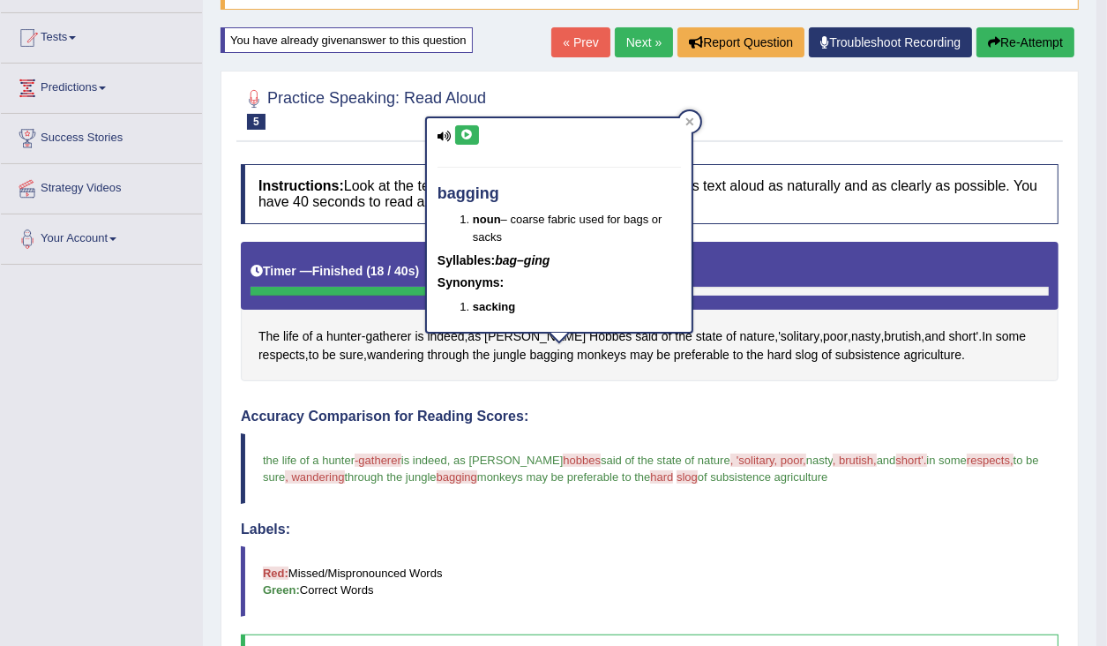
click at [477, 134] on button at bounding box center [467, 134] width 24 height 19
click at [467, 134] on icon at bounding box center [467, 135] width 13 height 11
click at [392, 350] on span "wandering" at bounding box center [395, 355] width 57 height 19
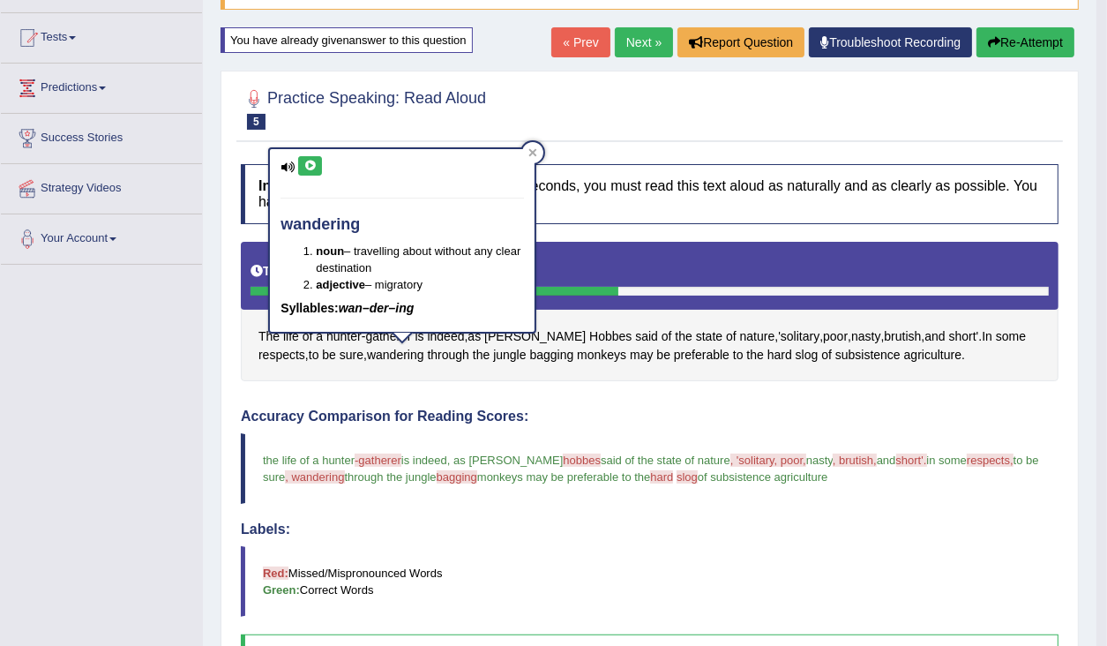
click at [308, 161] on icon at bounding box center [309, 166] width 13 height 11
click at [289, 355] on span "respects" at bounding box center [281, 355] width 47 height 19
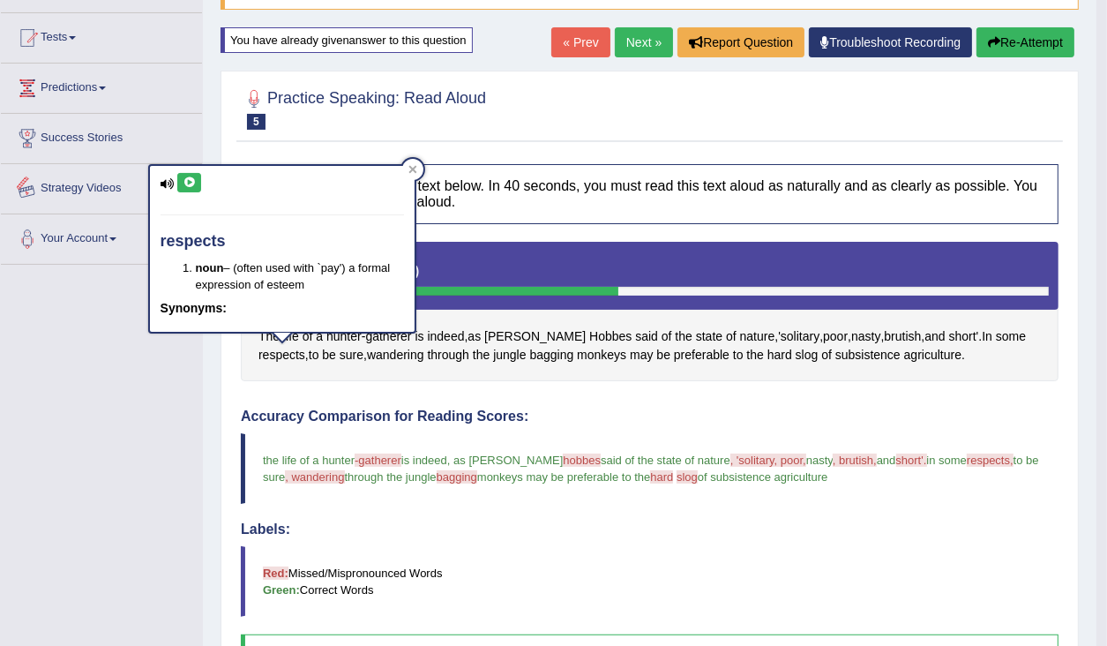
click at [188, 175] on button at bounding box center [189, 182] width 24 height 19
click at [410, 169] on icon at bounding box center [412, 170] width 8 height 8
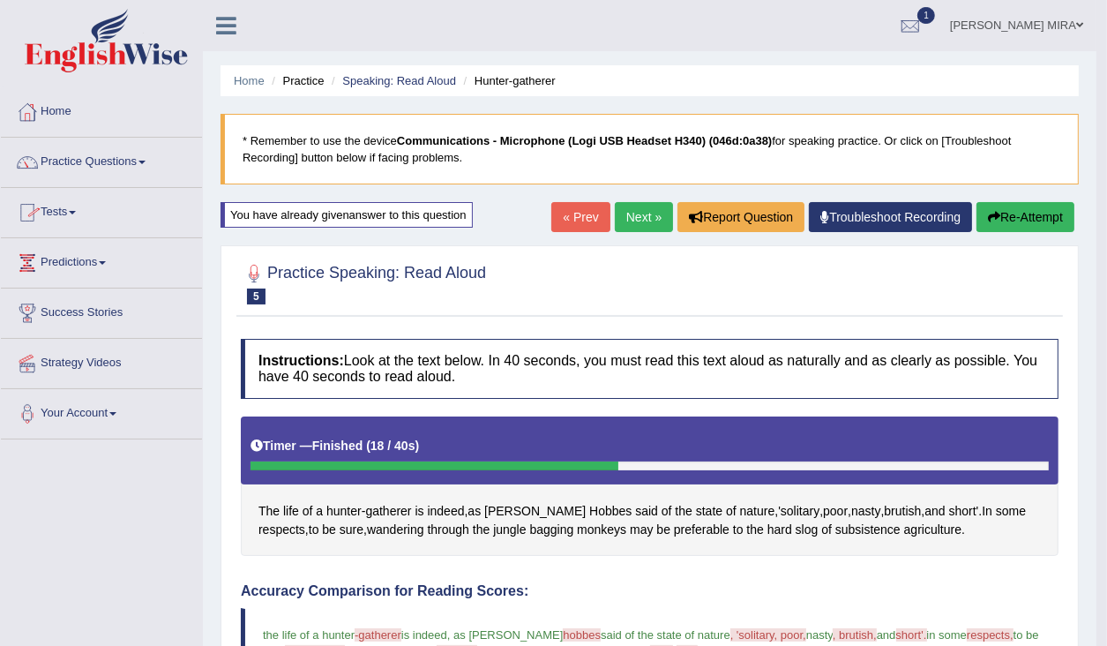
scroll to position [0, 0]
click at [77, 166] on link "Practice Questions" at bounding box center [101, 160] width 201 height 44
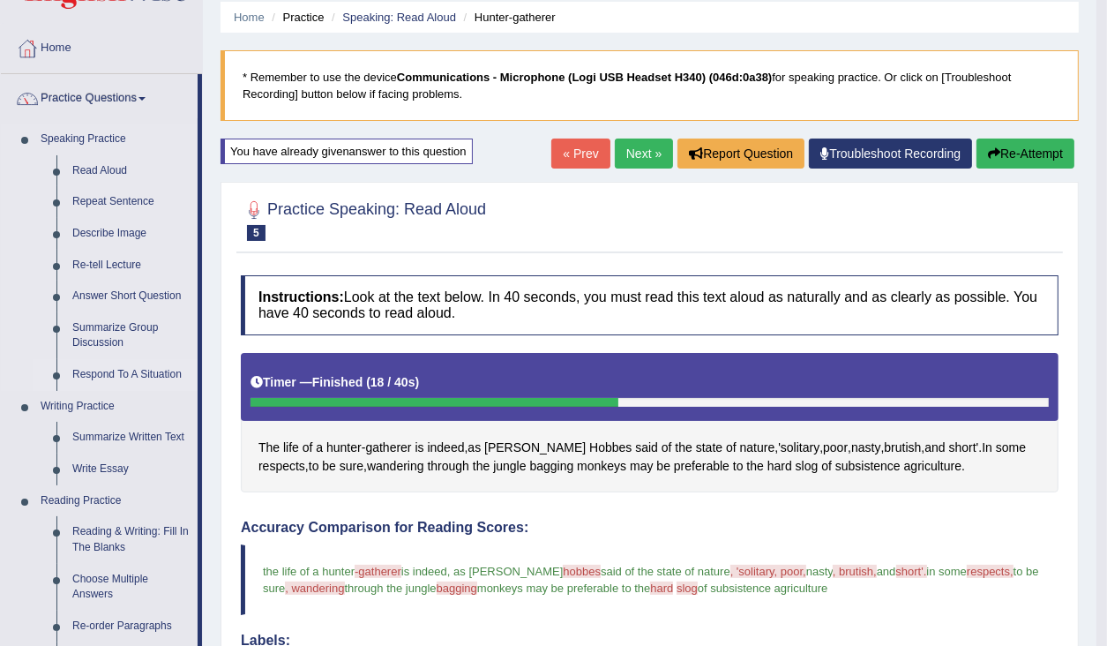
scroll to position [212, 0]
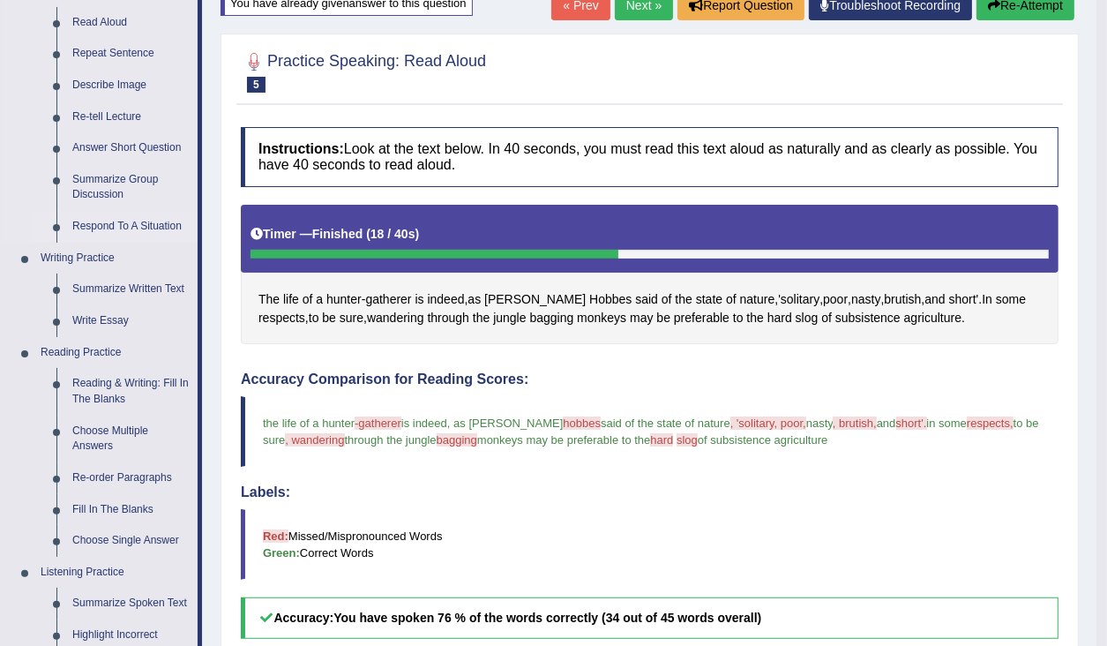
click at [113, 227] on link "Respond To A Situation" at bounding box center [130, 227] width 133 height 32
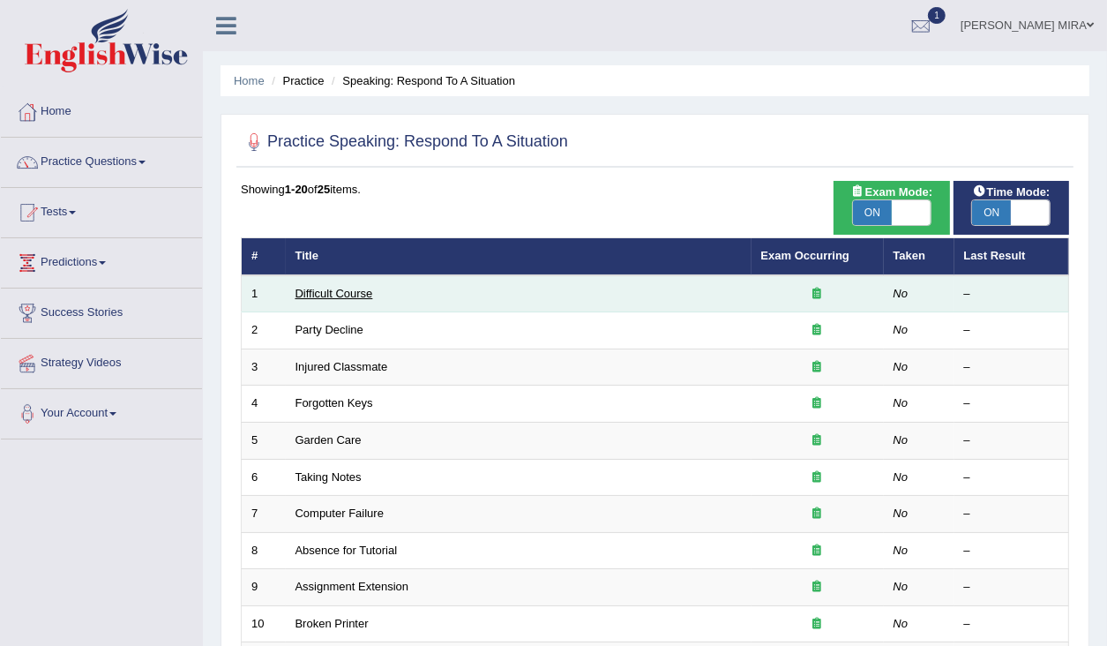
click at [302, 290] on link "Difficult Course" at bounding box center [335, 293] width 78 height 13
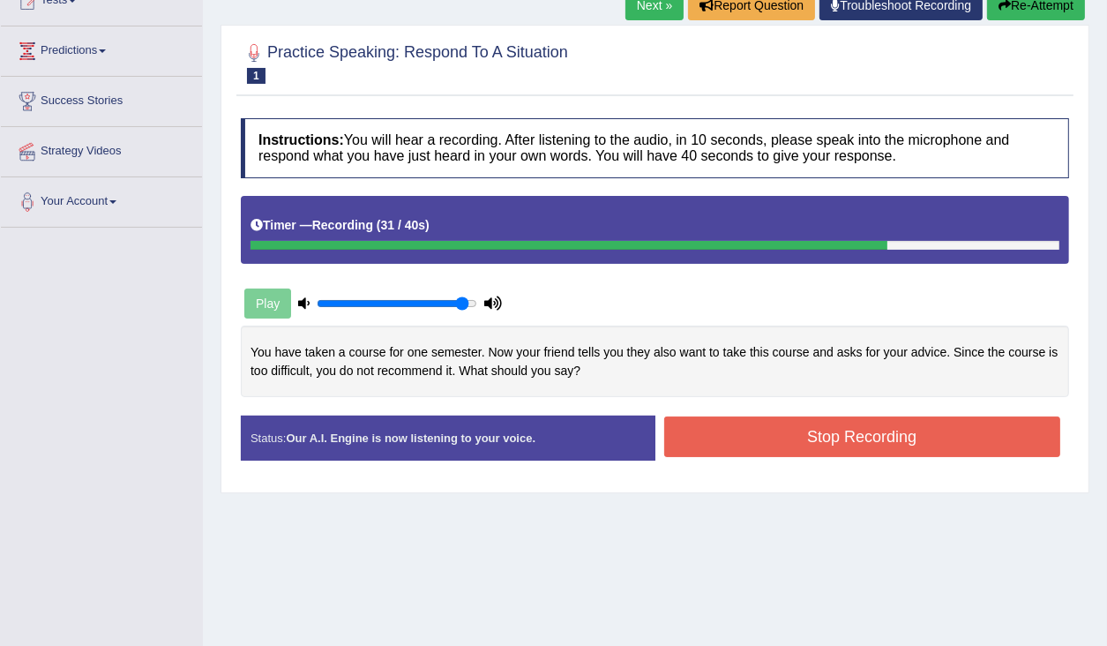
click at [757, 423] on button "Stop Recording" at bounding box center [862, 436] width 397 height 41
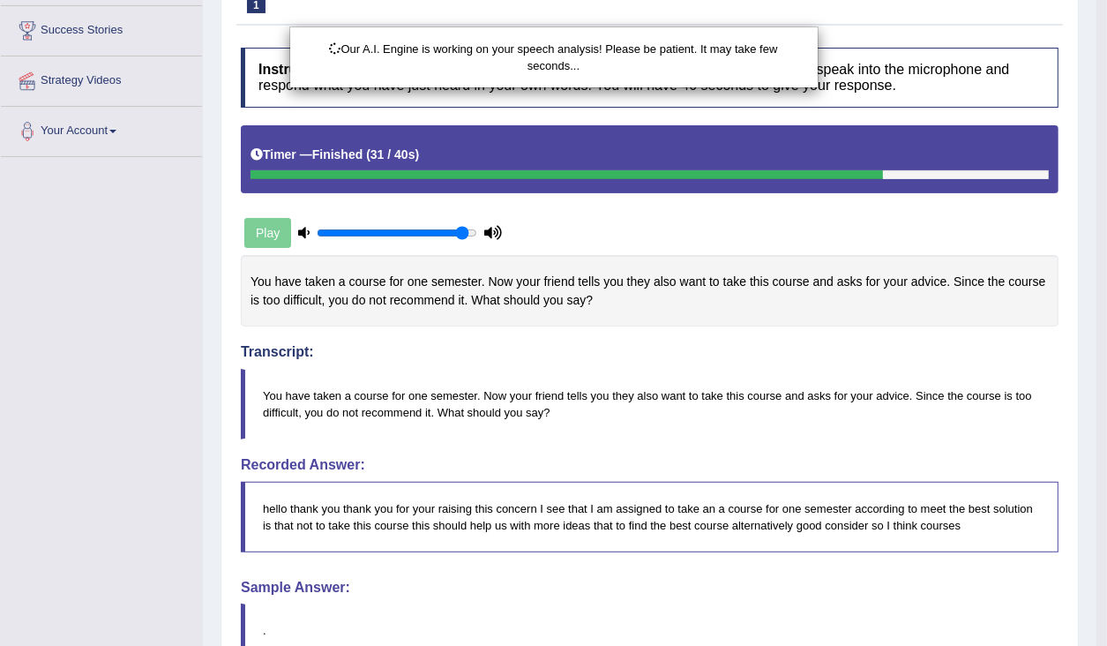
drag, startPoint x: 397, startPoint y: 290, endPoint x: 404, endPoint y: 322, distance: 32.5
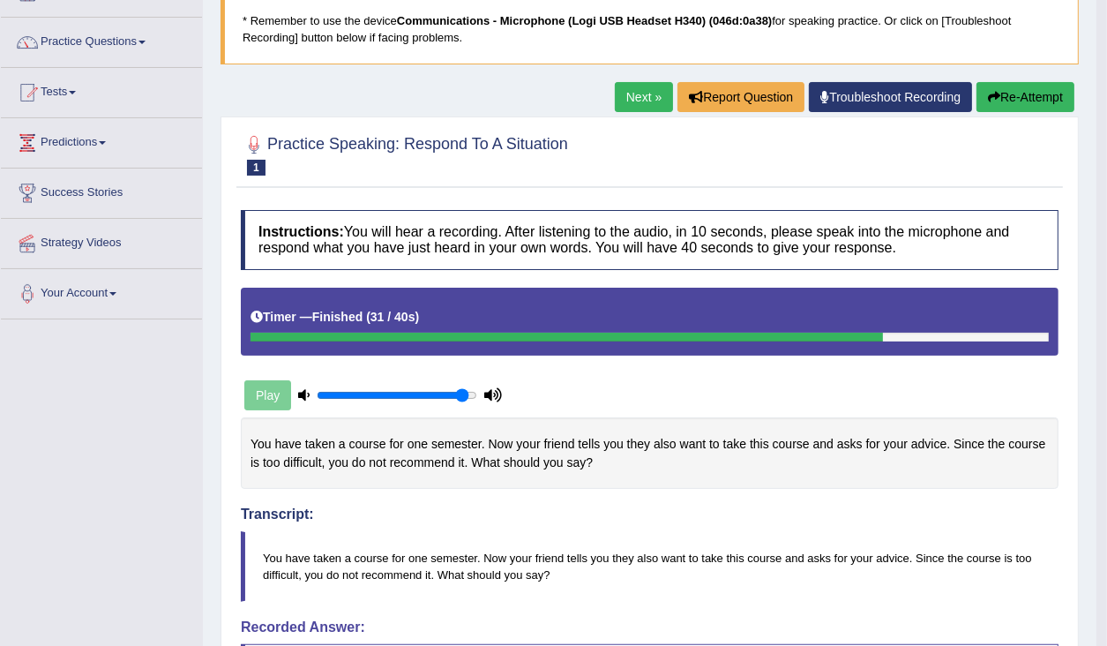
scroll to position [61, 0]
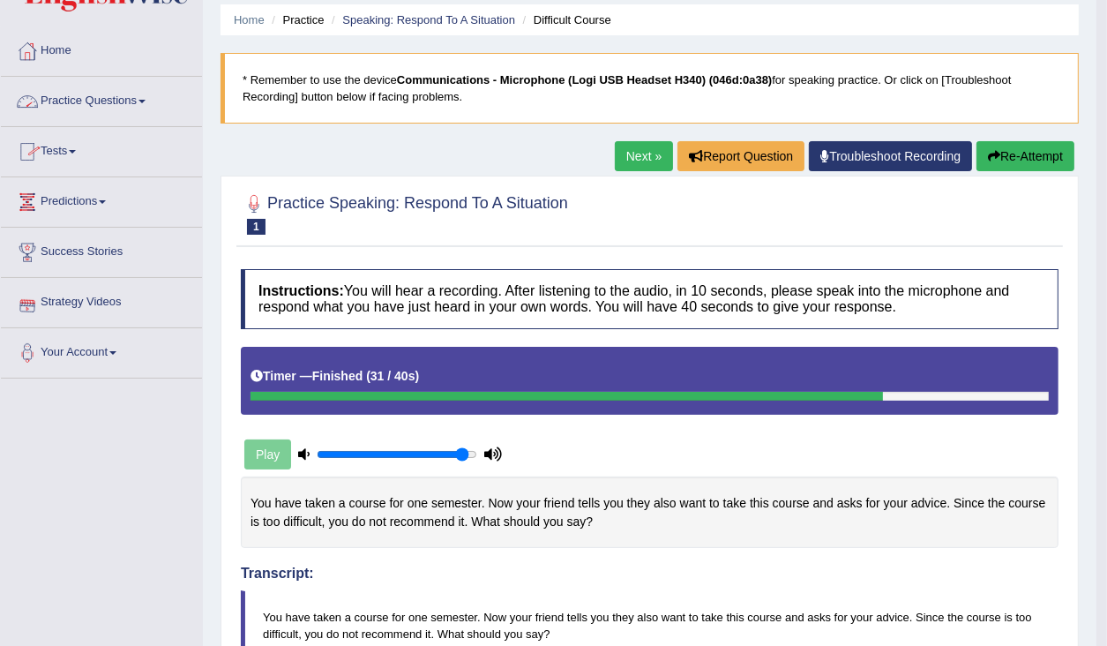
click at [102, 99] on link "Practice Questions" at bounding box center [101, 99] width 201 height 44
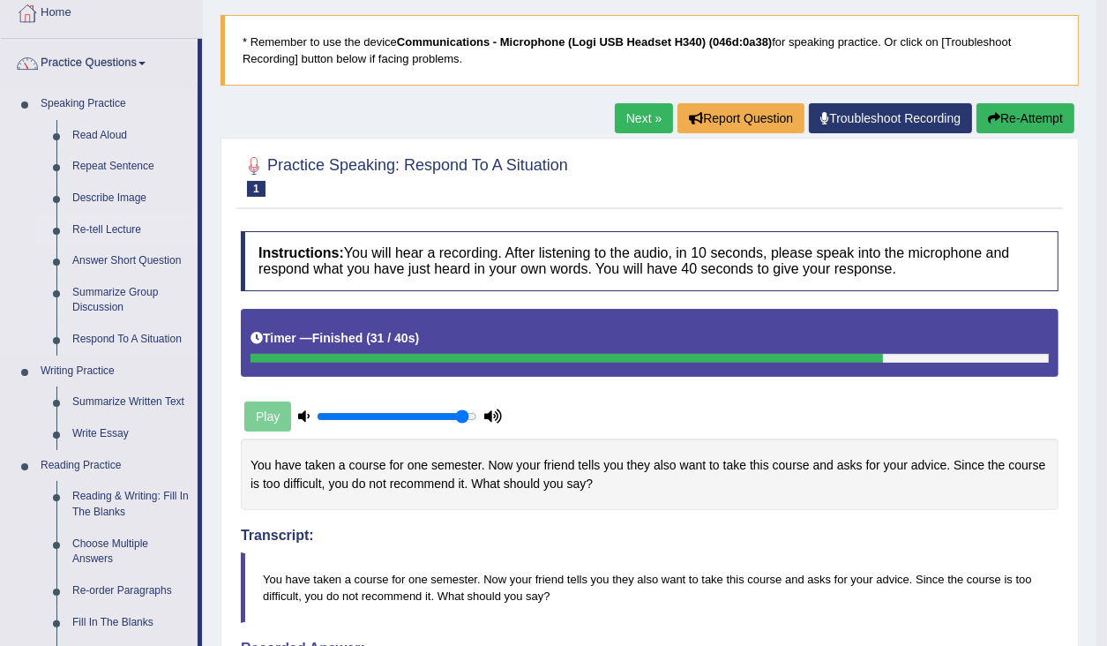
scroll to position [131, 0]
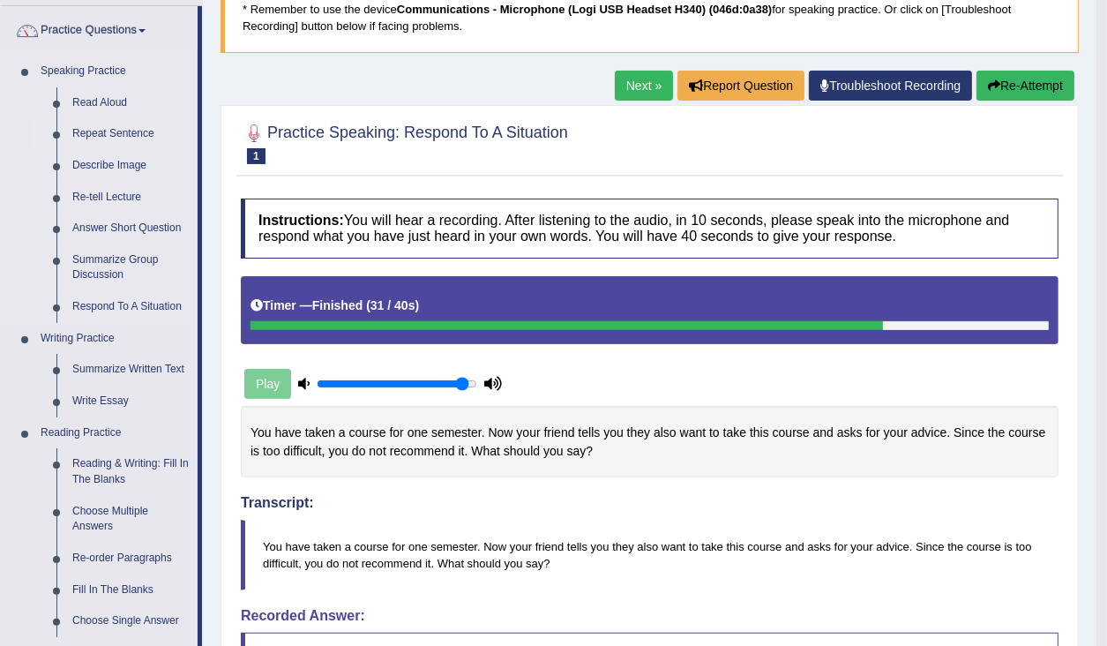
click at [127, 132] on link "Repeat Sentence" at bounding box center [130, 134] width 133 height 32
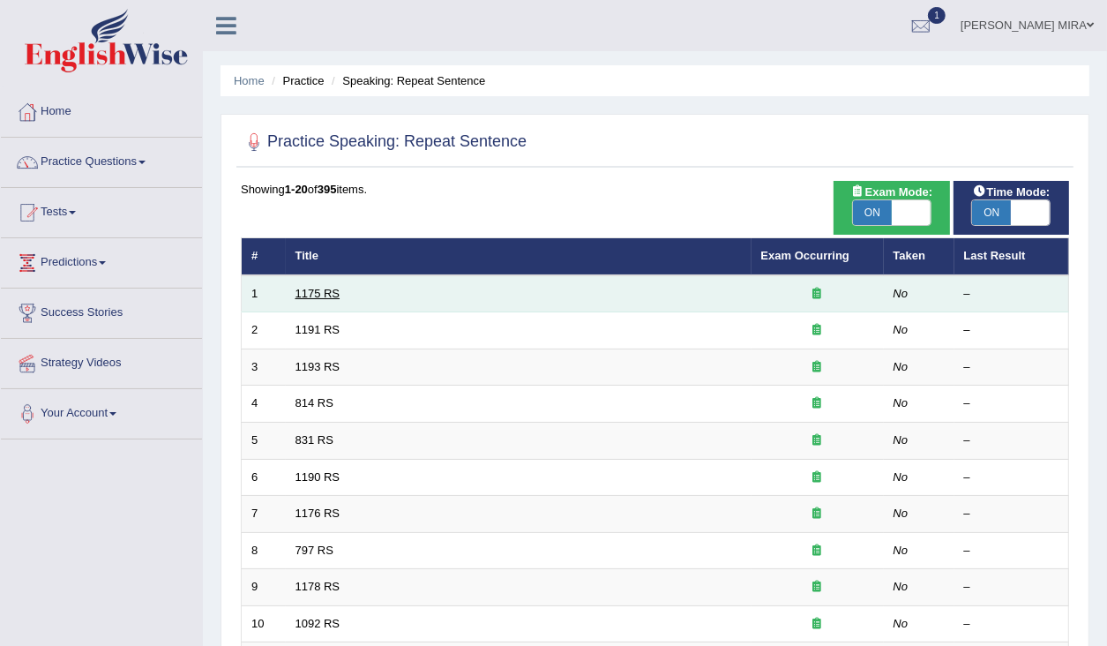
click at [318, 297] on td "1175 RS" at bounding box center [519, 293] width 466 height 37
click at [318, 292] on link "1175 RS" at bounding box center [318, 293] width 45 height 13
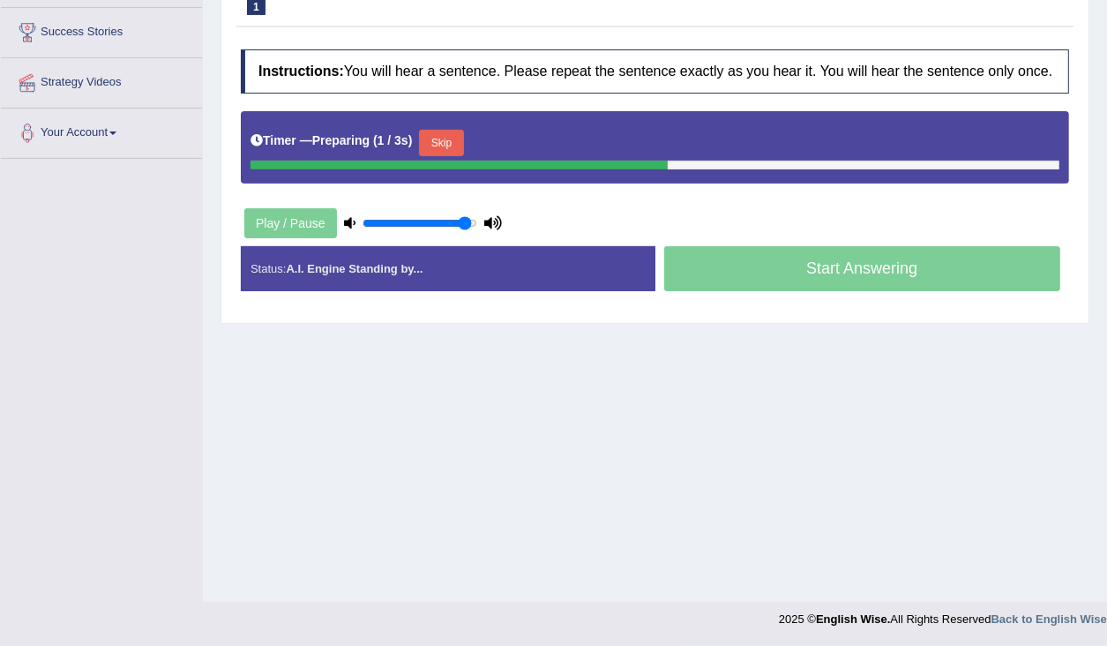
scroll to position [210, 0]
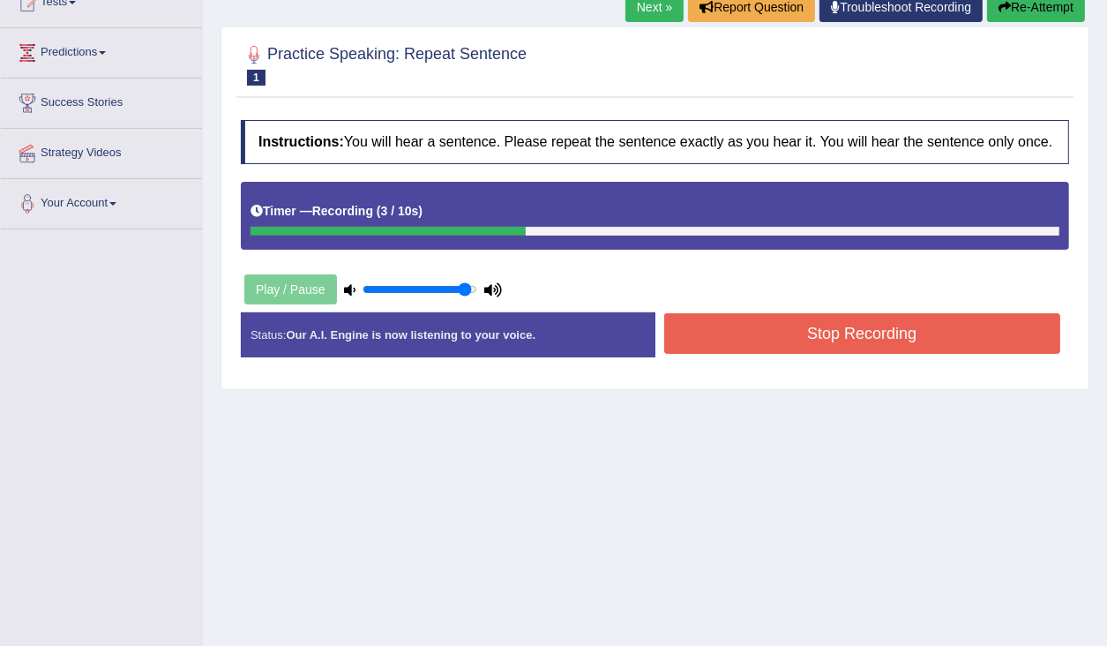
click at [721, 351] on button "Stop Recording" at bounding box center [862, 333] width 397 height 41
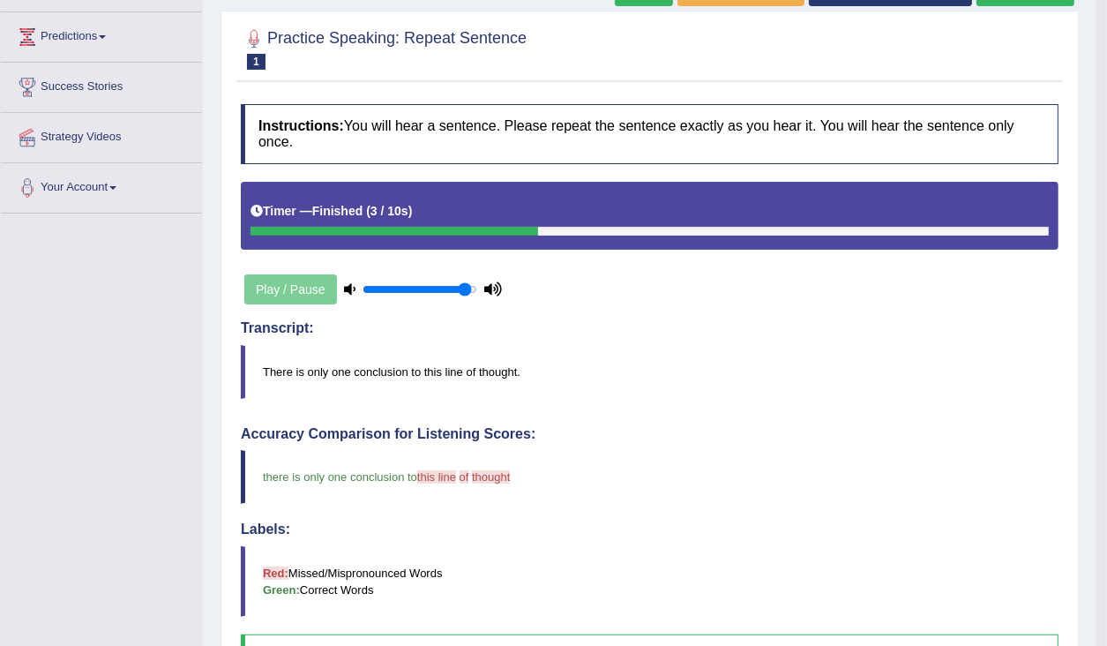
scroll to position [155, 0]
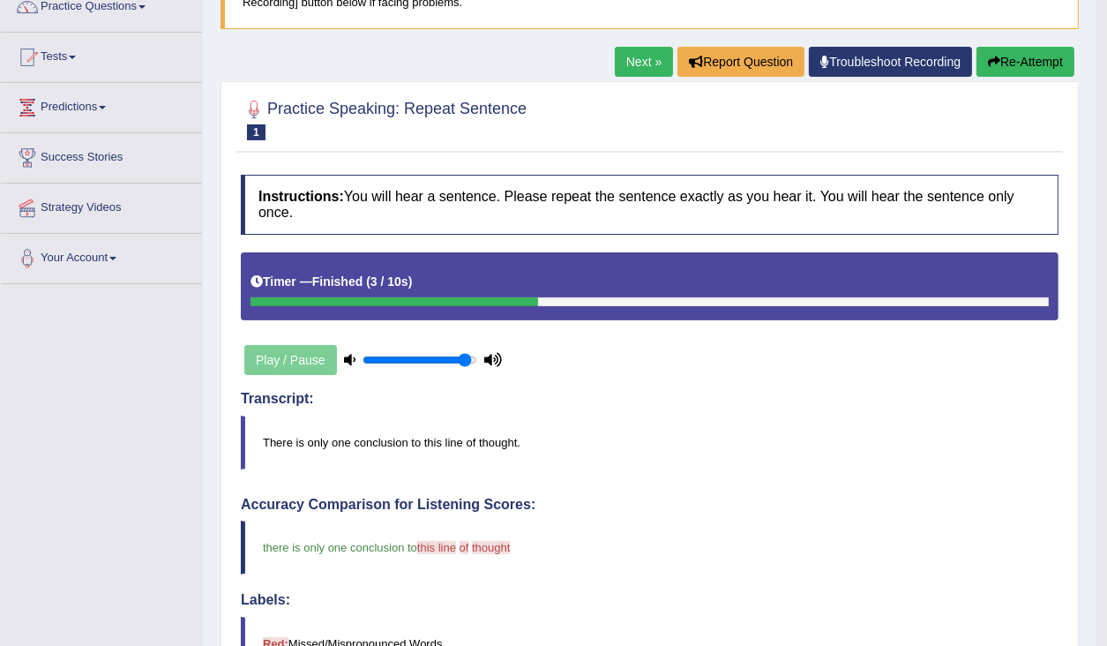
click at [659, 52] on link "Next »" at bounding box center [644, 62] width 58 height 30
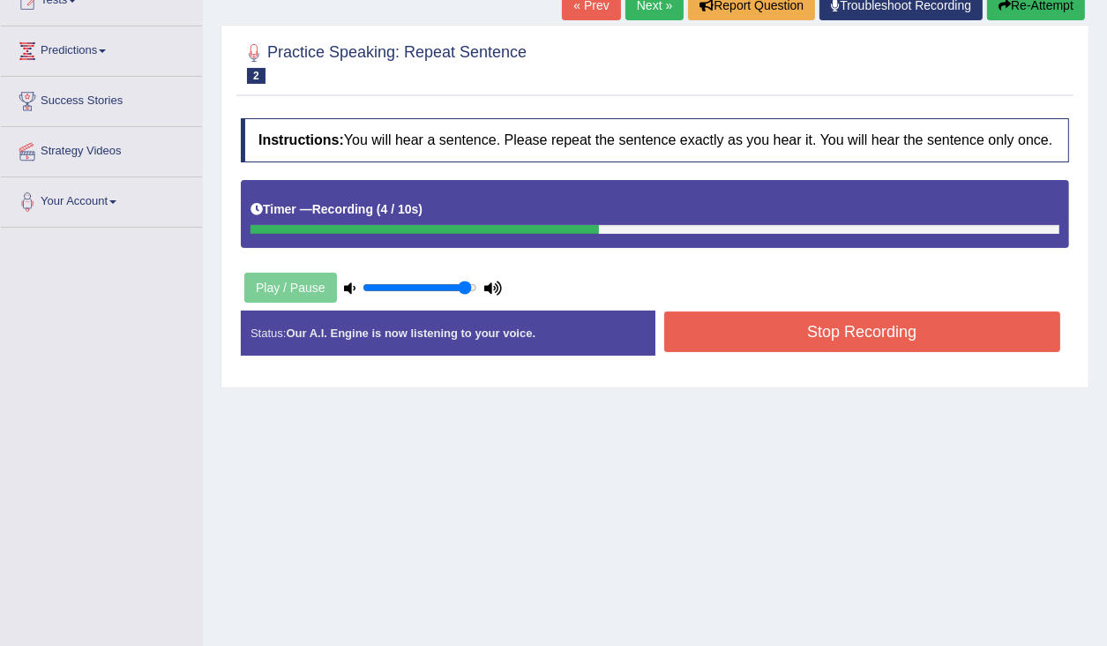
click at [754, 352] on button "Stop Recording" at bounding box center [862, 331] width 397 height 41
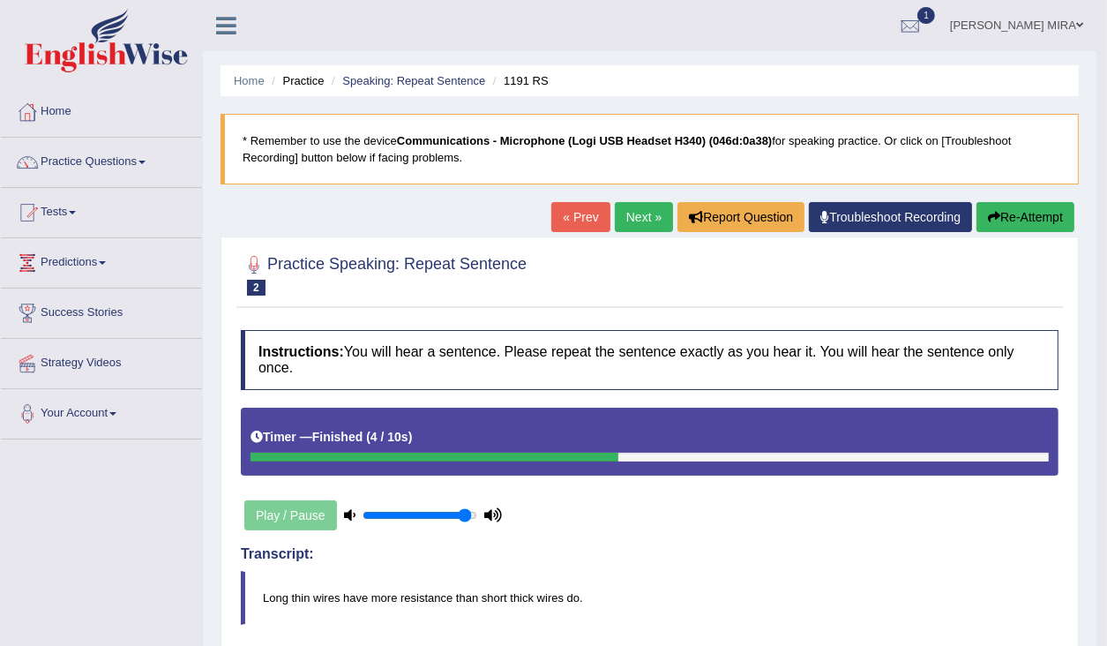
click at [640, 220] on link "Next »" at bounding box center [644, 217] width 58 height 30
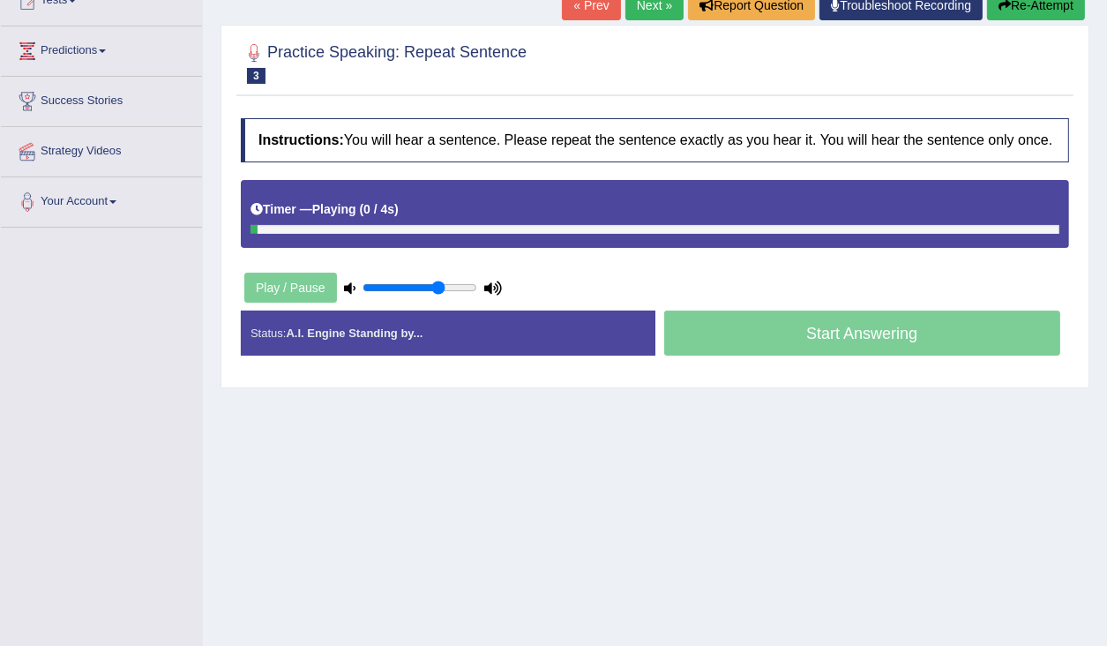
click at [440, 295] on input "range" at bounding box center [420, 288] width 115 height 14
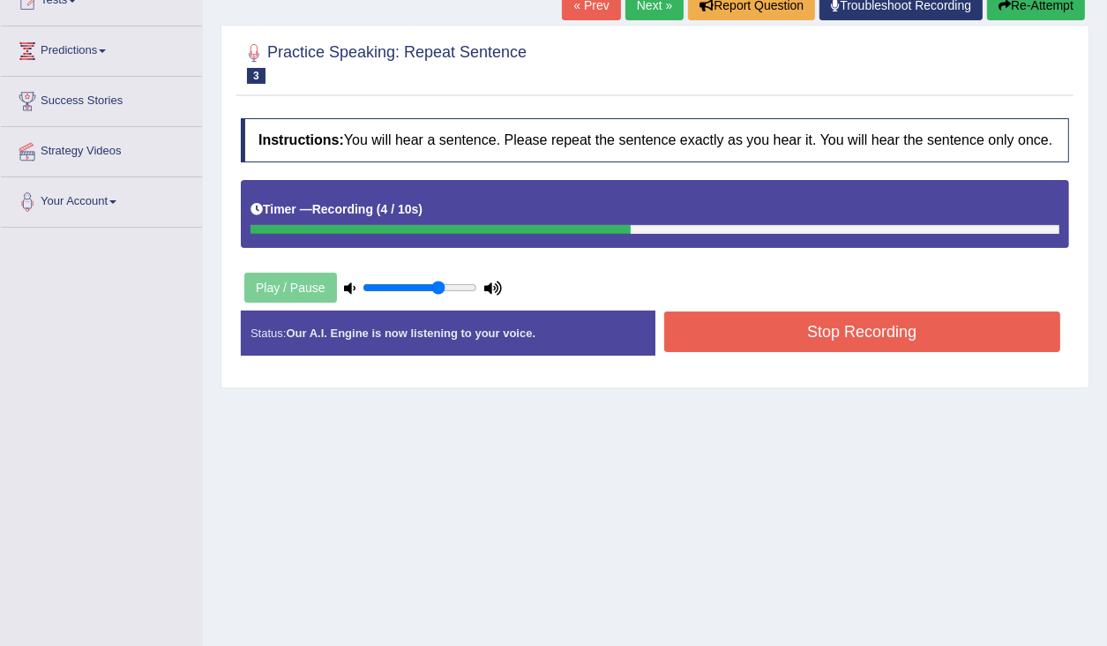
click at [765, 346] on button "Stop Recording" at bounding box center [862, 331] width 397 height 41
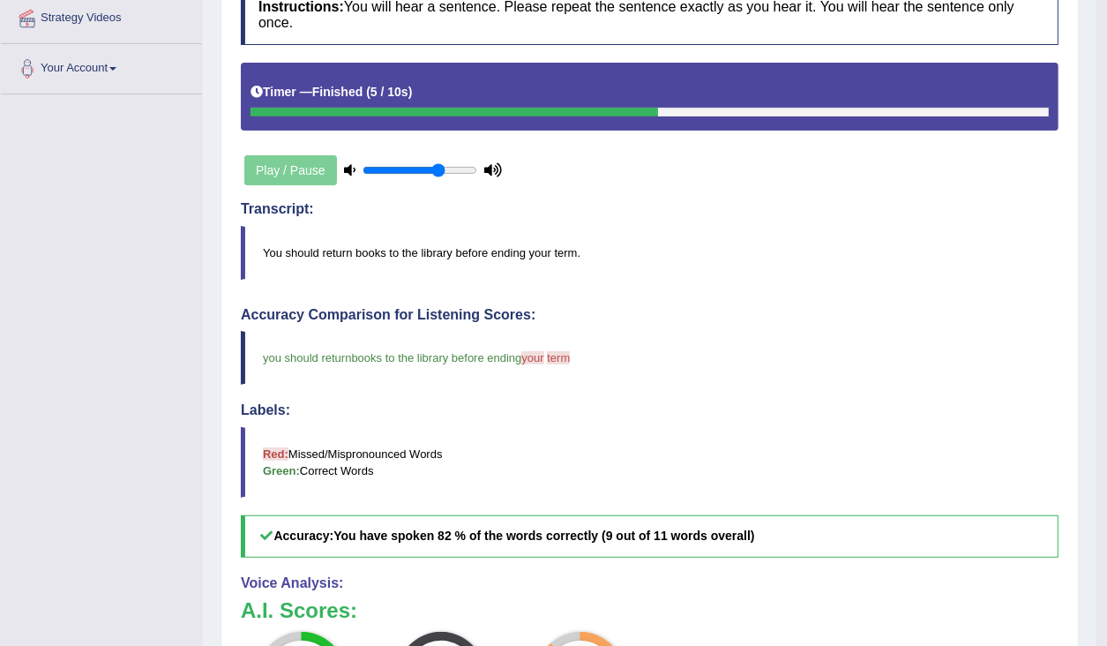
scroll to position [141, 0]
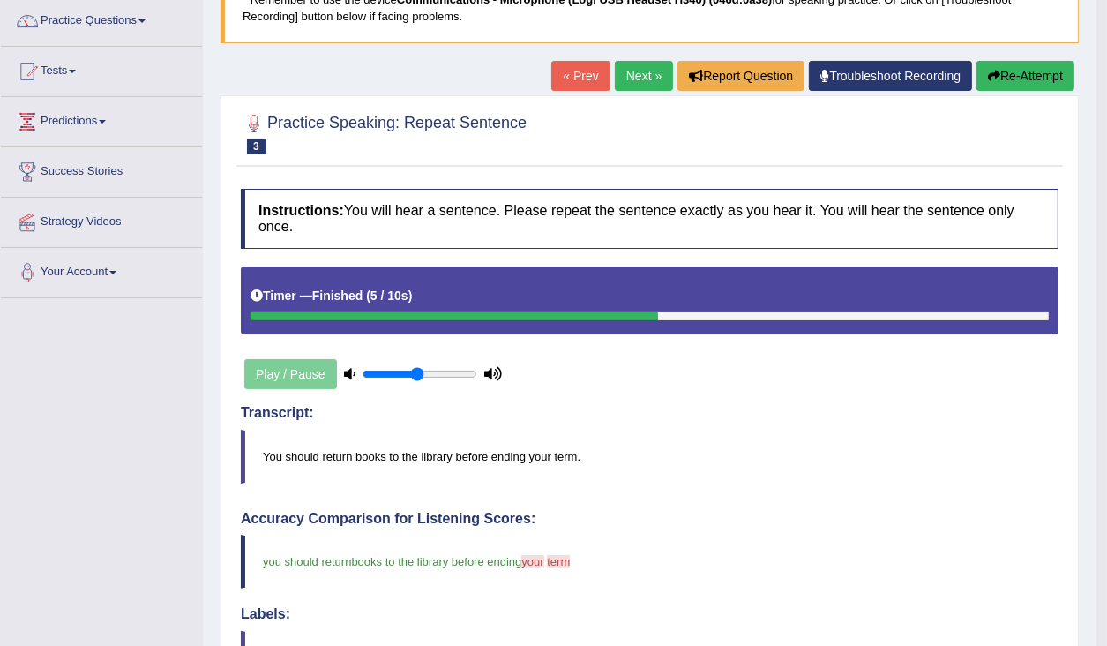
type input "0.5"
click at [416, 370] on input "range" at bounding box center [420, 374] width 115 height 14
click at [621, 74] on link "Next »" at bounding box center [644, 76] width 58 height 30
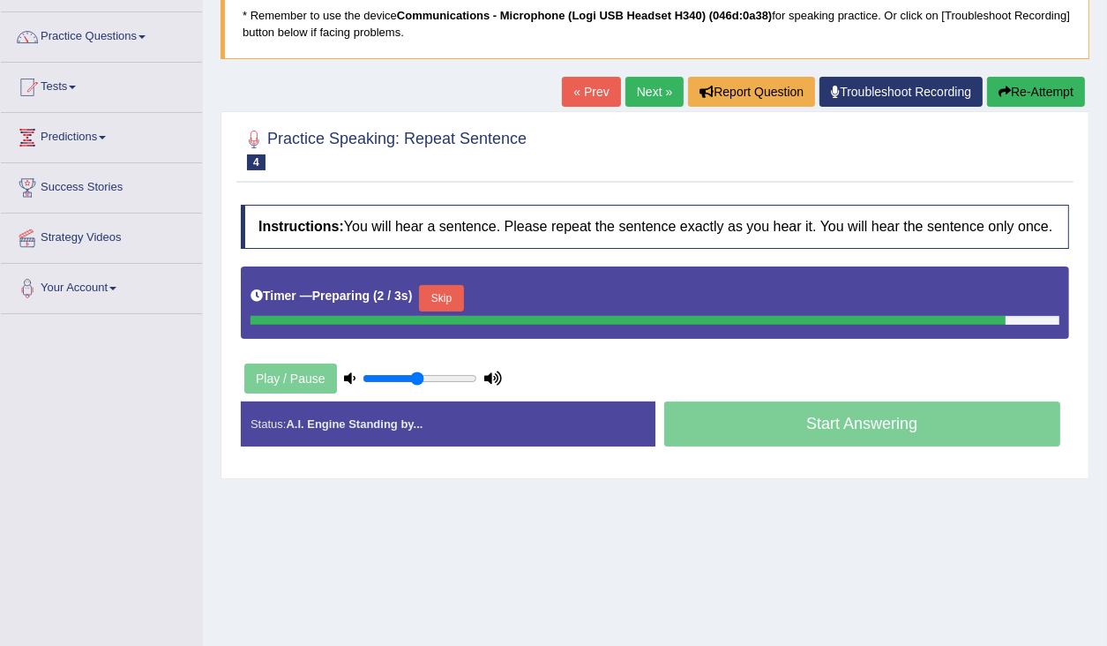
scroll to position [141, 0]
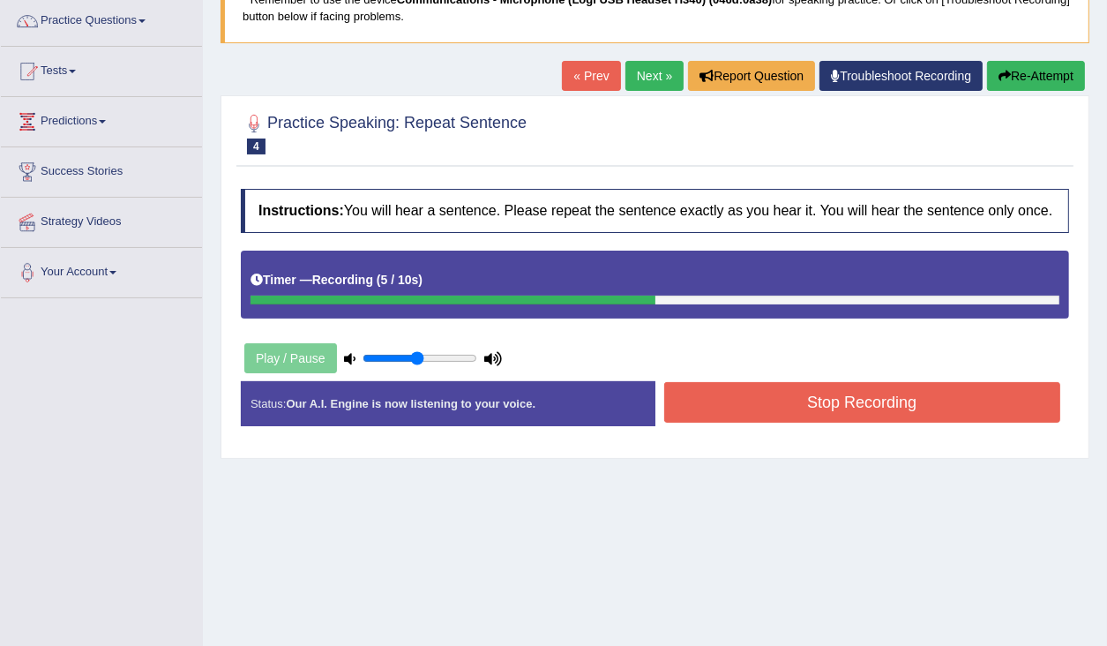
click at [797, 416] on button "Stop Recording" at bounding box center [862, 402] width 397 height 41
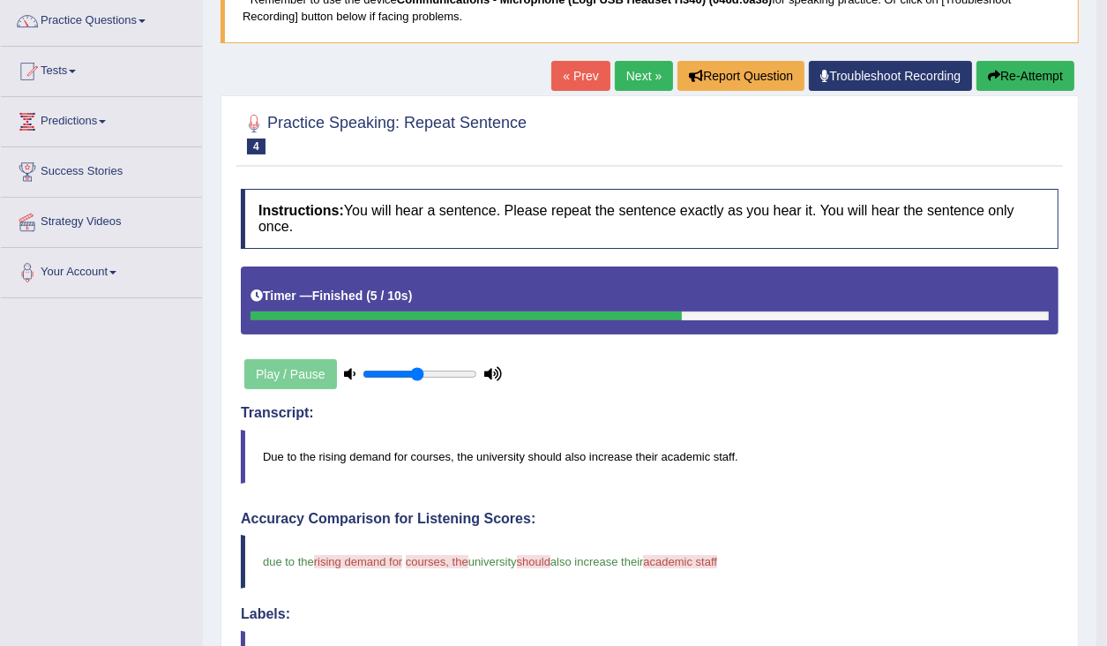
click at [994, 70] on icon "button" at bounding box center [994, 76] width 12 height 12
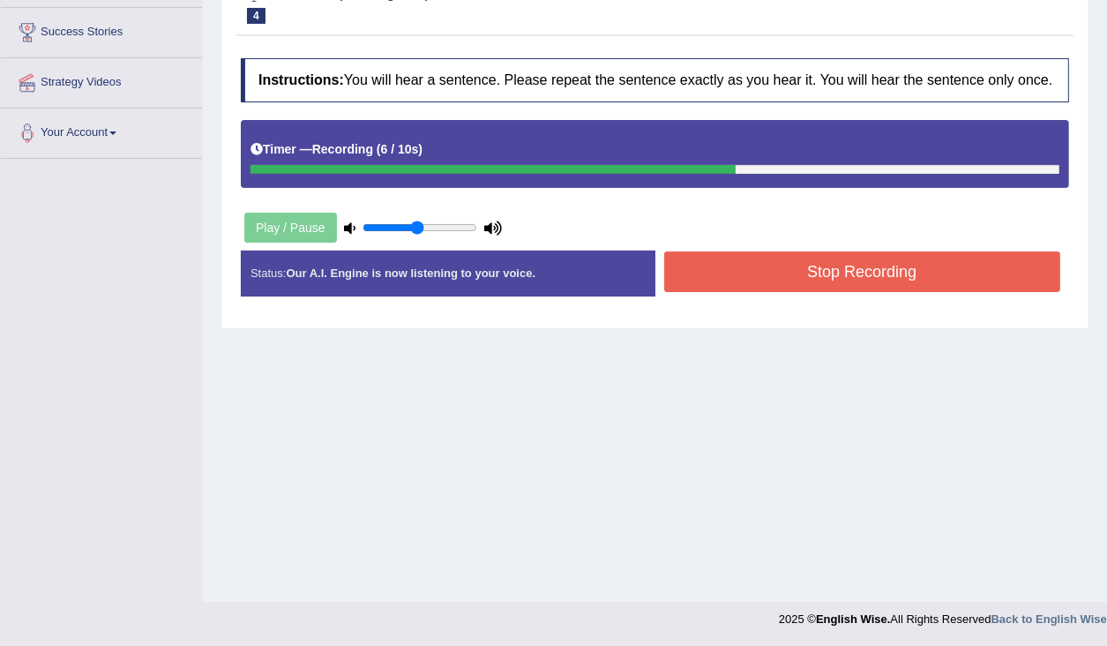
click at [745, 289] on button "Stop Recording" at bounding box center [862, 271] width 397 height 41
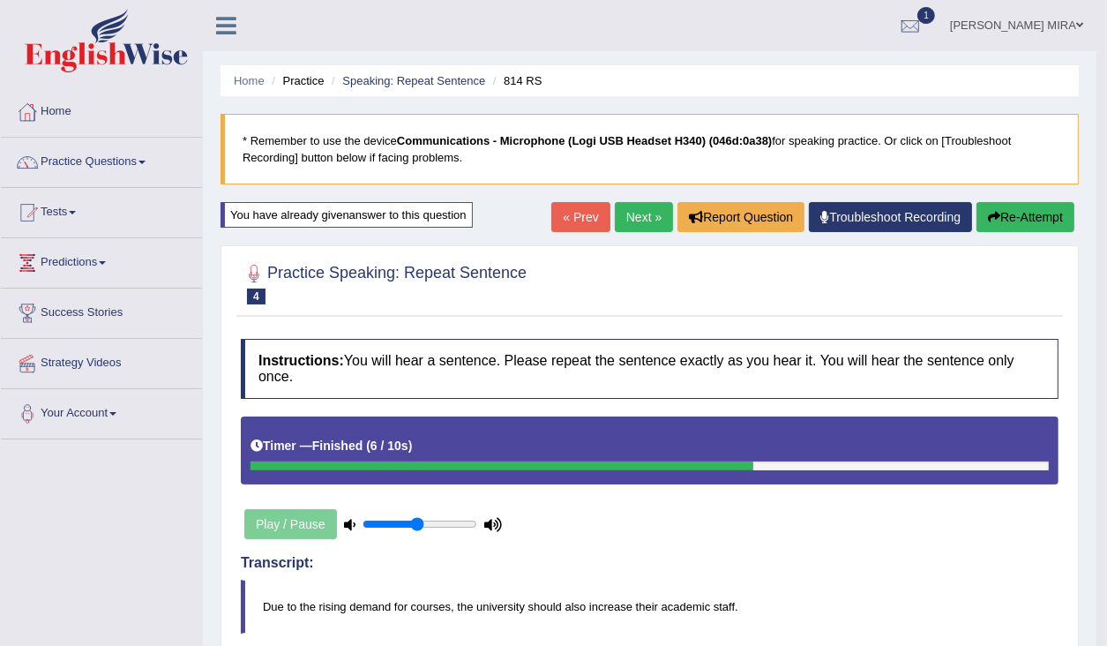
click at [638, 224] on link "Next »" at bounding box center [644, 217] width 58 height 30
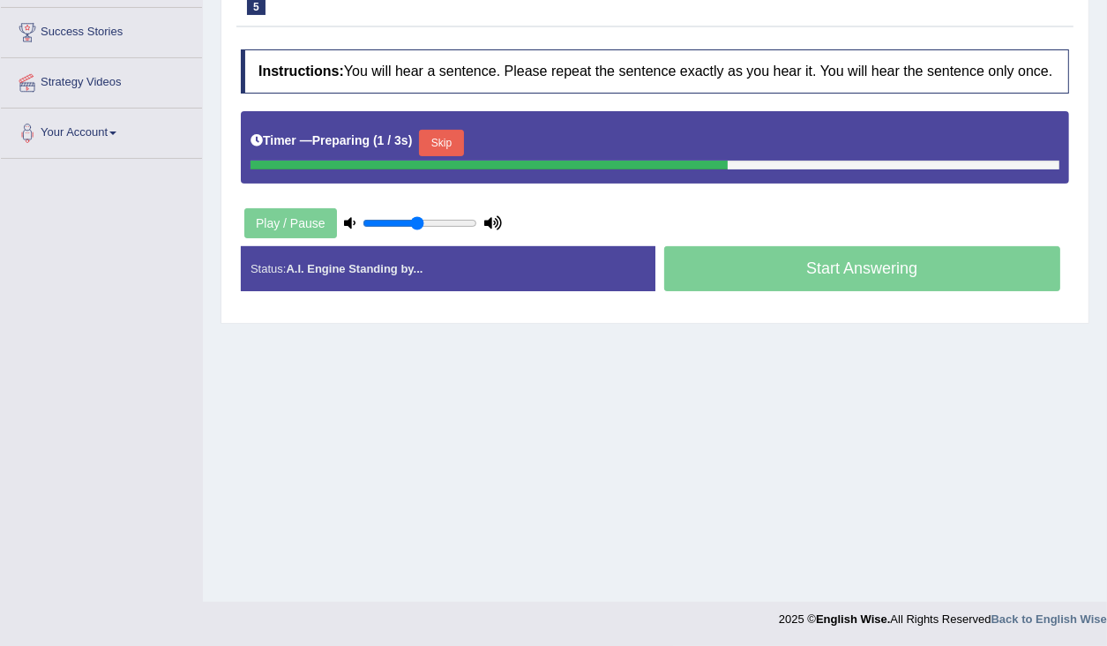
scroll to position [281, 0]
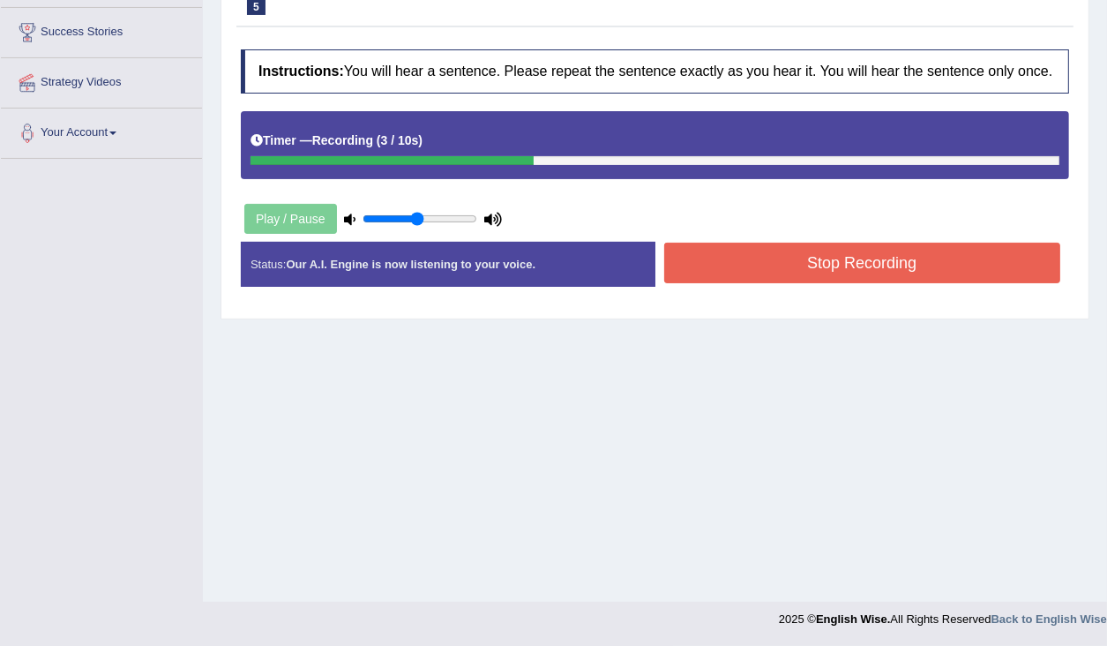
click at [700, 283] on button "Stop Recording" at bounding box center [862, 263] width 397 height 41
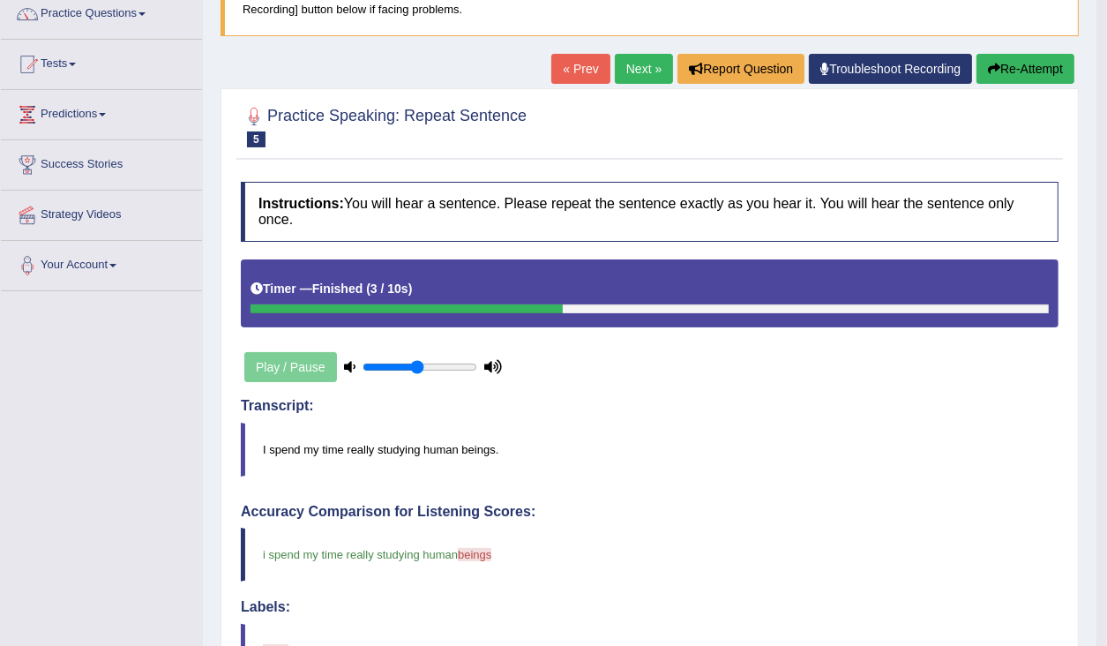
scroll to position [0, 0]
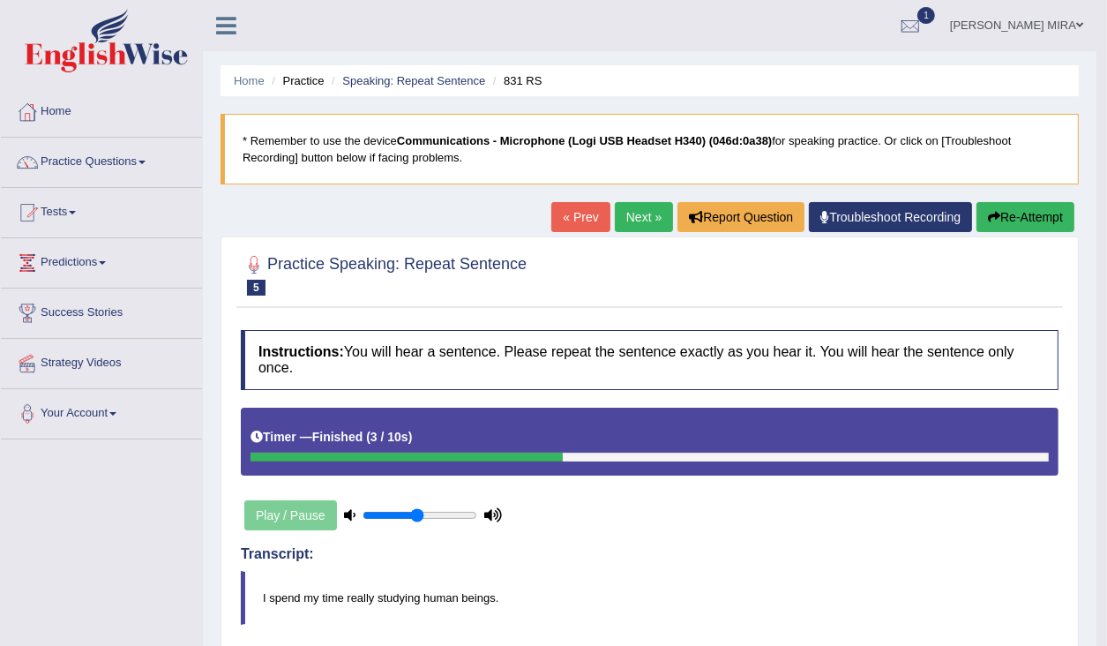
click at [633, 217] on link "Next »" at bounding box center [644, 217] width 58 height 30
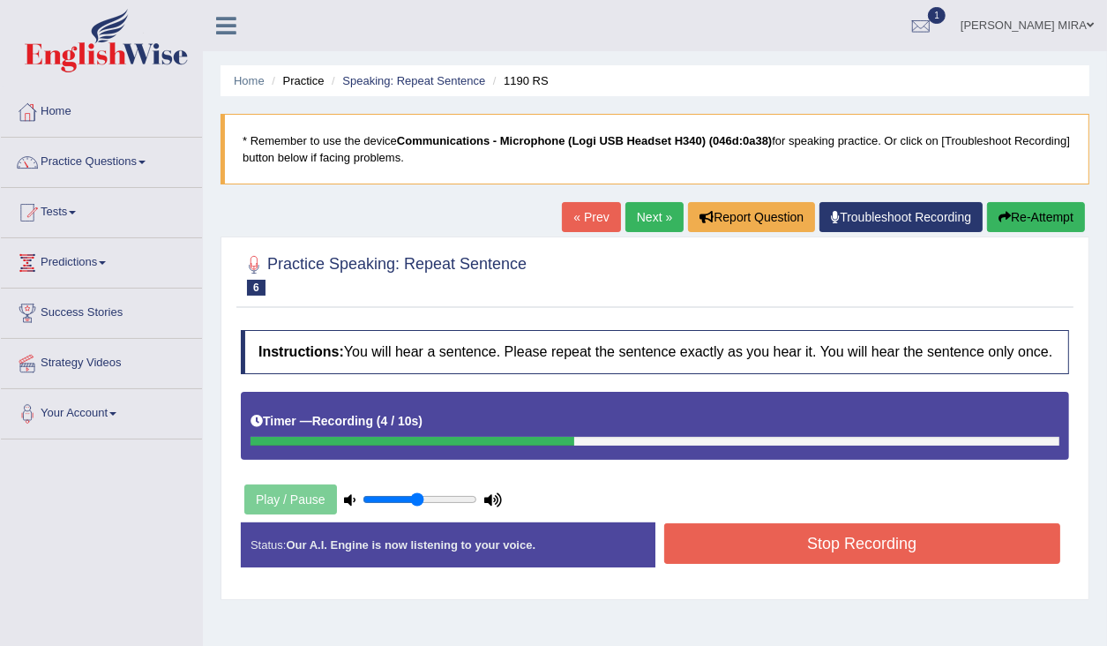
click at [766, 558] on button "Stop Recording" at bounding box center [862, 543] width 397 height 41
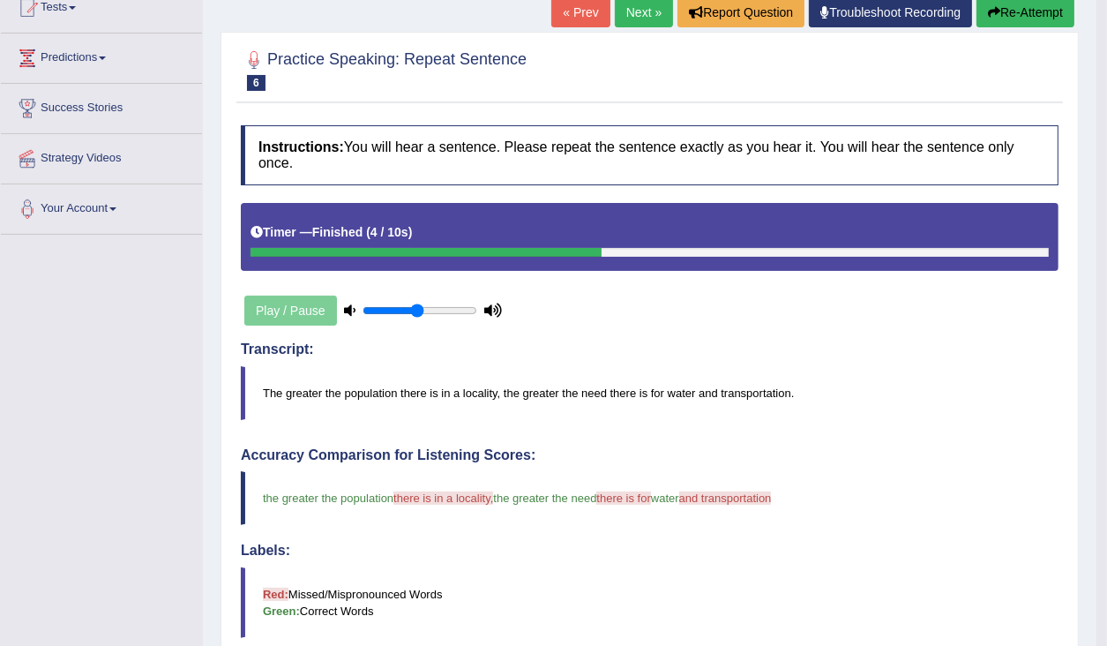
scroll to position [212, 0]
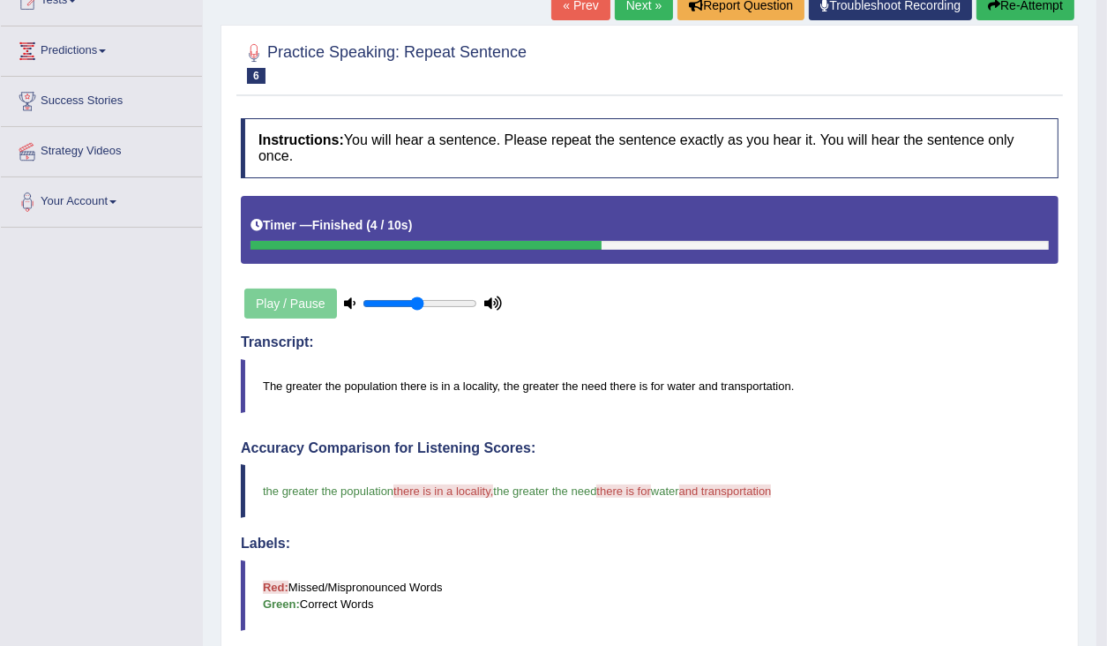
drag, startPoint x: 684, startPoint y: 486, endPoint x: 759, endPoint y: 511, distance: 79.0
click at [752, 508] on blockquote "the greater the population there is in a locality, the greater the need there i…" at bounding box center [650, 491] width 818 height 54
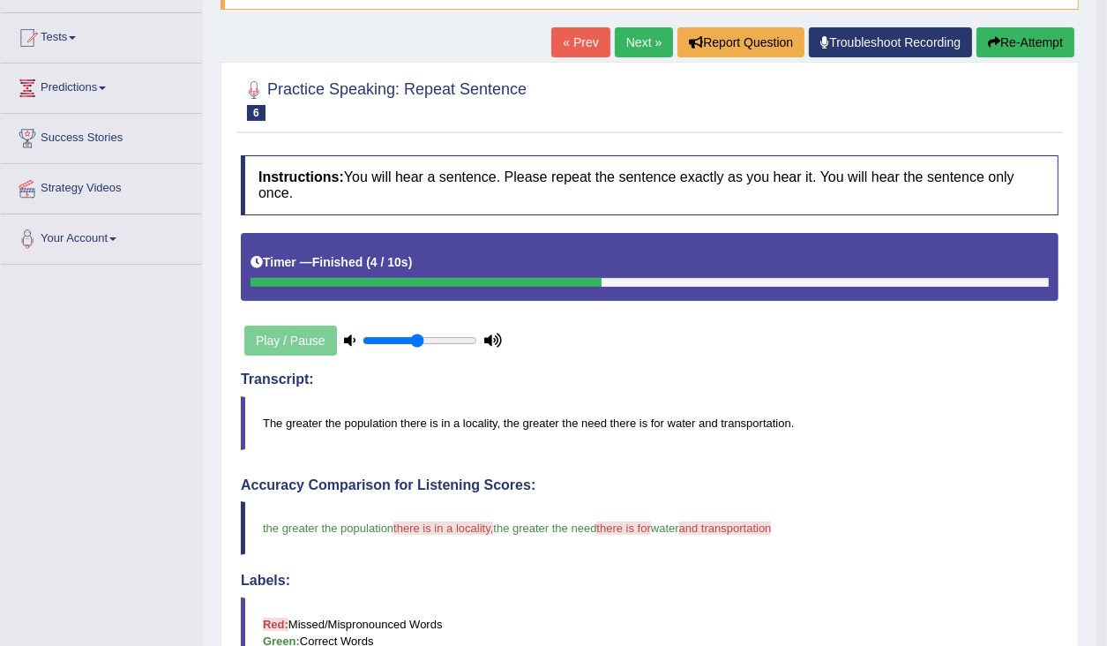
scroll to position [141, 0]
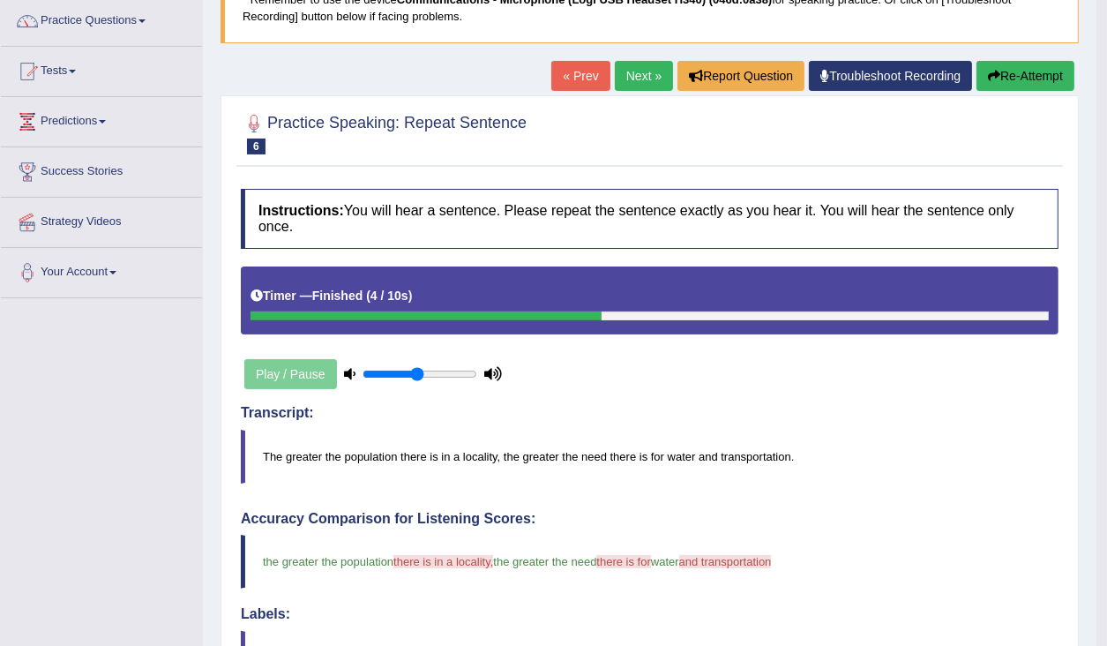
click at [990, 70] on icon "button" at bounding box center [994, 76] width 12 height 12
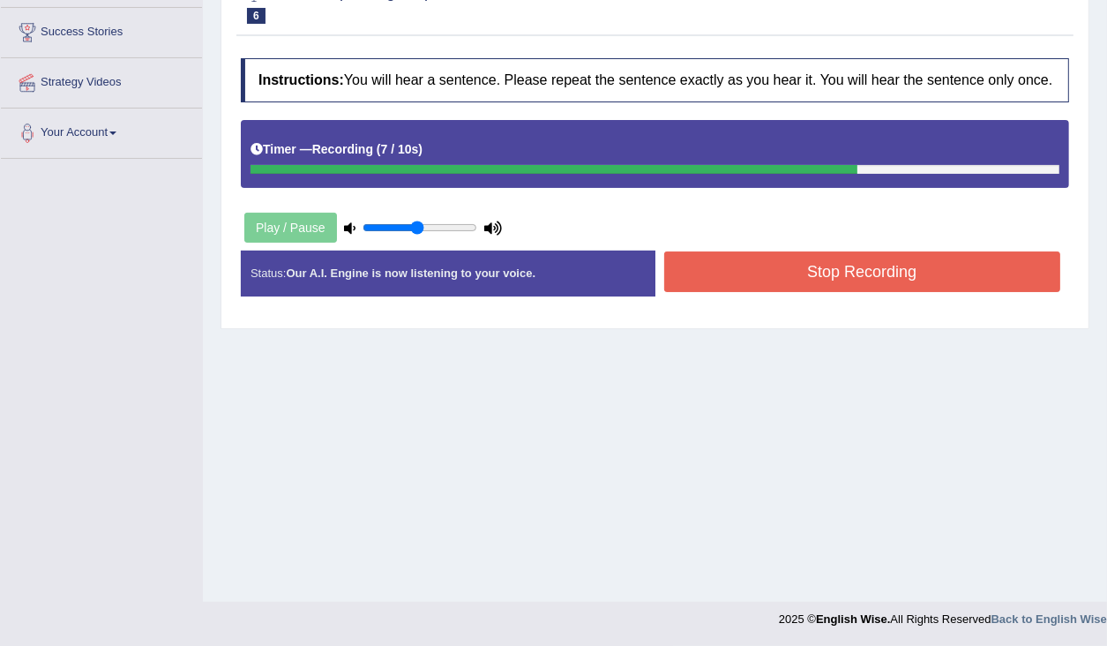
click at [885, 289] on button "Stop Recording" at bounding box center [862, 271] width 397 height 41
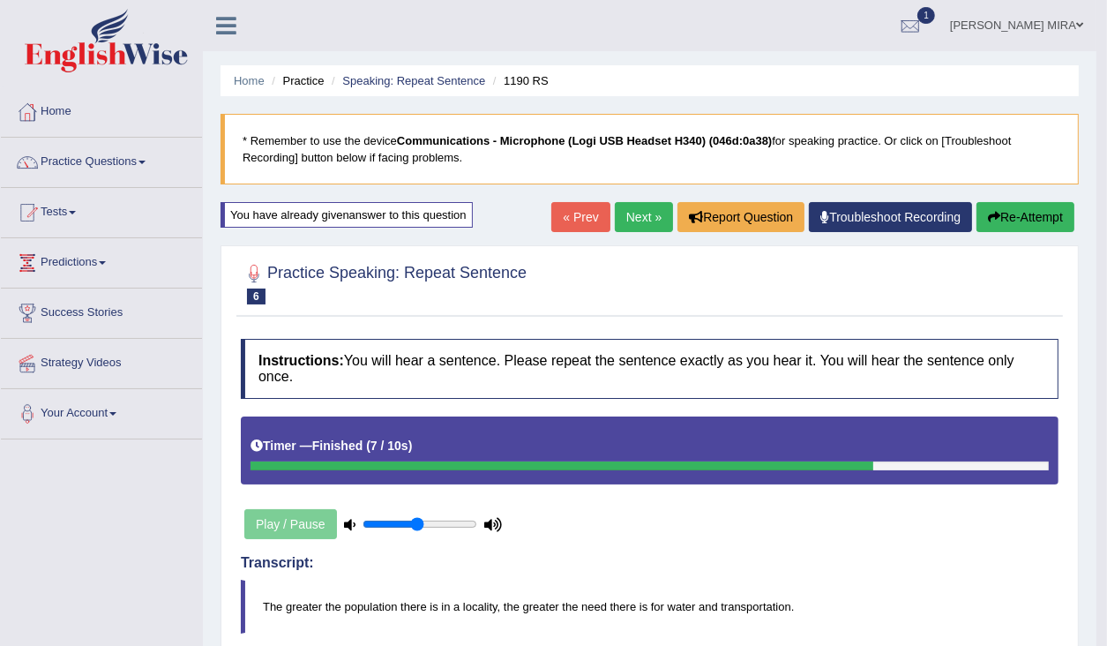
click at [1027, 221] on button "Re-Attempt" at bounding box center [1026, 217] width 98 height 30
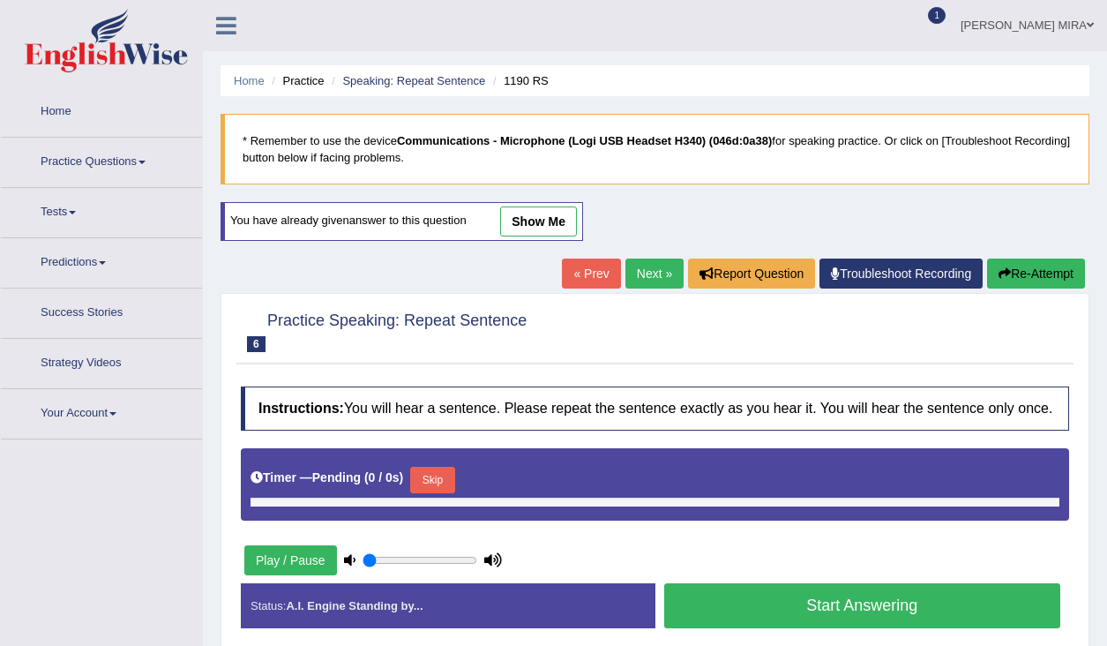
type input "0.5"
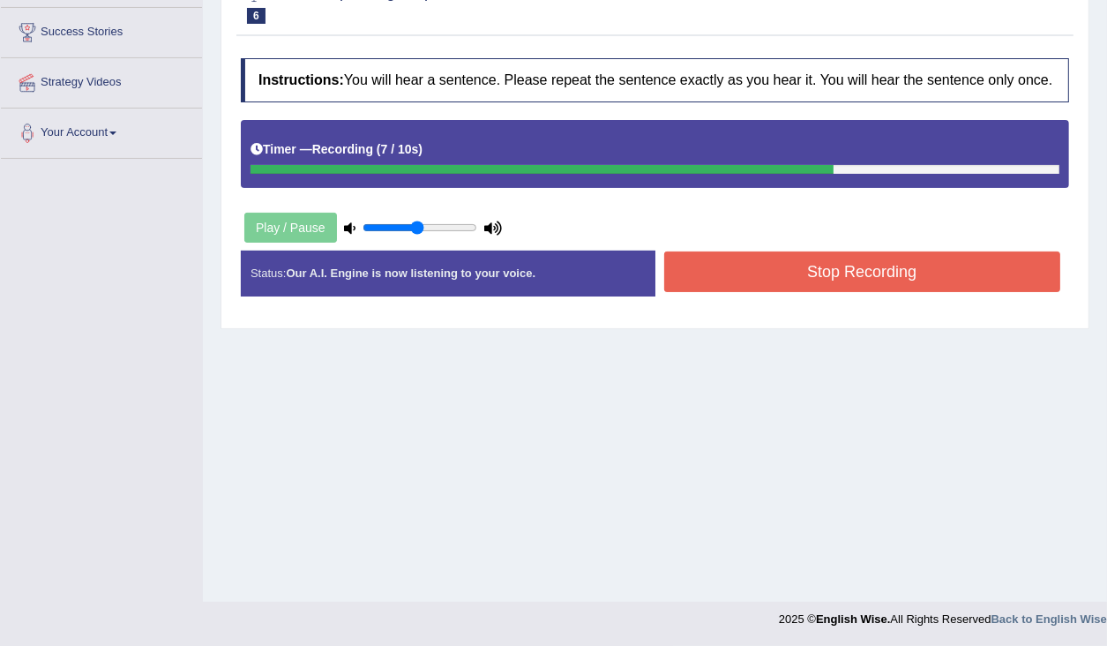
click at [933, 289] on button "Stop Recording" at bounding box center [862, 271] width 397 height 41
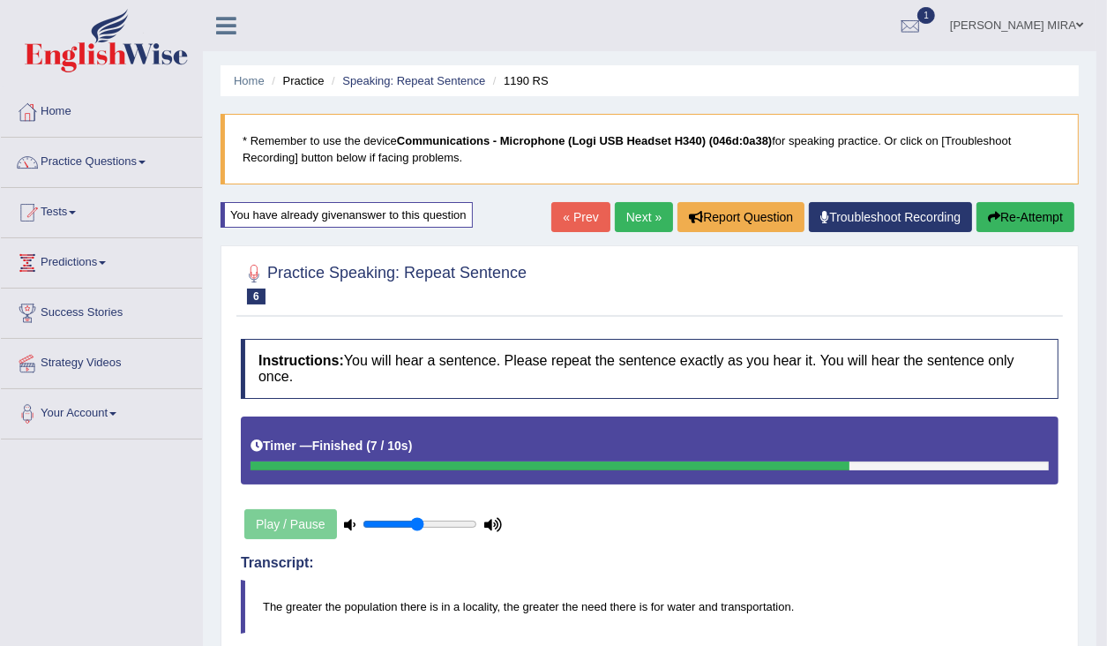
click at [636, 212] on link "Next »" at bounding box center [644, 217] width 58 height 30
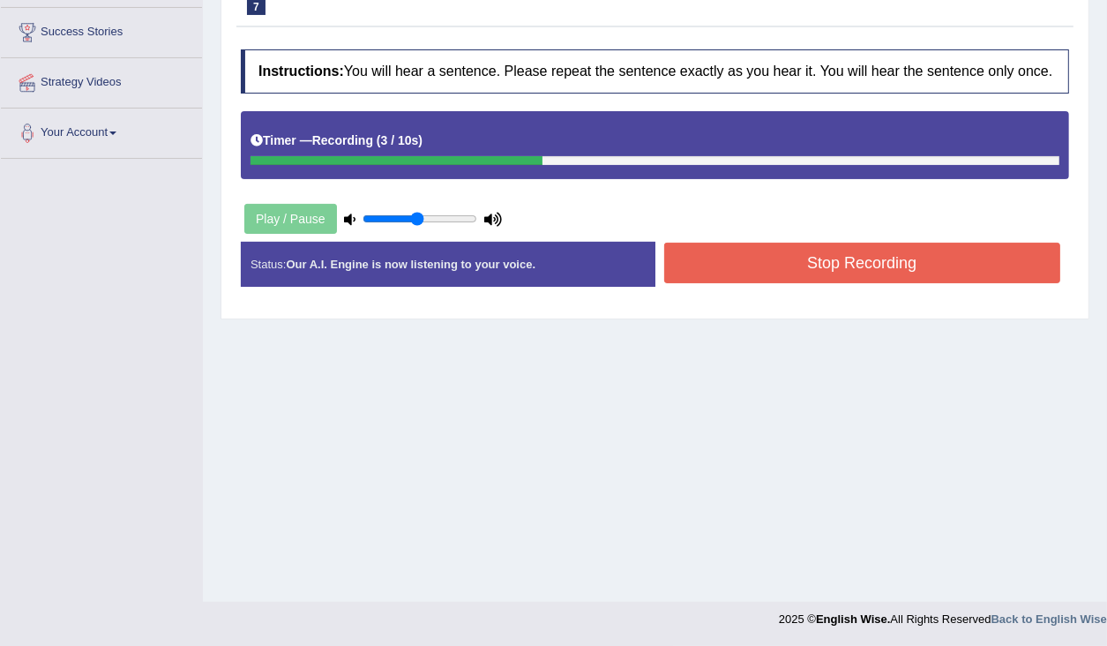
click at [778, 283] on button "Stop Recording" at bounding box center [862, 263] width 397 height 41
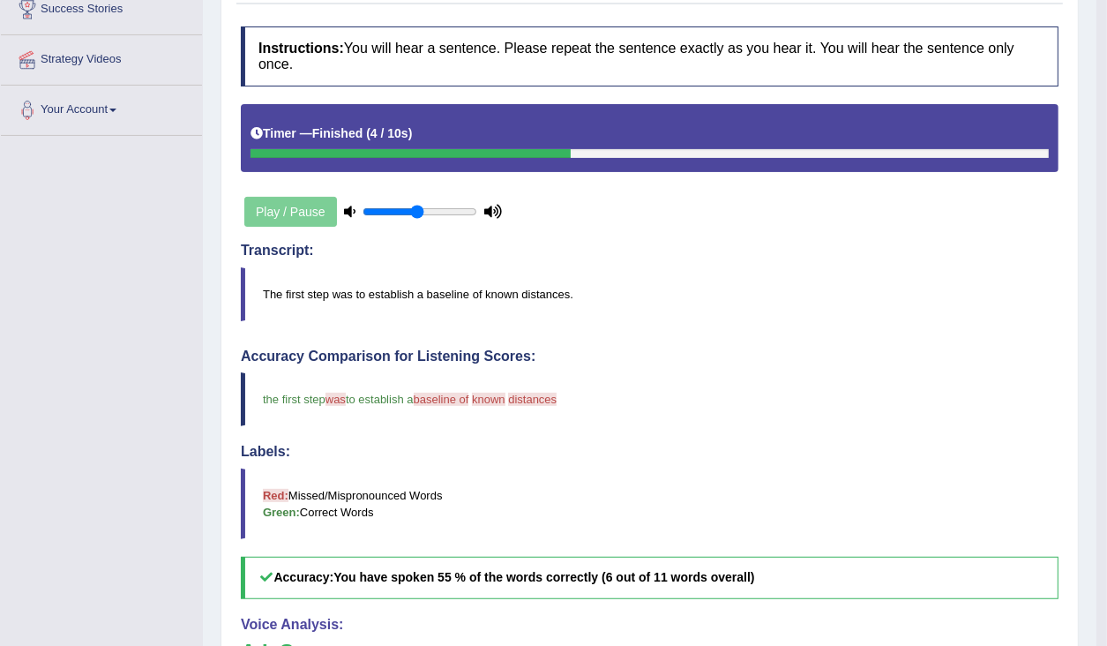
scroll to position [69, 0]
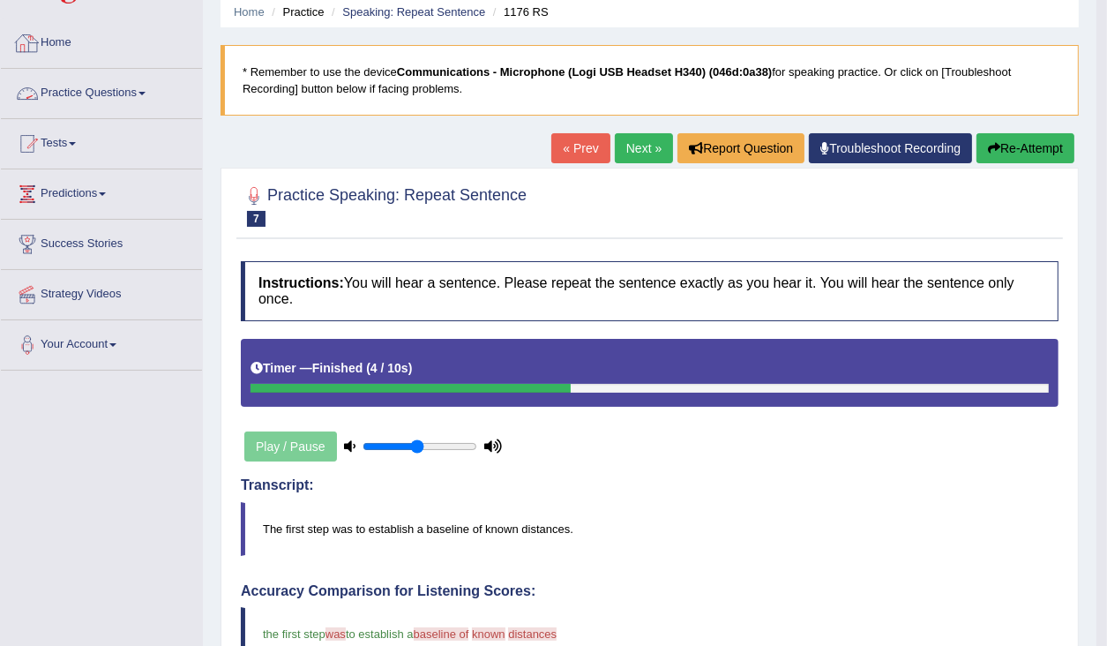
drag, startPoint x: 71, startPoint y: 96, endPoint x: 87, endPoint y: 102, distance: 17.9
click at [71, 95] on link "Practice Questions" at bounding box center [101, 91] width 201 height 44
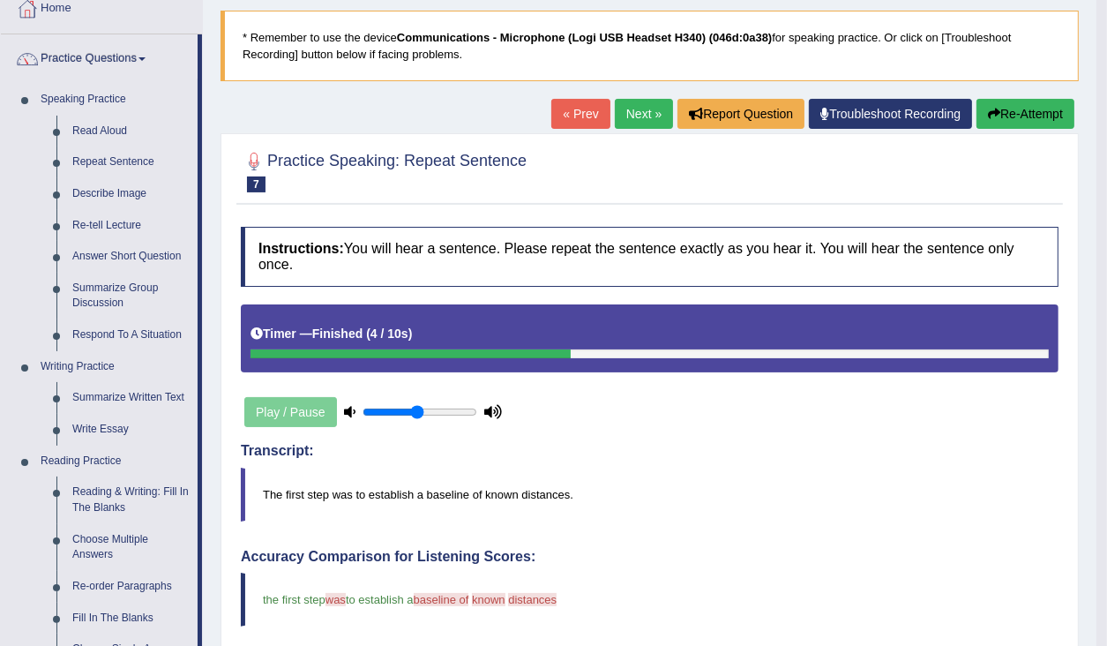
scroll to position [71, 0]
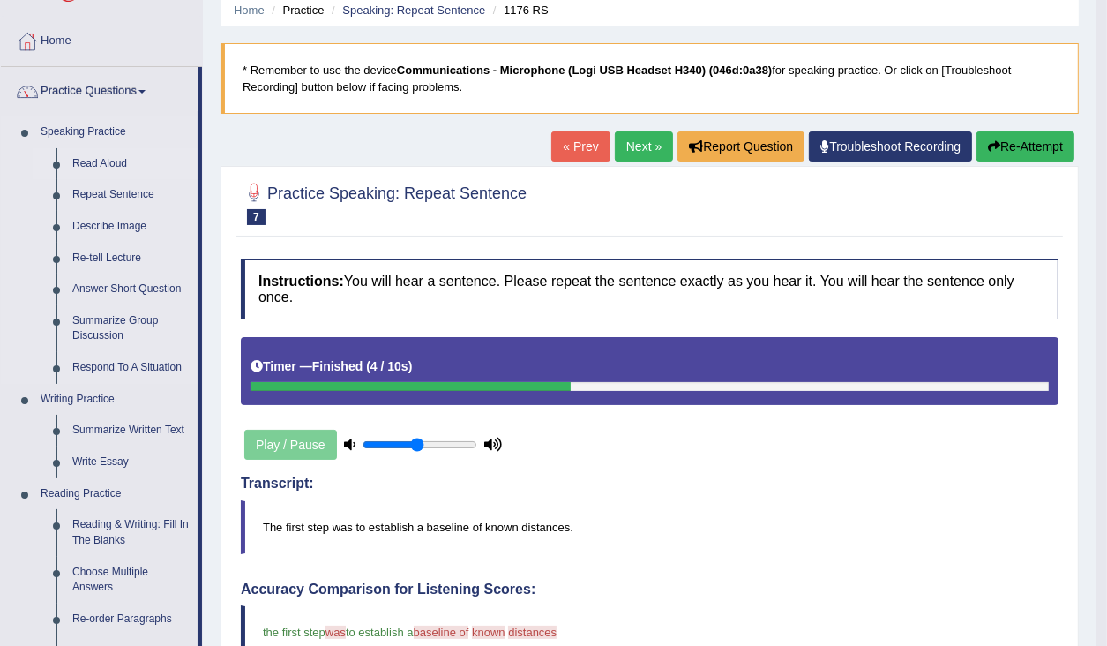
click at [123, 169] on link "Read Aloud" at bounding box center [130, 164] width 133 height 32
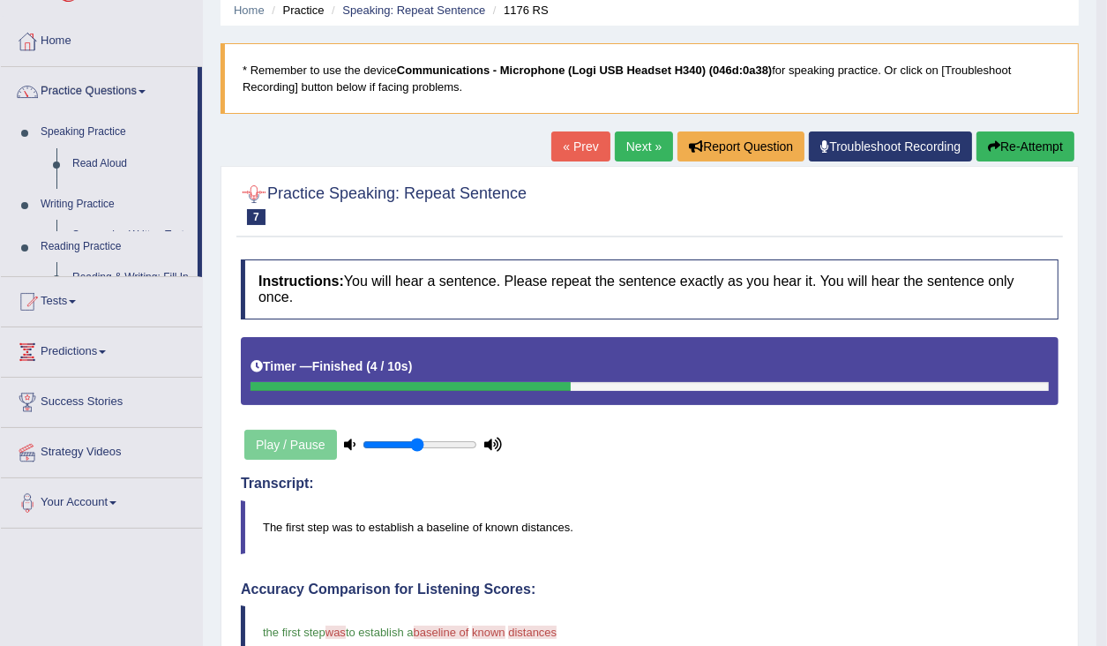
click at [124, 162] on ul "Home Practice Questions Speaking Practice Read Aloud Repeat Sentence Describe I…" at bounding box center [101, 273] width 201 height 512
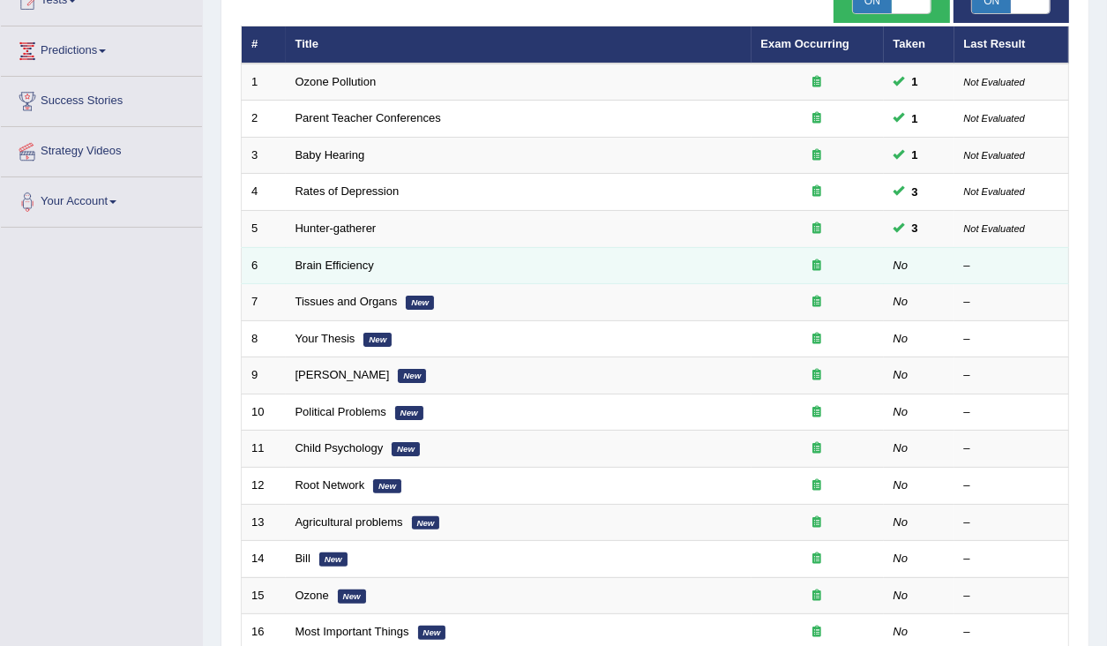
click at [335, 253] on td "Brain Efficiency" at bounding box center [519, 265] width 466 height 37
click at [314, 266] on link "Brain Efficiency" at bounding box center [335, 264] width 79 height 13
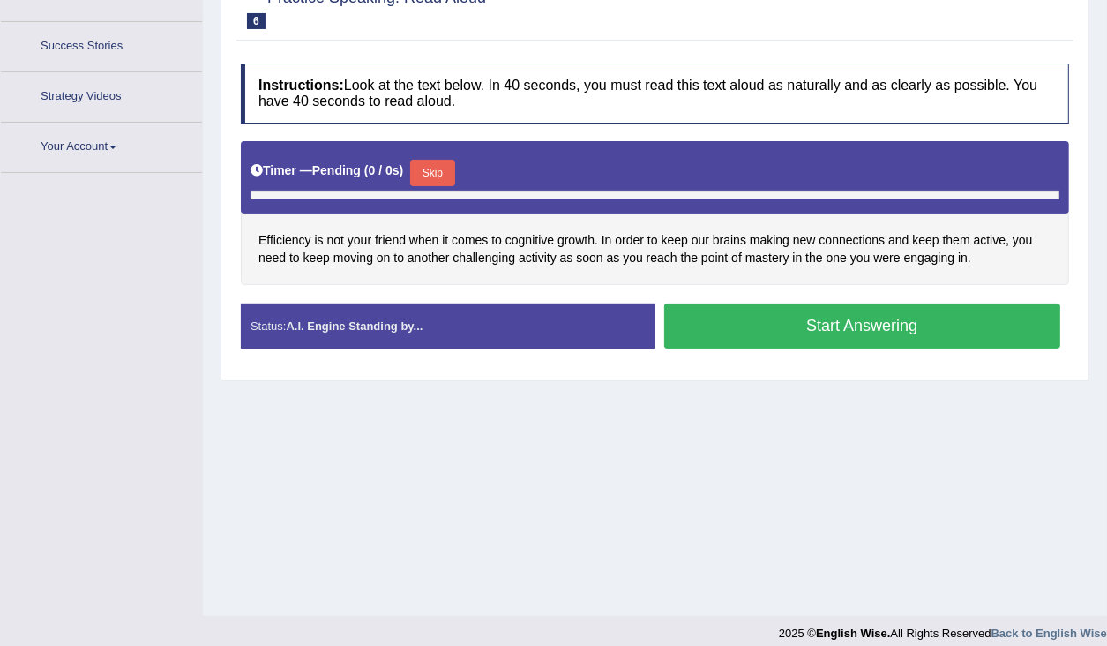
scroll to position [281, 0]
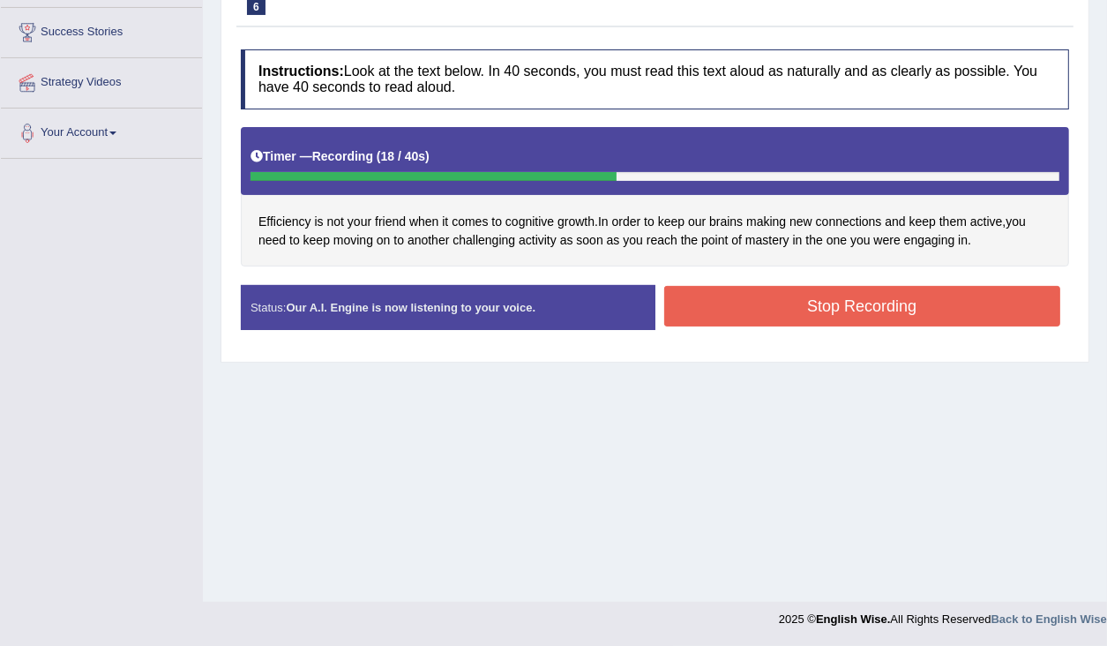
click at [828, 305] on button "Stop Recording" at bounding box center [862, 306] width 397 height 41
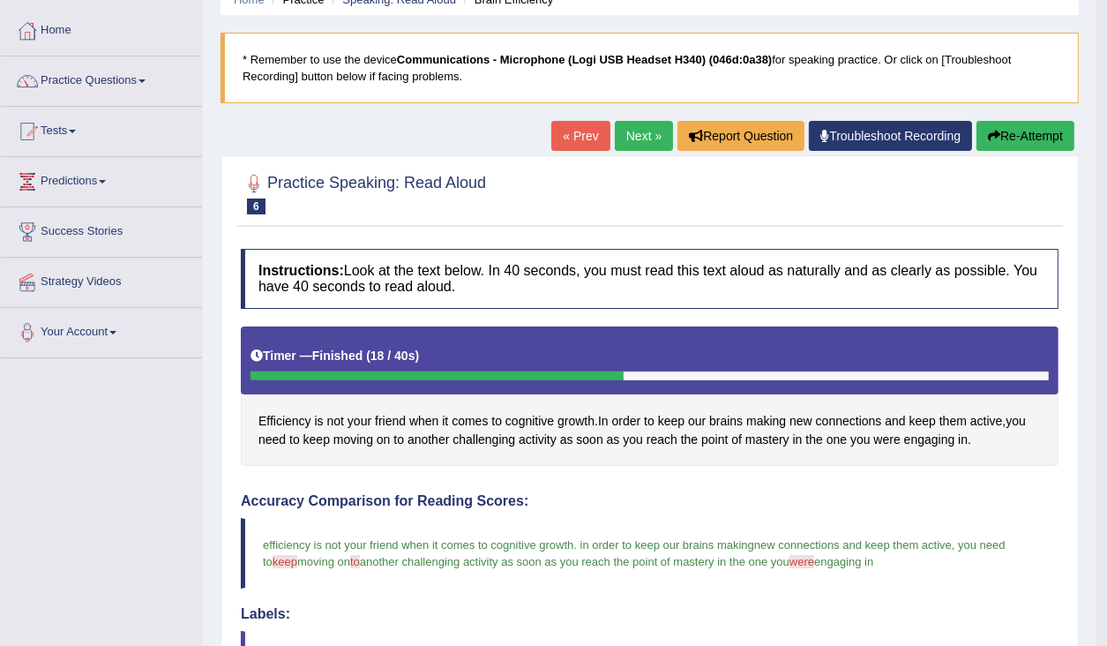
scroll to position [69, 0]
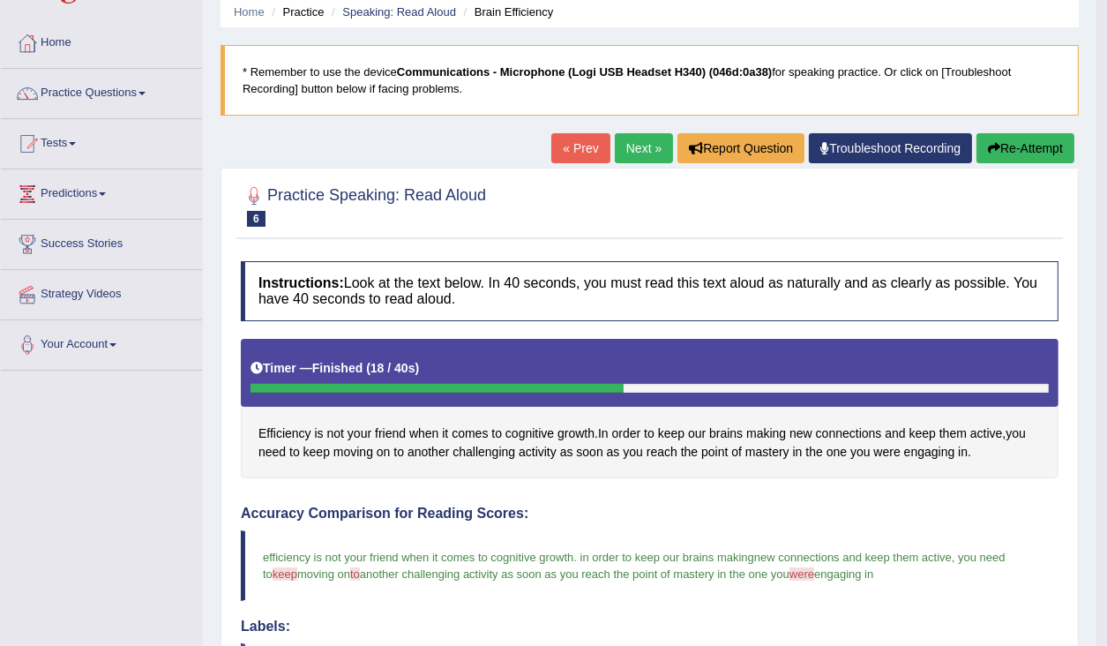
click at [640, 155] on link "Next »" at bounding box center [644, 148] width 58 height 30
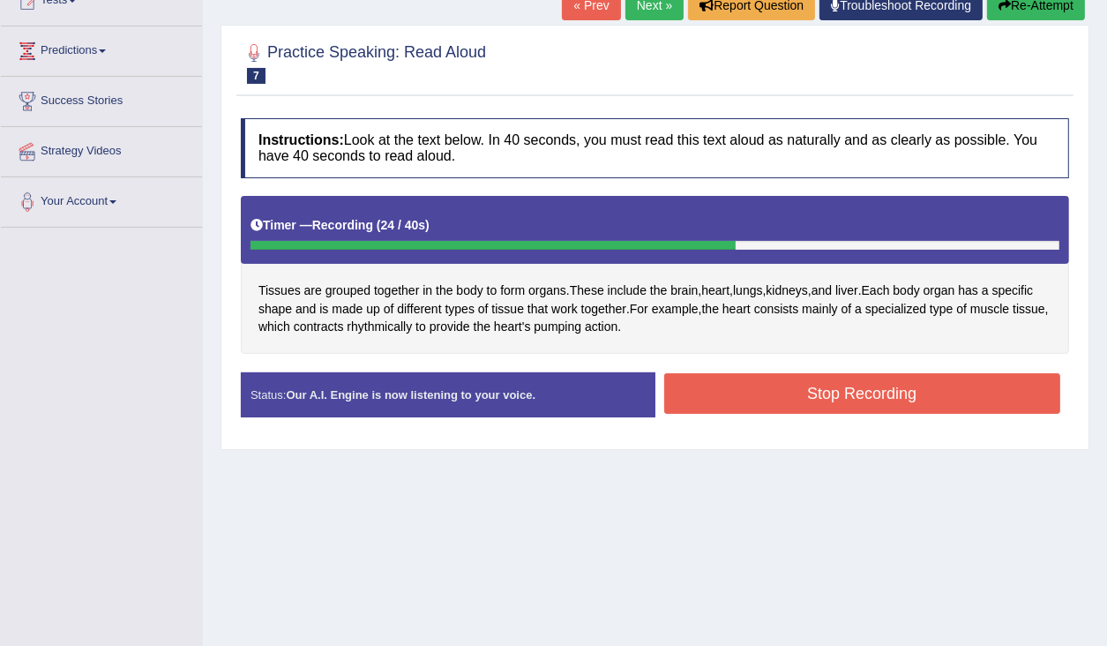
click at [744, 398] on button "Stop Recording" at bounding box center [862, 393] width 397 height 41
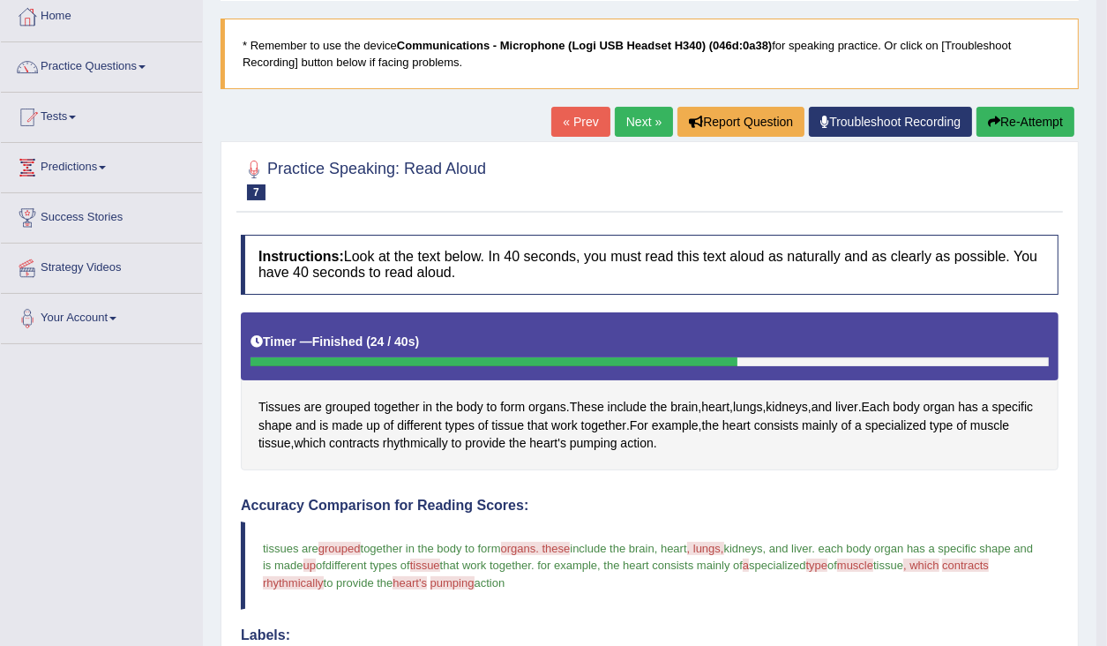
scroll to position [71, 0]
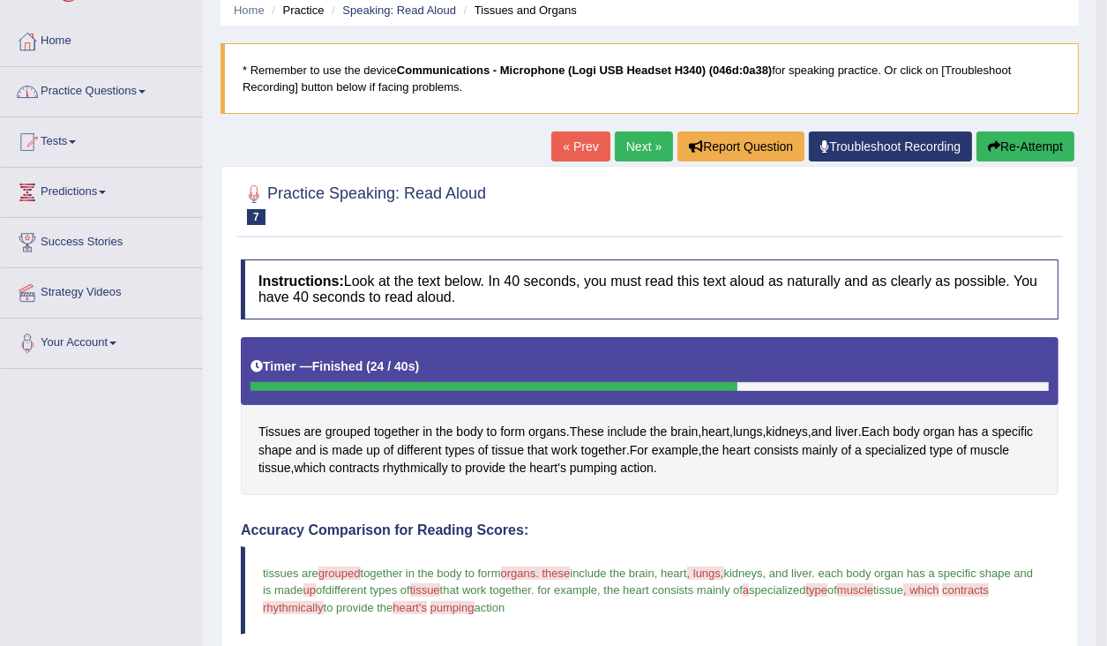
click at [72, 95] on link "Practice Questions" at bounding box center [101, 89] width 201 height 44
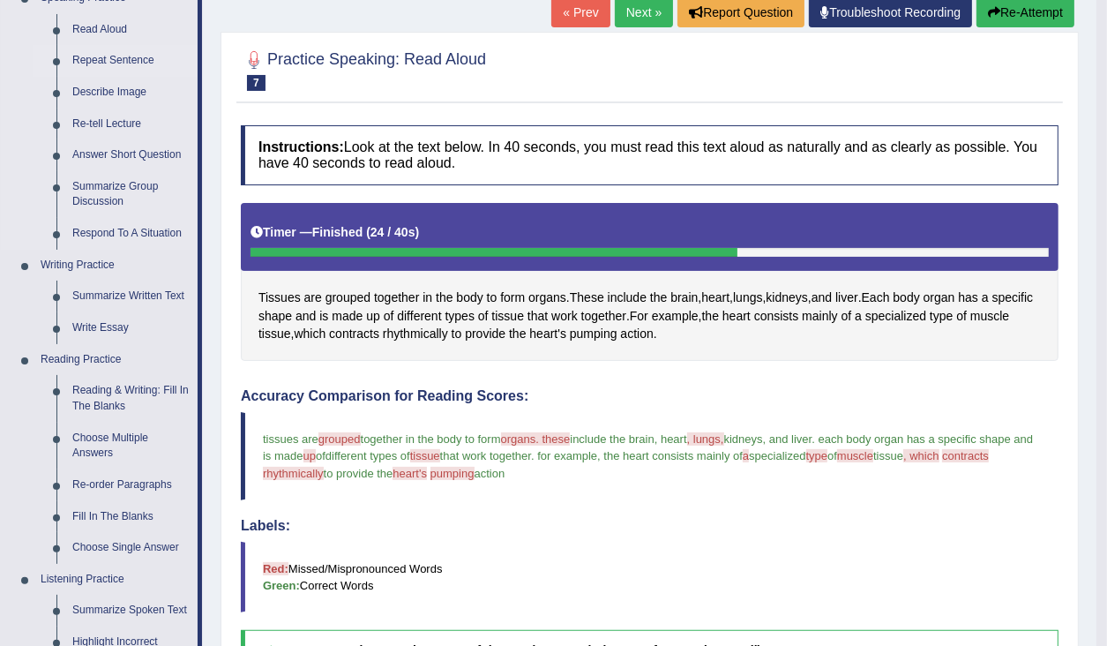
scroll to position [282, 0]
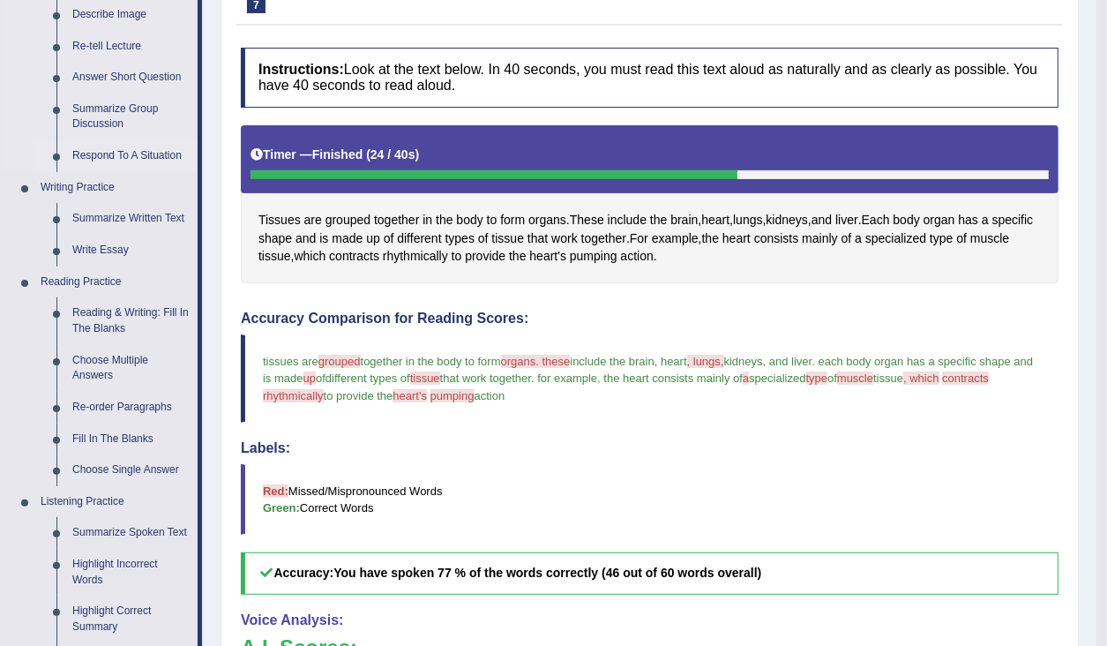
click at [108, 156] on link "Respond To A Situation" at bounding box center [130, 156] width 133 height 32
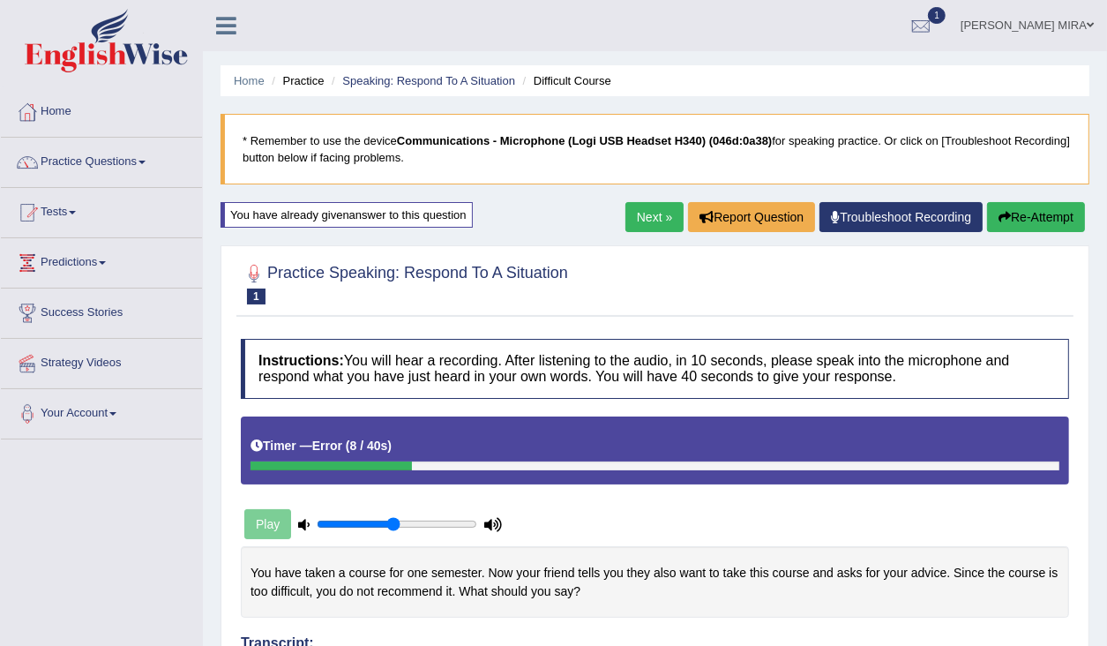
click at [1005, 227] on button "Re-Attempt" at bounding box center [1036, 217] width 98 height 30
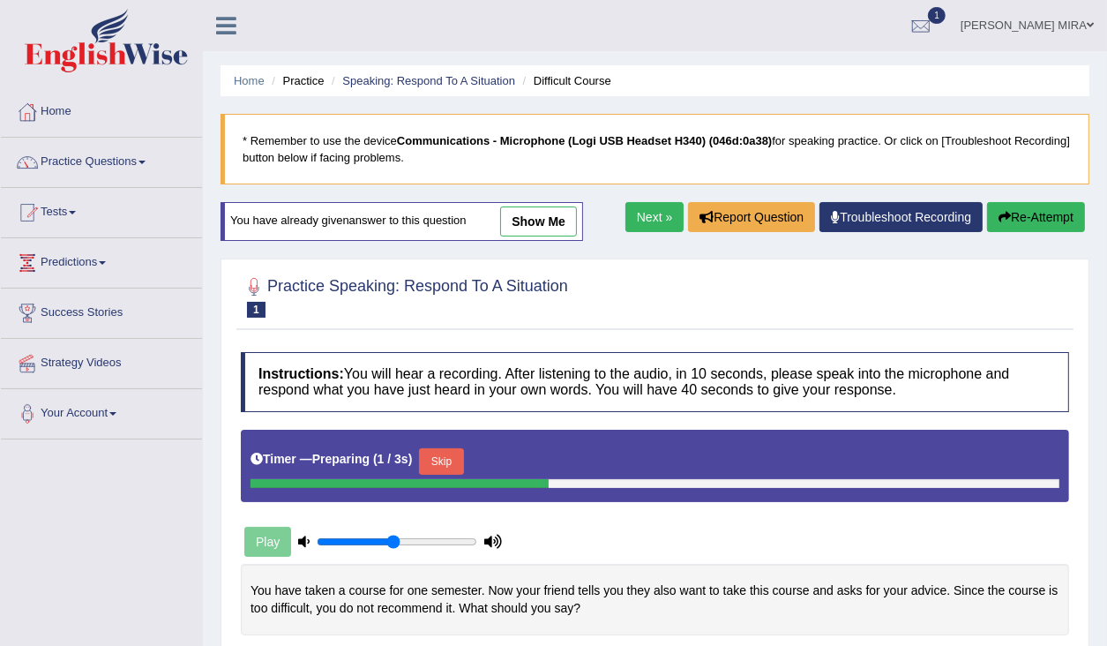
click at [442, 455] on button "Skip" at bounding box center [441, 461] width 44 height 26
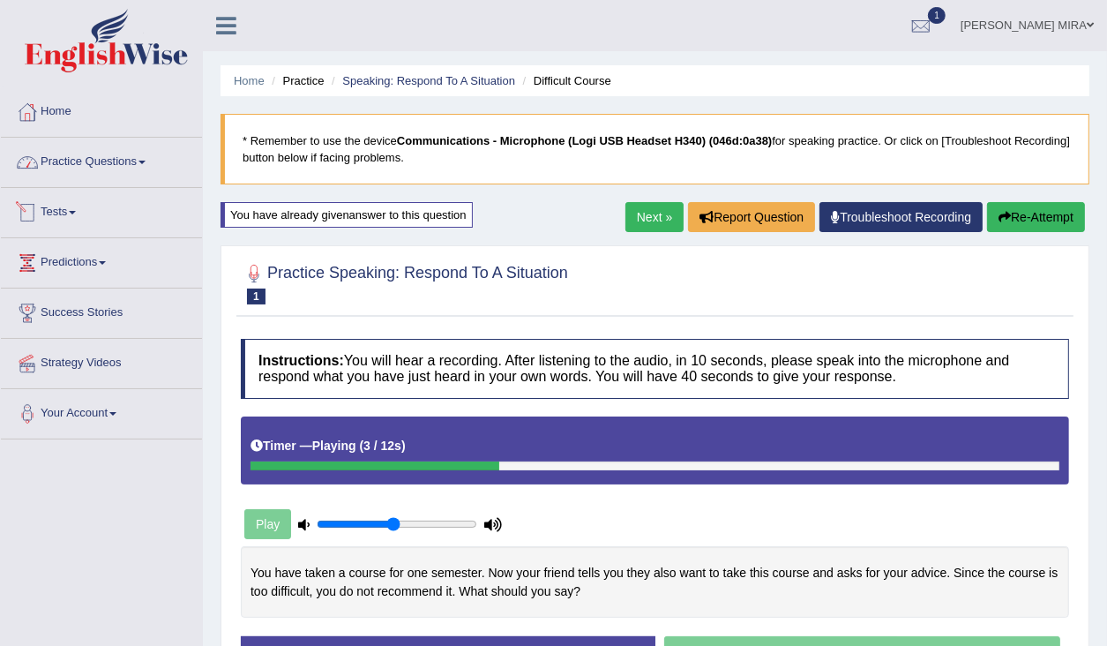
click at [159, 172] on link "Practice Questions" at bounding box center [101, 160] width 201 height 44
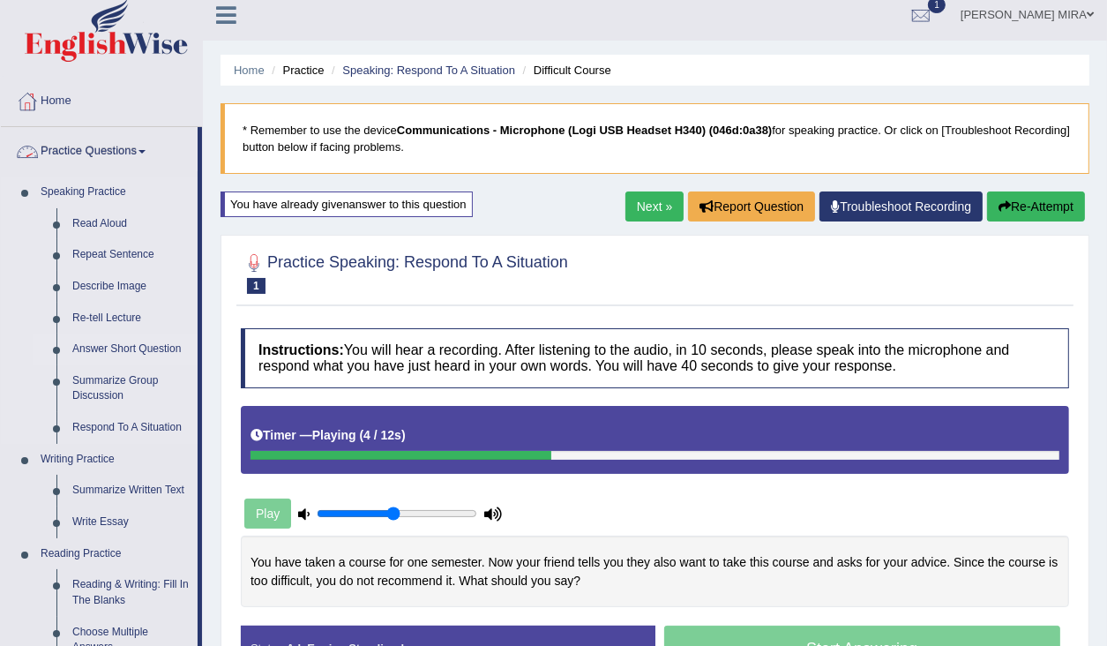
scroll to position [212, 0]
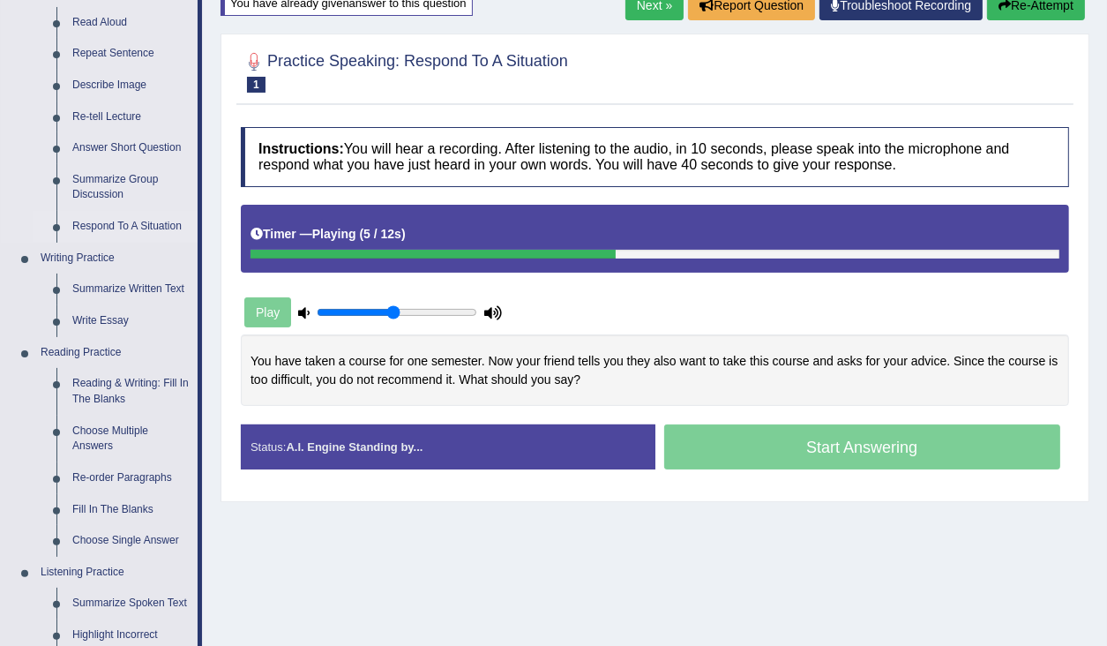
click at [131, 231] on link "Respond To A Situation" at bounding box center [130, 227] width 133 height 32
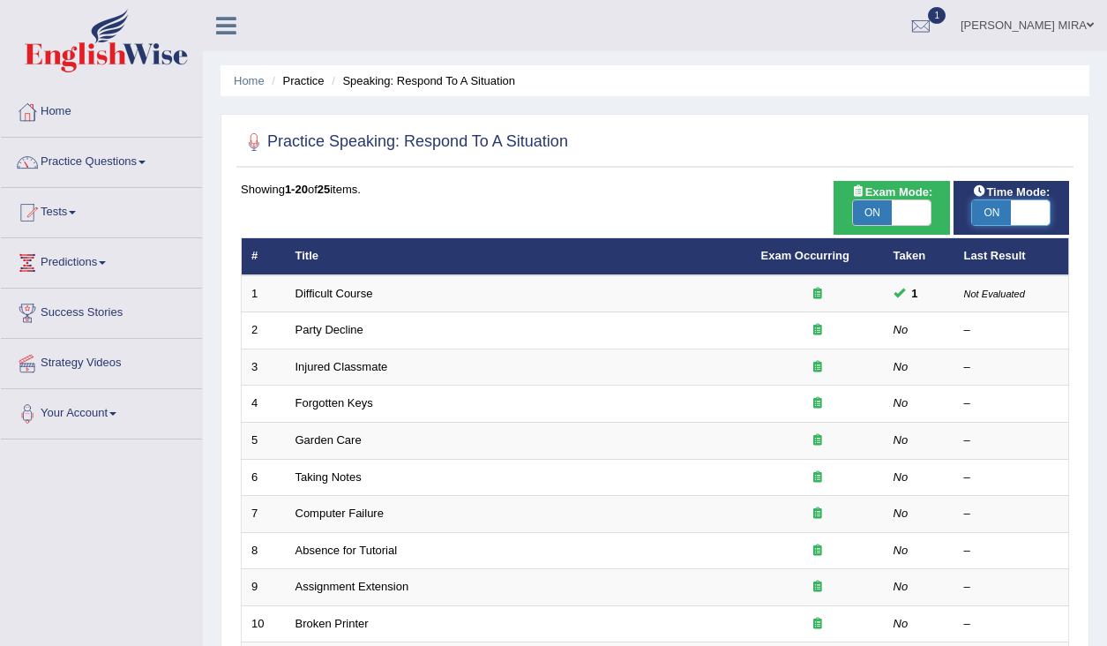
click at [1021, 209] on span at bounding box center [1030, 212] width 39 height 25
checkbox input "false"
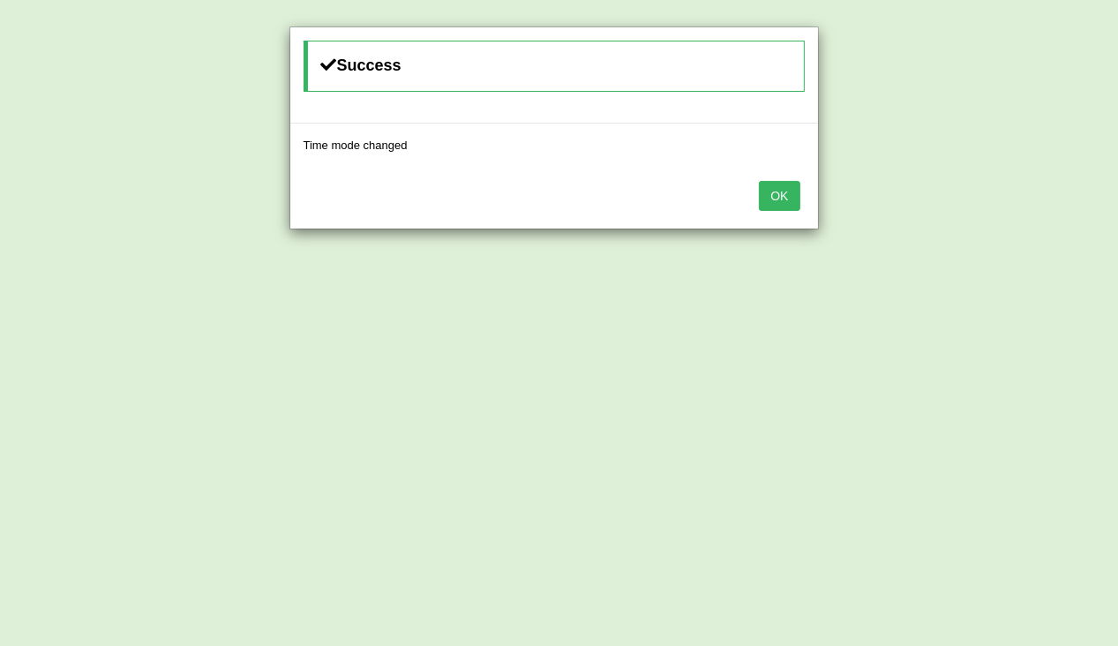
click at [786, 198] on button "OK" at bounding box center [779, 196] width 41 height 30
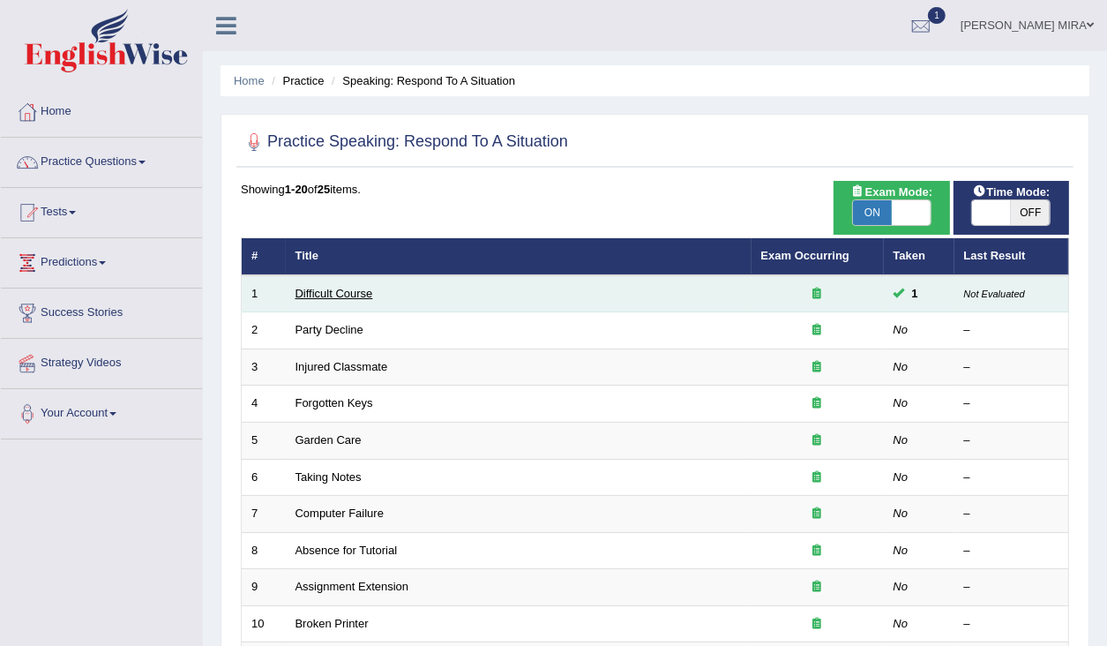
click at [339, 293] on link "Difficult Course" at bounding box center [335, 293] width 78 height 13
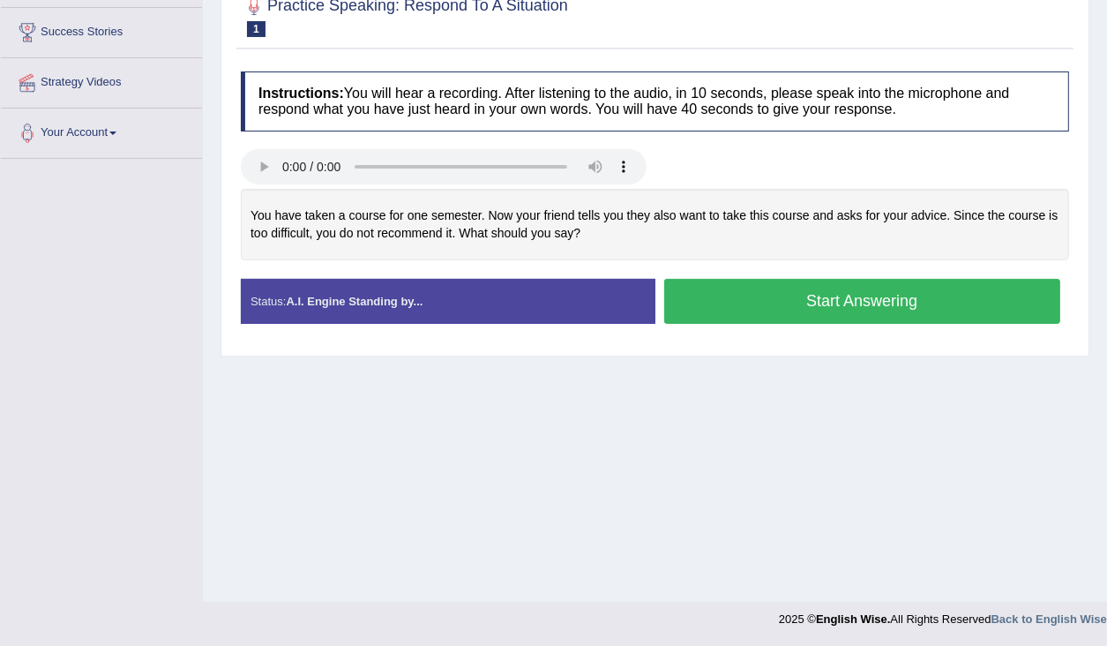
click at [774, 302] on button "Start Answering" at bounding box center [862, 301] width 397 height 45
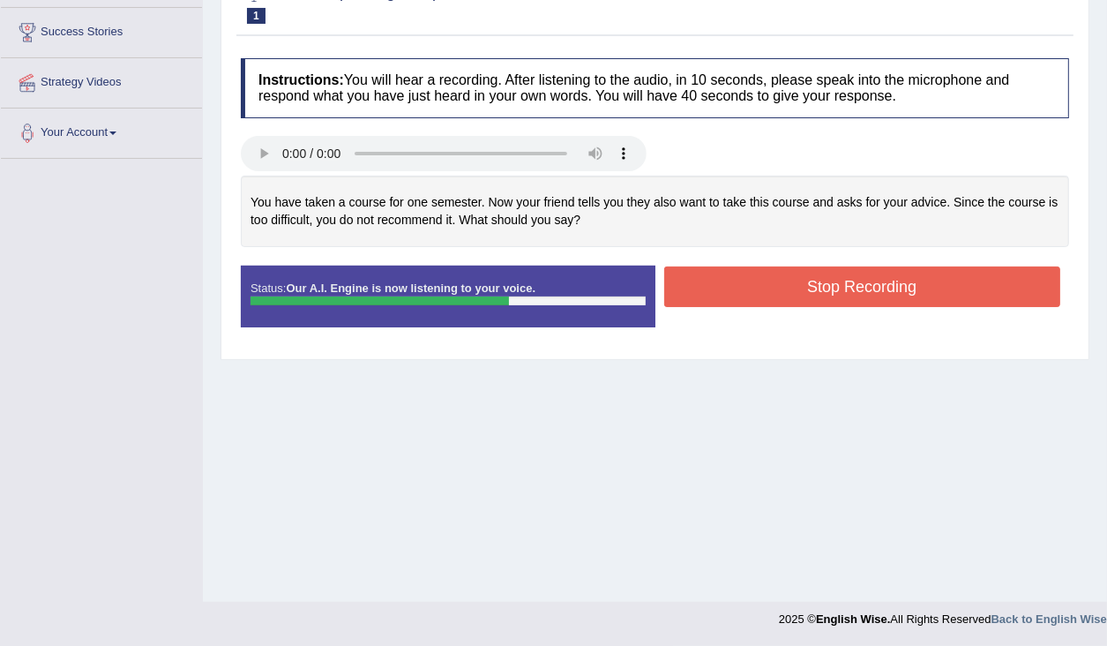
click at [788, 280] on button "Stop Recording" at bounding box center [862, 286] width 397 height 41
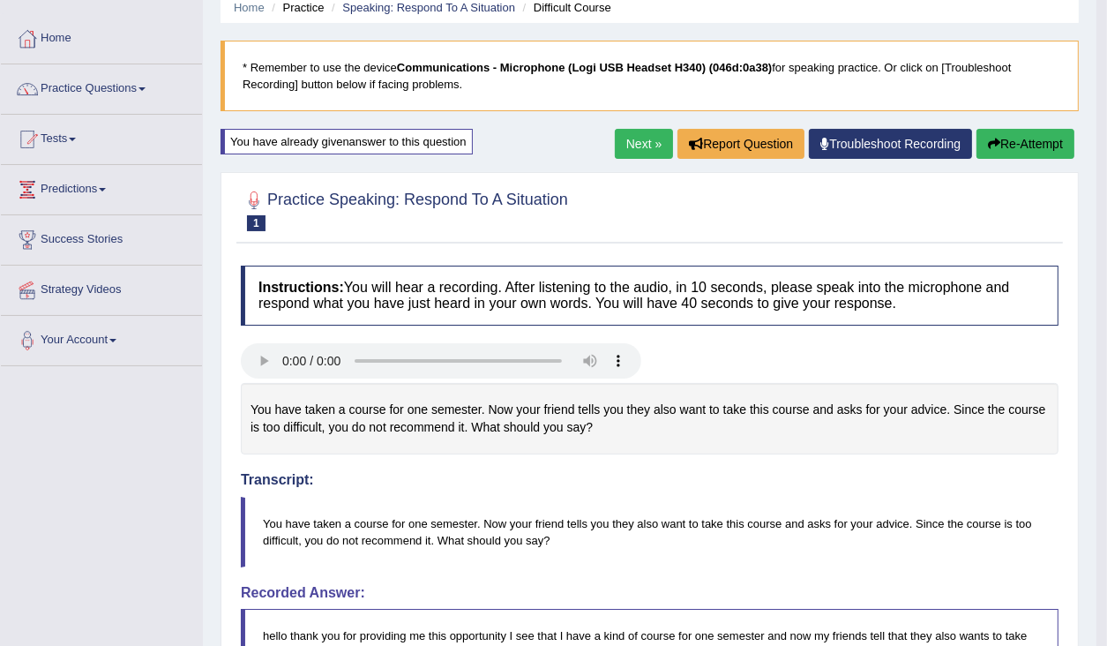
scroll to position [69, 0]
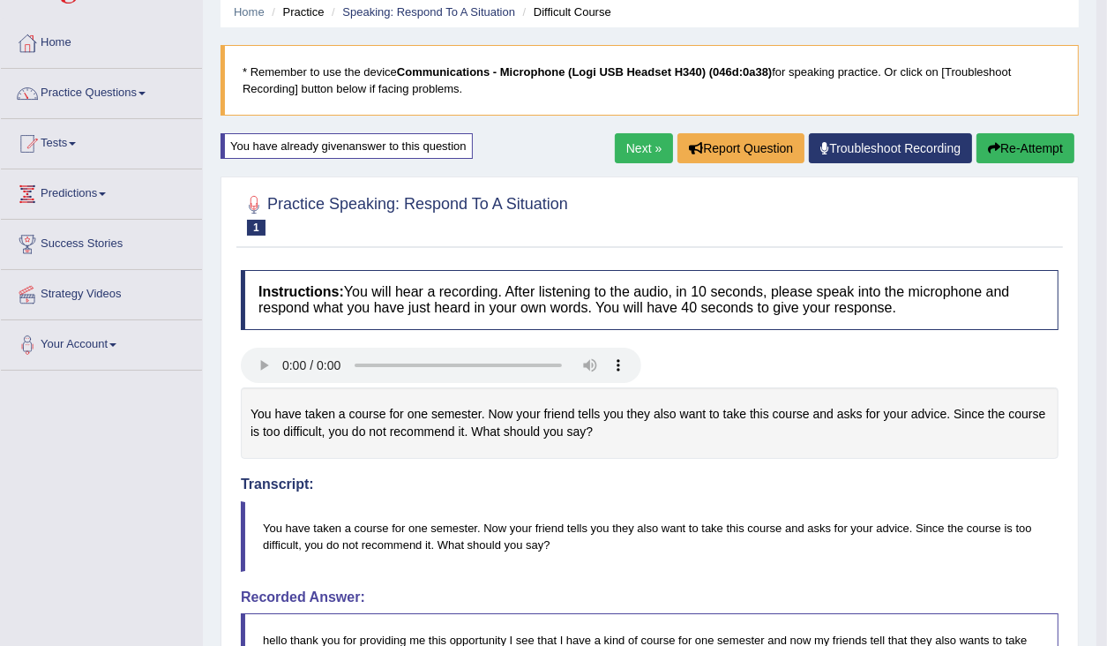
click at [621, 158] on link "Next »" at bounding box center [644, 148] width 58 height 30
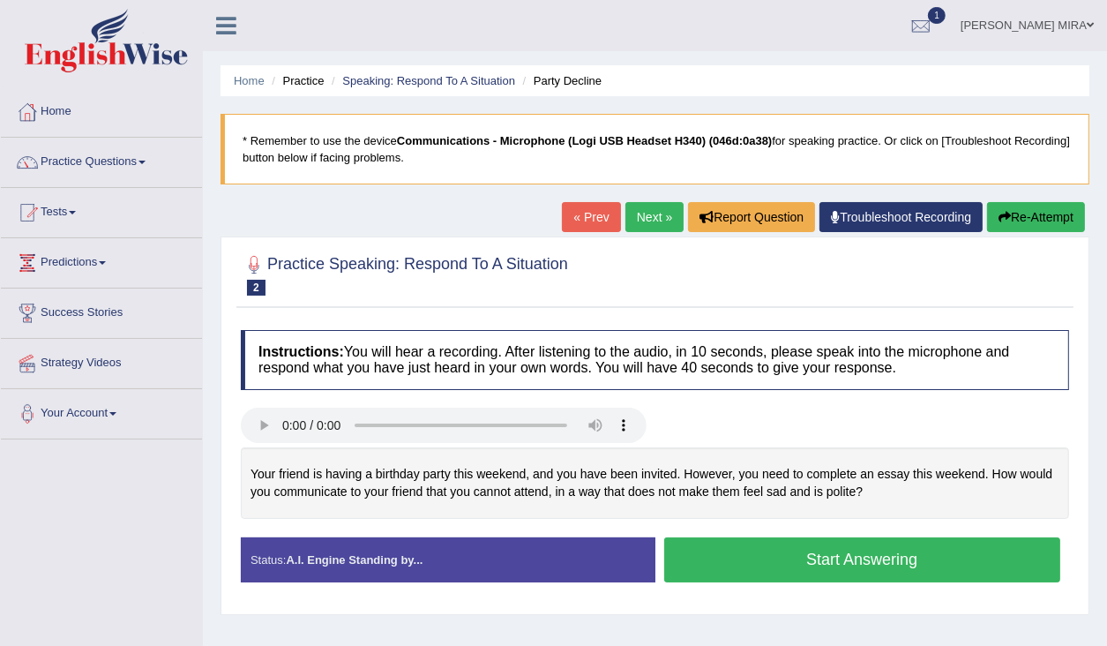
click at [920, 555] on button "Start Answering" at bounding box center [862, 559] width 397 height 45
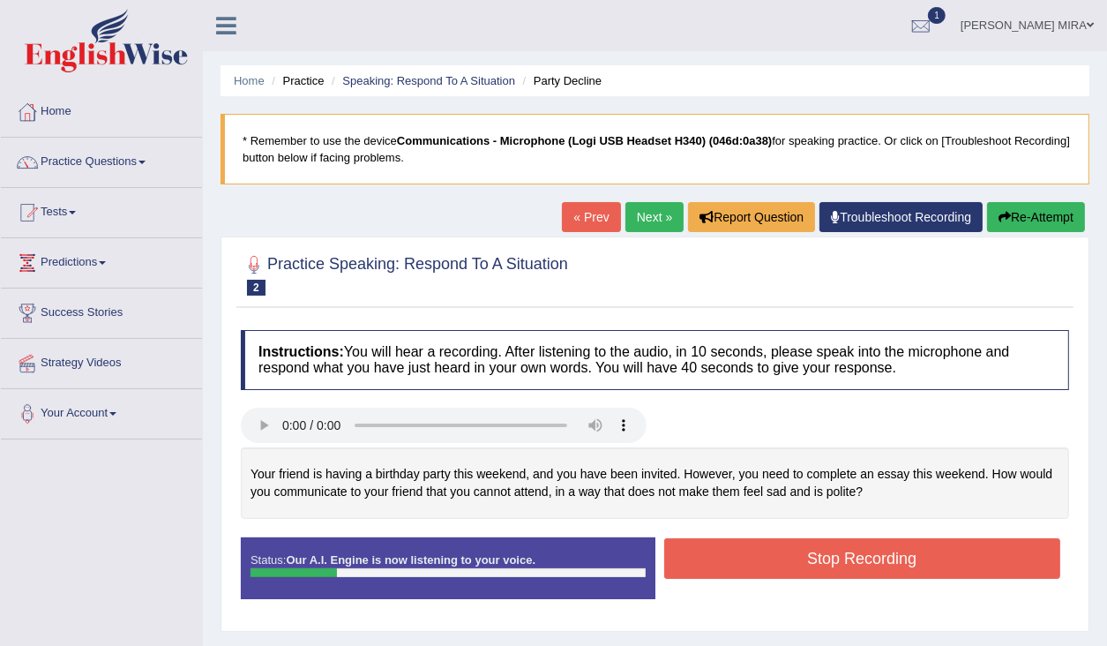
drag, startPoint x: 1036, startPoint y: 212, endPoint x: 946, endPoint y: 387, distance: 197.3
click at [1036, 213] on button "Re-Attempt" at bounding box center [1036, 217] width 98 height 30
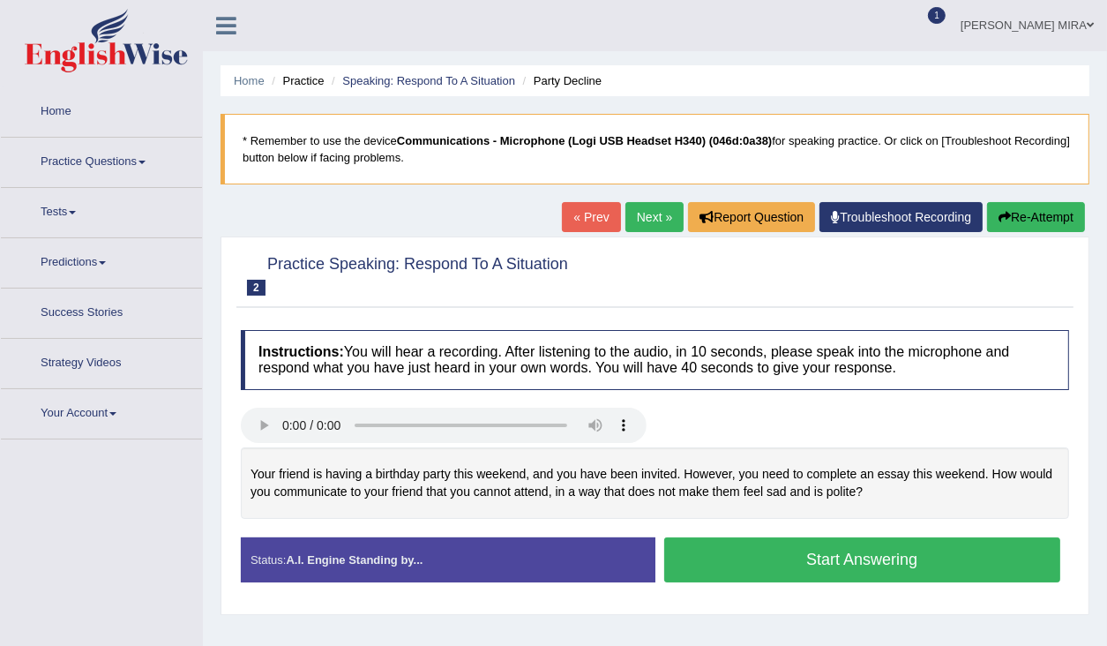
click at [900, 557] on button "Start Answering" at bounding box center [862, 559] width 397 height 45
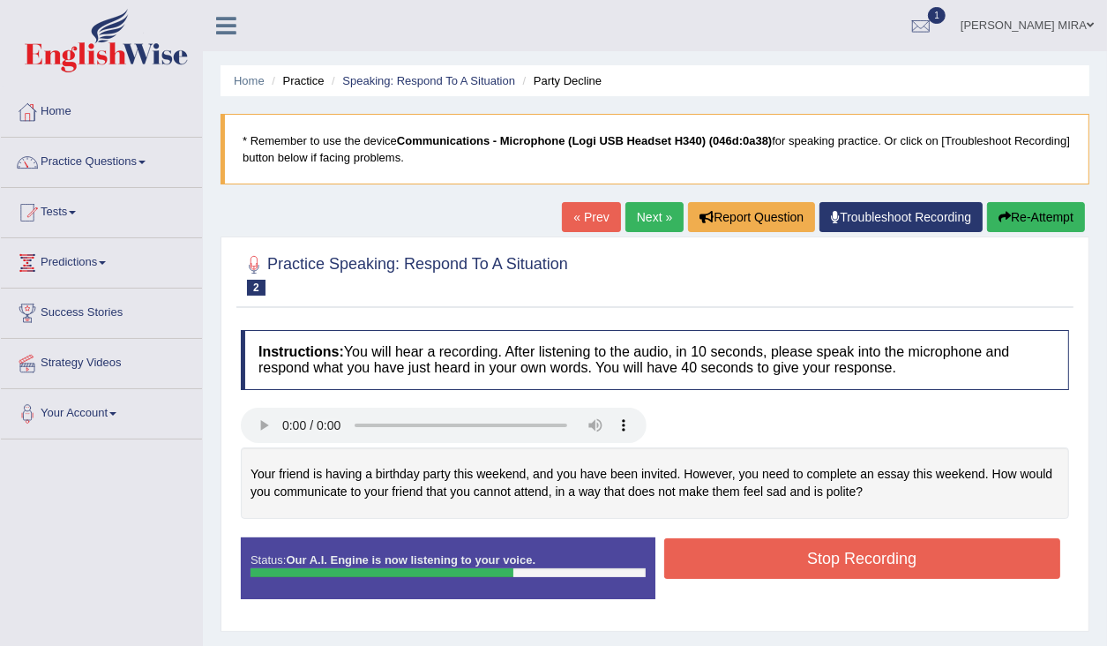
click at [1038, 225] on button "Re-Attempt" at bounding box center [1036, 217] width 98 height 30
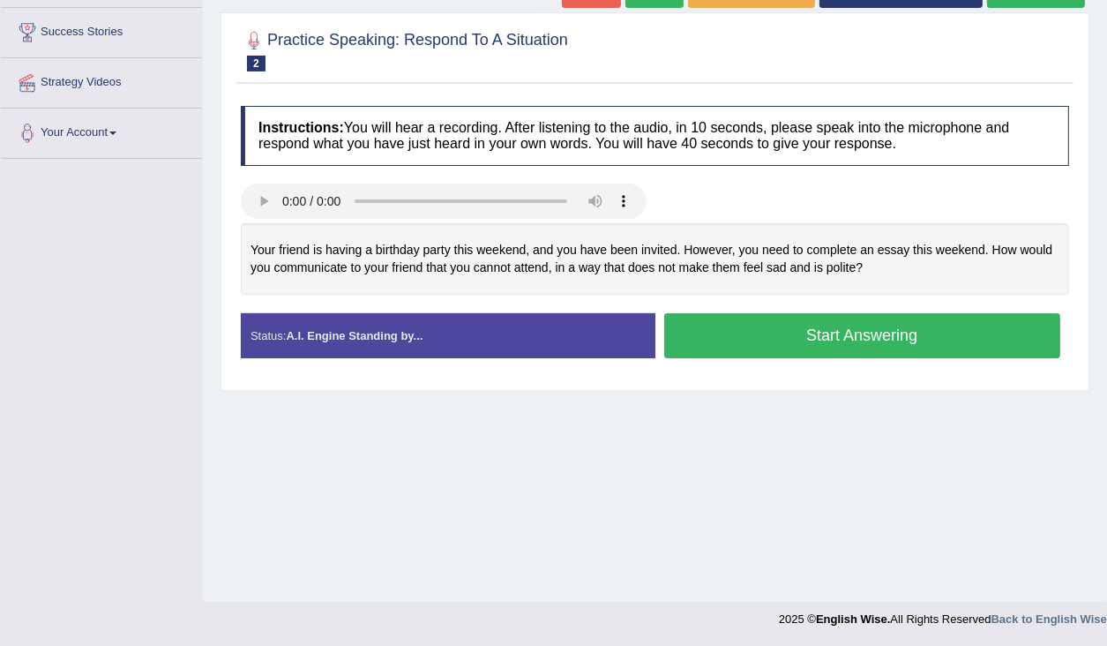
scroll to position [281, 0]
click at [926, 317] on button "Start Answering" at bounding box center [862, 335] width 397 height 45
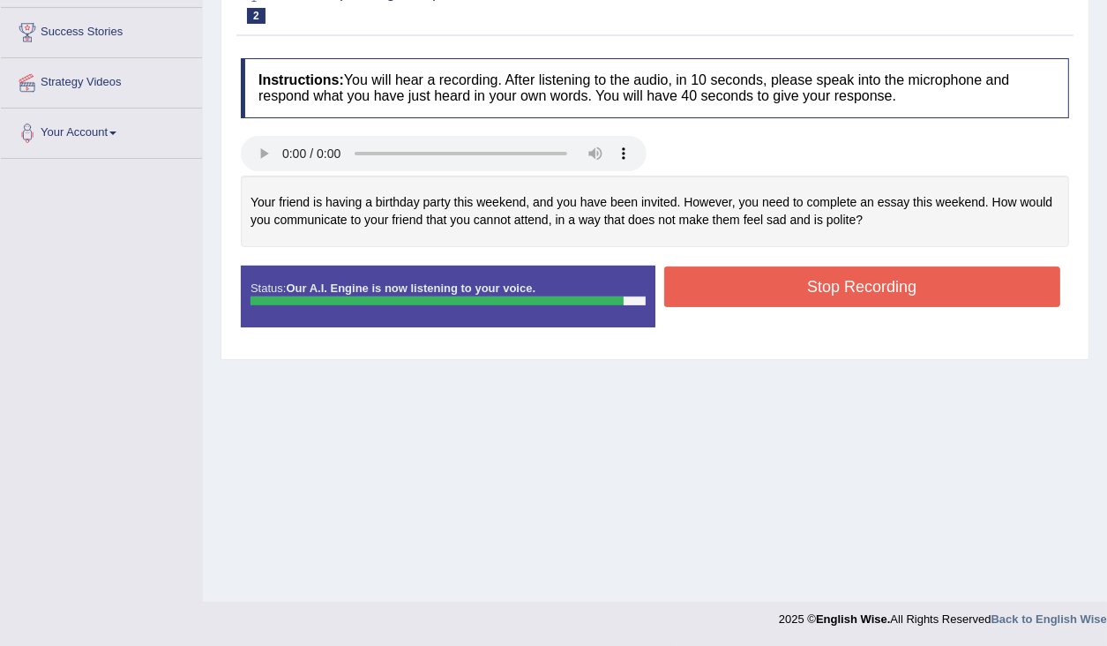
click at [751, 269] on div "Instructions: You will hear a recording. After listening to the audio, in 10 se…" at bounding box center [654, 199] width 837 height 301
click at [746, 308] on div "Stop Recording" at bounding box center [862, 288] width 415 height 45
drag, startPoint x: 754, startPoint y: 300, endPoint x: 763, endPoint y: 295, distance: 10.3
click at [758, 297] on button "Stop Recording" at bounding box center [862, 286] width 397 height 41
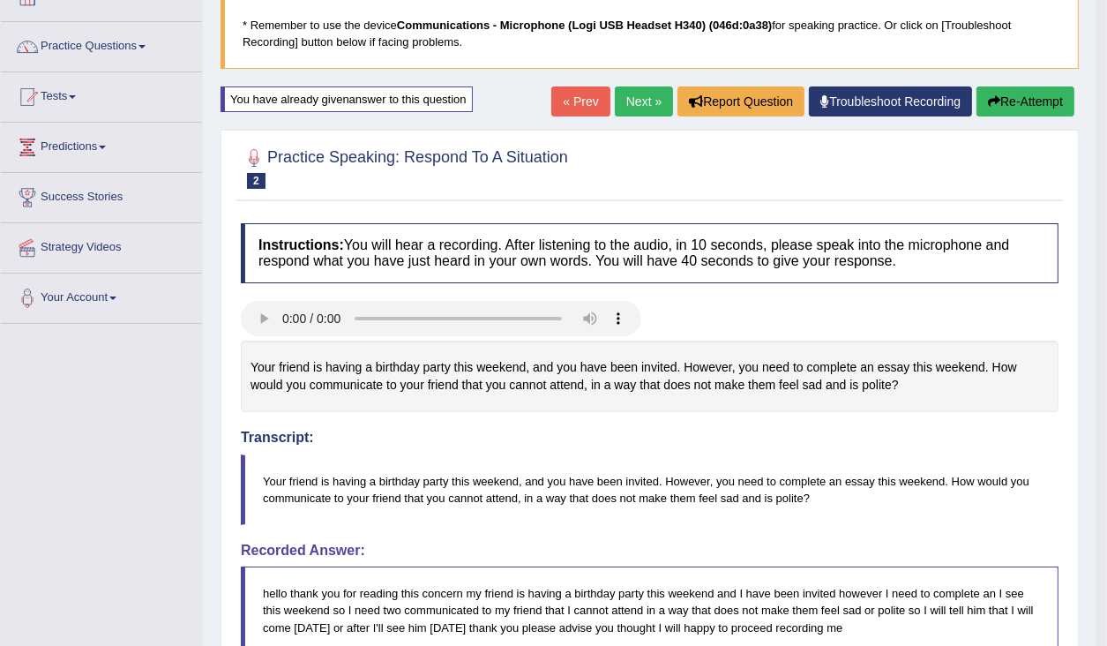
scroll to position [69, 0]
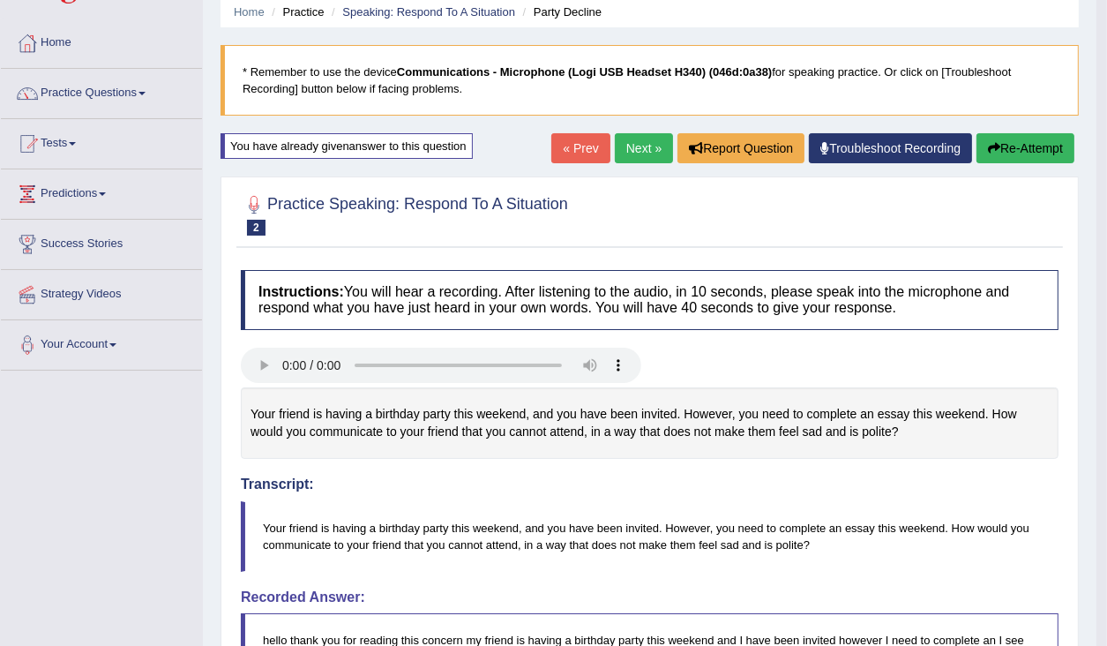
click at [628, 158] on link "Next »" at bounding box center [644, 148] width 58 height 30
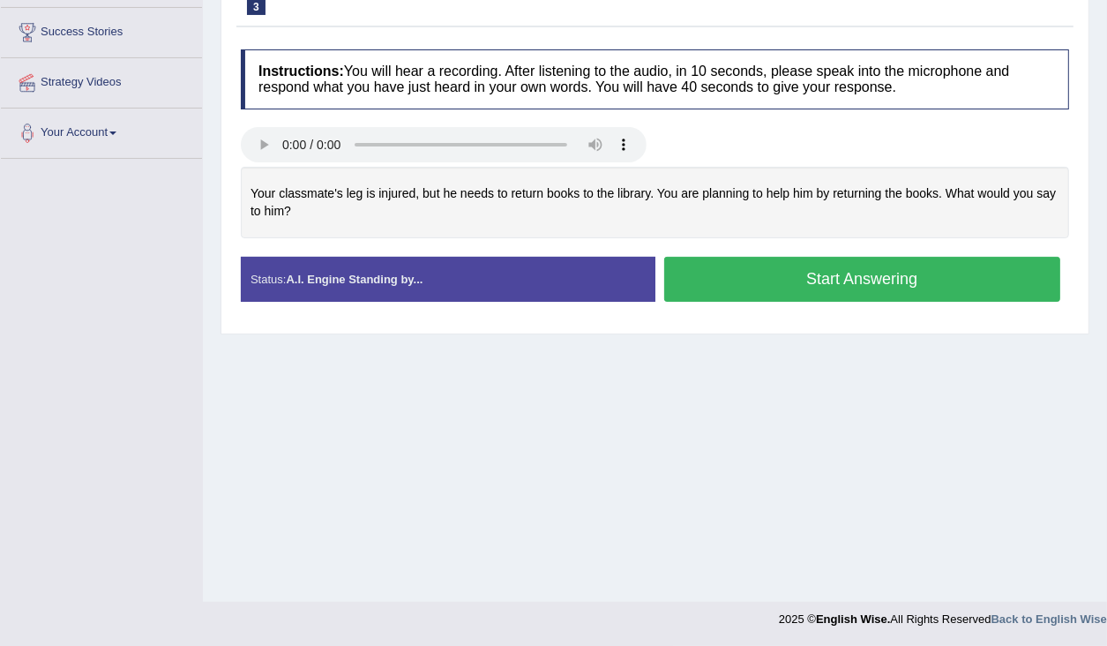
click at [745, 281] on button "Start Answering" at bounding box center [862, 279] width 397 height 45
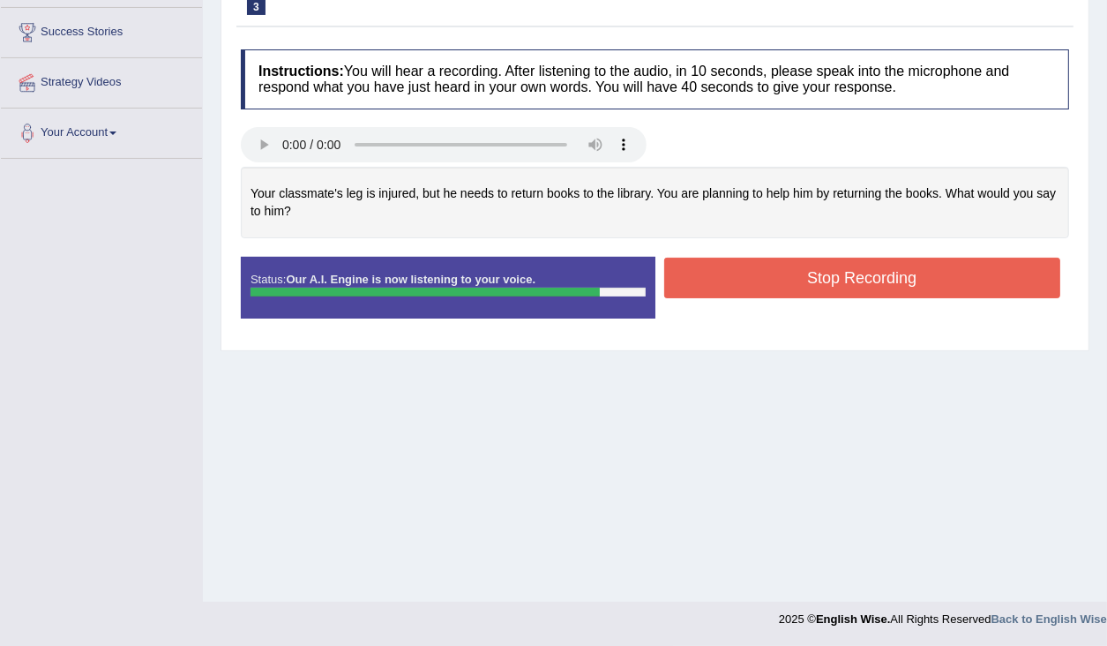
click at [795, 282] on button "Stop Recording" at bounding box center [862, 278] width 397 height 41
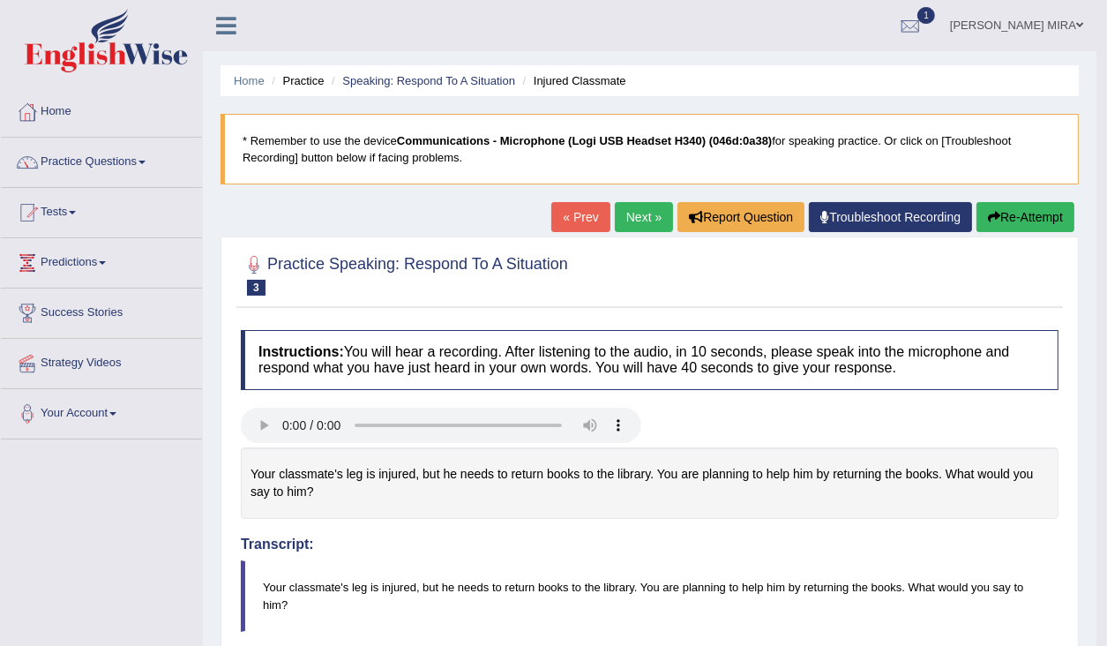
click at [646, 214] on link "Next »" at bounding box center [644, 217] width 58 height 30
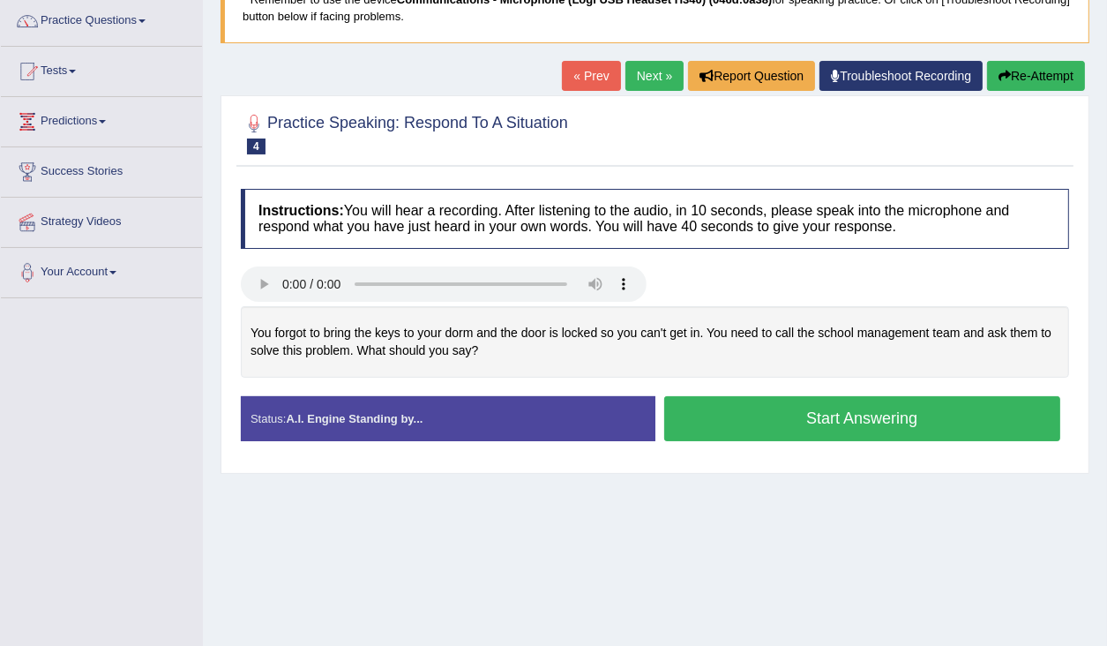
scroll to position [141, 0]
click at [767, 420] on button "Start Answering" at bounding box center [862, 418] width 397 height 45
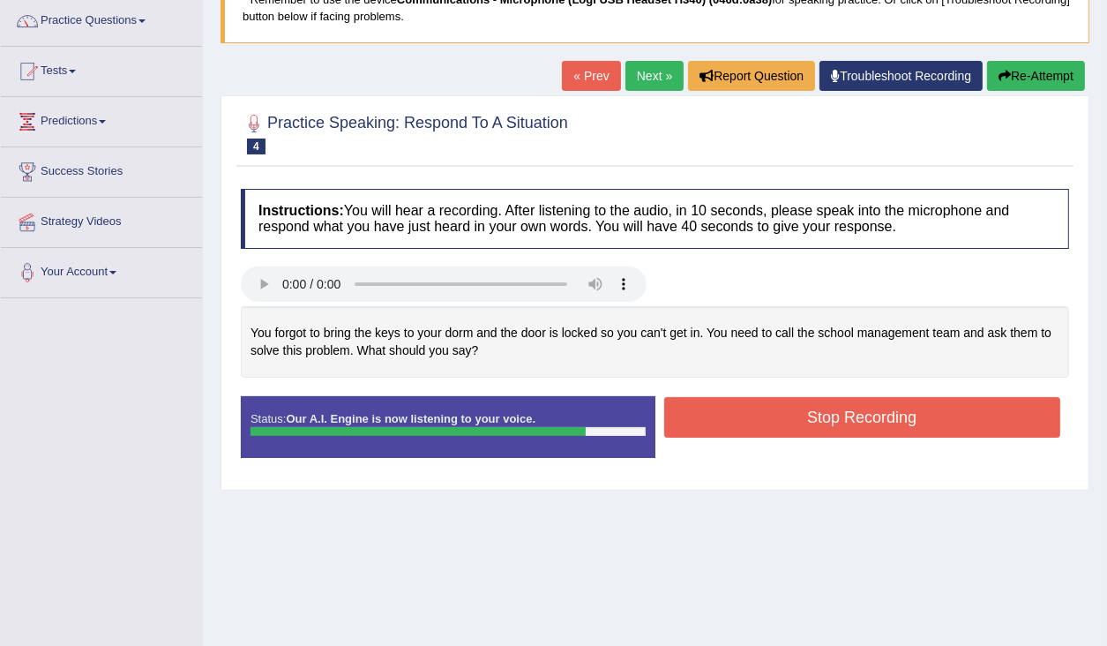
click at [767, 420] on button "Stop Recording" at bounding box center [862, 417] width 397 height 41
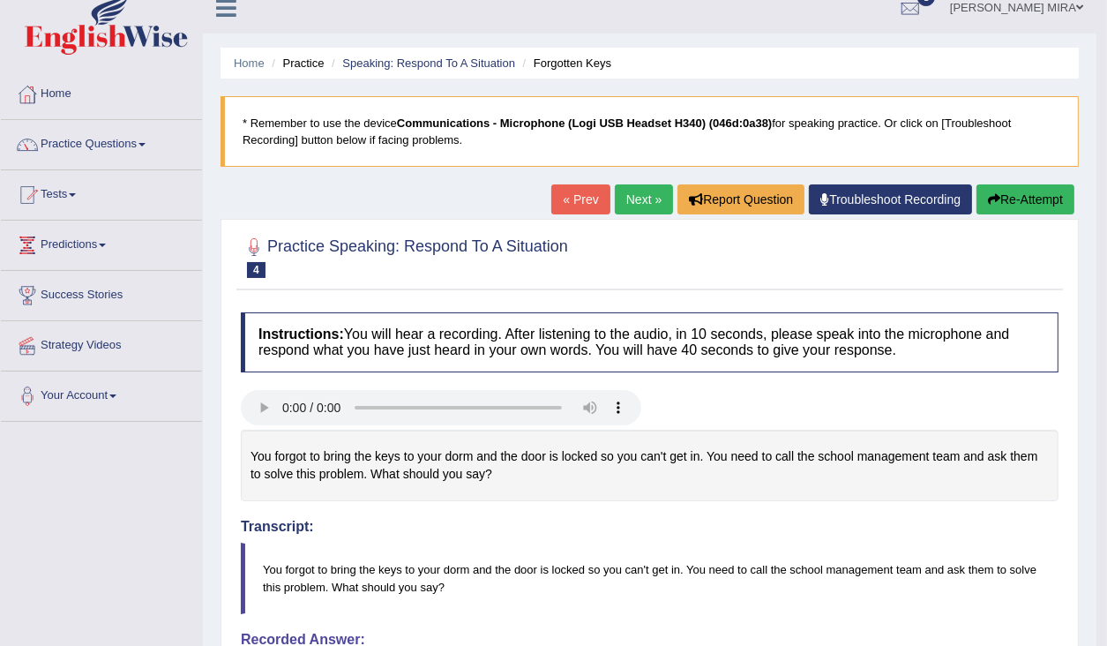
scroll to position [0, 0]
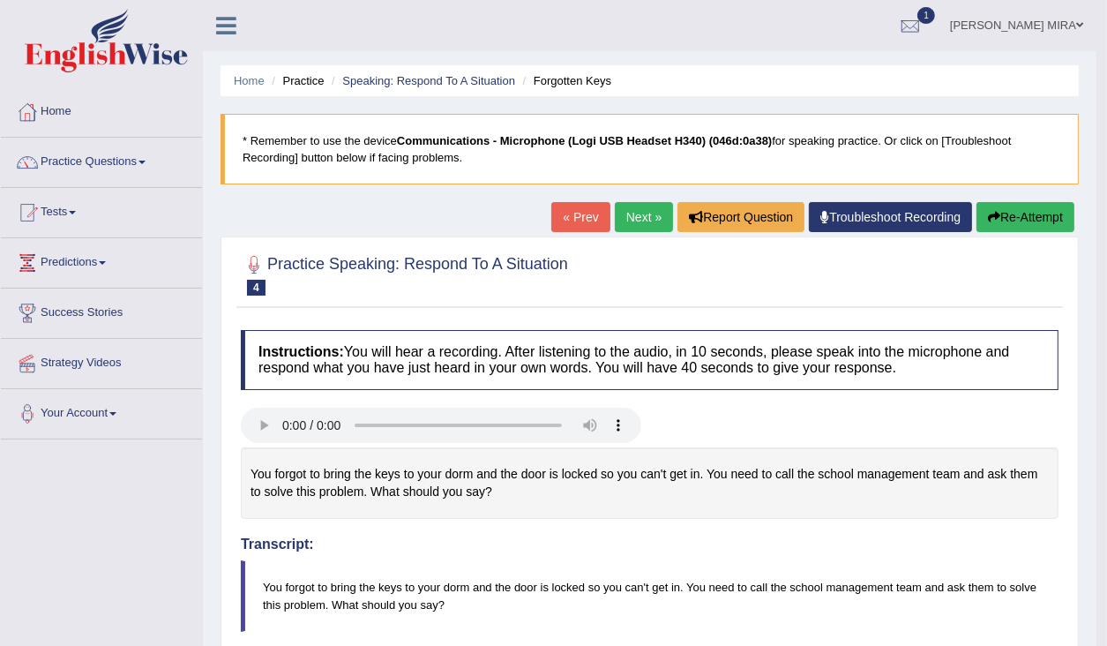
click at [632, 218] on link "Next »" at bounding box center [644, 217] width 58 height 30
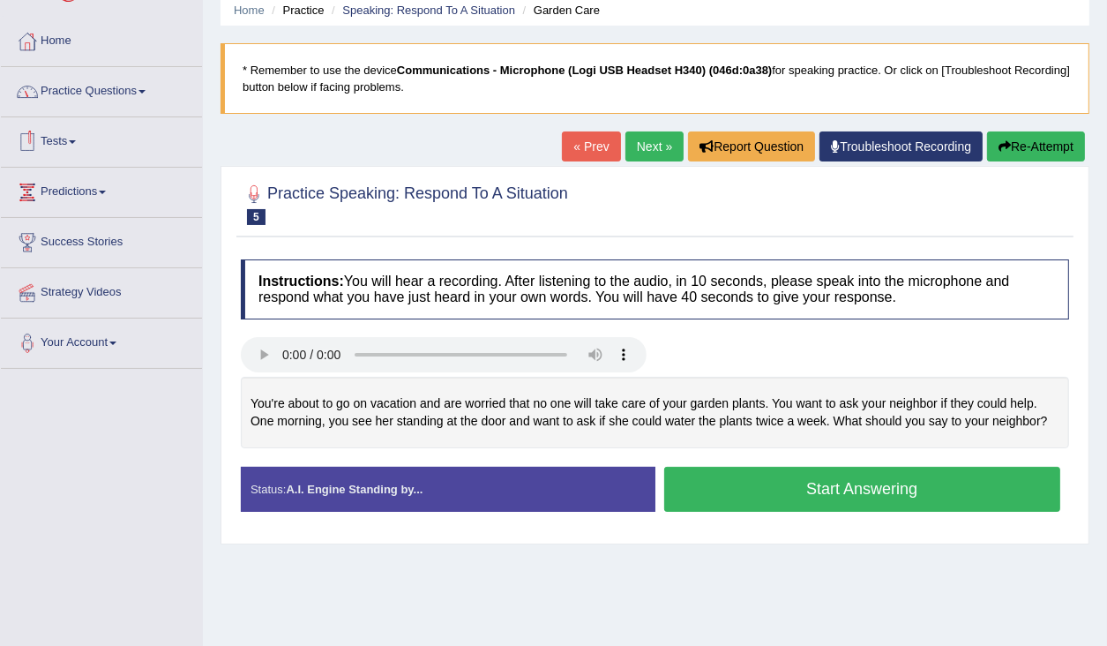
scroll to position [71, 0]
click at [141, 88] on link "Practice Questions" at bounding box center [101, 89] width 201 height 44
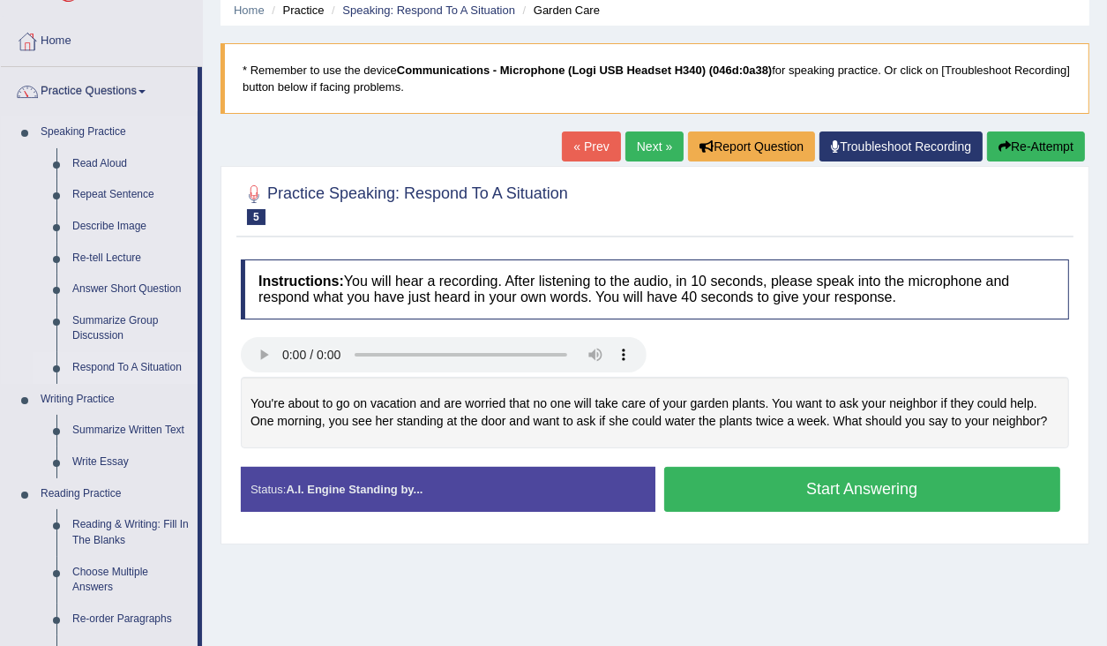
click at [100, 360] on link "Respond To A Situation" at bounding box center [130, 368] width 133 height 32
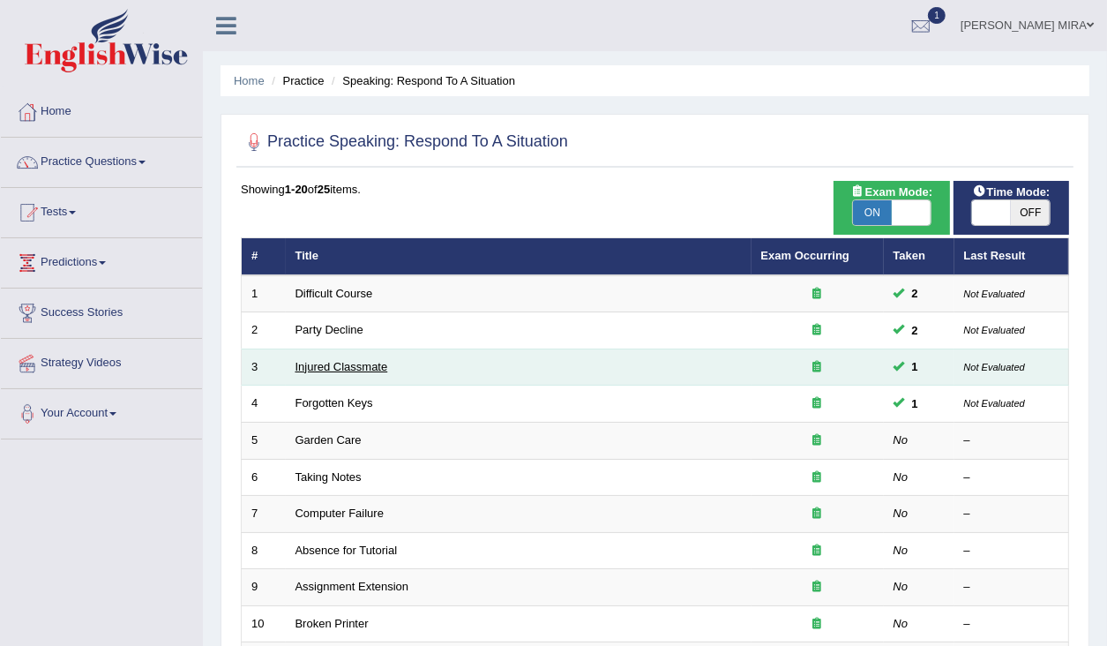
click at [326, 369] on link "Injured Classmate" at bounding box center [342, 366] width 93 height 13
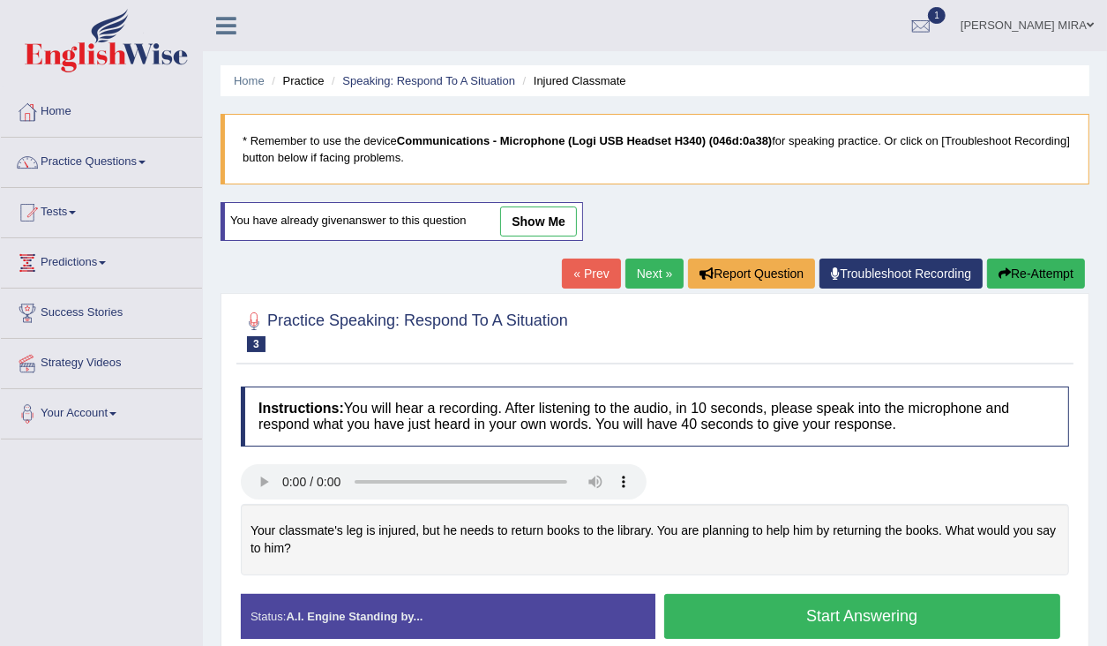
click at [547, 222] on link "show me" at bounding box center [538, 221] width 77 height 30
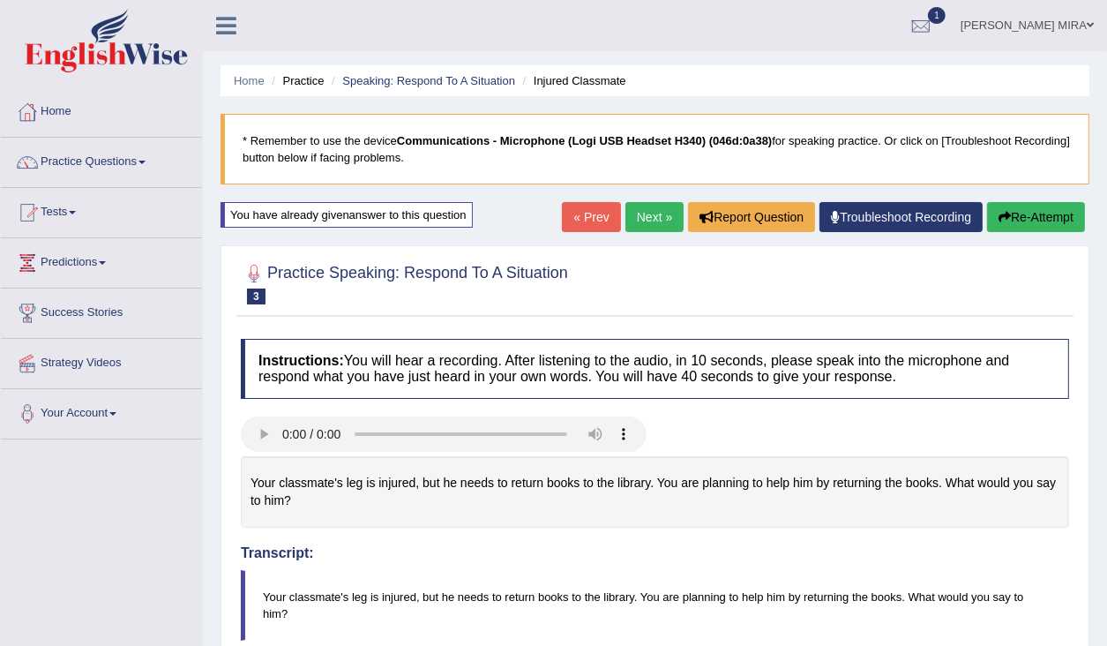
click at [649, 224] on link "Next »" at bounding box center [655, 217] width 58 height 30
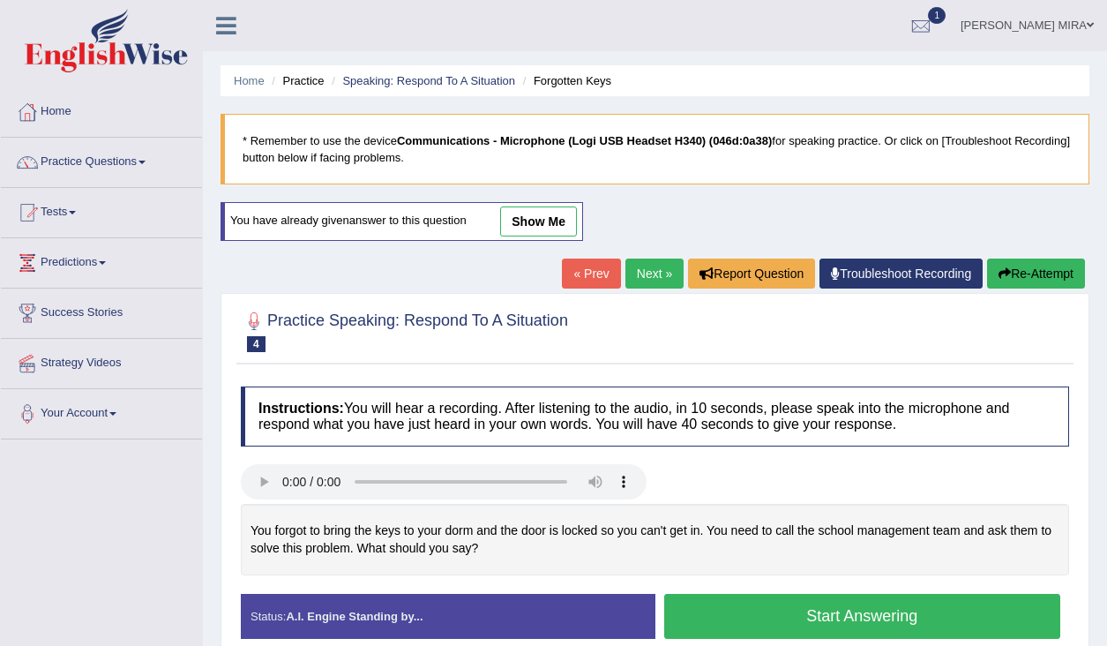
click at [648, 272] on link "Next »" at bounding box center [655, 273] width 58 height 30
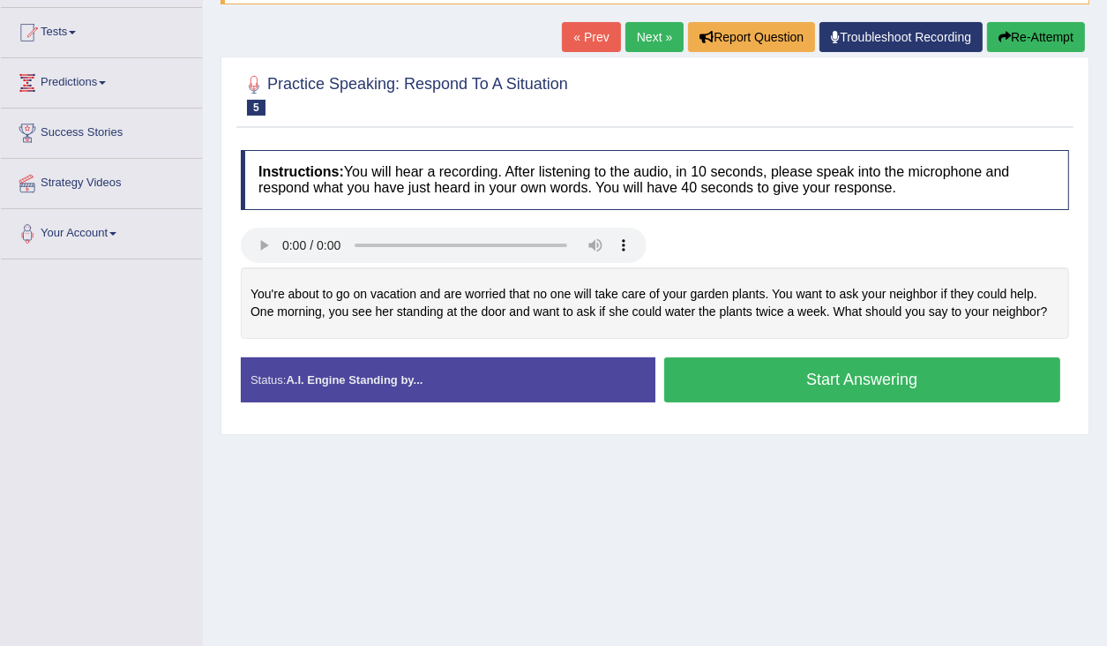
scroll to position [281, 0]
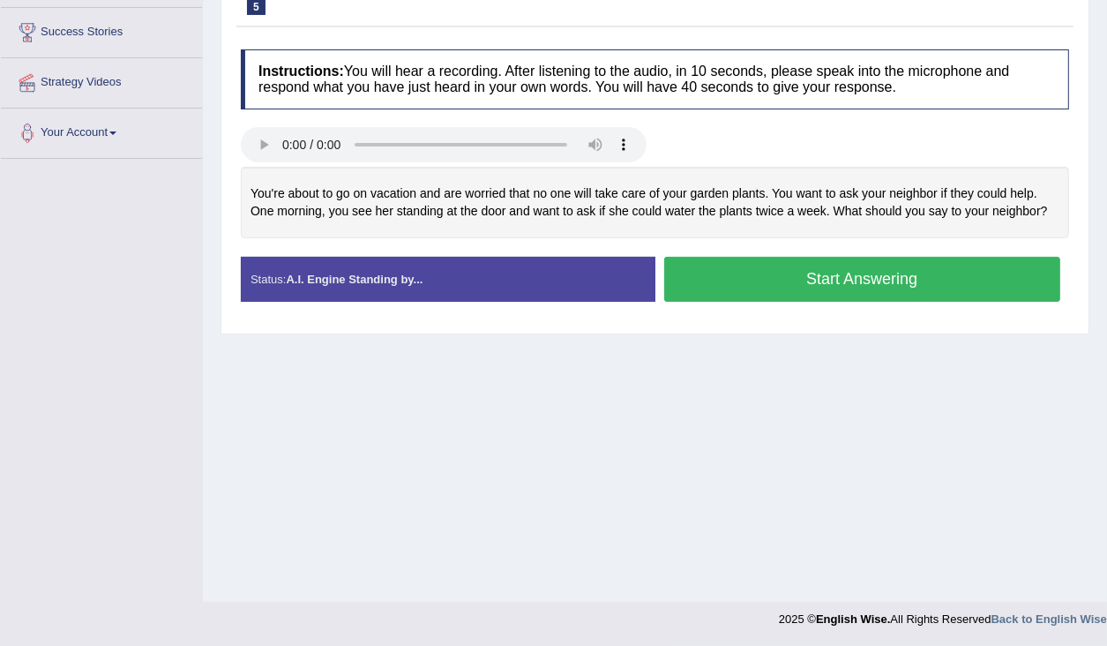
click at [812, 298] on button "Start Answering" at bounding box center [862, 279] width 397 height 45
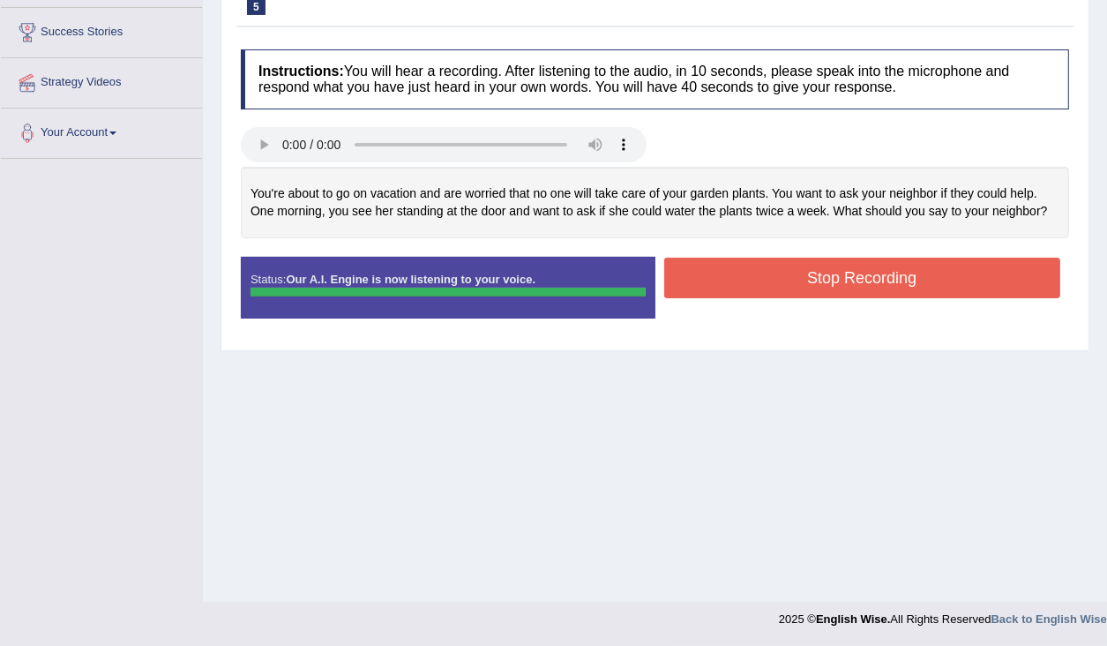
click at [833, 263] on div "Instructions: You will hear a recording. After listening to the audio, in 10 se…" at bounding box center [654, 191] width 837 height 301
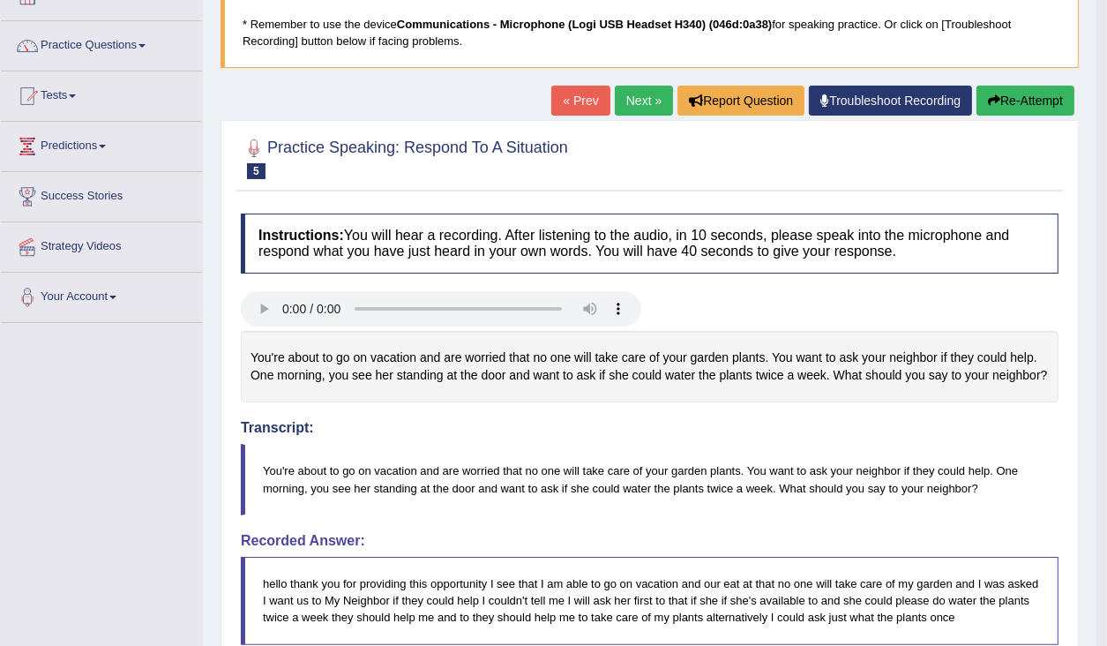
scroll to position [75, 0]
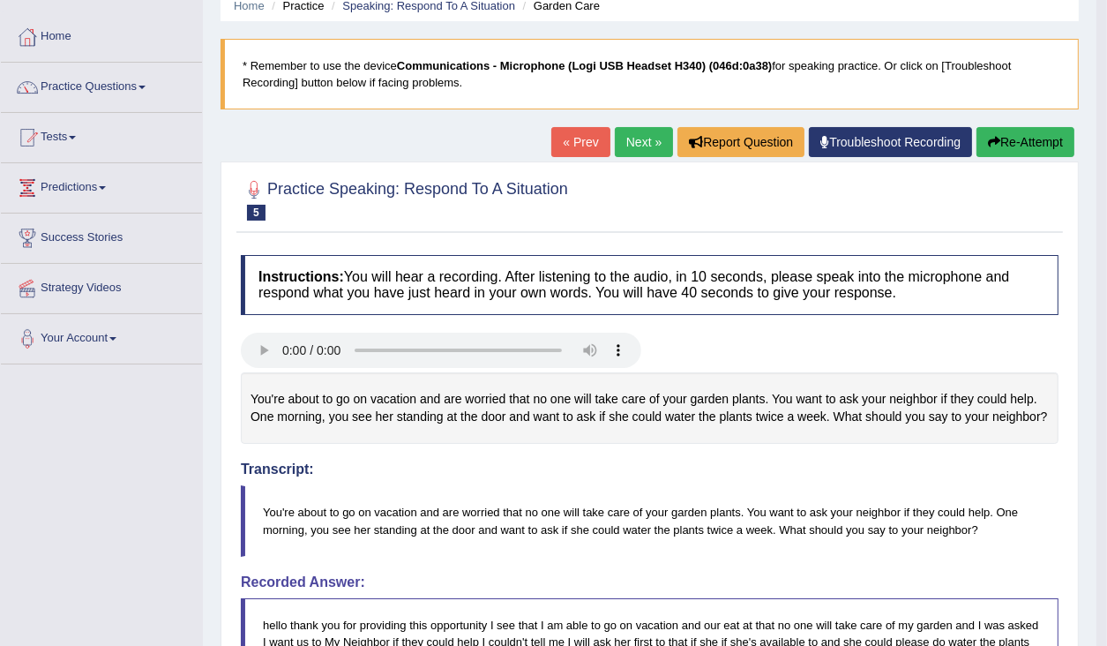
drag, startPoint x: 1030, startPoint y: 131, endPoint x: 1025, endPoint y: 146, distance: 15.6
click at [1030, 131] on button "Re-Attempt" at bounding box center [1026, 142] width 98 height 30
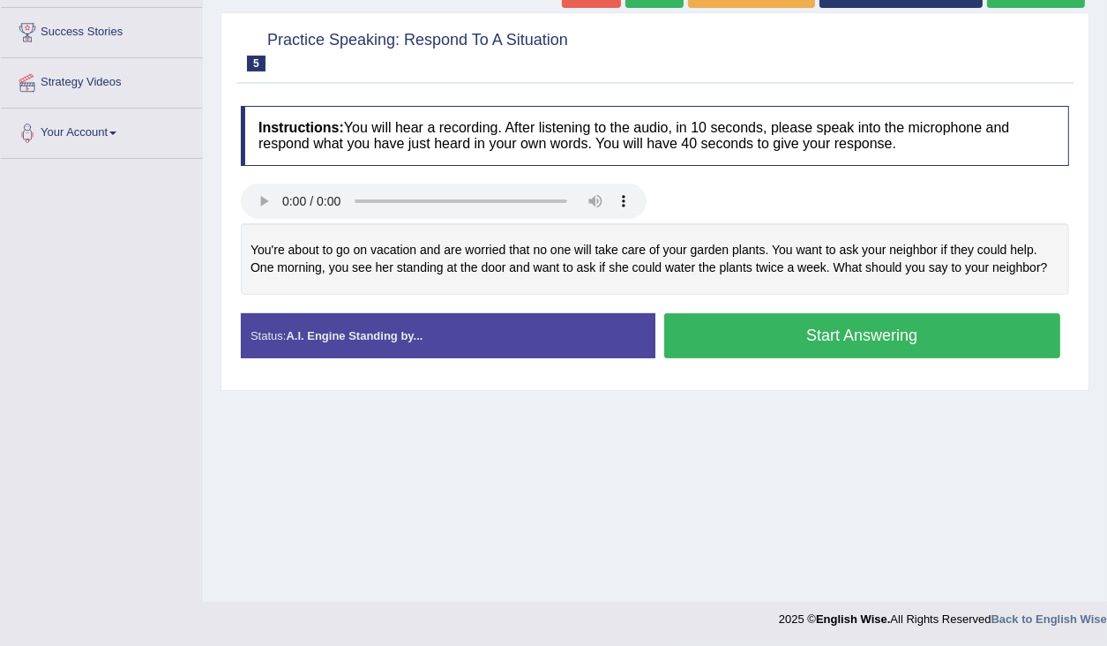
scroll to position [281, 0]
click at [742, 329] on button "Start Answering" at bounding box center [862, 335] width 397 height 45
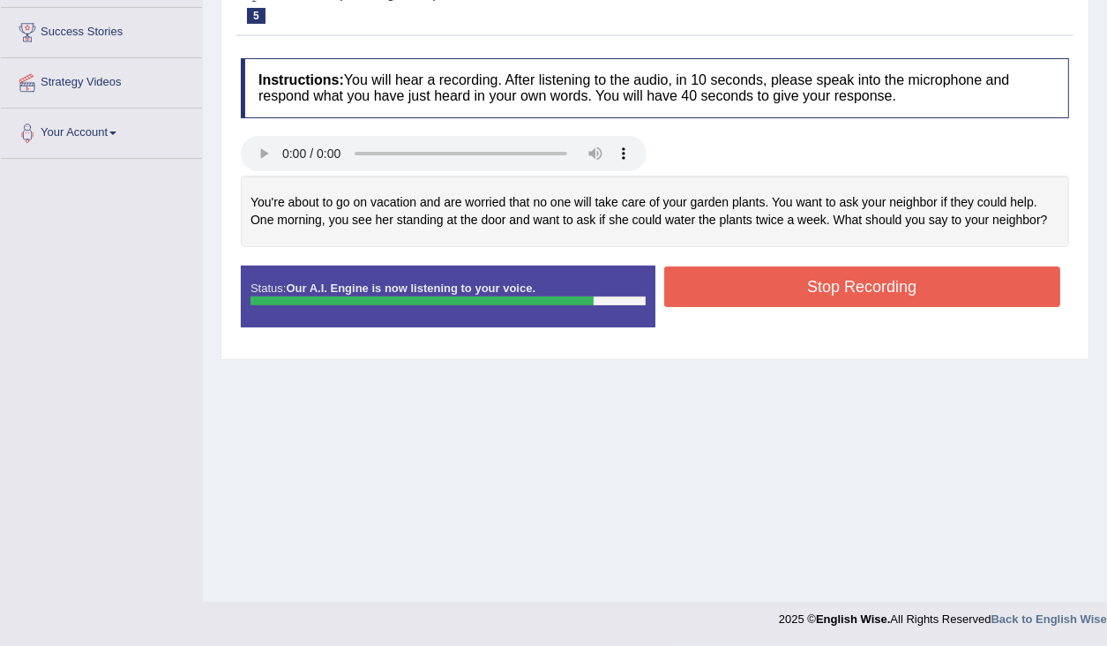
click at [750, 301] on button "Stop Recording" at bounding box center [862, 286] width 397 height 41
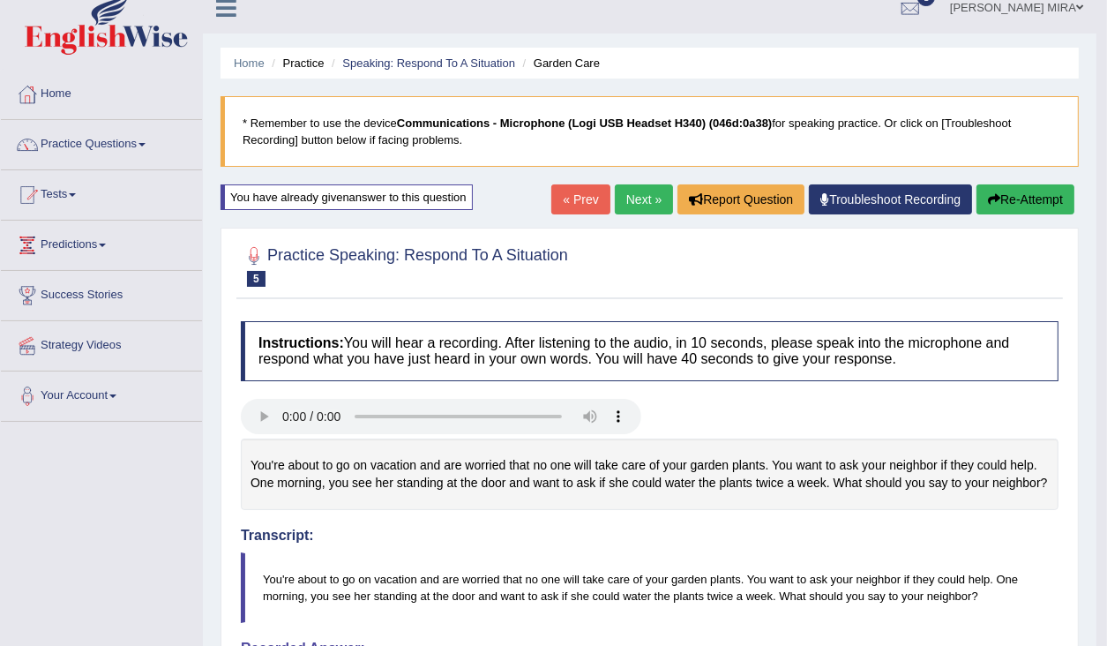
scroll to position [0, 0]
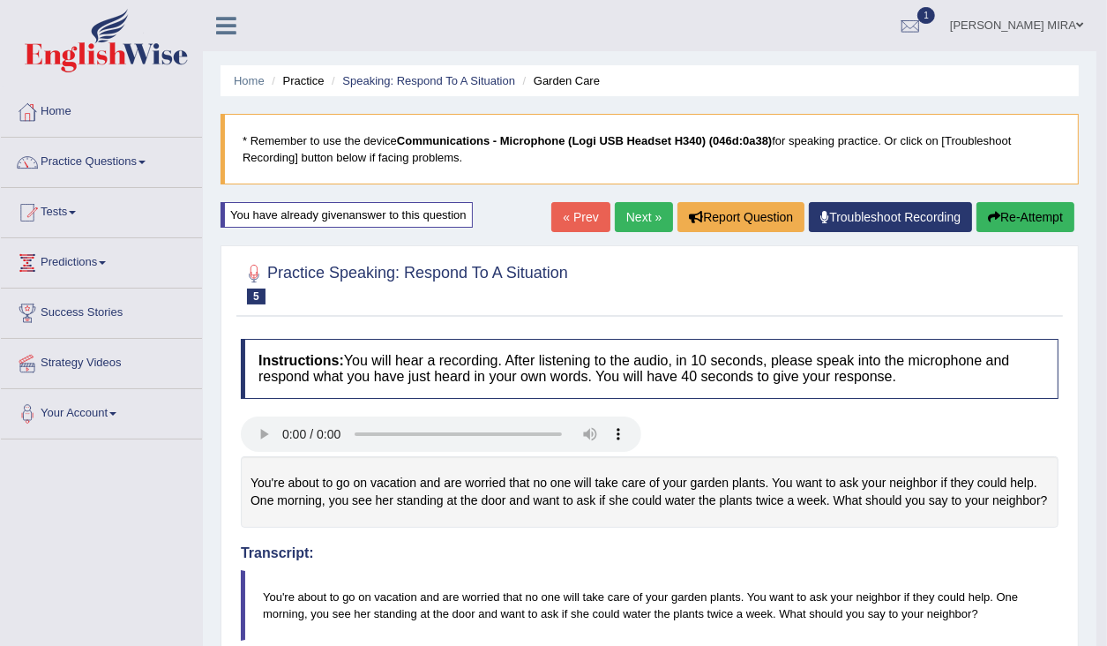
click at [635, 220] on link "Next »" at bounding box center [644, 217] width 58 height 30
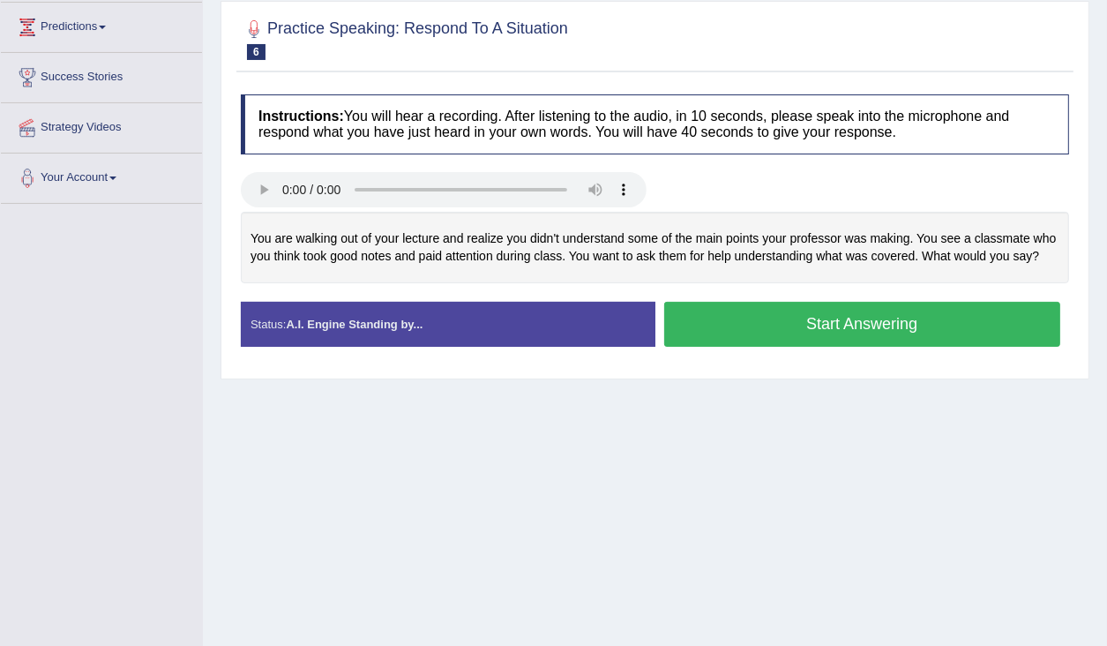
scroll to position [210, 0]
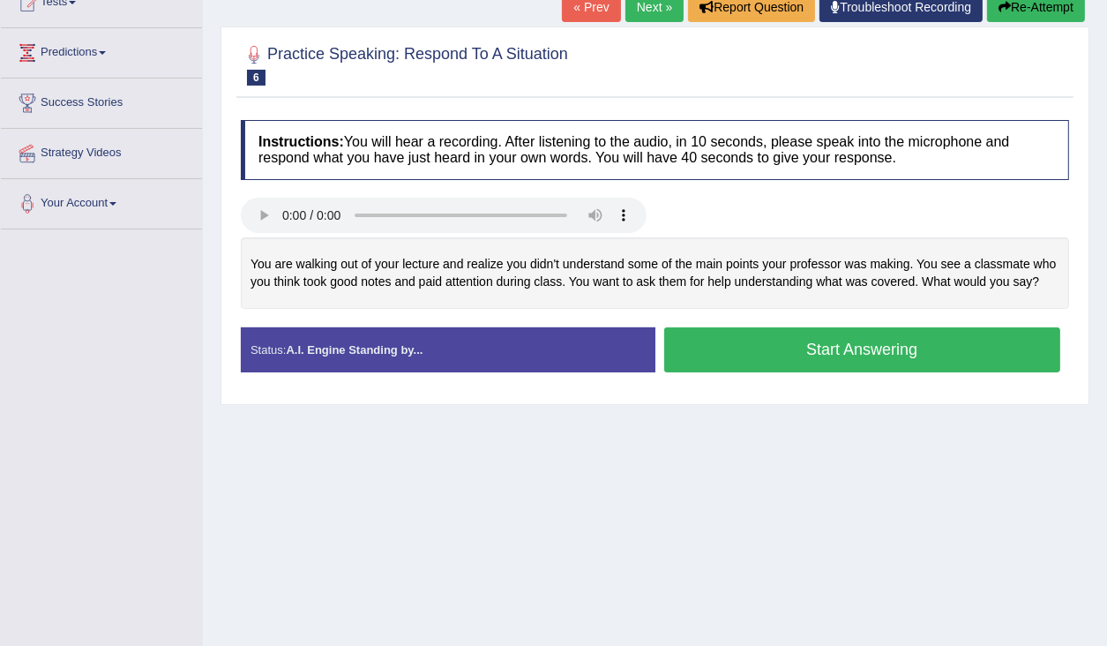
click at [760, 333] on button "Start Answering" at bounding box center [862, 349] width 397 height 45
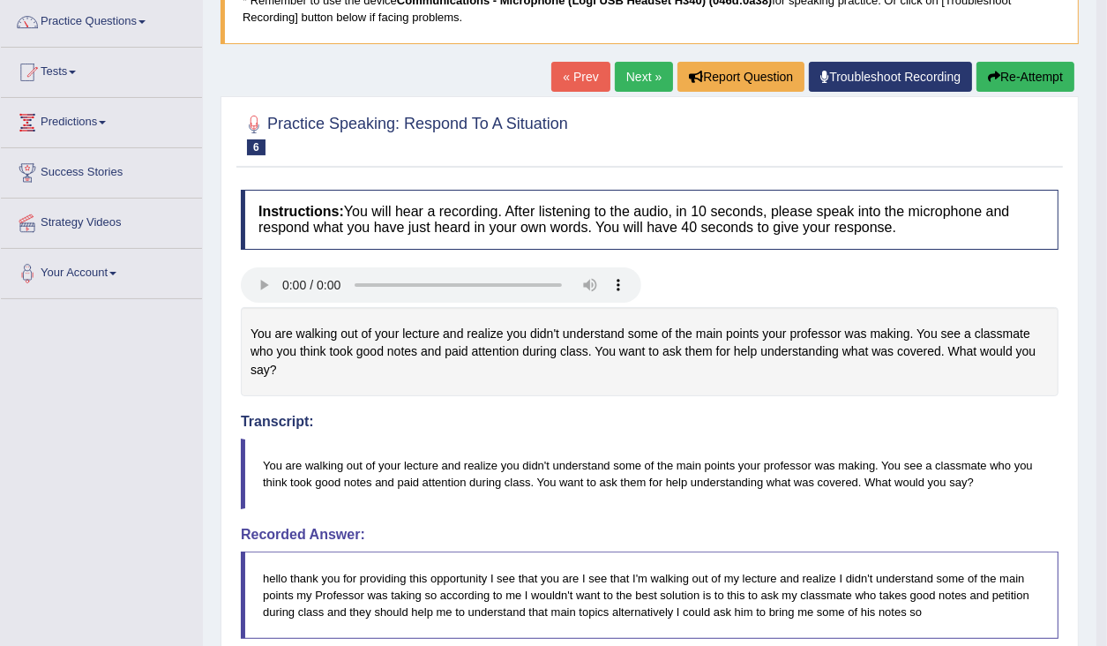
scroll to position [141, 0]
click at [1003, 82] on button "Re-Attempt" at bounding box center [1026, 76] width 98 height 30
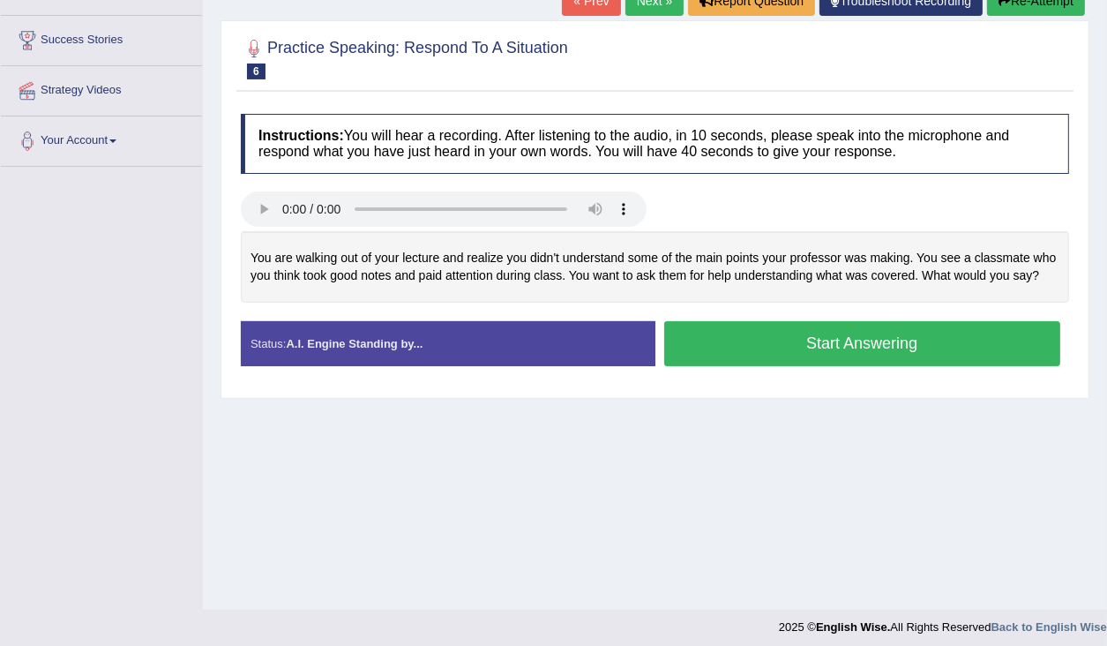
scroll to position [281, 0]
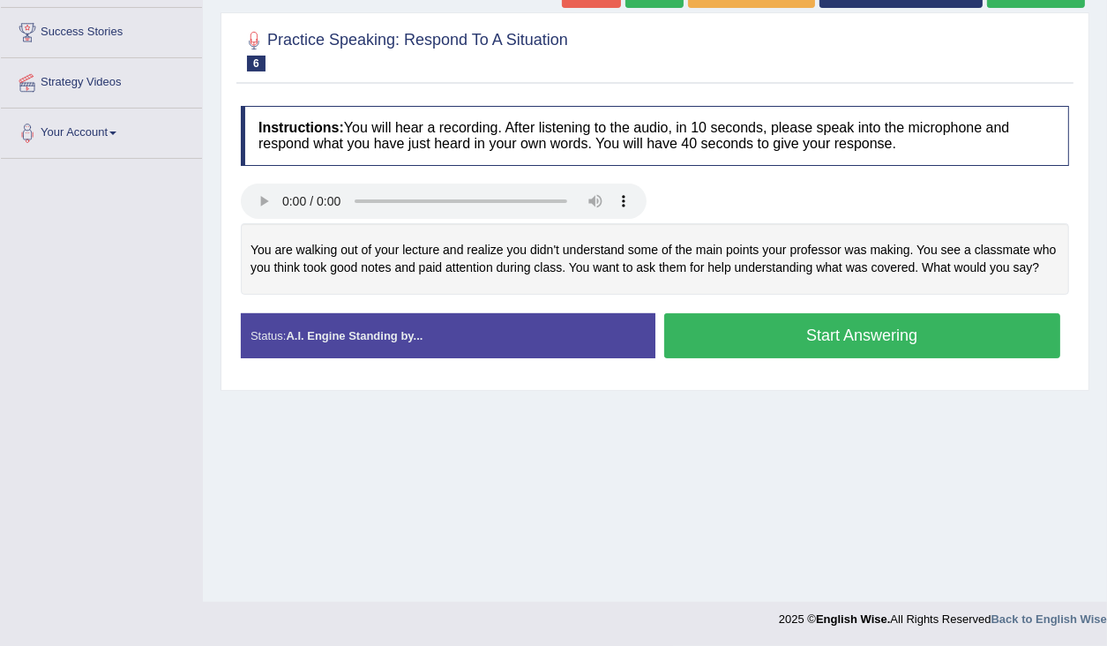
click at [780, 334] on button "Start Answering" at bounding box center [862, 335] width 397 height 45
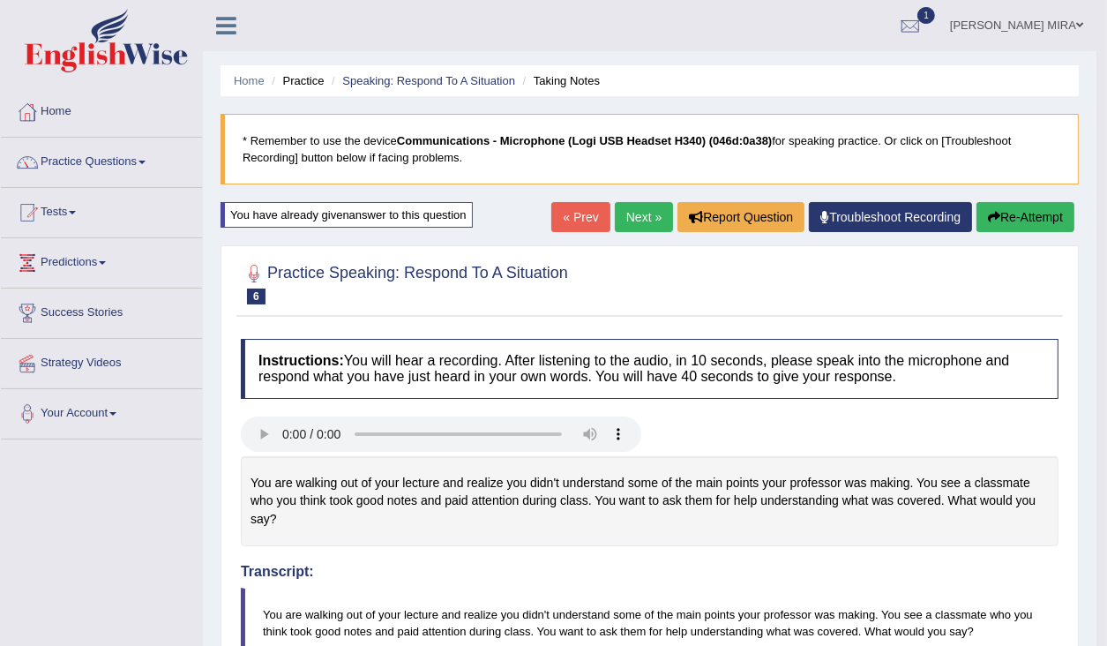
scroll to position [0, 0]
click at [646, 215] on link "Next »" at bounding box center [644, 217] width 58 height 30
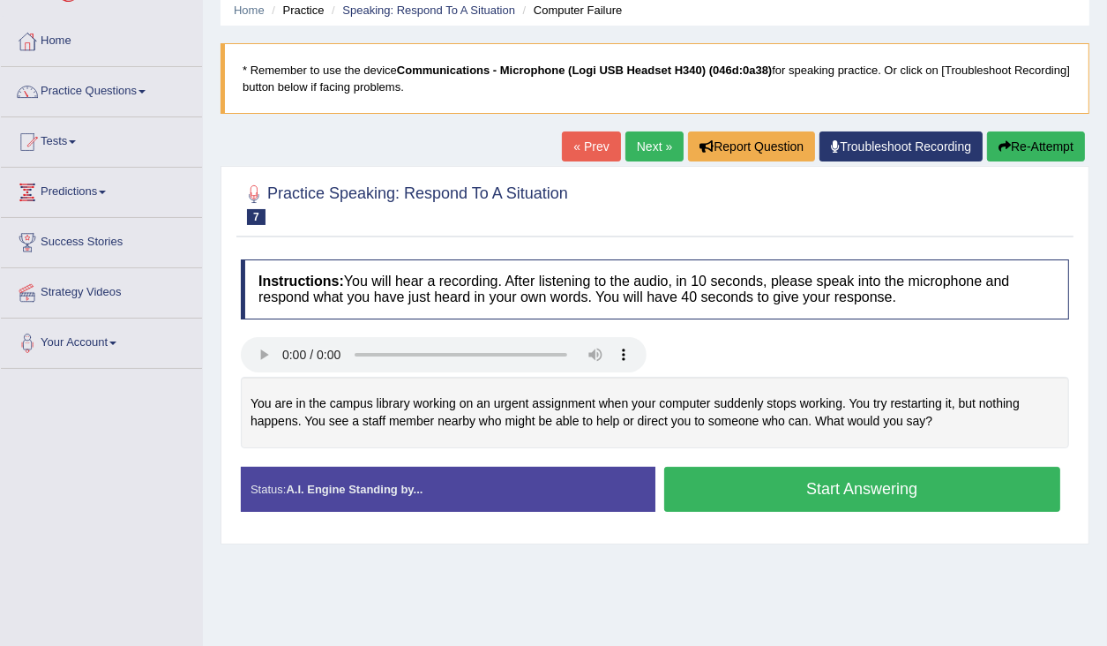
scroll to position [212, 0]
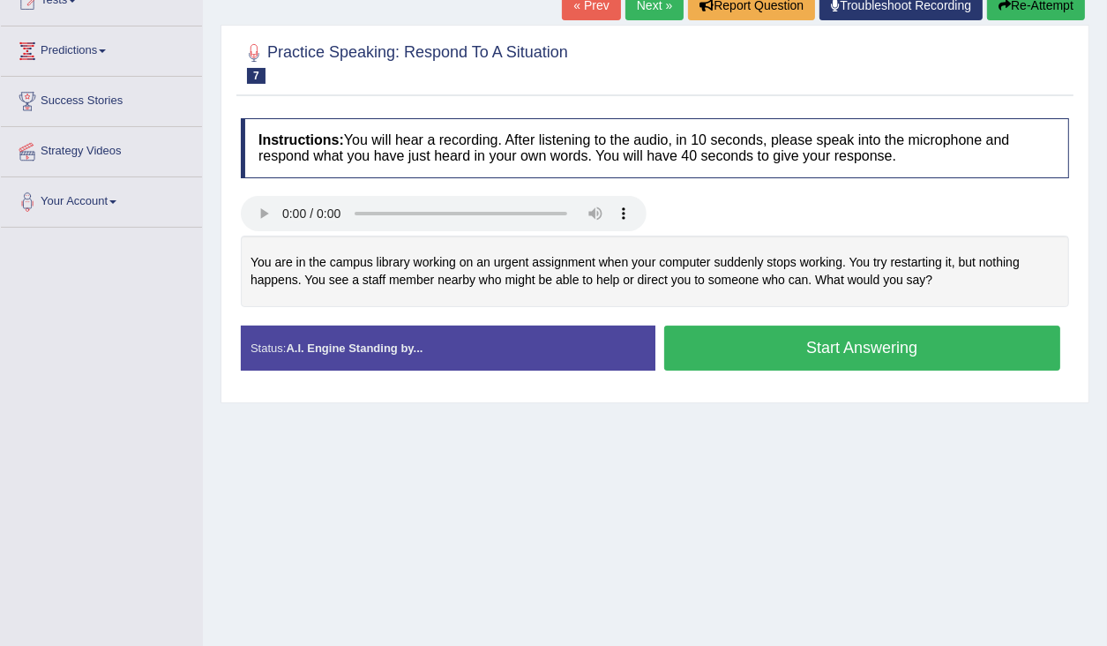
click at [819, 360] on button "Start Answering" at bounding box center [862, 348] width 397 height 45
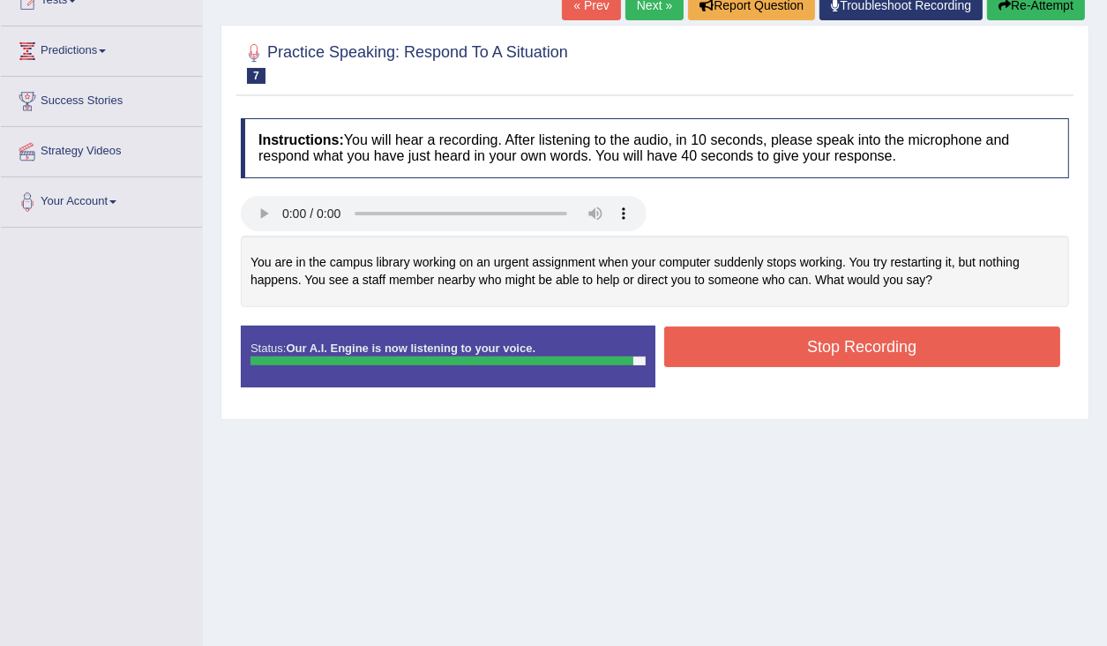
click at [862, 342] on button "Stop Recording" at bounding box center [862, 346] width 397 height 41
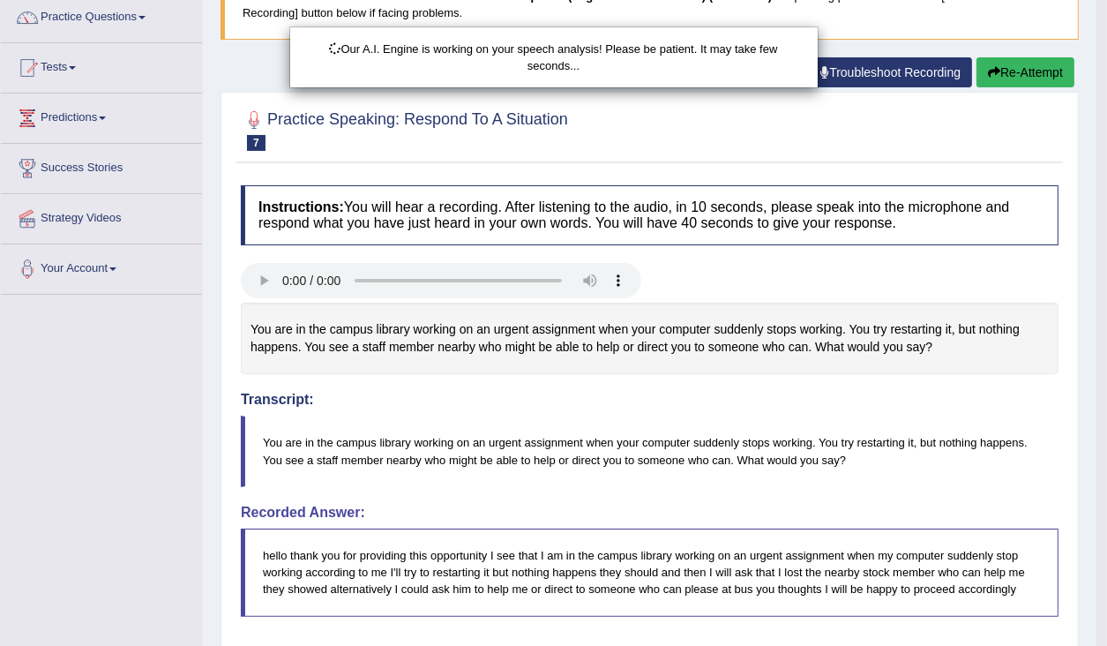
drag, startPoint x: 354, startPoint y: 318, endPoint x: 363, endPoint y: 337, distance: 20.9
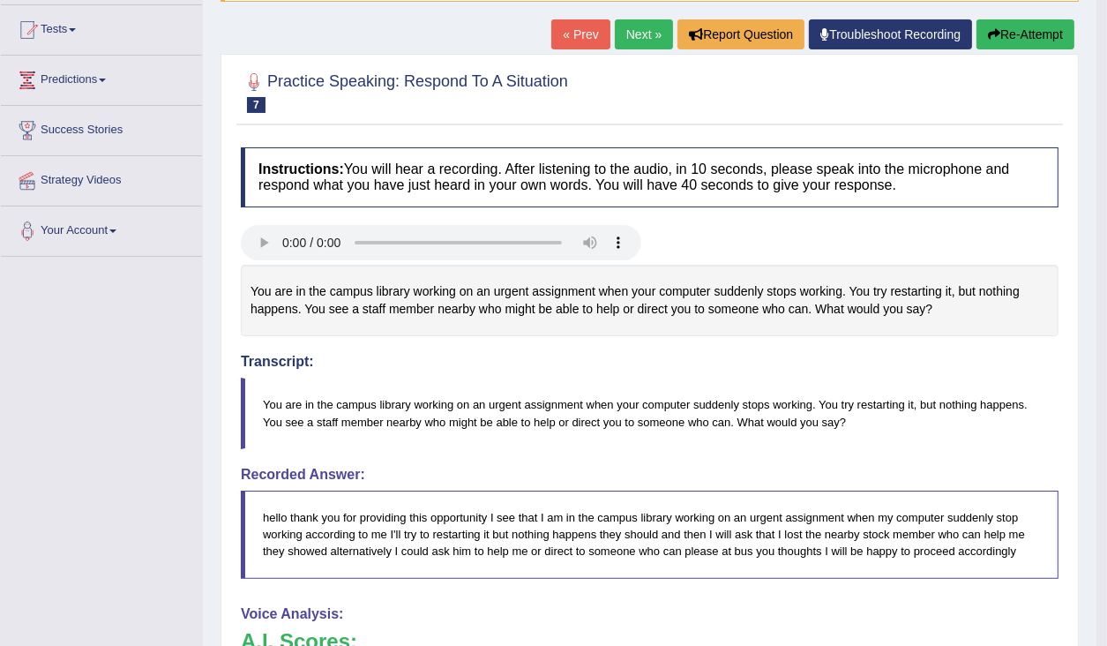
scroll to position [146, 0]
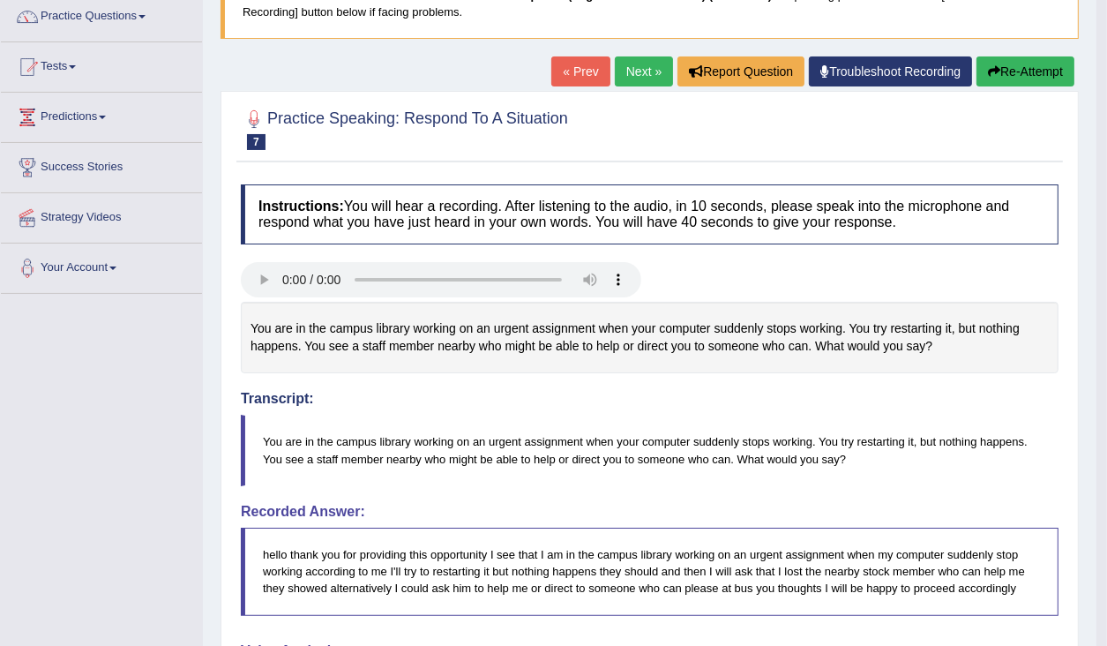
click at [991, 67] on icon "button" at bounding box center [994, 71] width 12 height 12
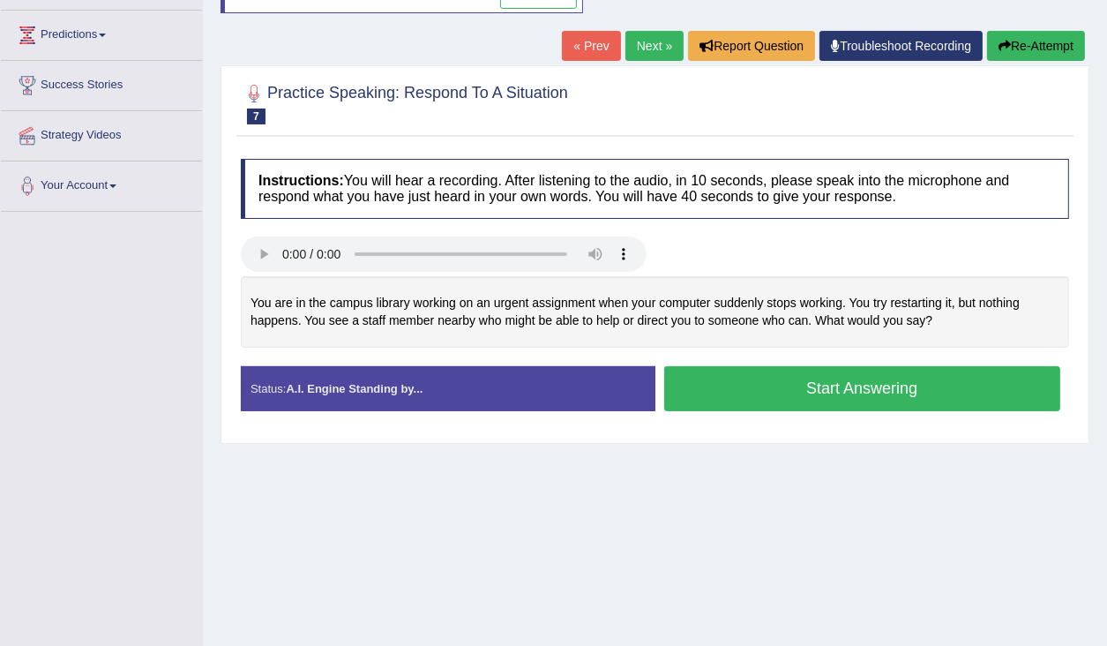
scroll to position [228, 0]
click at [674, 399] on button "Start Answering" at bounding box center [862, 388] width 397 height 45
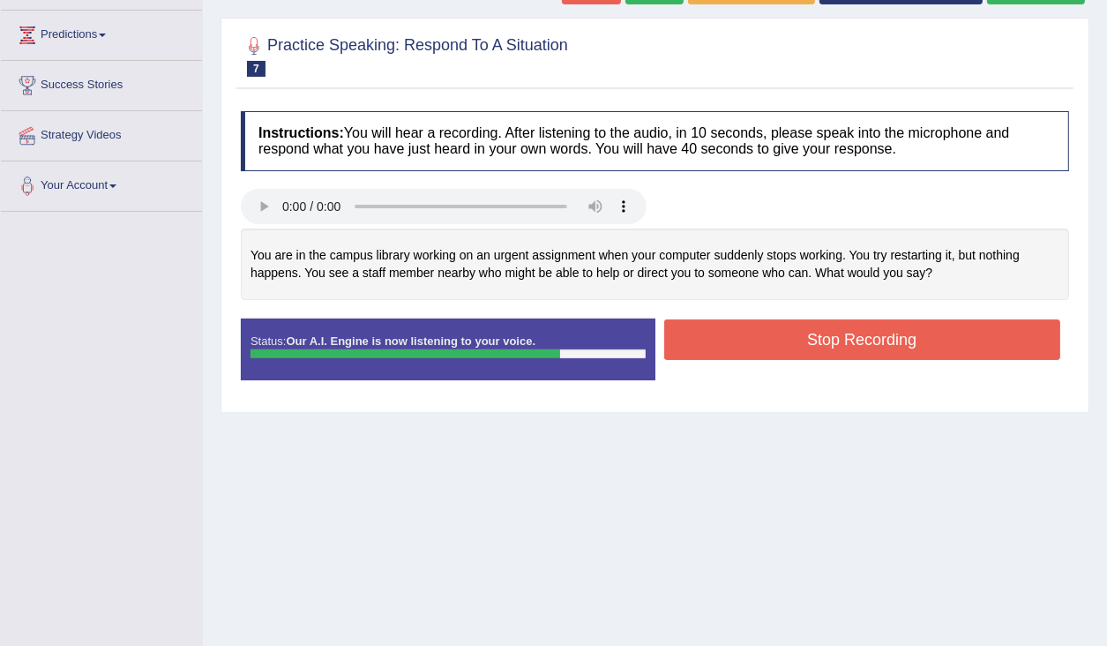
click at [707, 343] on button "Stop Recording" at bounding box center [862, 339] width 397 height 41
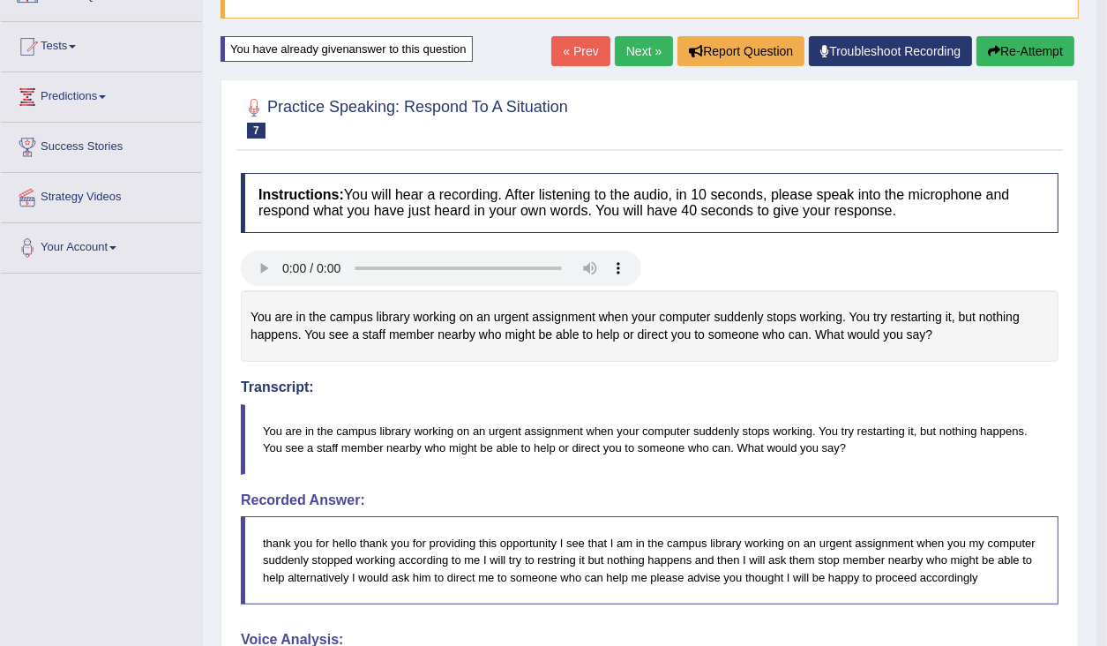
scroll to position [0, 0]
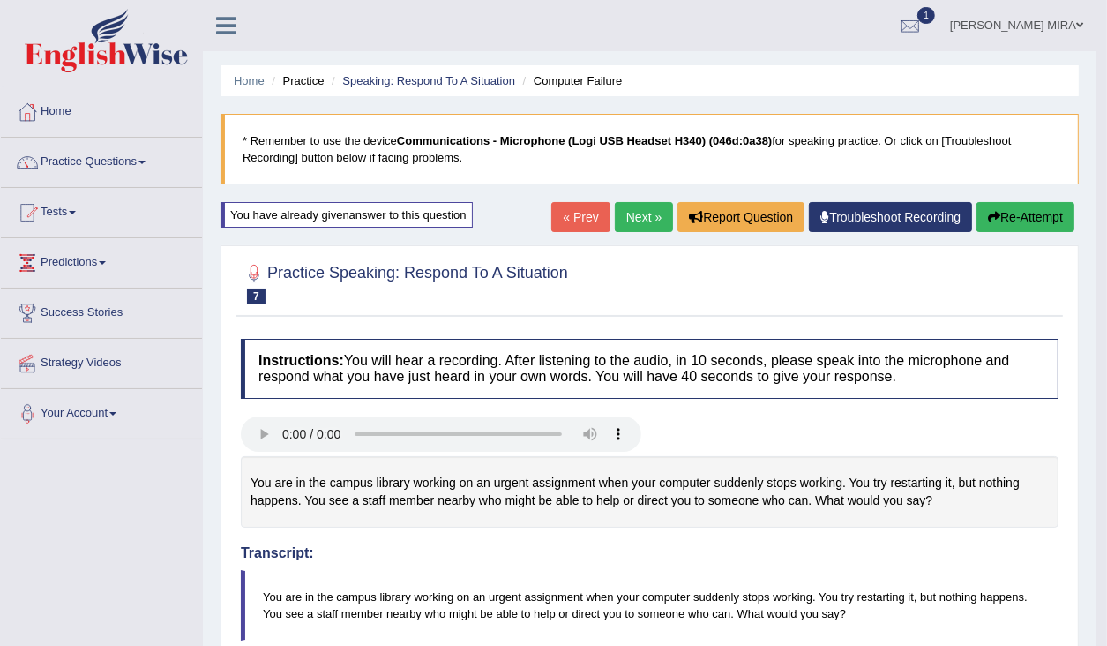
click at [1014, 216] on button "Re-Attempt" at bounding box center [1026, 217] width 98 height 30
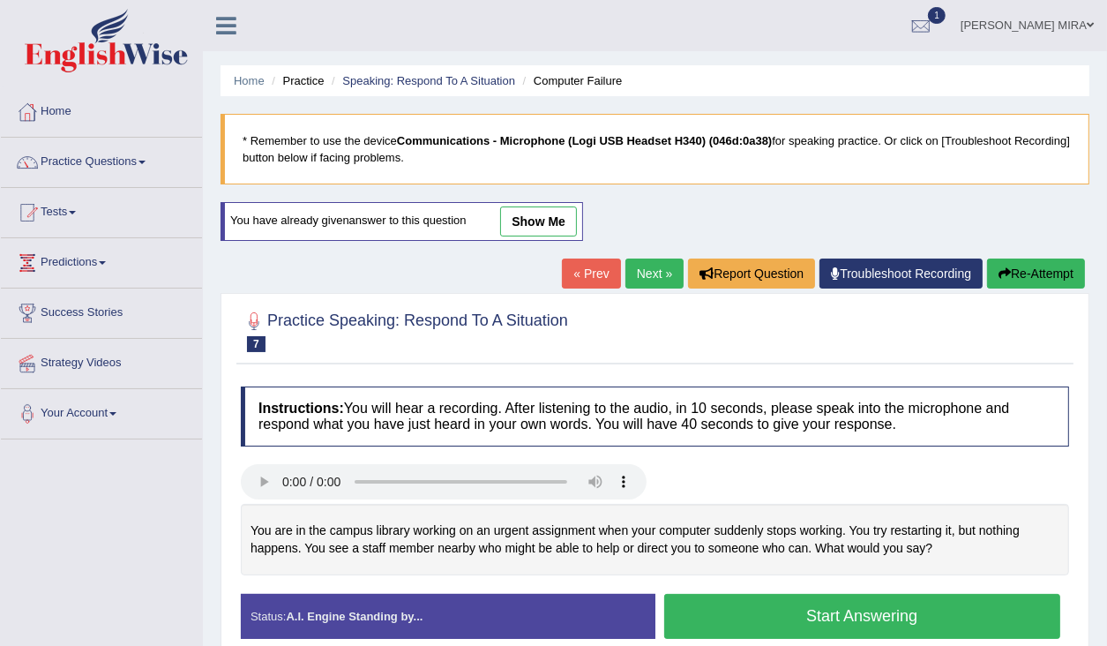
click at [638, 266] on link "Next »" at bounding box center [655, 273] width 58 height 30
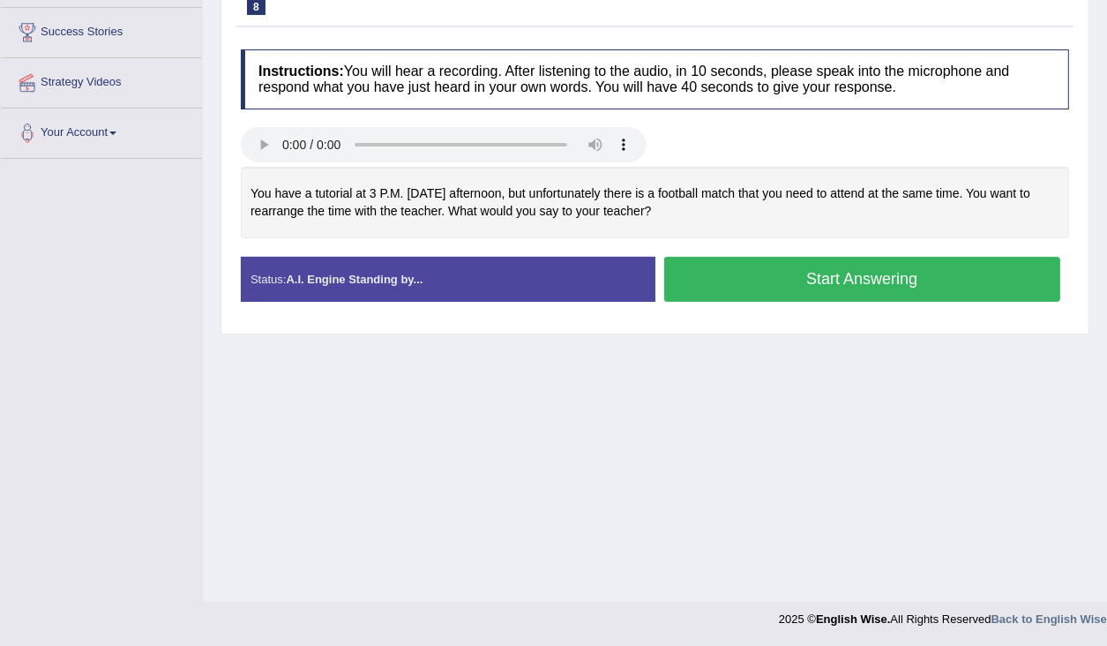
click at [770, 282] on button "Start Answering" at bounding box center [862, 279] width 397 height 45
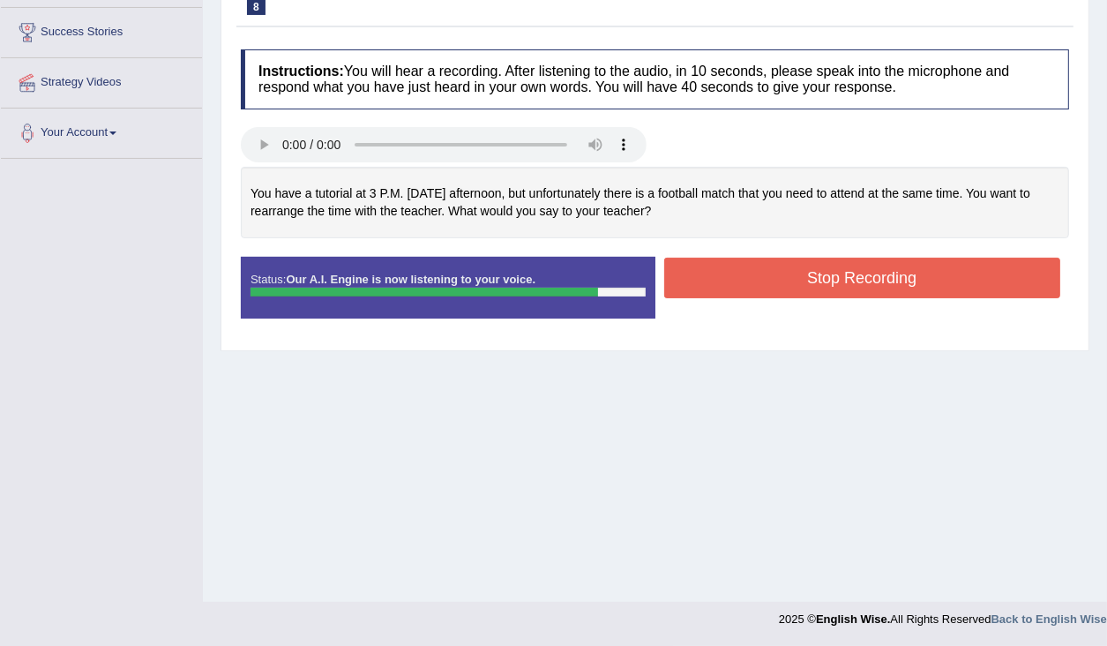
click at [745, 288] on button "Stop Recording" at bounding box center [862, 278] width 397 height 41
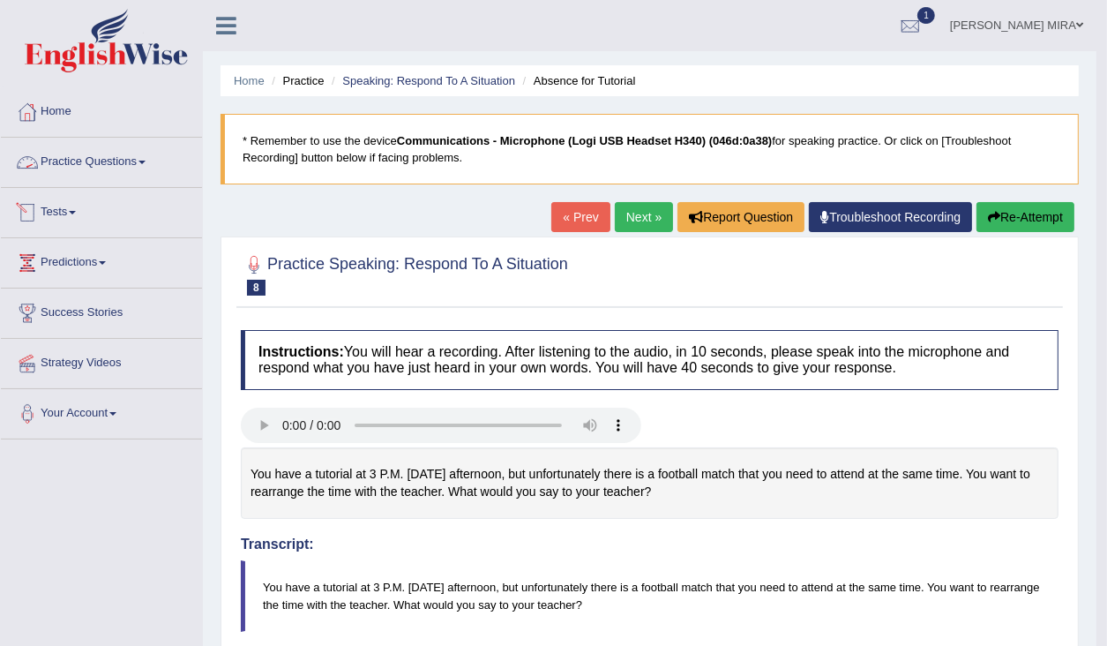
click at [134, 162] on link "Practice Questions" at bounding box center [101, 160] width 201 height 44
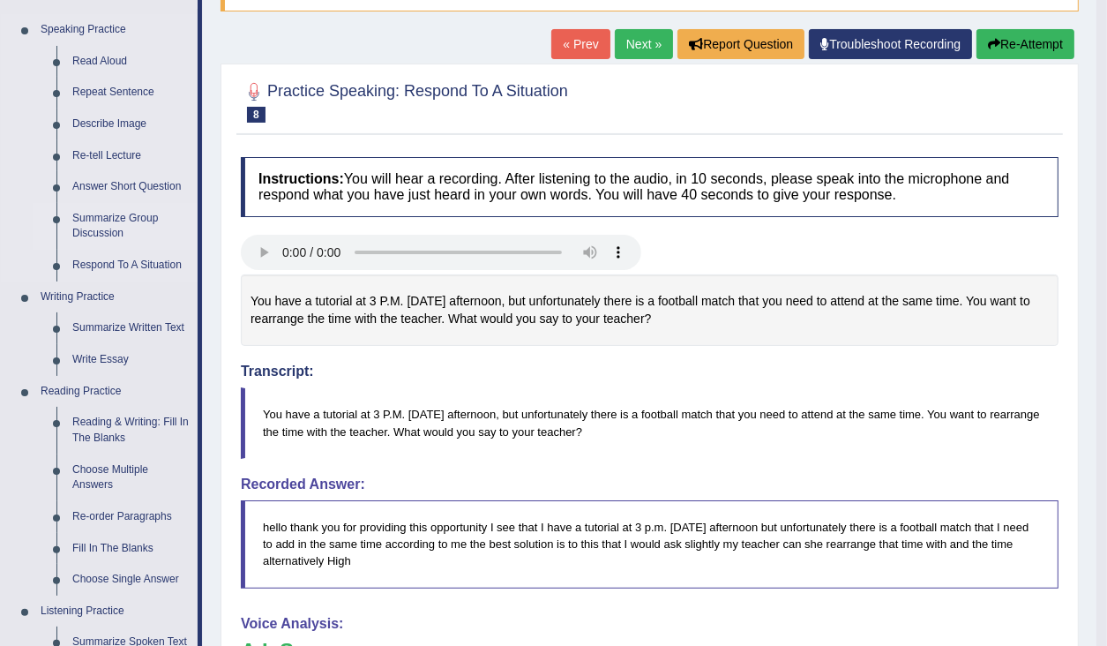
scroll to position [71, 0]
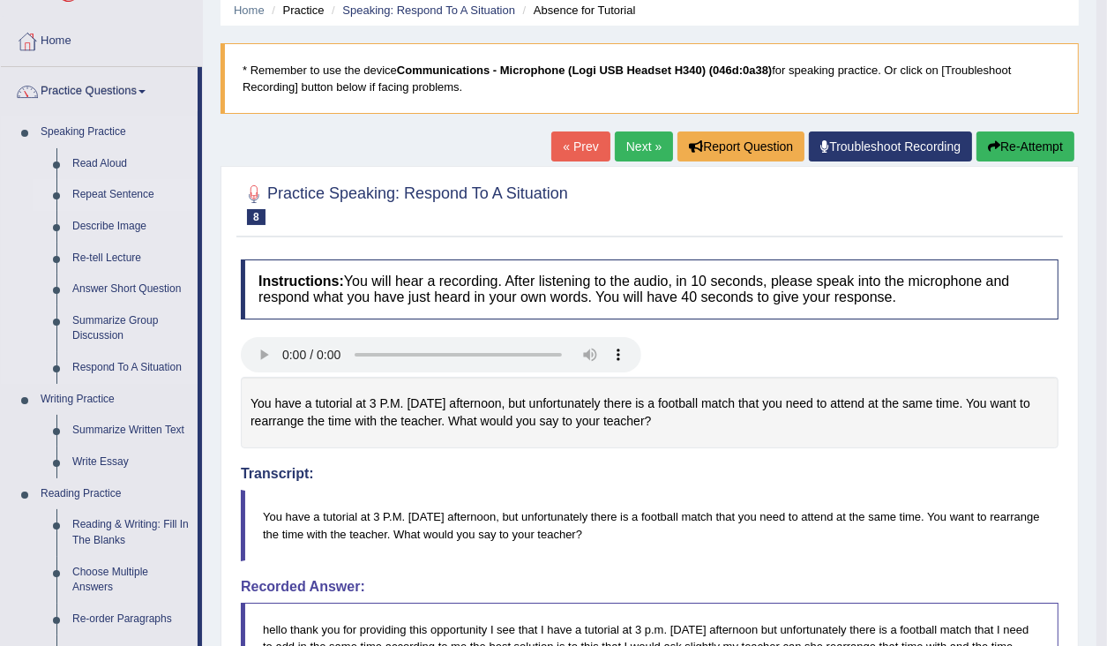
click at [124, 198] on link "Repeat Sentence" at bounding box center [130, 195] width 133 height 32
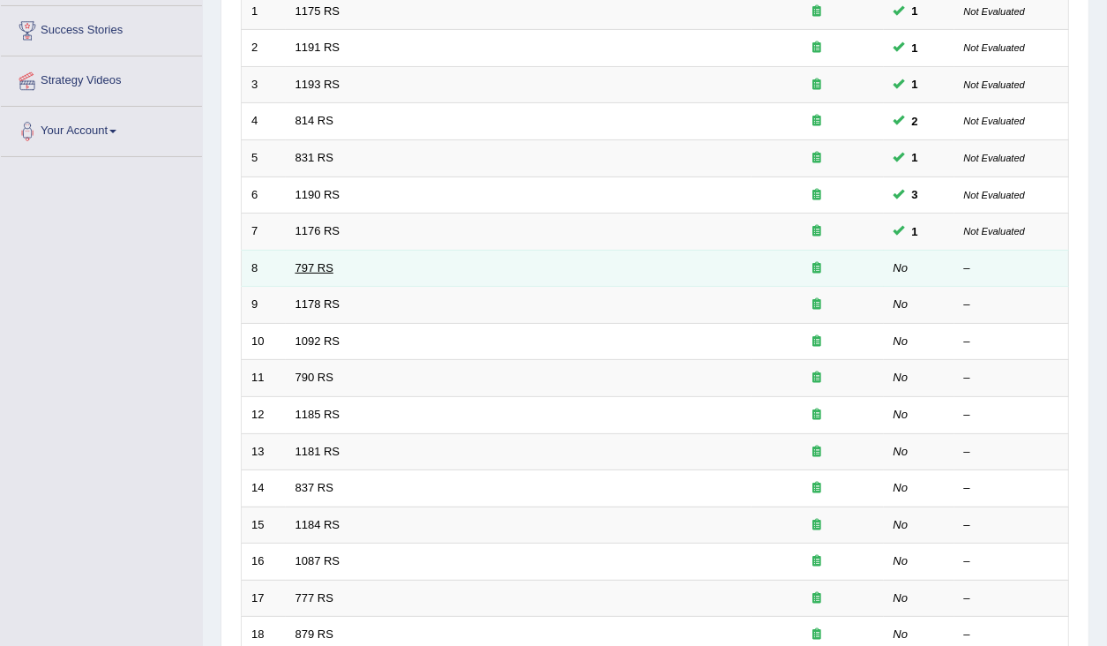
click at [312, 263] on link "797 RS" at bounding box center [315, 267] width 38 height 13
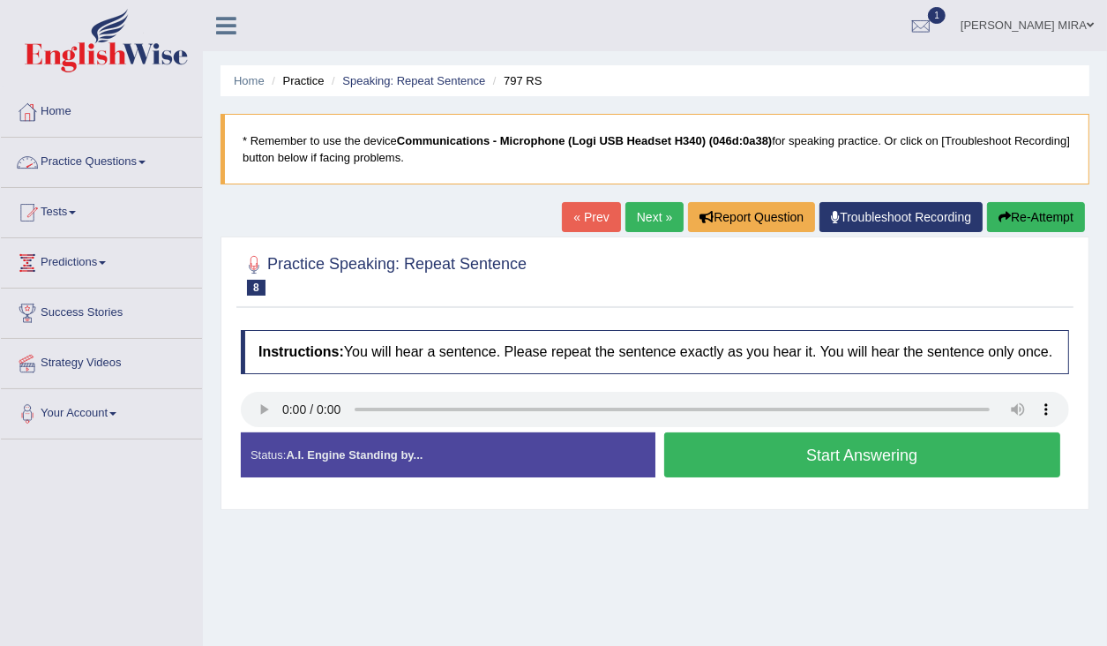
click at [143, 152] on link "Practice Questions" at bounding box center [101, 160] width 201 height 44
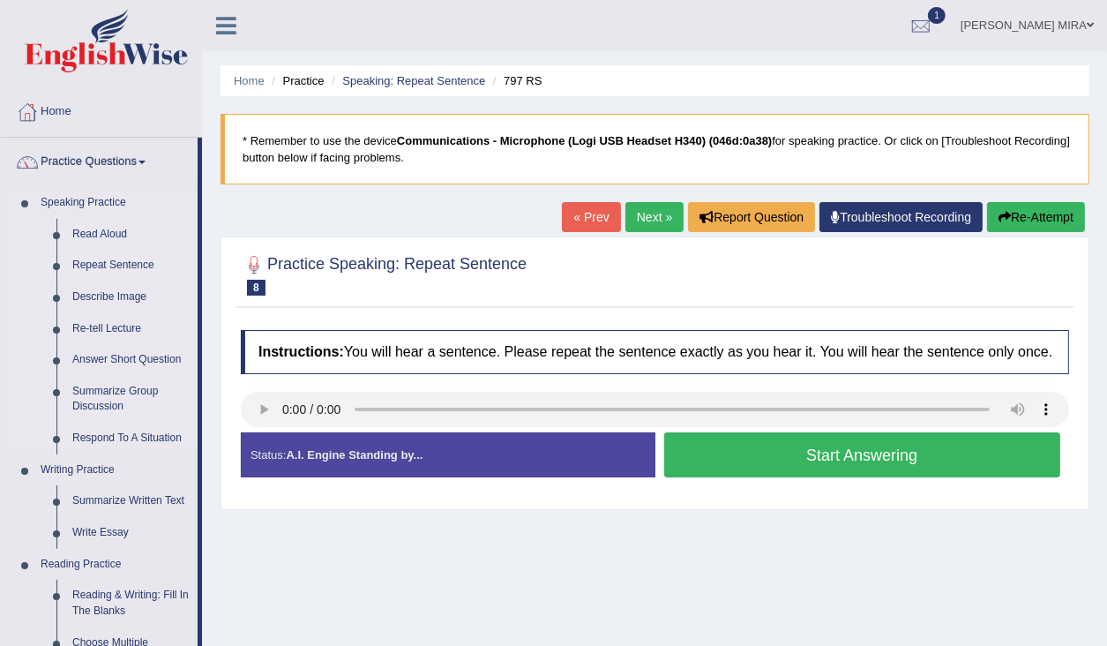
click at [68, 279] on link "Repeat Sentence" at bounding box center [130, 266] width 133 height 32
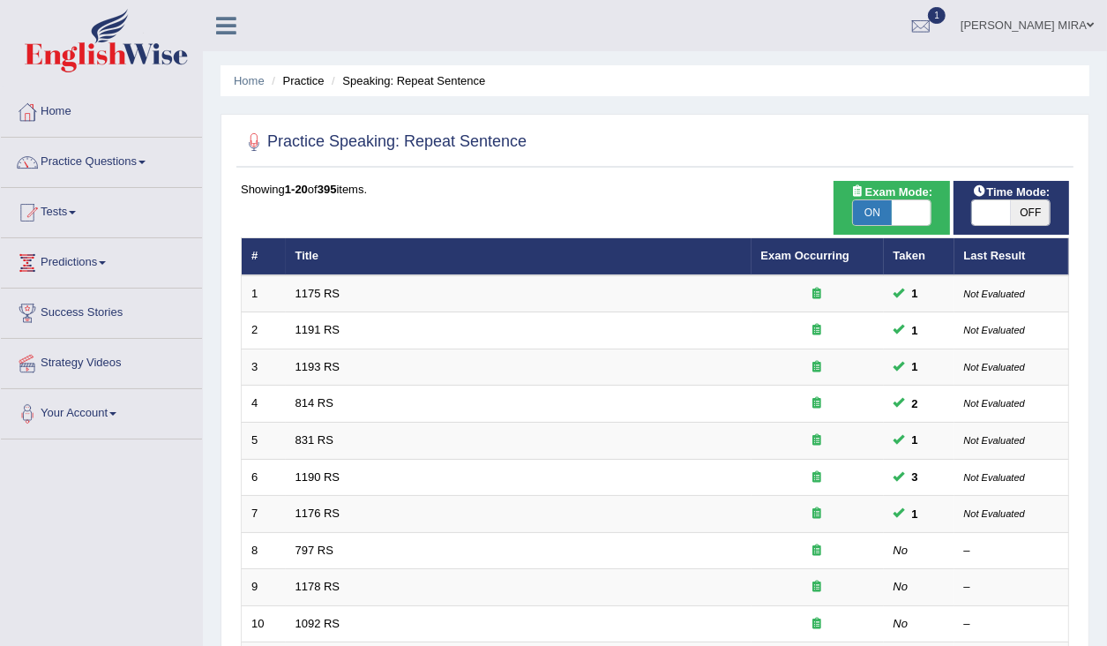
click at [988, 208] on span at bounding box center [991, 212] width 39 height 25
click at [1026, 208] on span "OFF" at bounding box center [1030, 212] width 39 height 25
checkbox input "true"
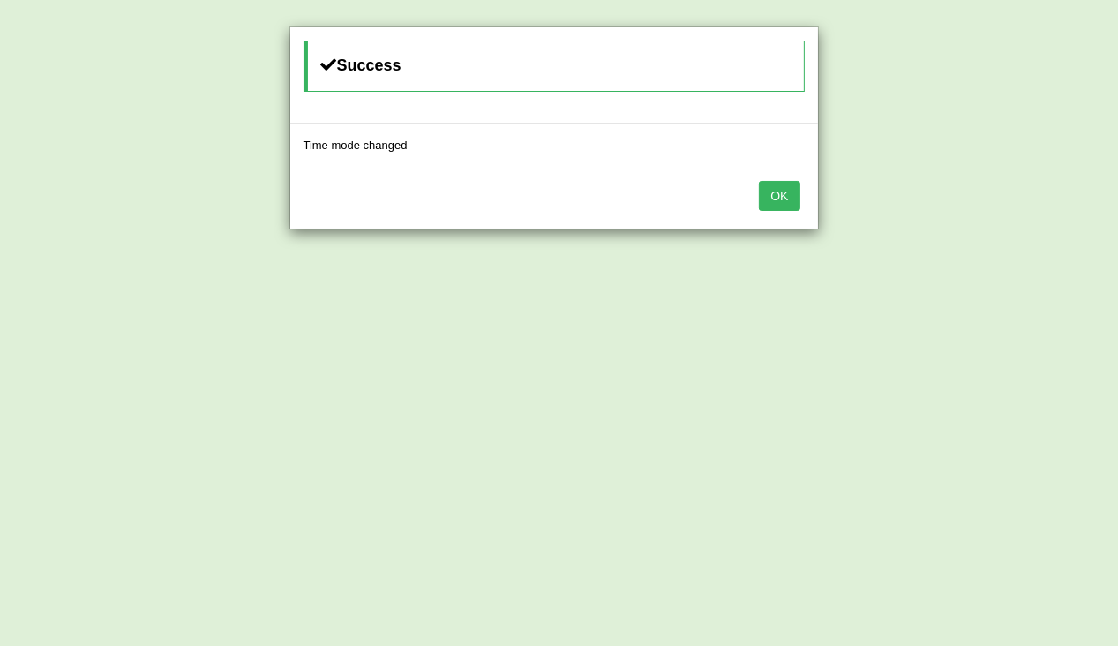
click at [784, 199] on button "OK" at bounding box center [779, 196] width 41 height 30
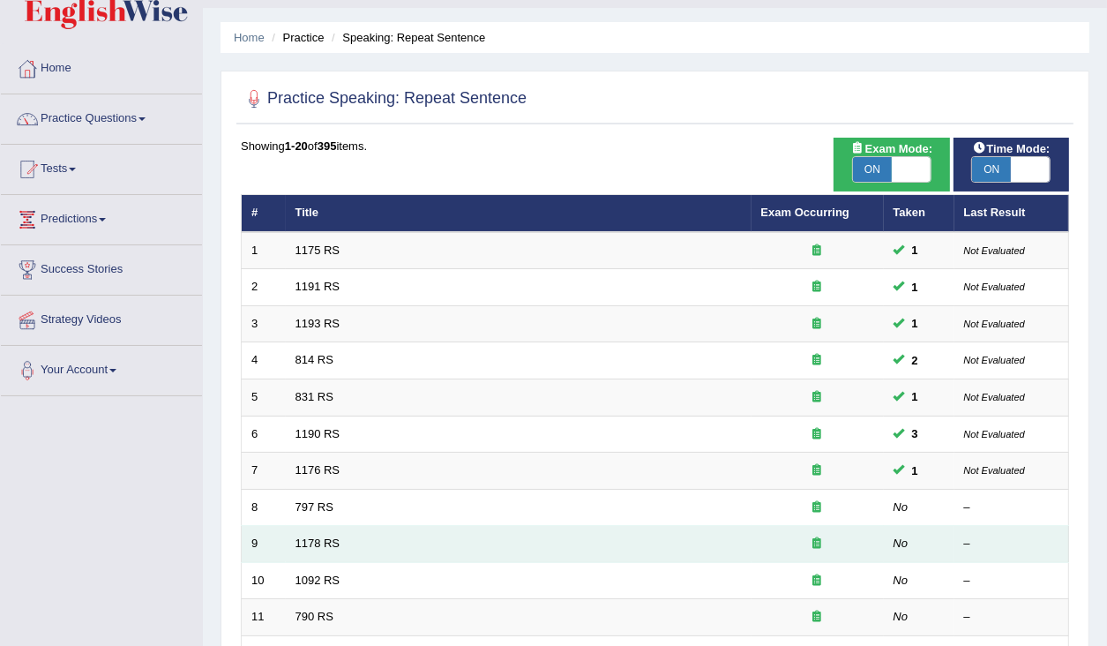
scroll to position [282, 0]
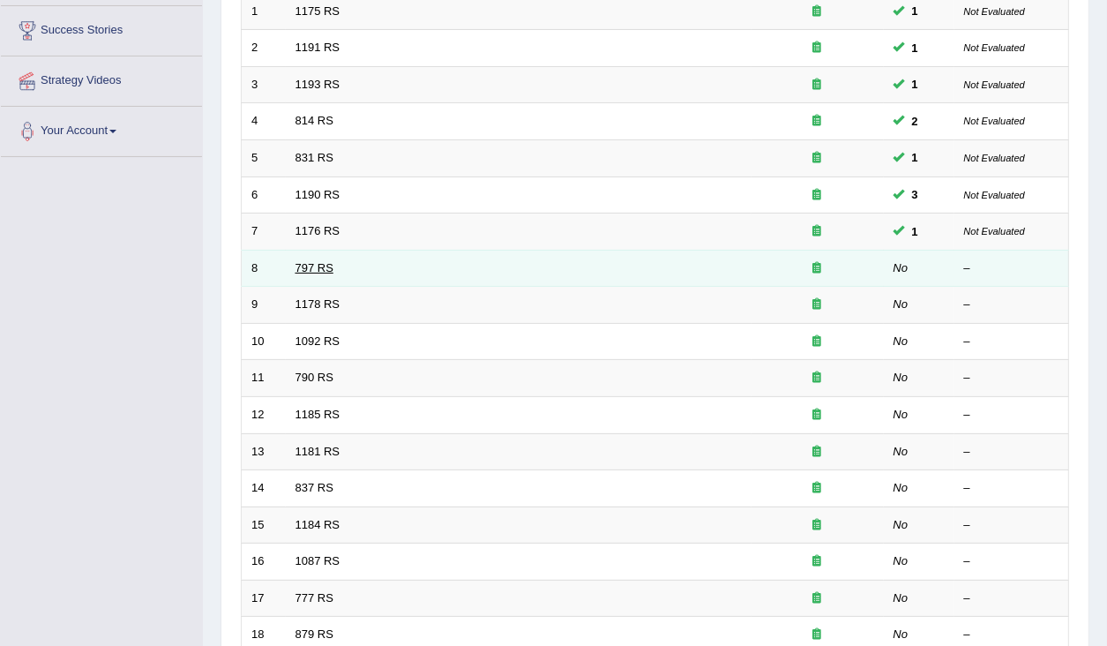
click at [314, 267] on link "797 RS" at bounding box center [315, 267] width 38 height 13
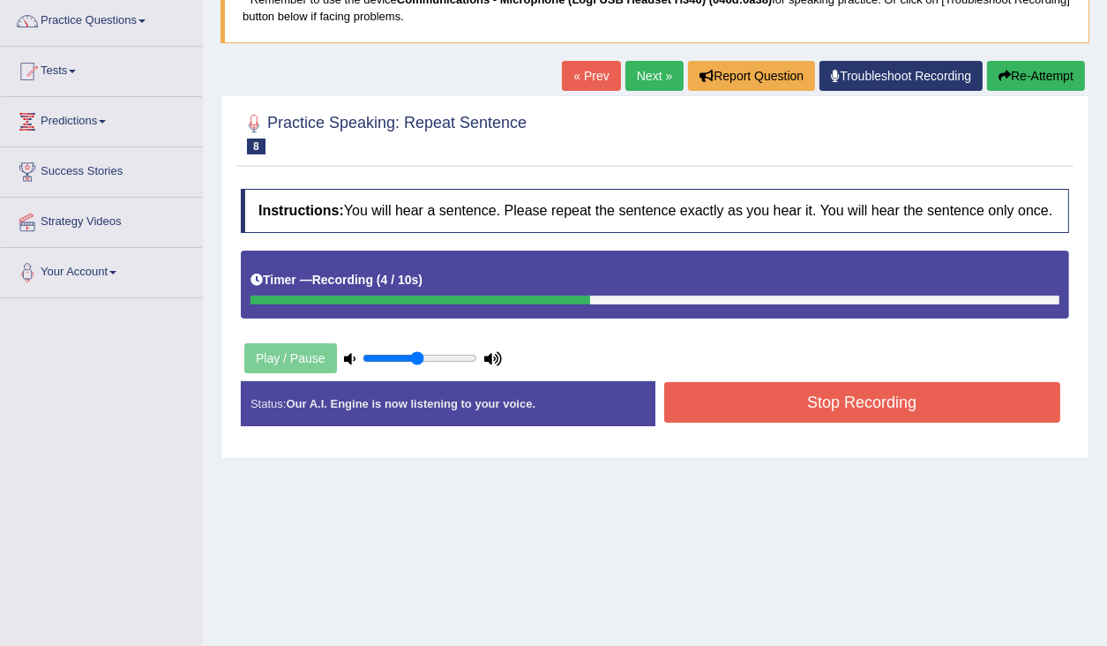
click at [745, 413] on button "Stop Recording" at bounding box center [862, 402] width 397 height 41
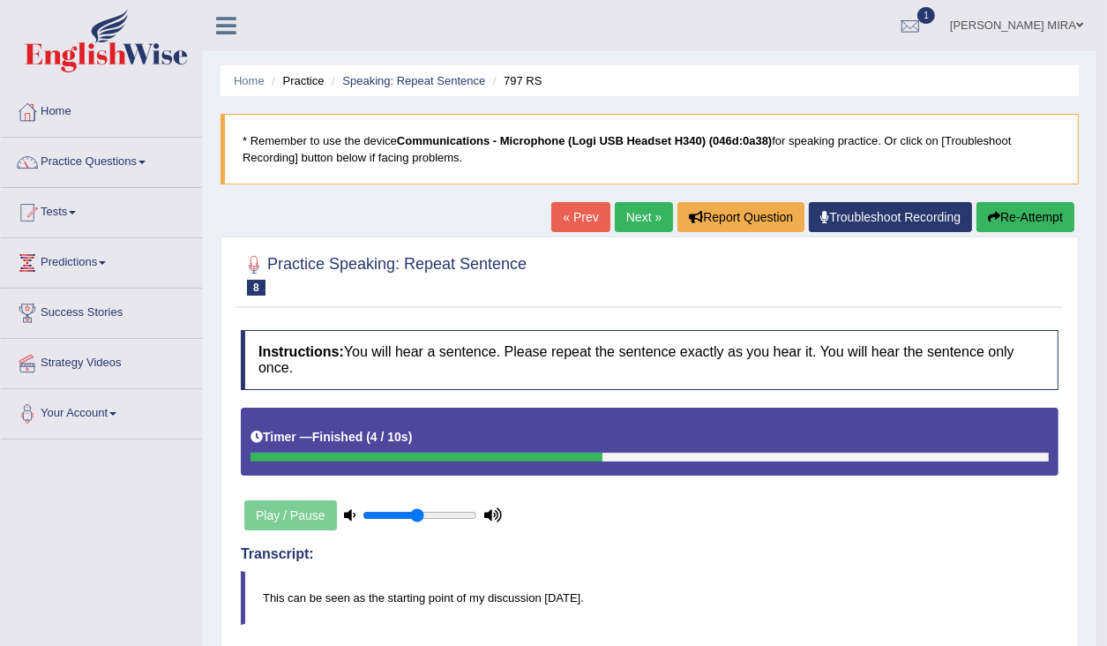
click at [641, 219] on link "Next »" at bounding box center [644, 217] width 58 height 30
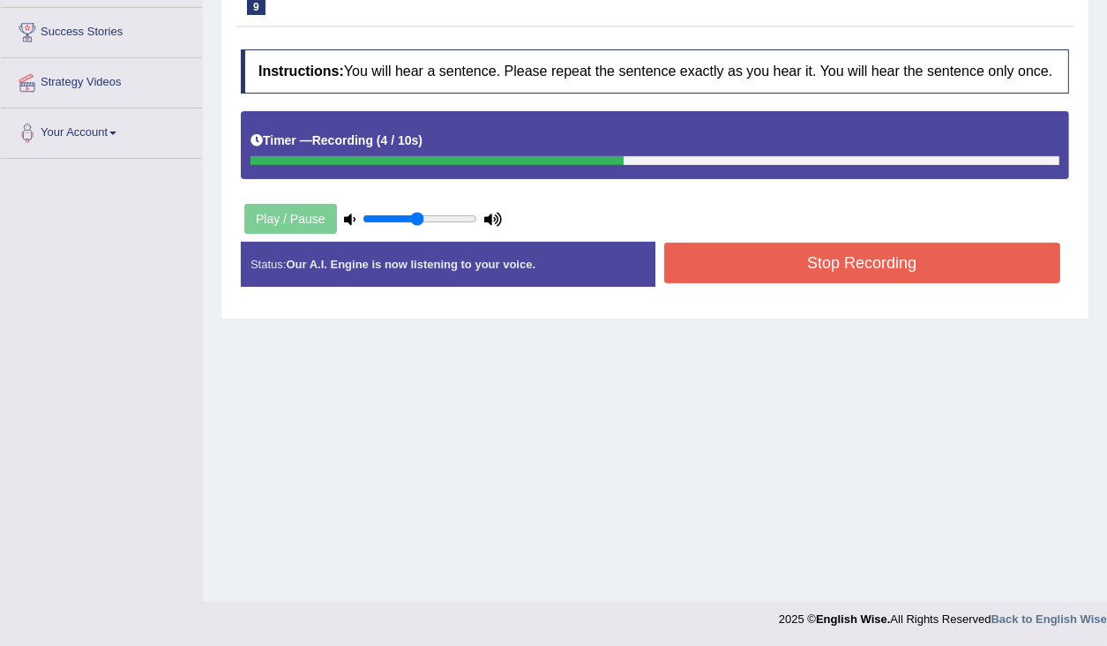
click at [826, 283] on button "Stop Recording" at bounding box center [862, 263] width 397 height 41
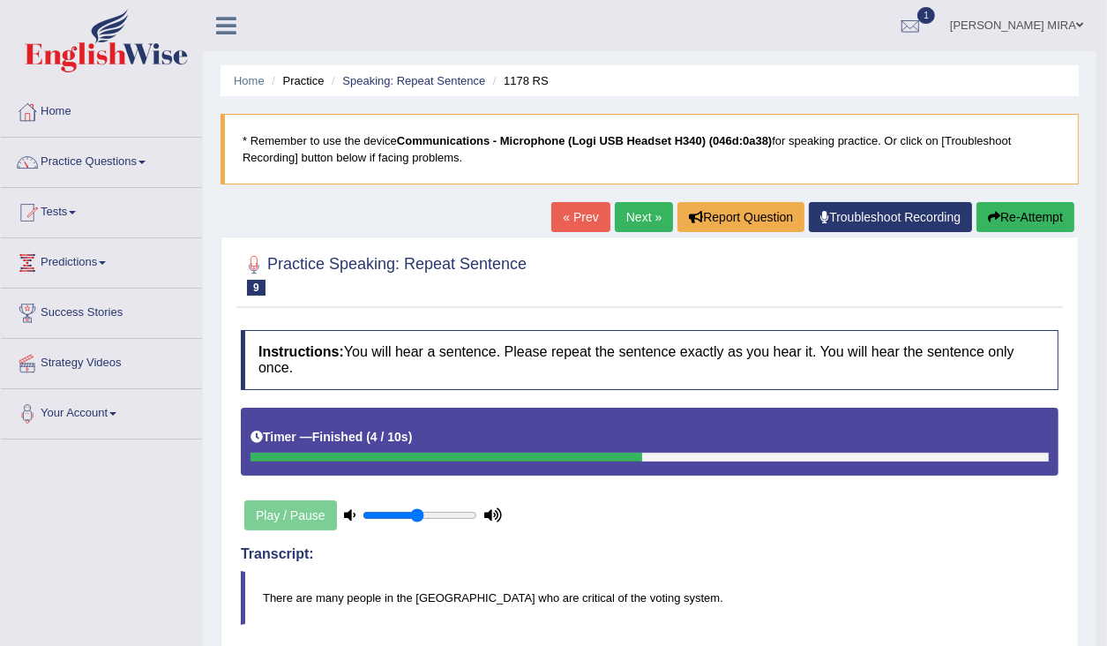
click at [642, 219] on link "Next »" at bounding box center [644, 217] width 58 height 30
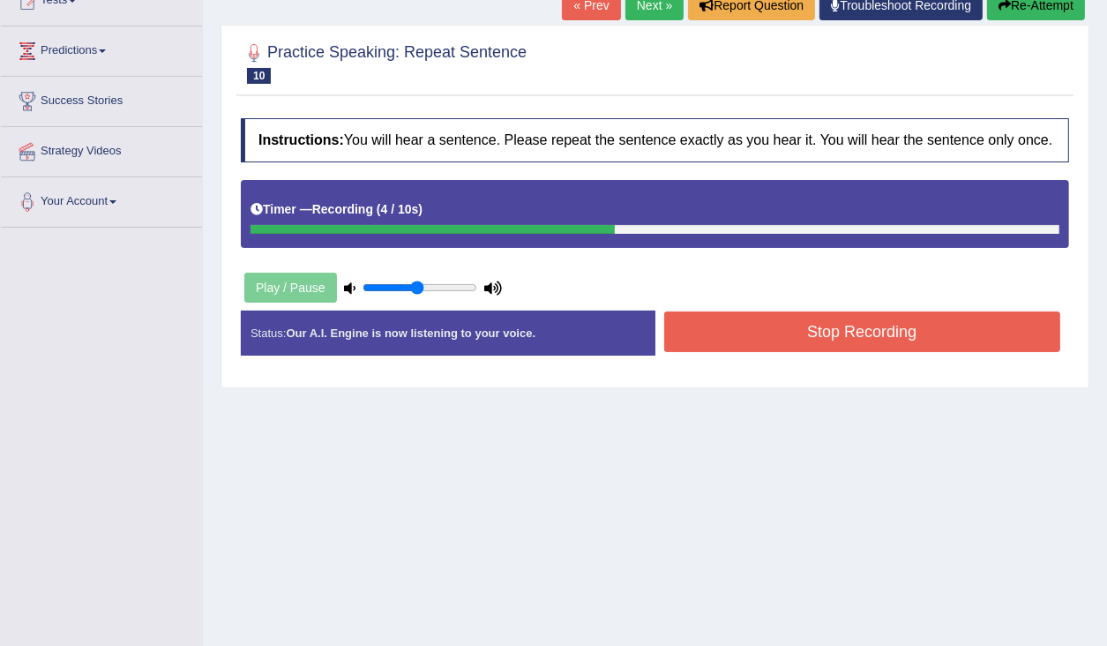
click at [790, 348] on button "Stop Recording" at bounding box center [862, 331] width 397 height 41
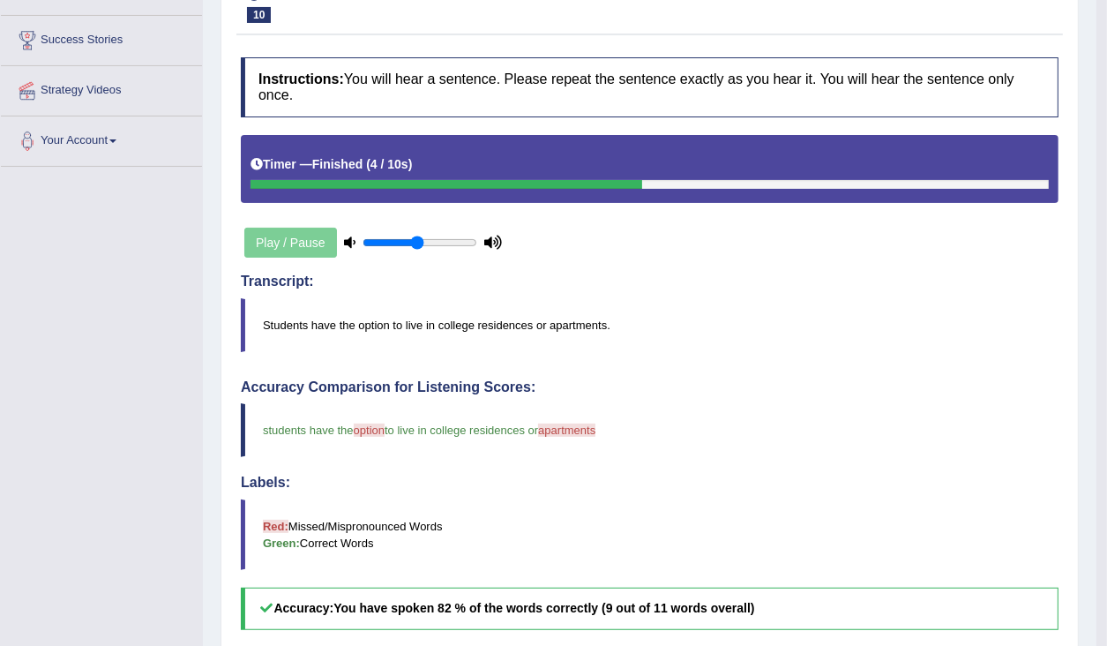
scroll to position [71, 0]
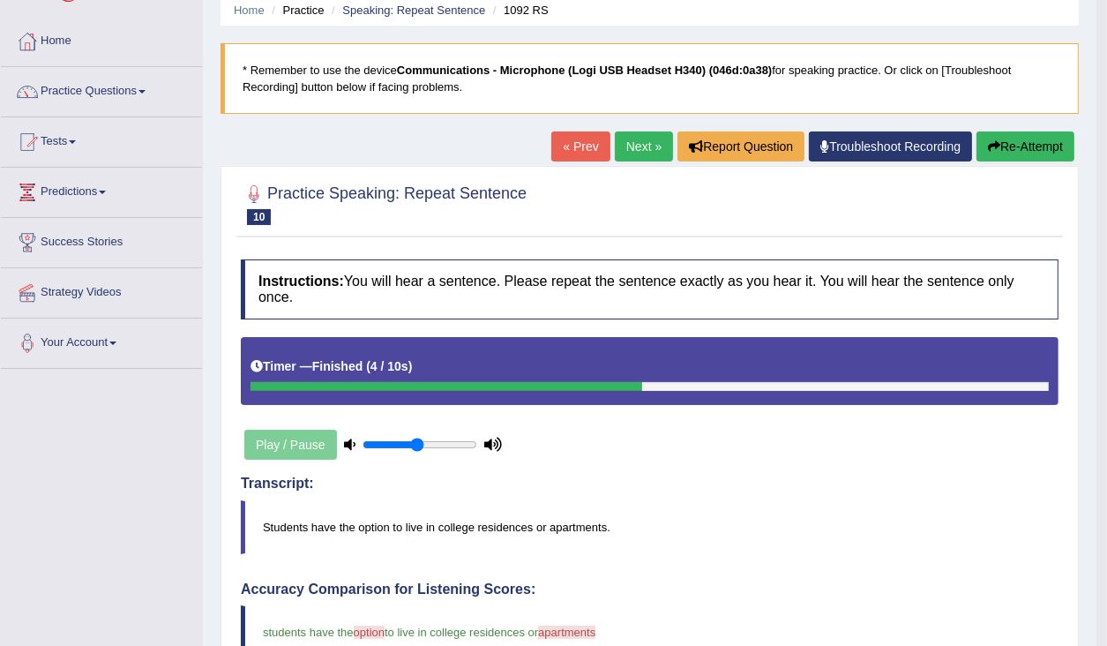
click at [646, 156] on link "Next »" at bounding box center [644, 146] width 58 height 30
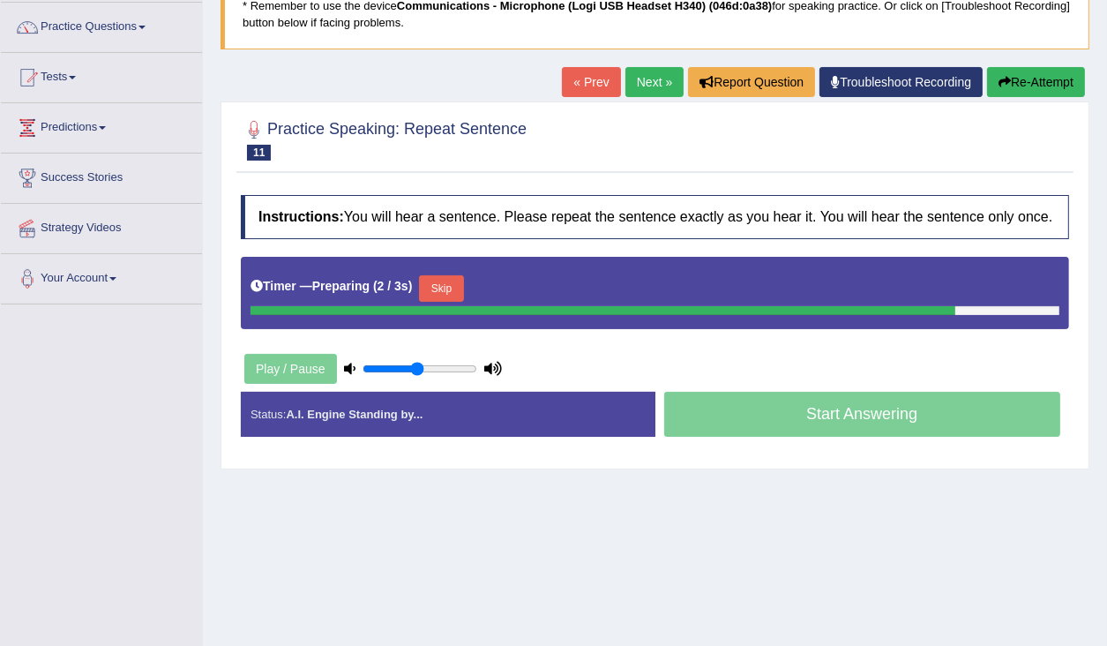
scroll to position [141, 0]
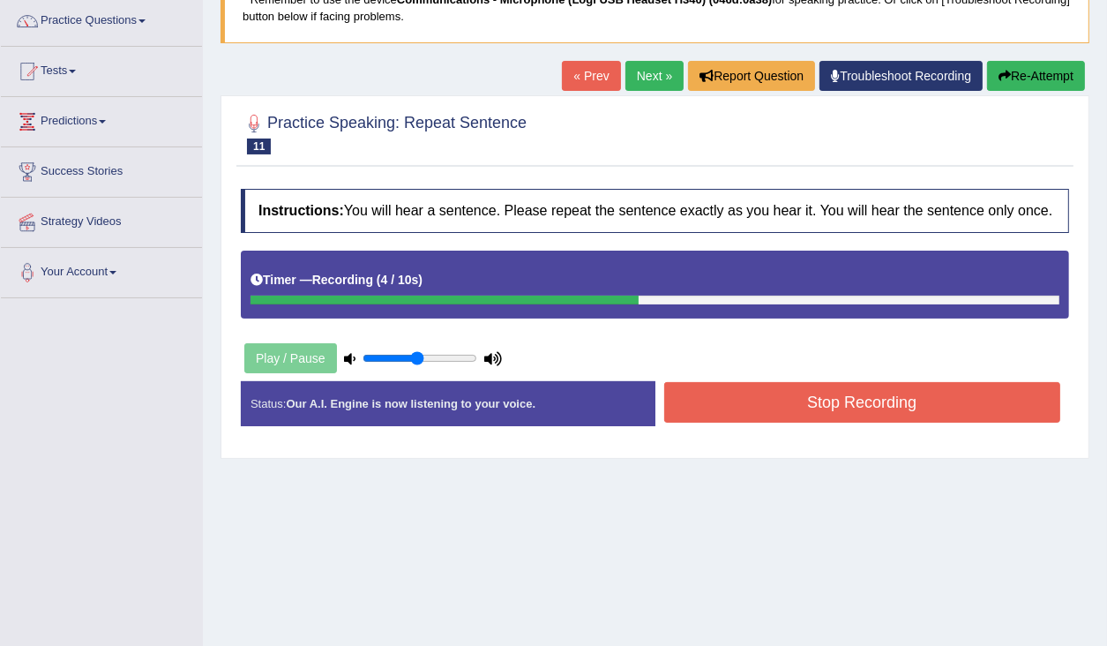
click at [838, 414] on button "Stop Recording" at bounding box center [862, 402] width 397 height 41
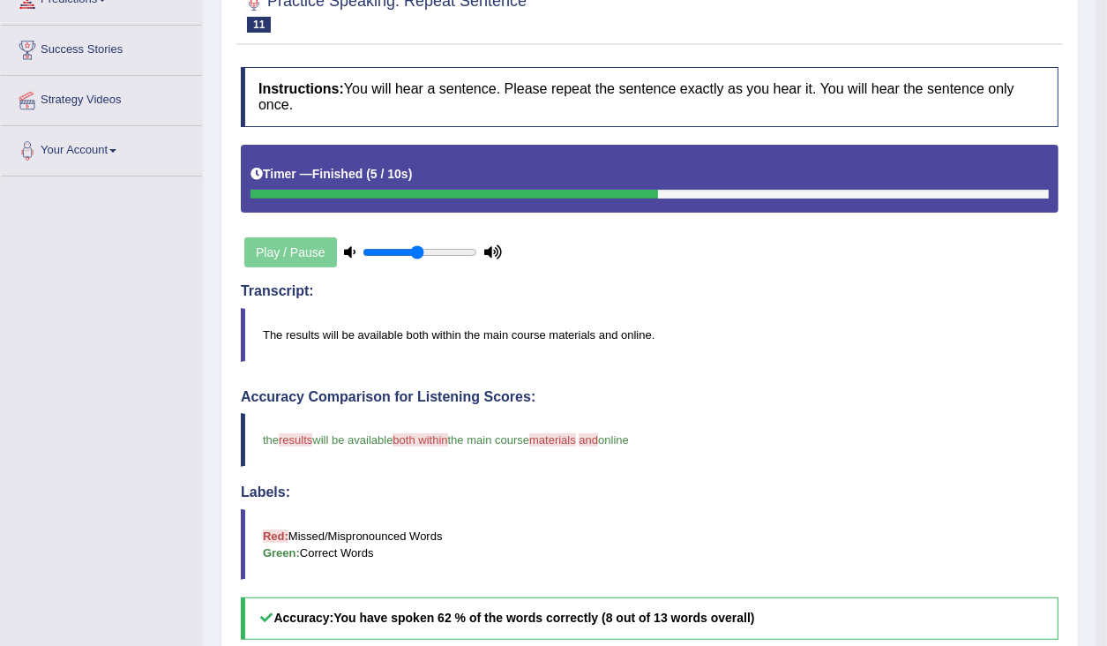
scroll to position [71, 0]
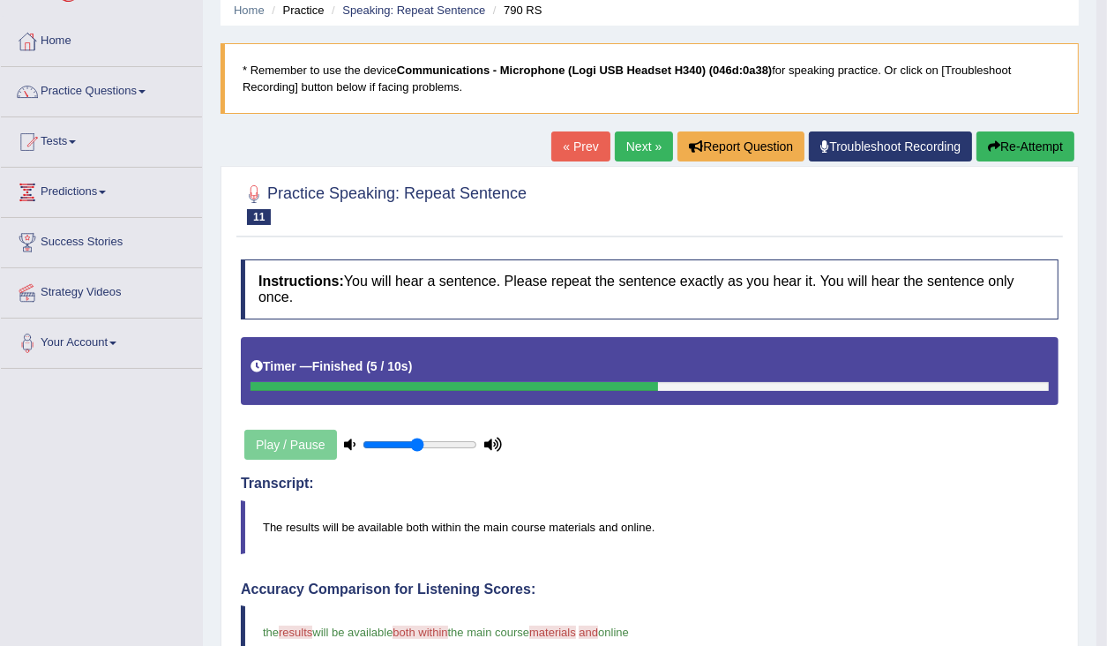
click at [1003, 144] on button "Re-Attempt" at bounding box center [1026, 146] width 98 height 30
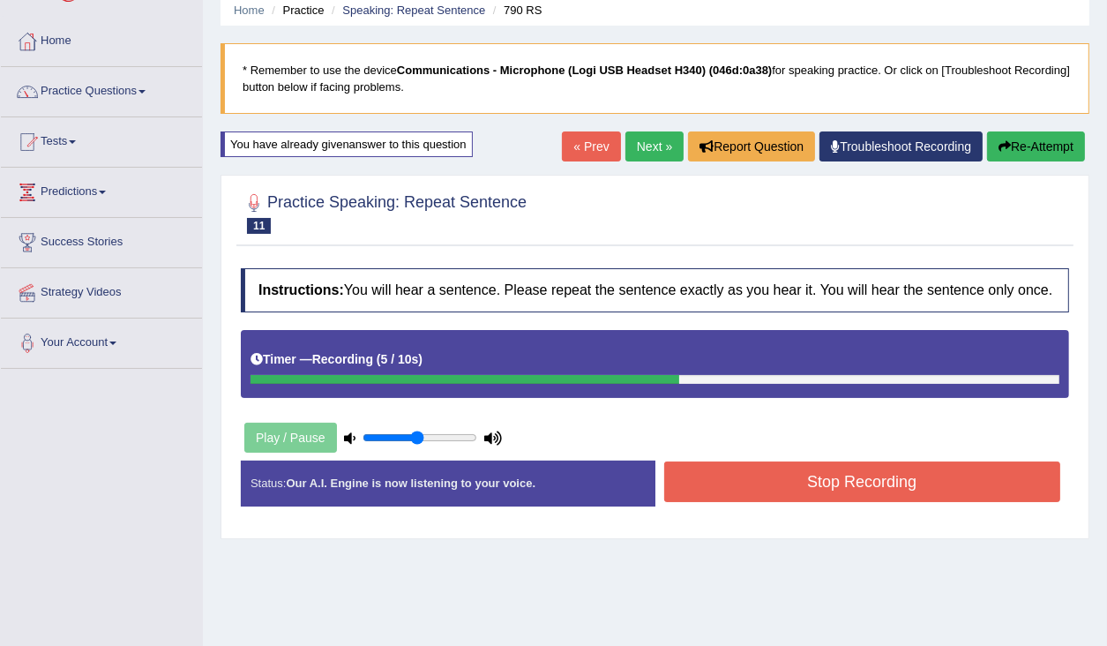
click at [843, 500] on button "Stop Recording" at bounding box center [862, 481] width 397 height 41
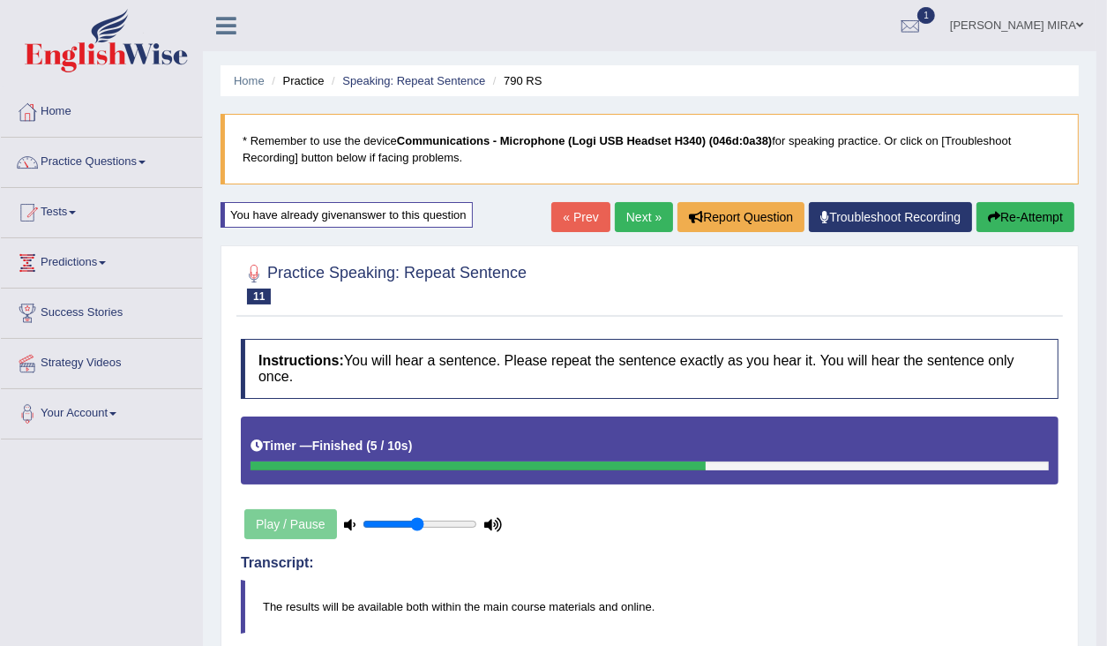
click at [632, 209] on link "Next »" at bounding box center [644, 217] width 58 height 30
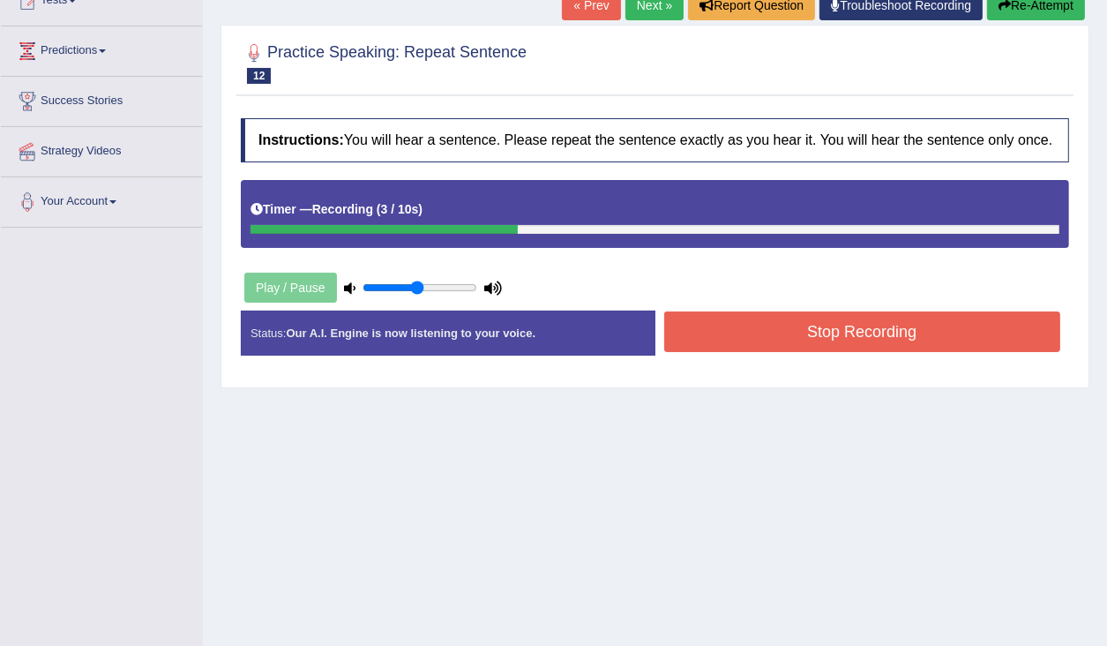
click at [829, 352] on button "Stop Recording" at bounding box center [862, 331] width 397 height 41
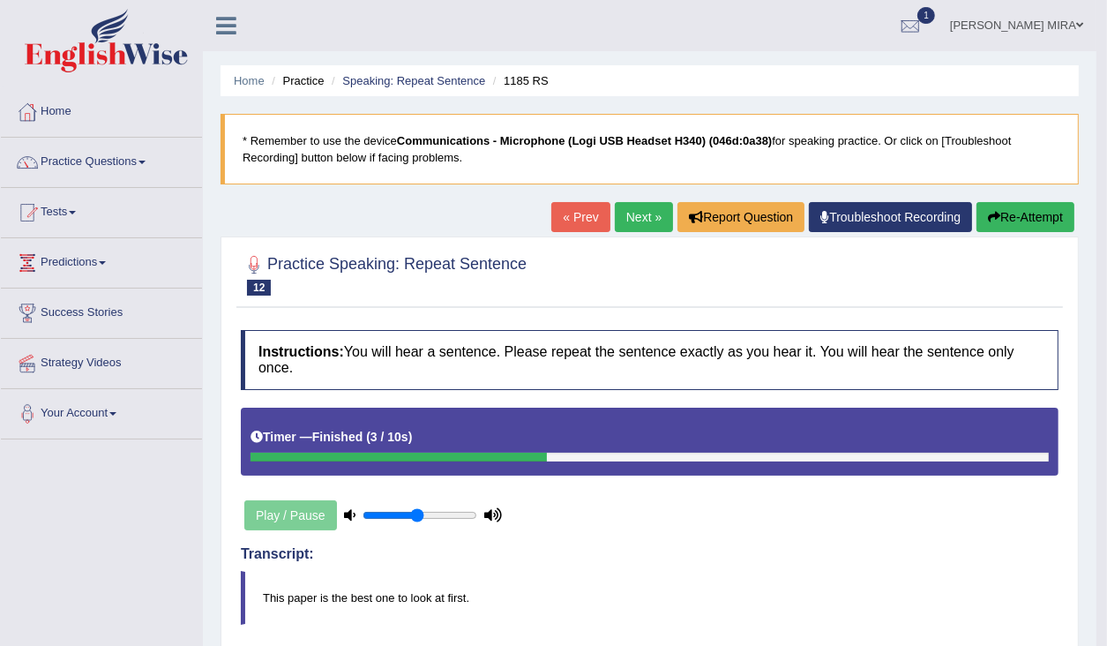
click at [644, 221] on link "Next »" at bounding box center [644, 217] width 58 height 30
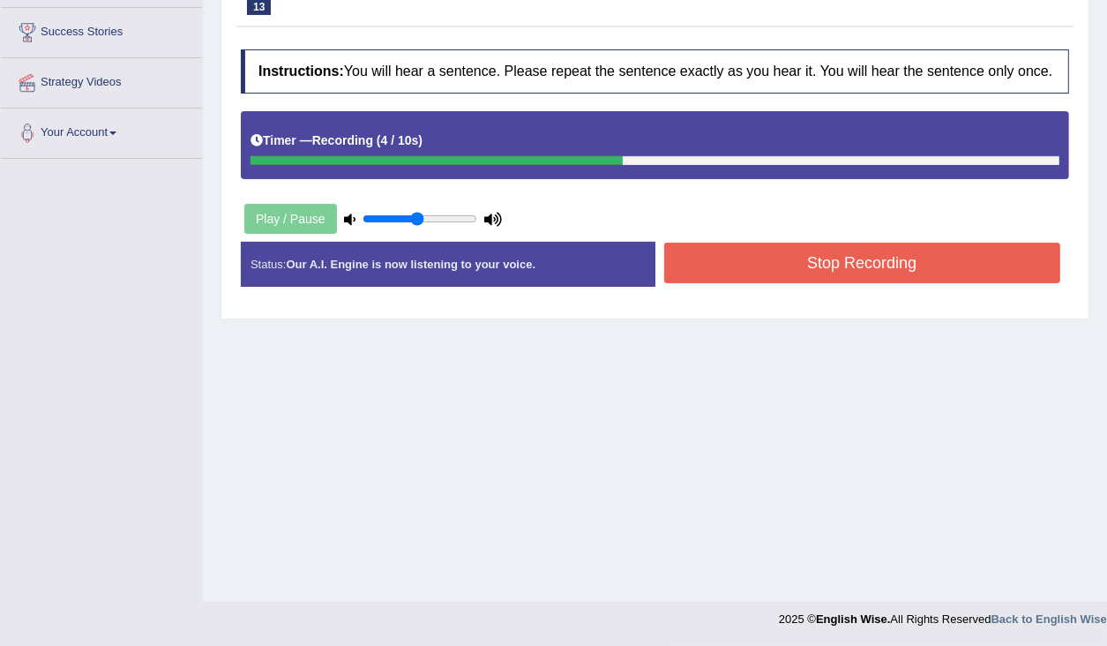
click at [790, 273] on button "Stop Recording" at bounding box center [862, 263] width 397 height 41
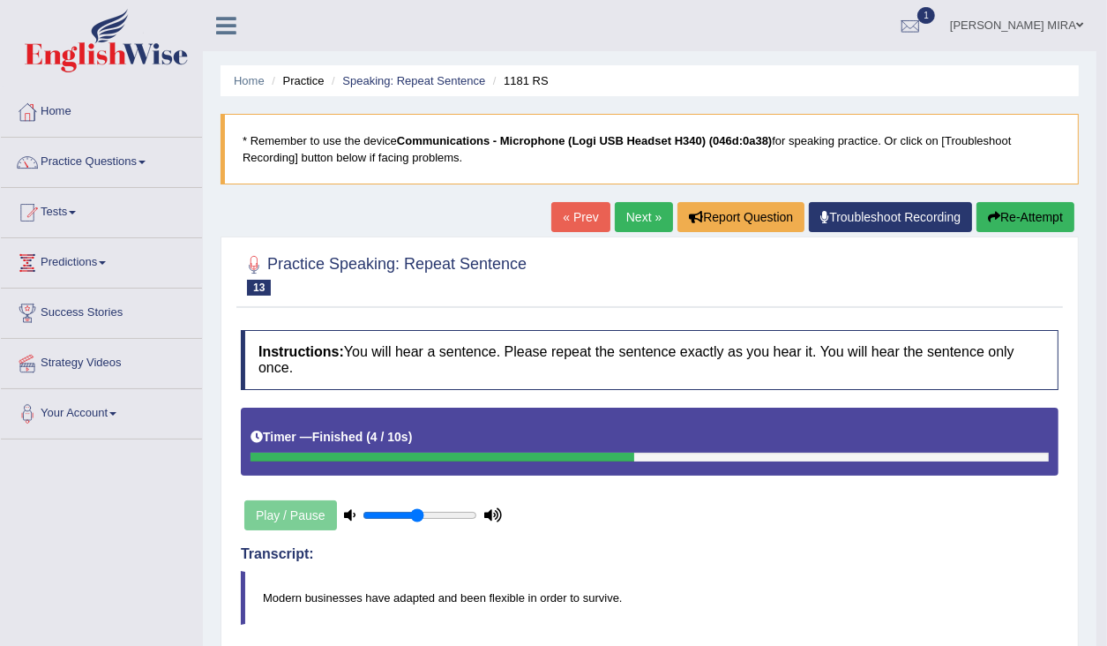
click at [1049, 220] on button "Re-Attempt" at bounding box center [1026, 217] width 98 height 30
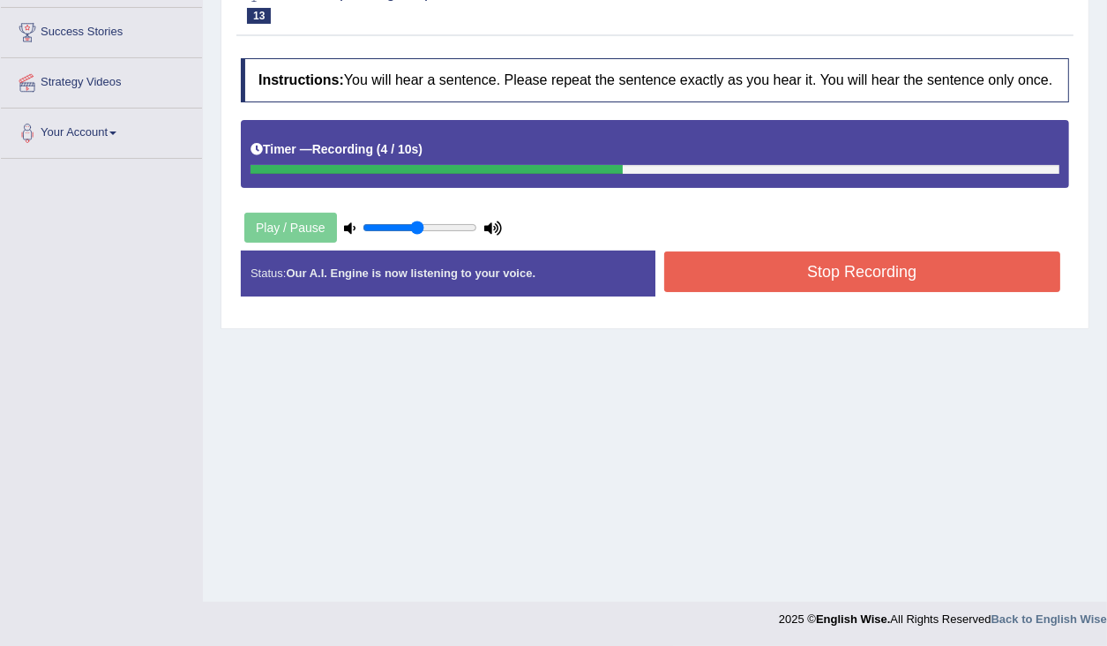
click at [768, 288] on button "Stop Recording" at bounding box center [862, 271] width 397 height 41
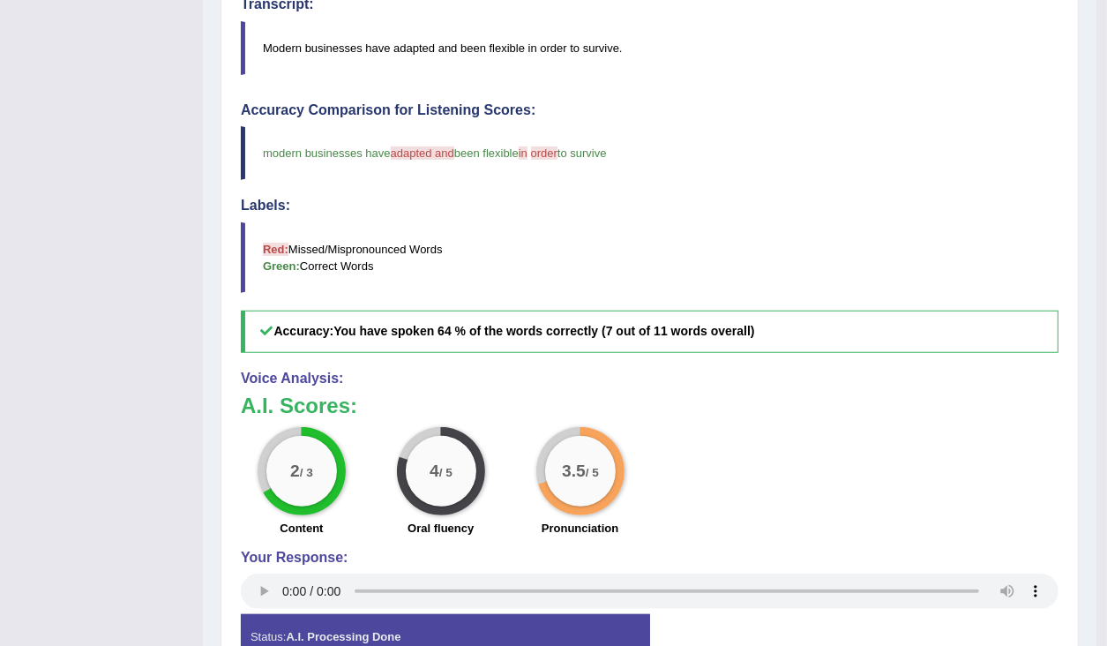
scroll to position [658, 0]
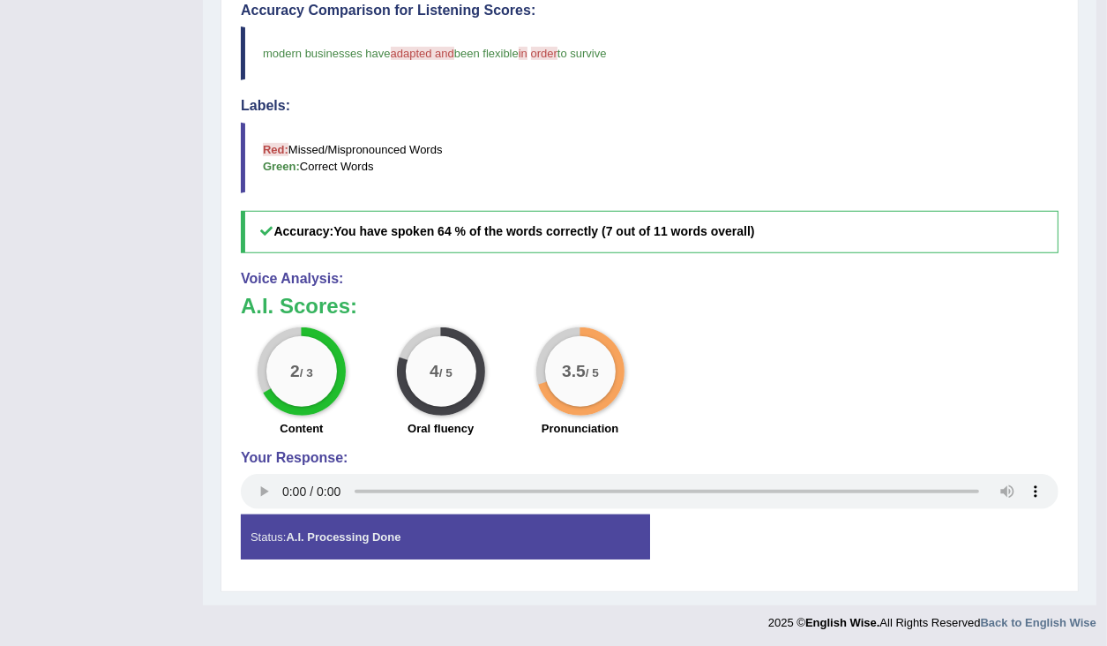
drag, startPoint x: 611, startPoint y: 8, endPoint x: 921, endPoint y: 11, distance: 310.6
click at [933, 166] on div "Accuracy Comparison for Listening Scores: modern businesses have adapted and be…" at bounding box center [650, 128] width 818 height 251
drag, startPoint x: 930, startPoint y: 15, endPoint x: 932, endPoint y: 3, distance: 12.5
click at [938, 5] on h4 "Accuracy Comparison for Listening Scores:" at bounding box center [650, 11] width 818 height 16
click at [932, 4] on h4 "Accuracy Comparison for Listening Scores:" at bounding box center [650, 11] width 818 height 16
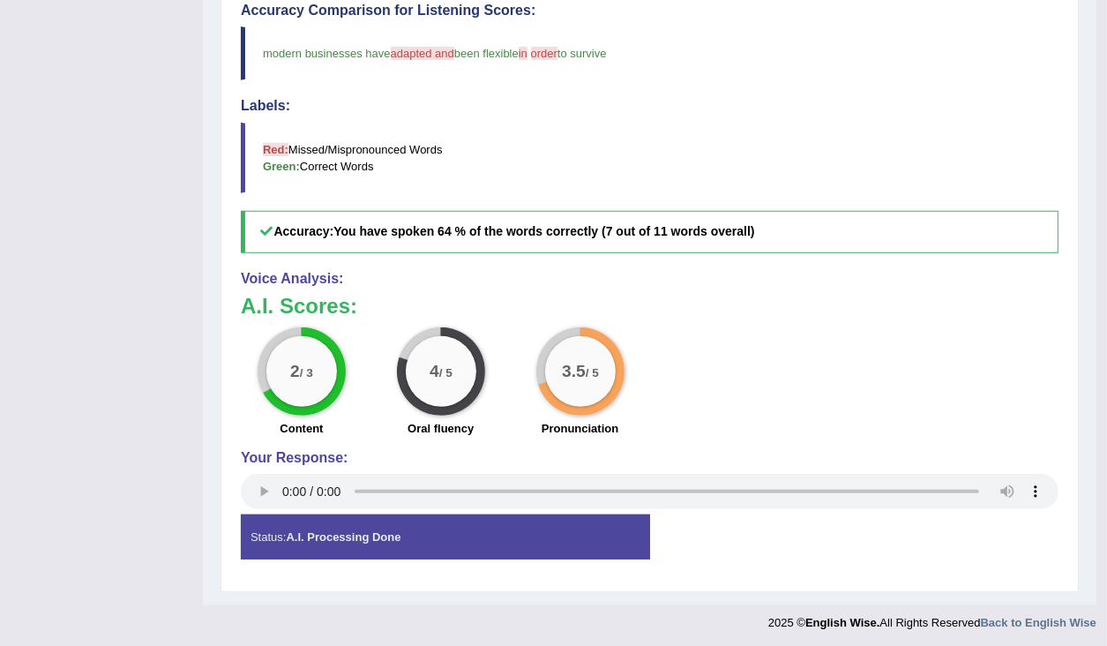
click at [888, 35] on blockquote "modern businesses have adapted and been flexible in or order adapted to survive" at bounding box center [650, 53] width 818 height 54
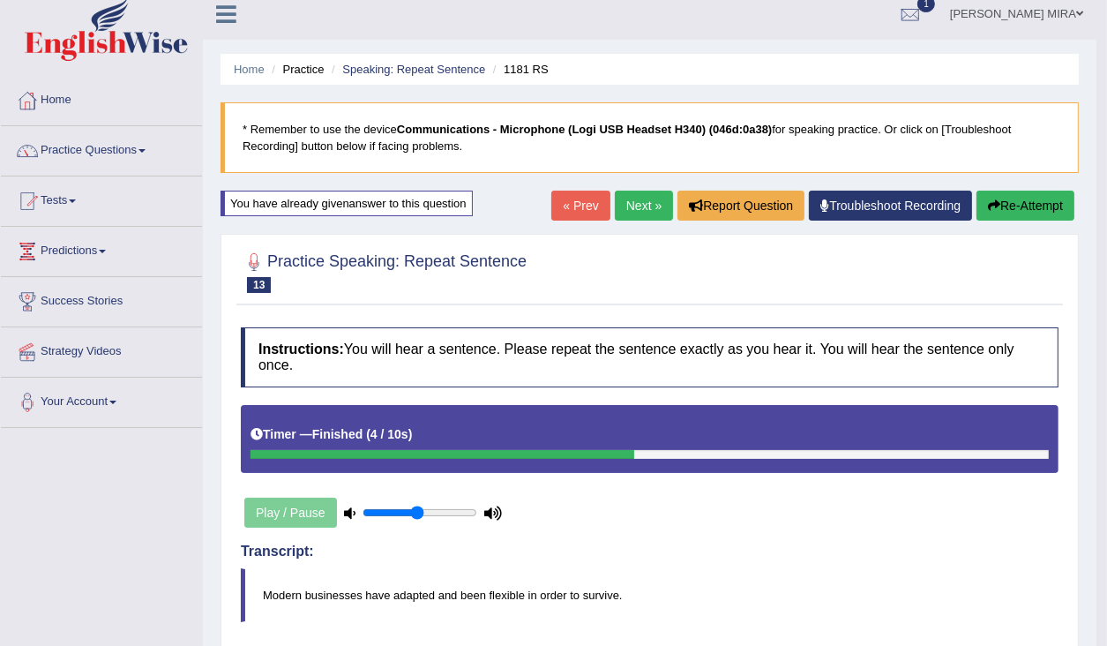
scroll to position [0, 0]
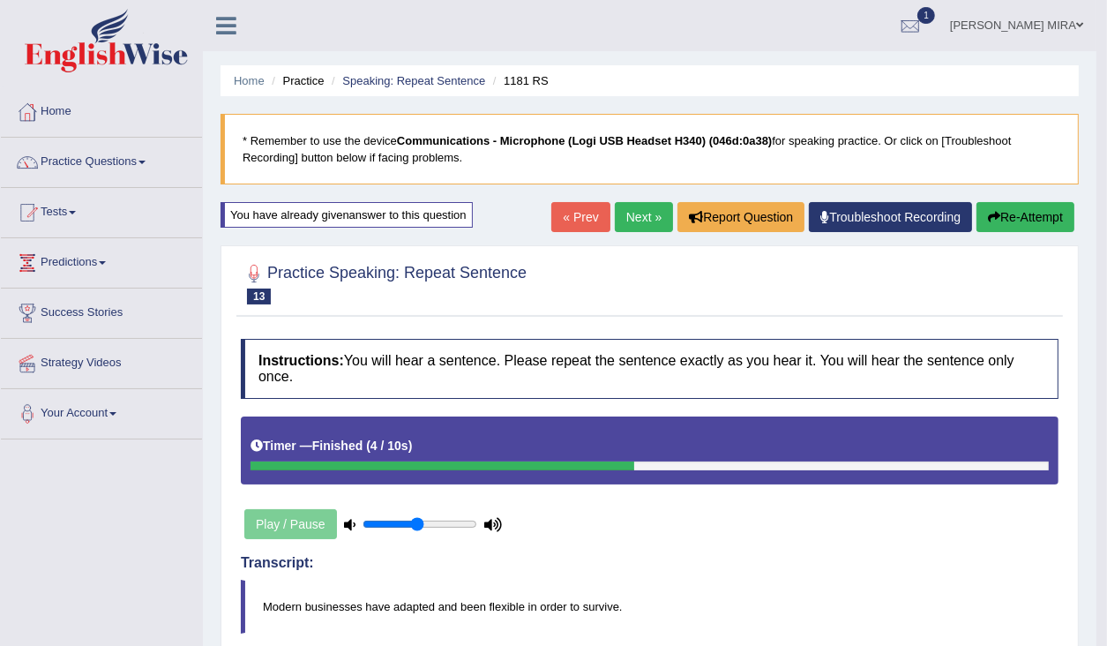
click at [641, 213] on link "Next »" at bounding box center [644, 217] width 58 height 30
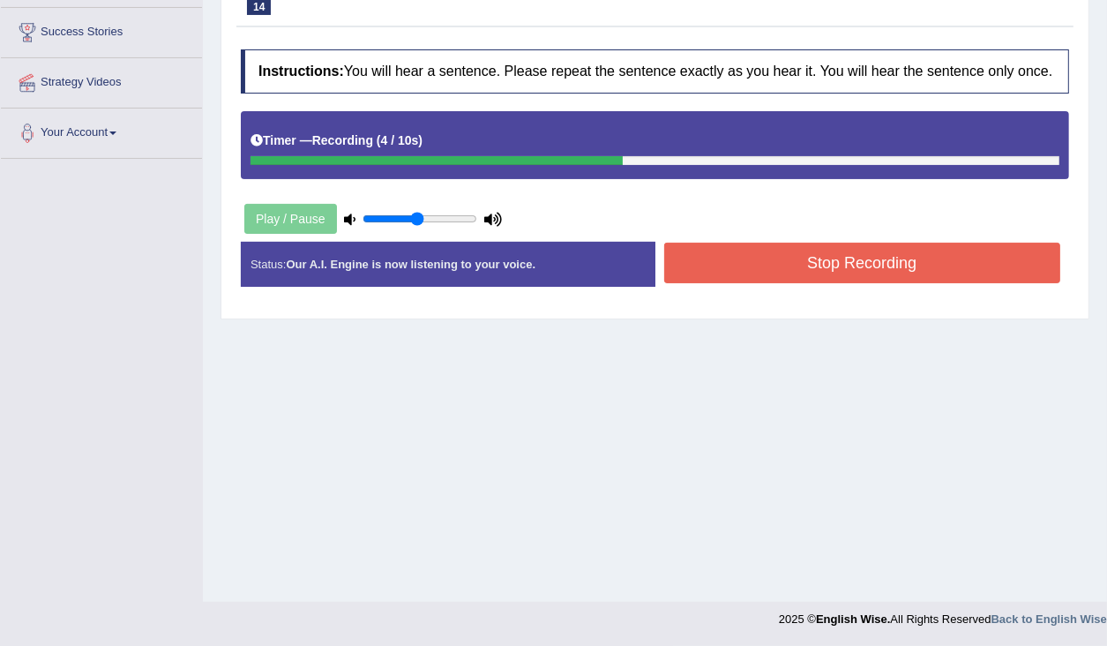
click at [776, 274] on button "Stop Recording" at bounding box center [862, 263] width 397 height 41
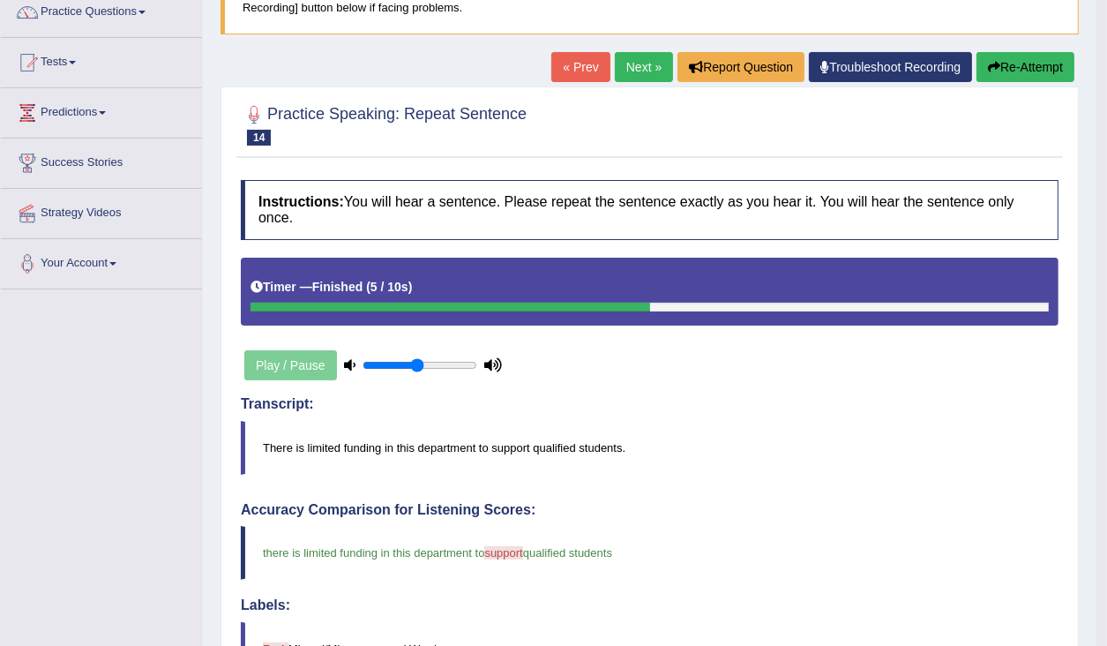
scroll to position [69, 0]
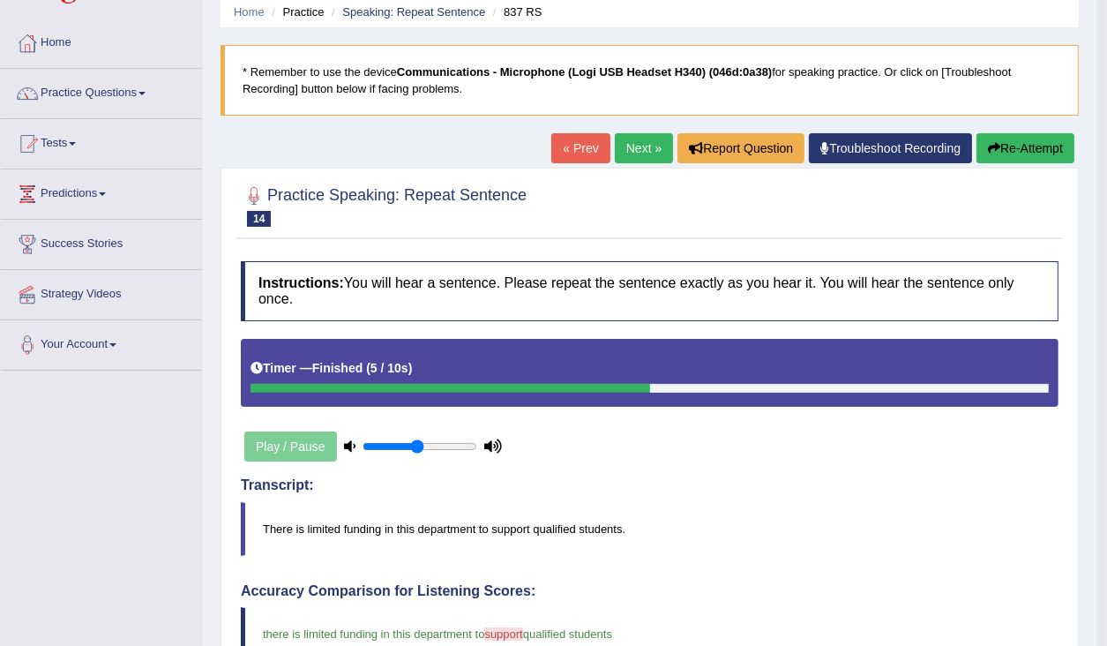
click at [642, 154] on link "Next »" at bounding box center [644, 148] width 58 height 30
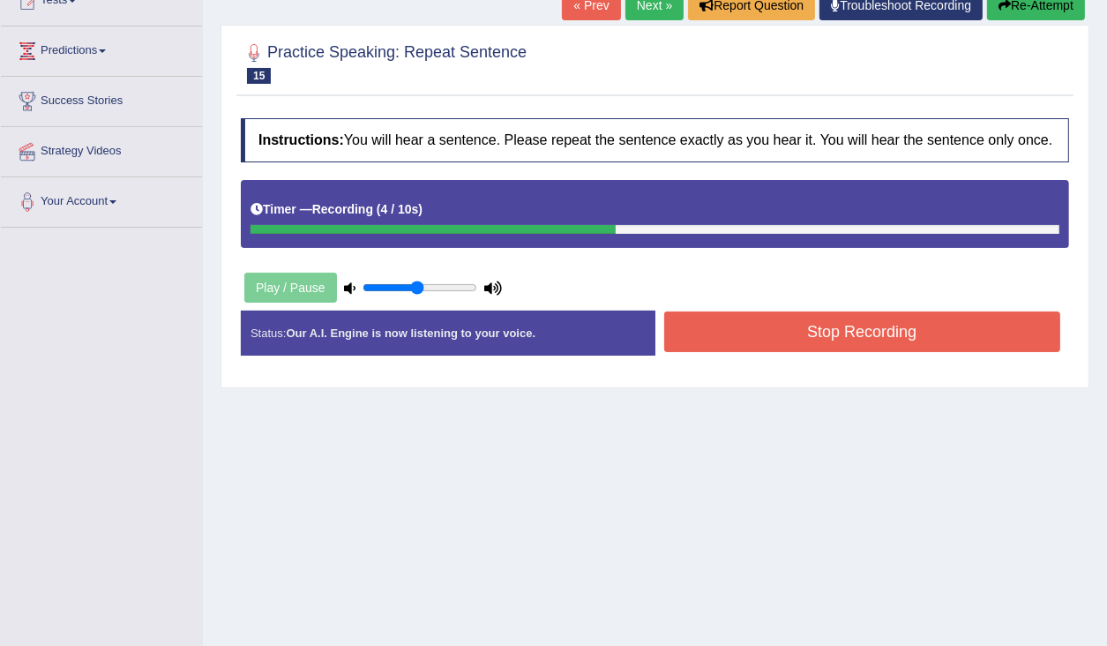
click at [875, 352] on button "Stop Recording" at bounding box center [862, 331] width 397 height 41
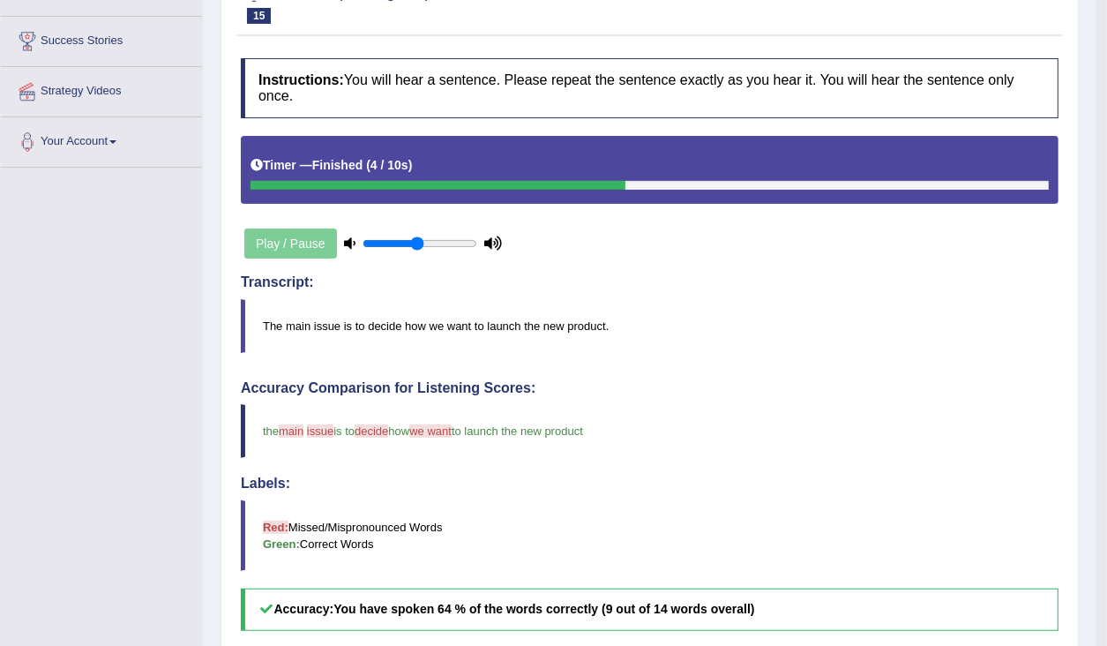
scroll to position [139, 0]
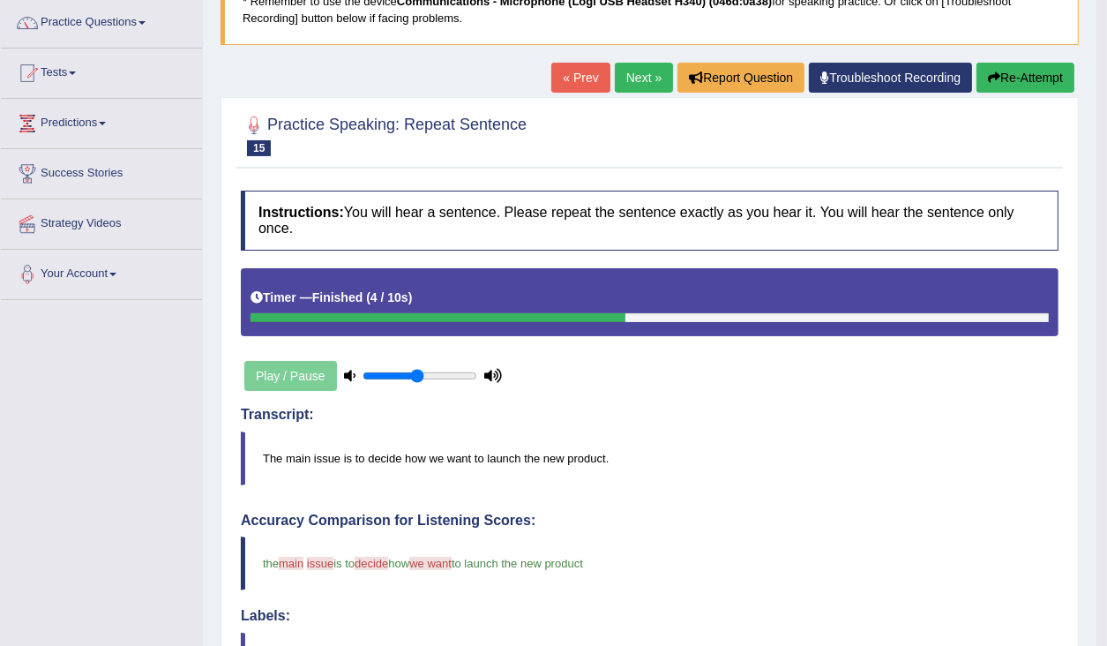
click at [1004, 81] on button "Re-Attempt" at bounding box center [1026, 78] width 98 height 30
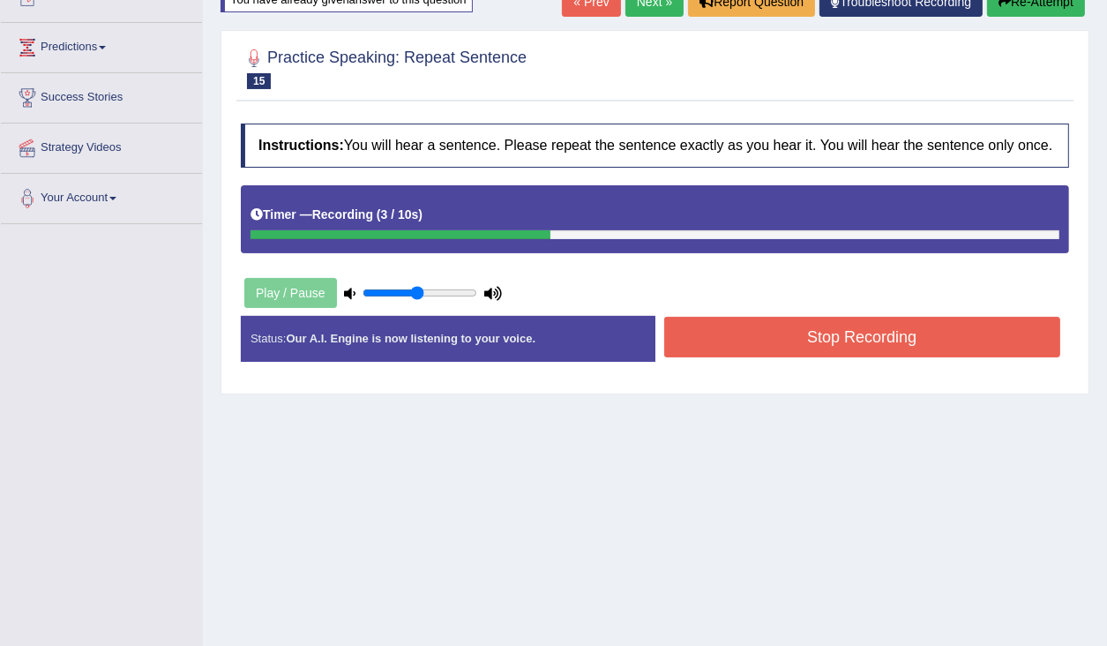
click at [757, 352] on button "Stop Recording" at bounding box center [862, 337] width 397 height 41
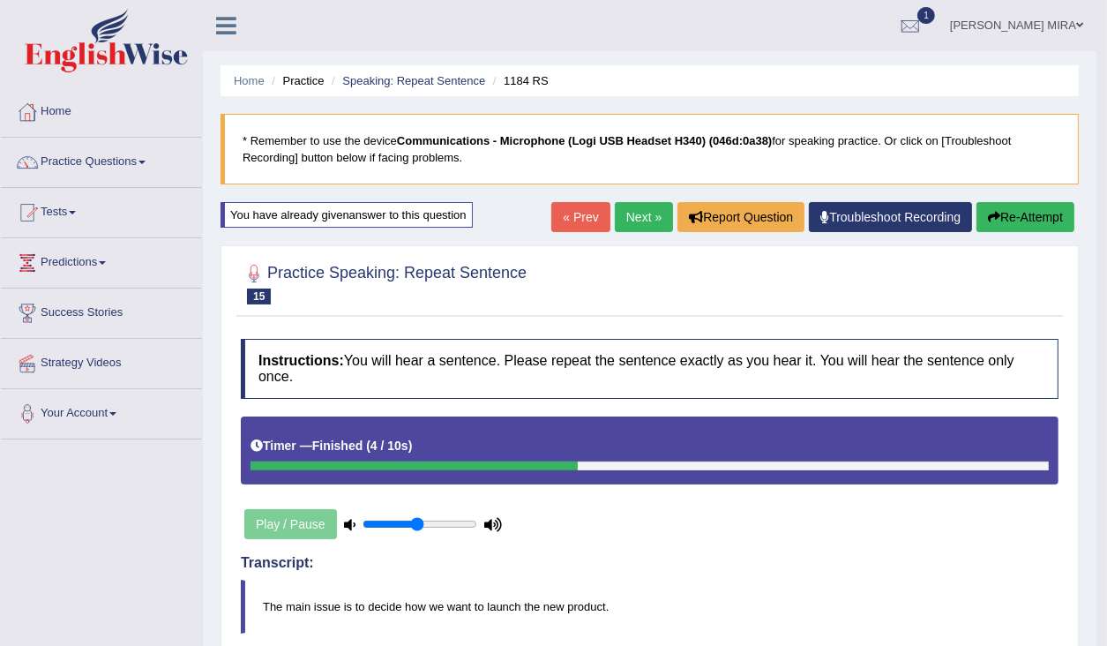
click at [631, 219] on link "Next »" at bounding box center [644, 217] width 58 height 30
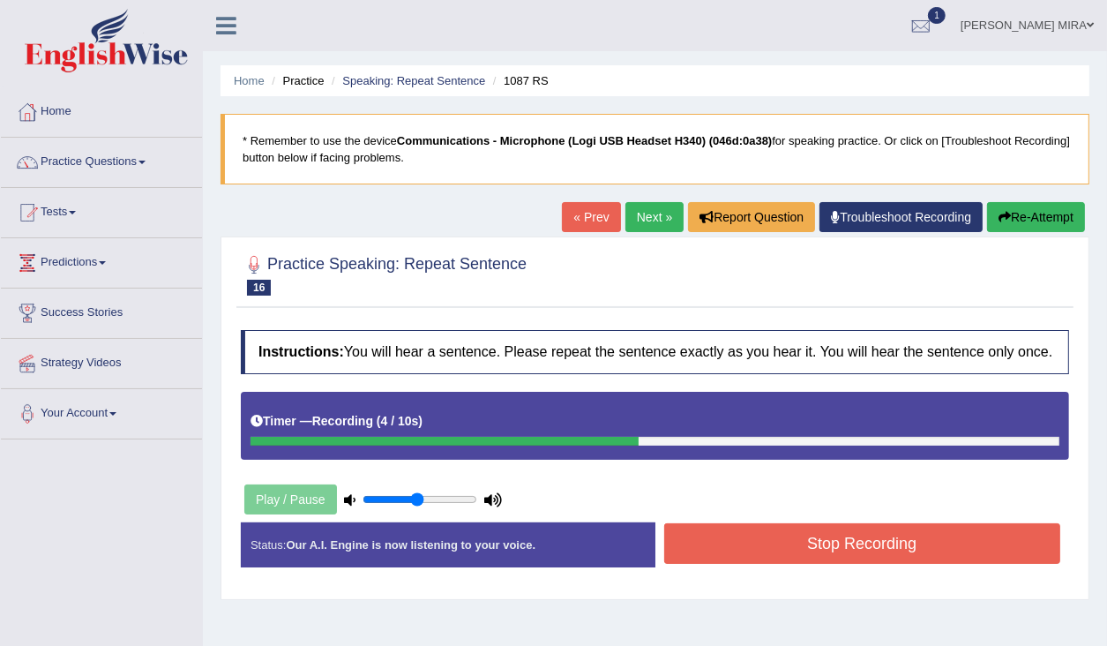
click at [753, 550] on button "Stop Recording" at bounding box center [862, 543] width 397 height 41
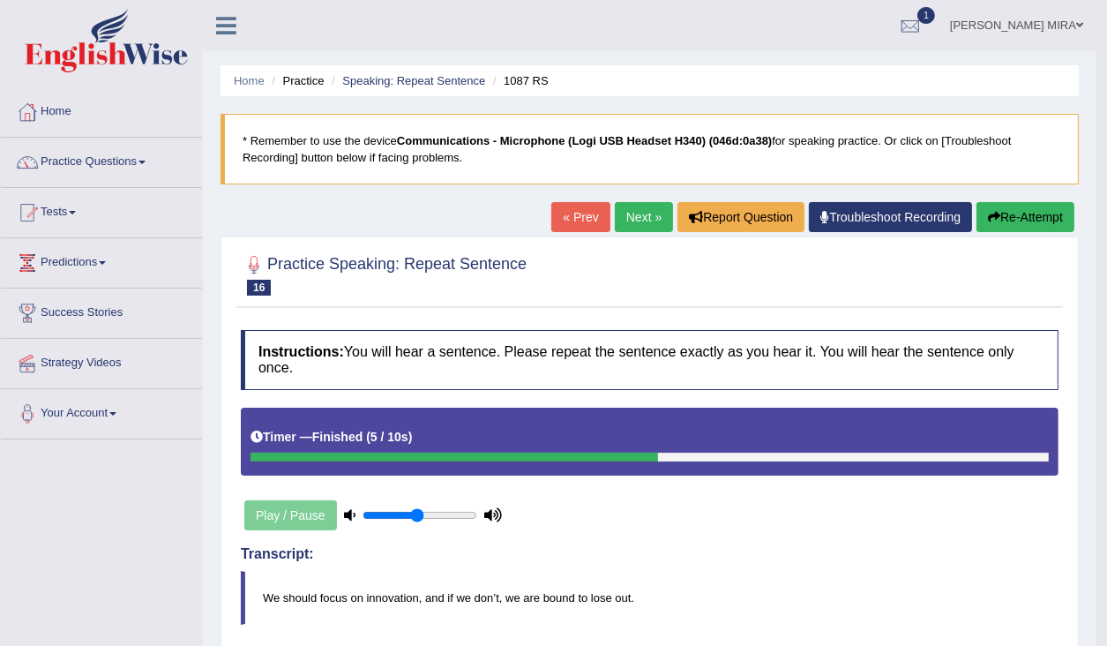
click at [628, 226] on link "Next »" at bounding box center [644, 217] width 58 height 30
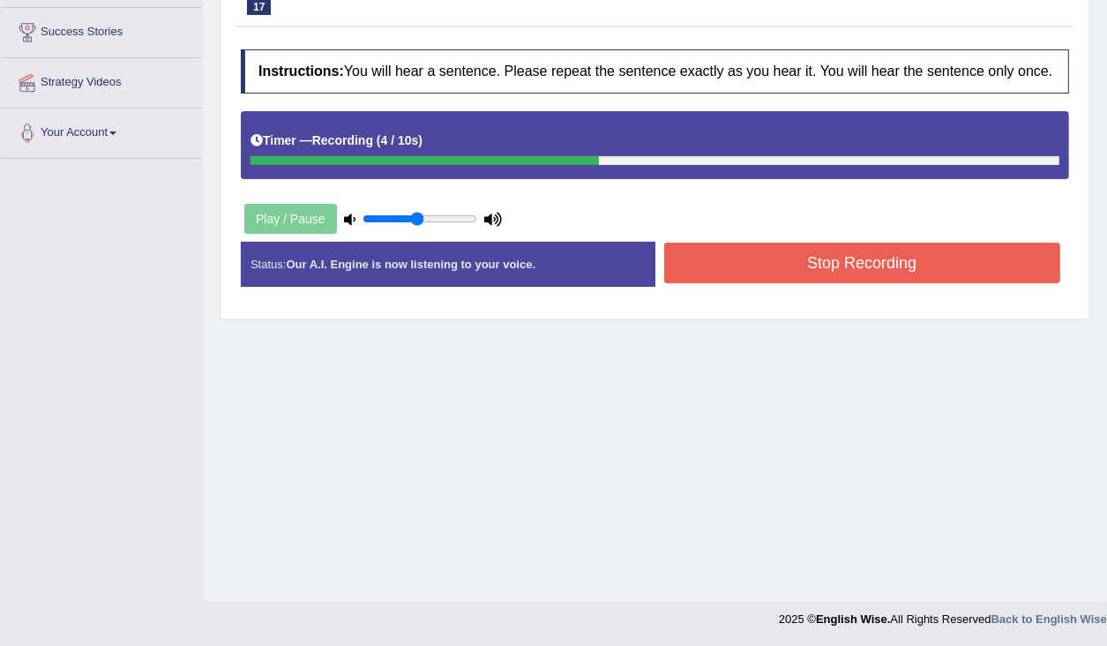
click at [794, 279] on button "Stop Recording" at bounding box center [862, 263] width 397 height 41
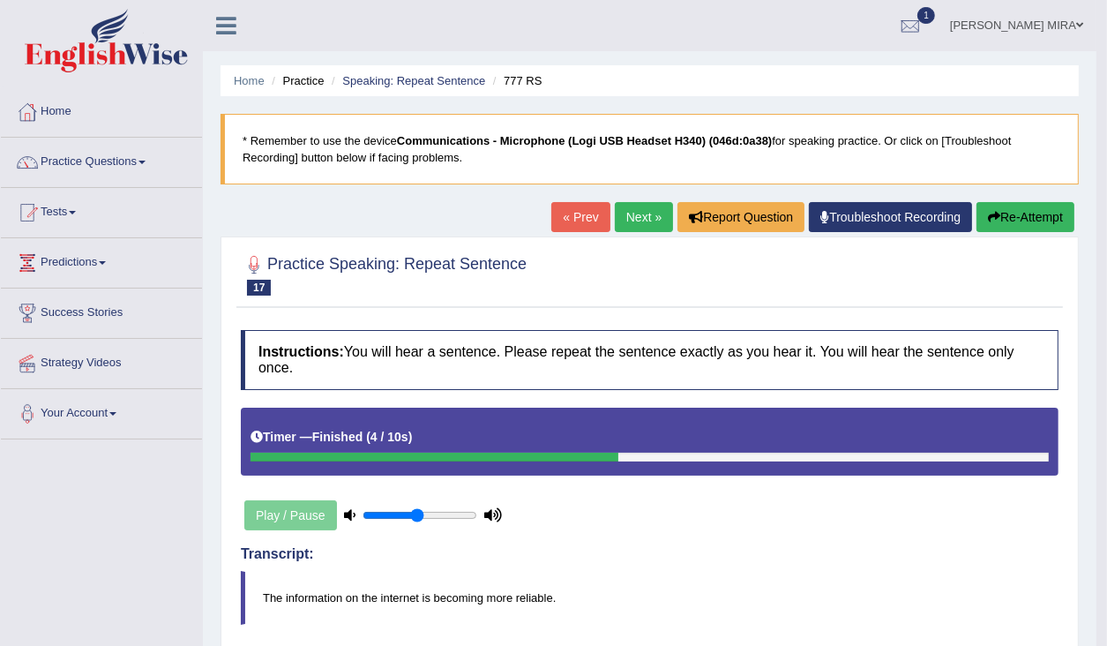
click at [994, 212] on icon "button" at bounding box center [994, 217] width 12 height 12
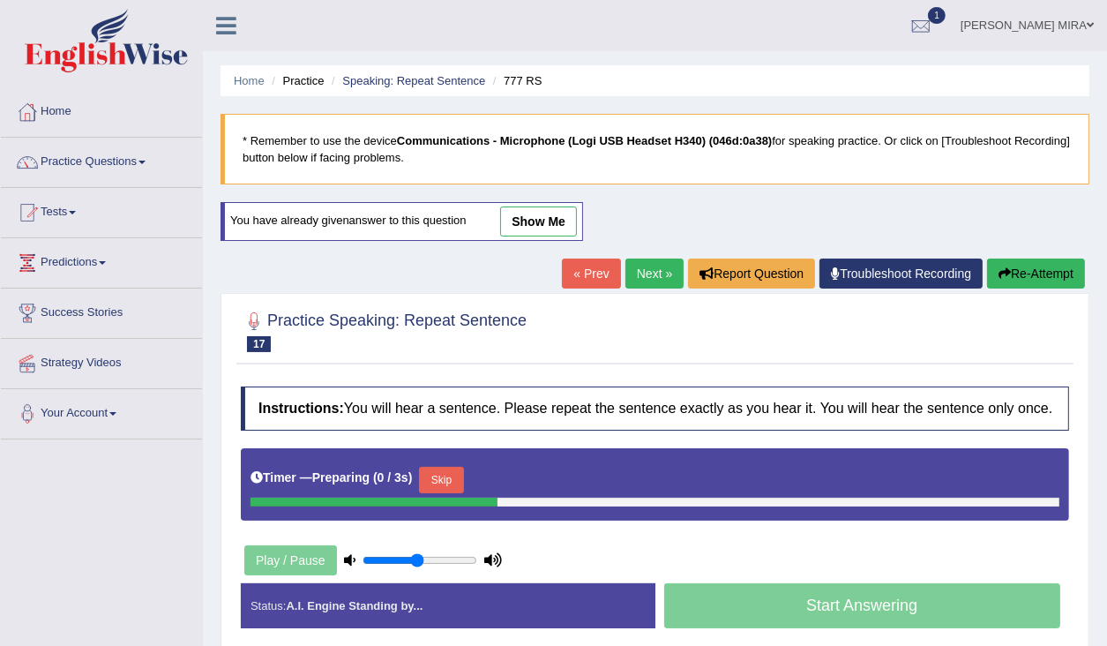
click at [880, 607] on div "Start Answering" at bounding box center [862, 607] width 415 height 49
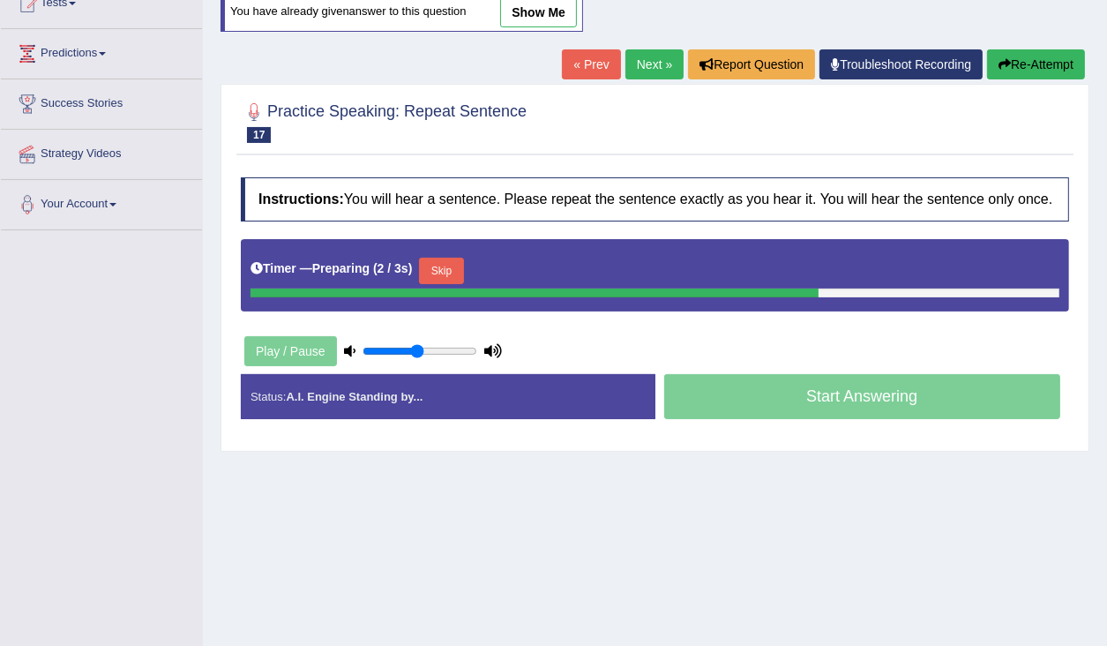
scroll to position [212, 0]
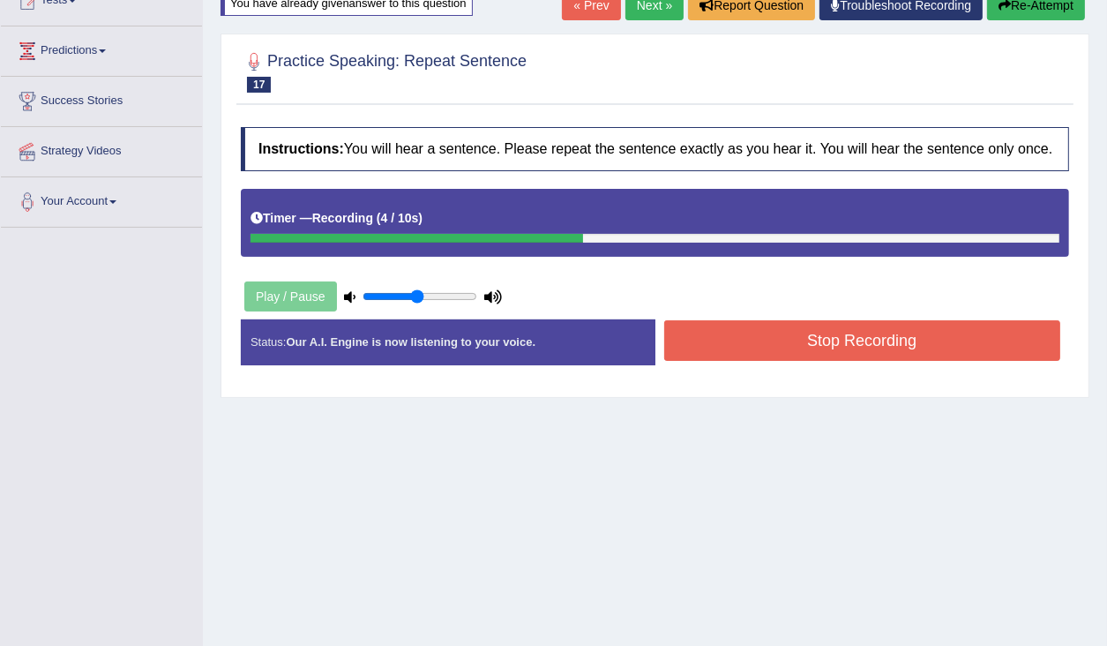
drag, startPoint x: 868, startPoint y: 357, endPoint x: 877, endPoint y: 360, distance: 9.2
click at [876, 359] on button "Stop Recording" at bounding box center [862, 340] width 397 height 41
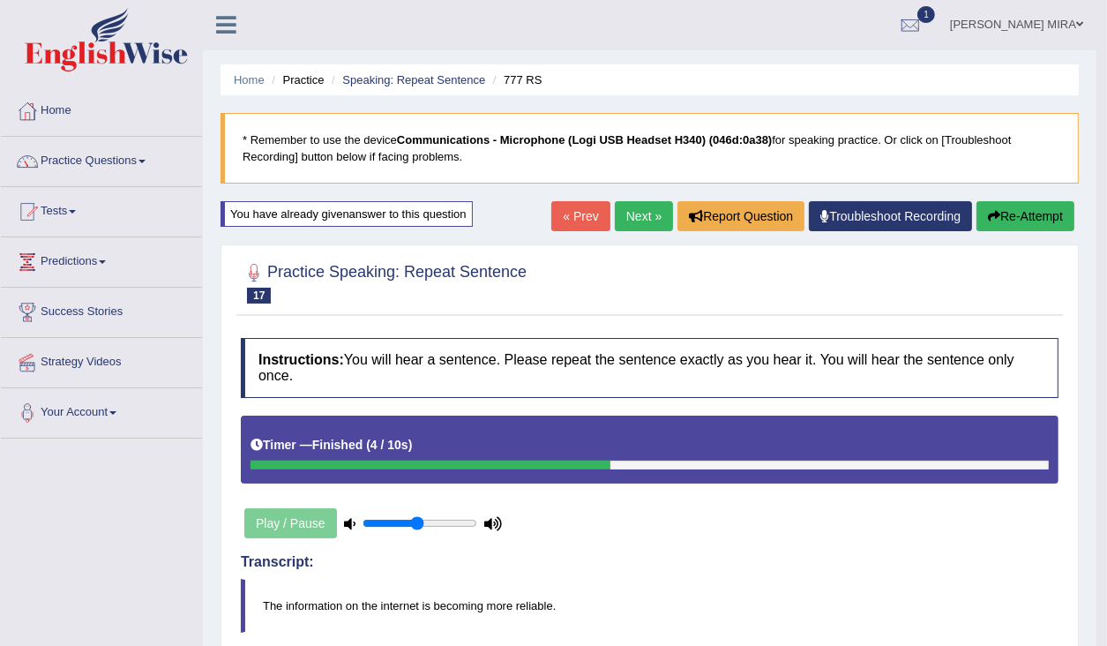
scroll to position [0, 0]
click at [632, 206] on link "Next »" at bounding box center [644, 217] width 58 height 30
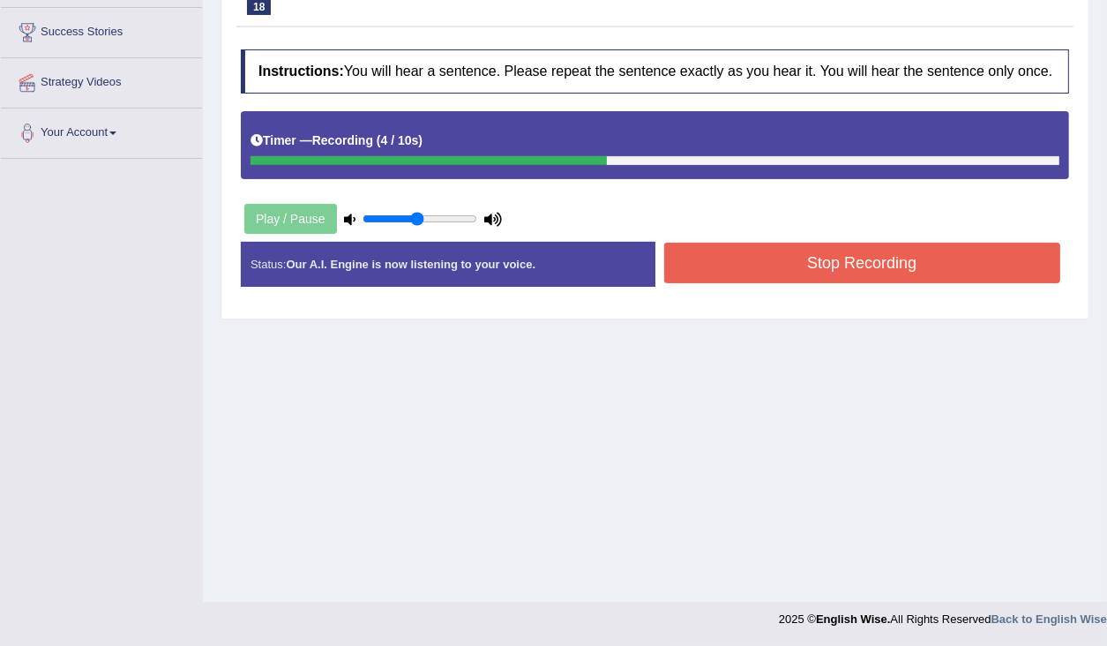
click at [833, 281] on button "Stop Recording" at bounding box center [862, 263] width 397 height 41
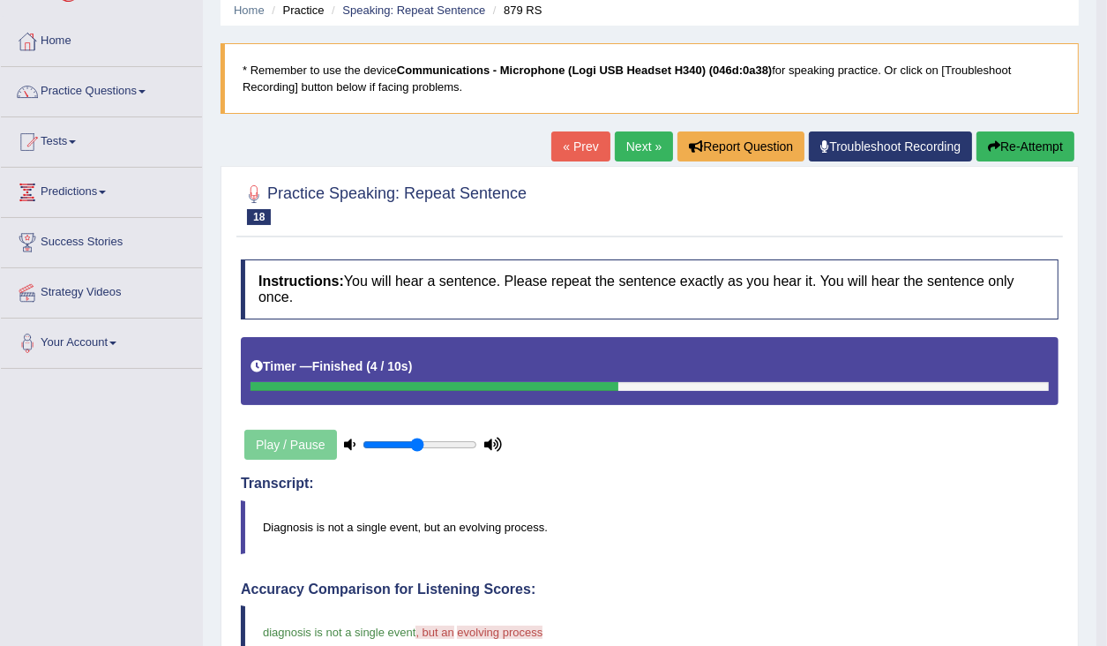
scroll to position [69, 0]
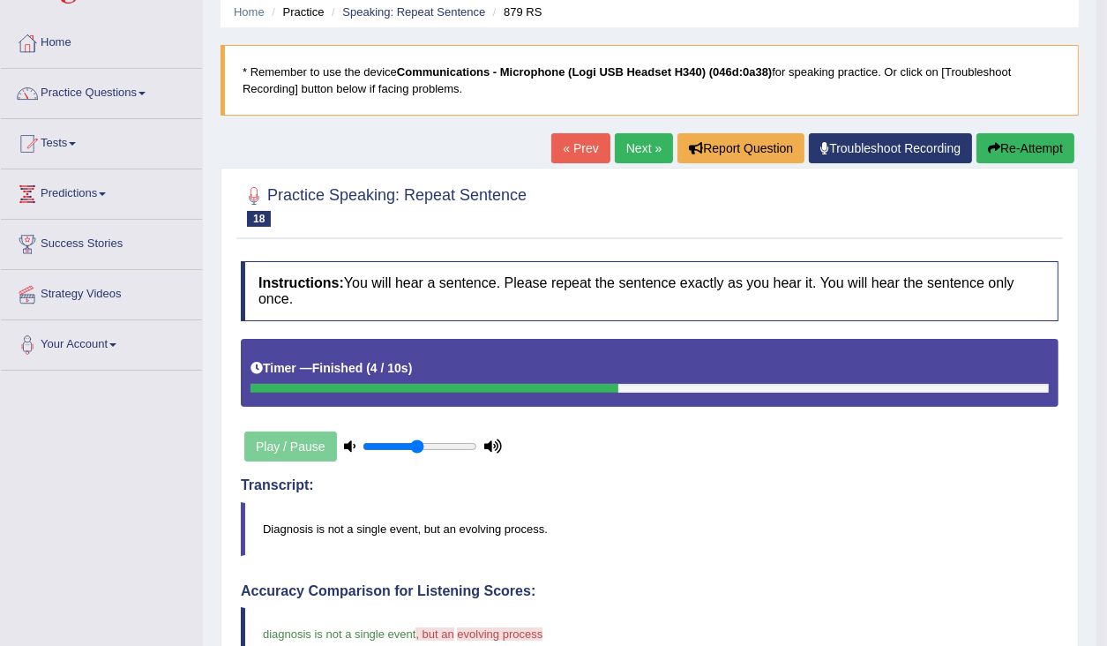
click at [1023, 139] on button "Re-Attempt" at bounding box center [1026, 148] width 98 height 30
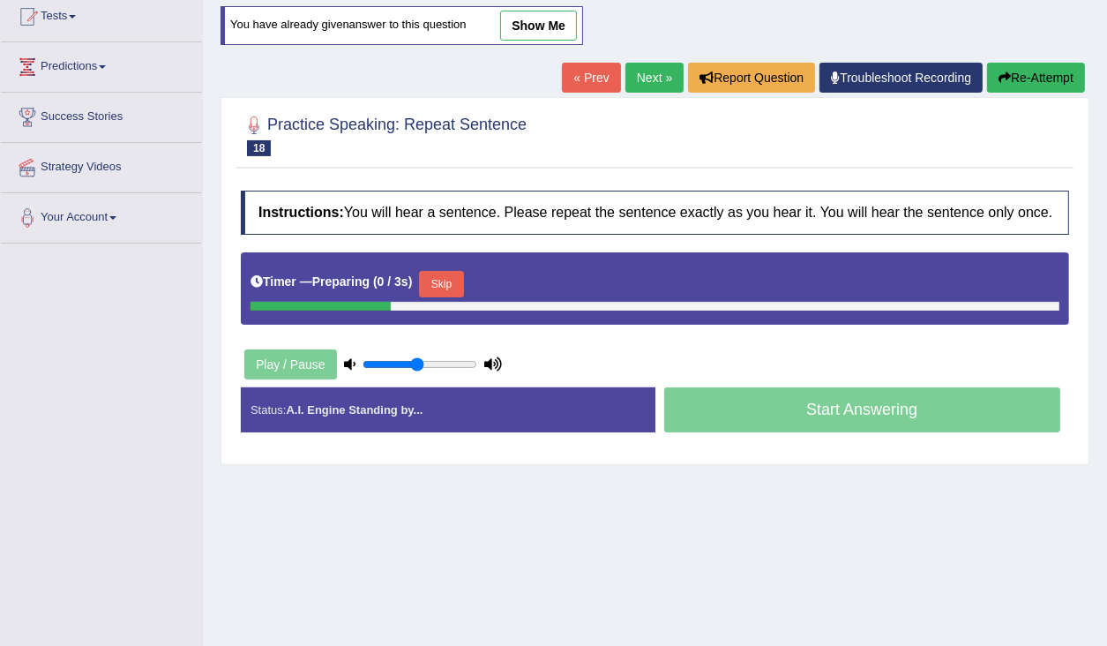
scroll to position [210, 0]
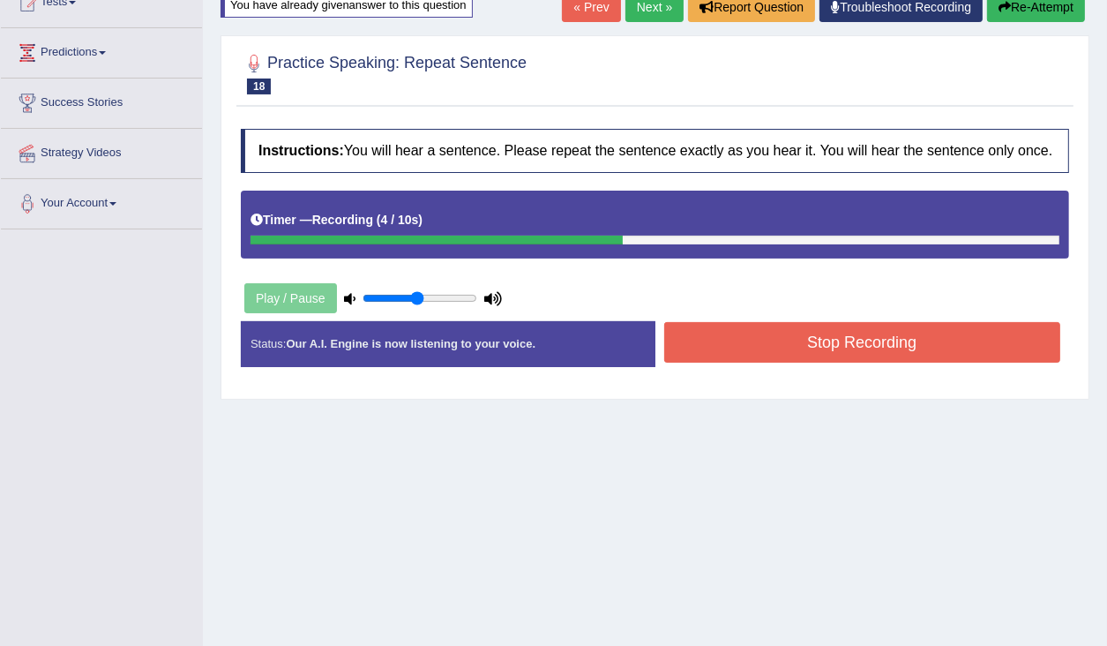
click at [813, 360] on button "Stop Recording" at bounding box center [862, 342] width 397 height 41
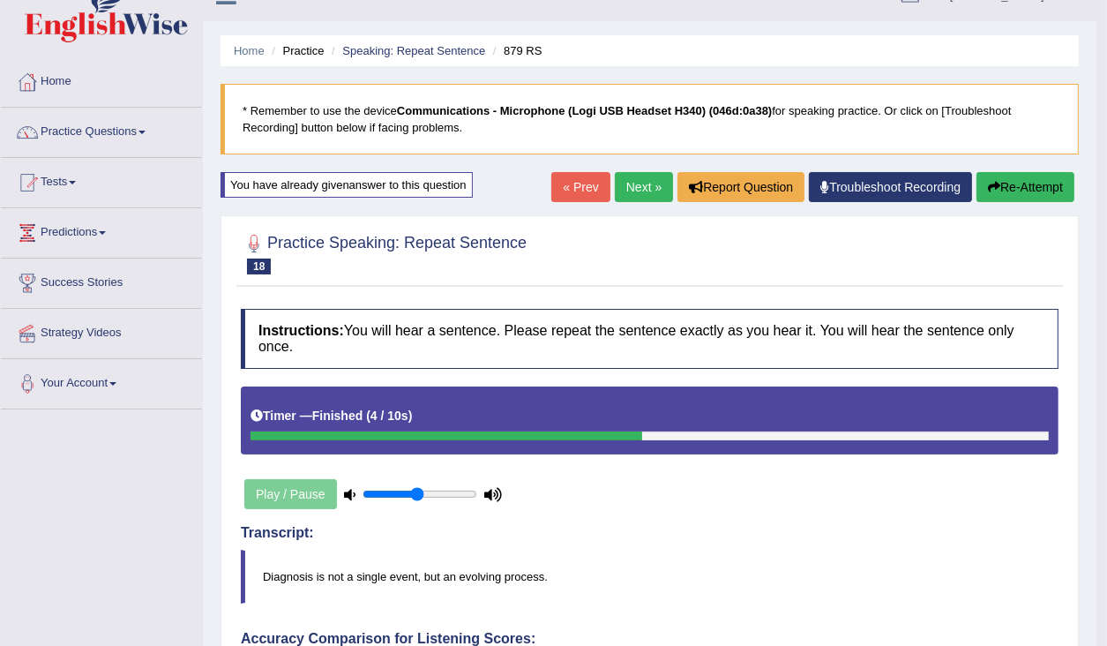
scroll to position [0, 0]
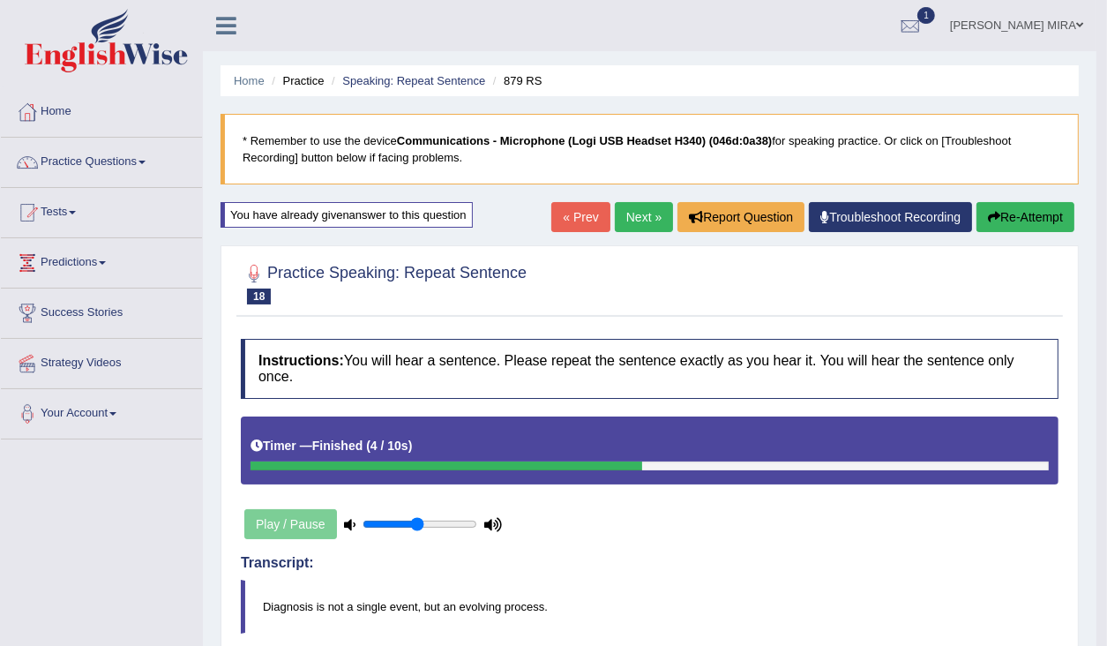
click at [626, 212] on link "Next »" at bounding box center [644, 217] width 58 height 30
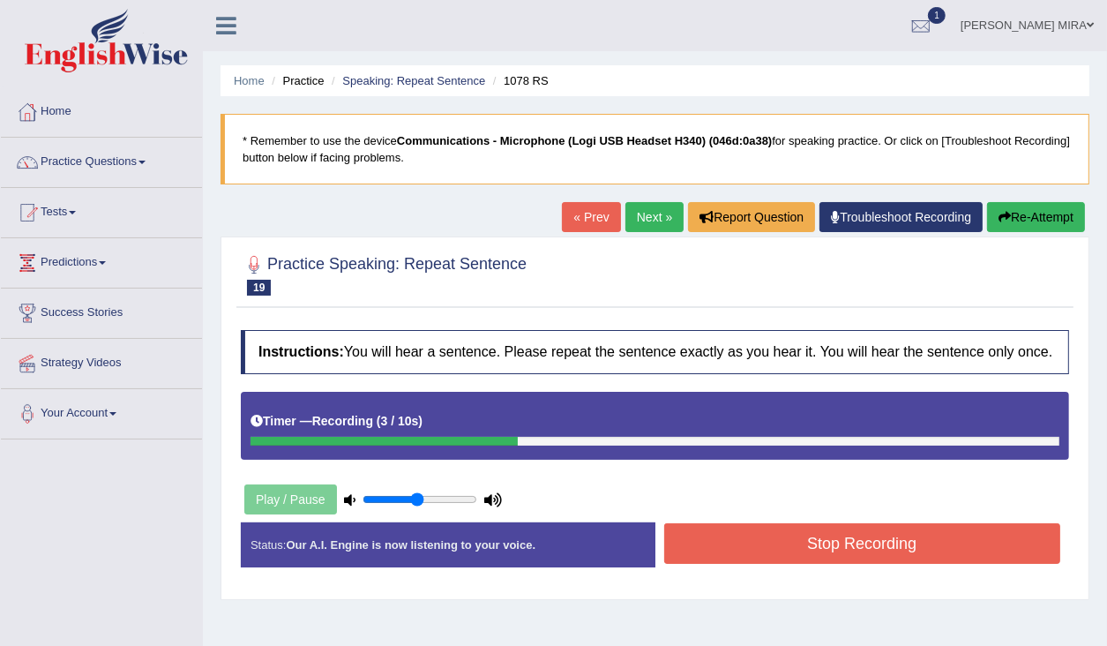
click at [723, 551] on button "Stop Recording" at bounding box center [862, 543] width 397 height 41
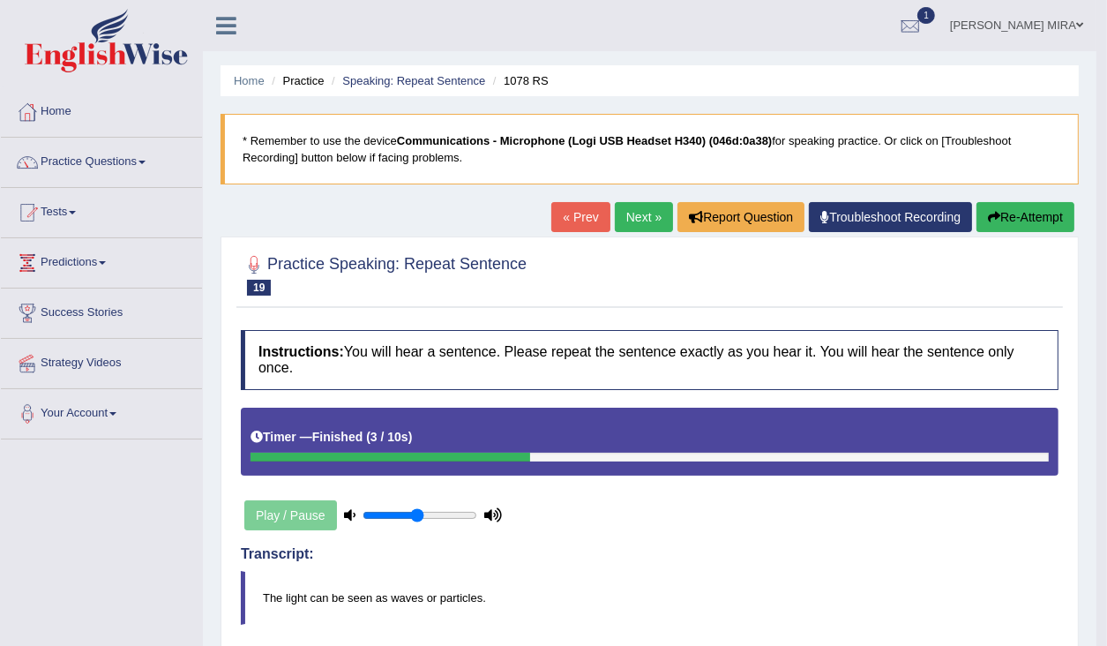
click at [637, 210] on link "Next »" at bounding box center [644, 217] width 58 height 30
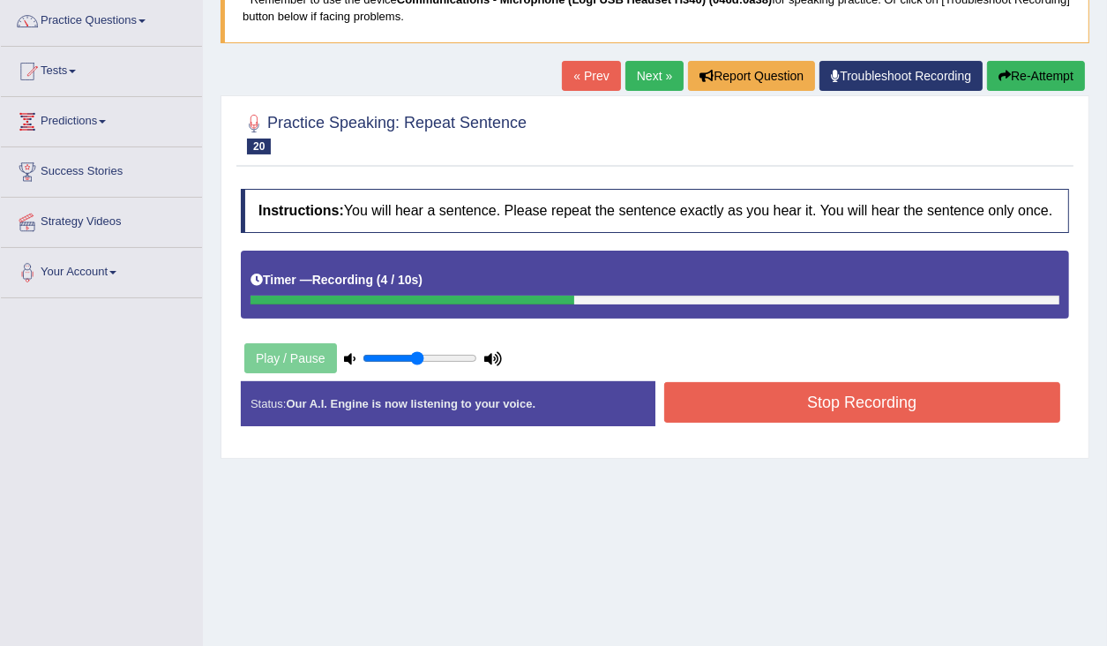
click at [788, 416] on button "Stop Recording" at bounding box center [862, 402] width 397 height 41
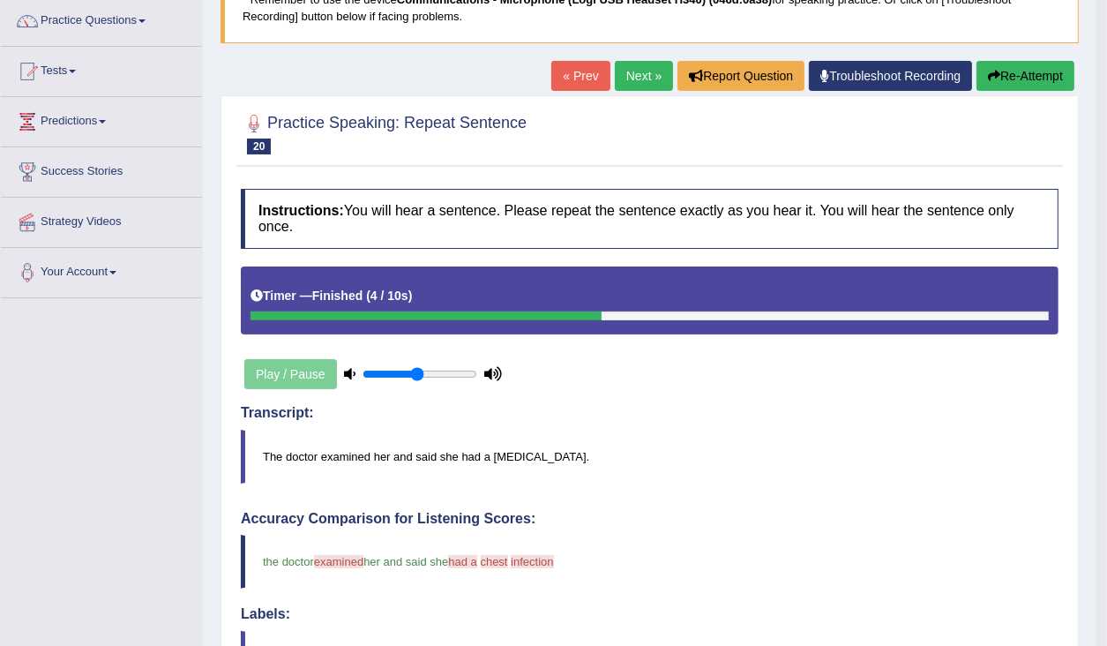
click at [1051, 76] on button "Re-Attempt" at bounding box center [1026, 76] width 98 height 30
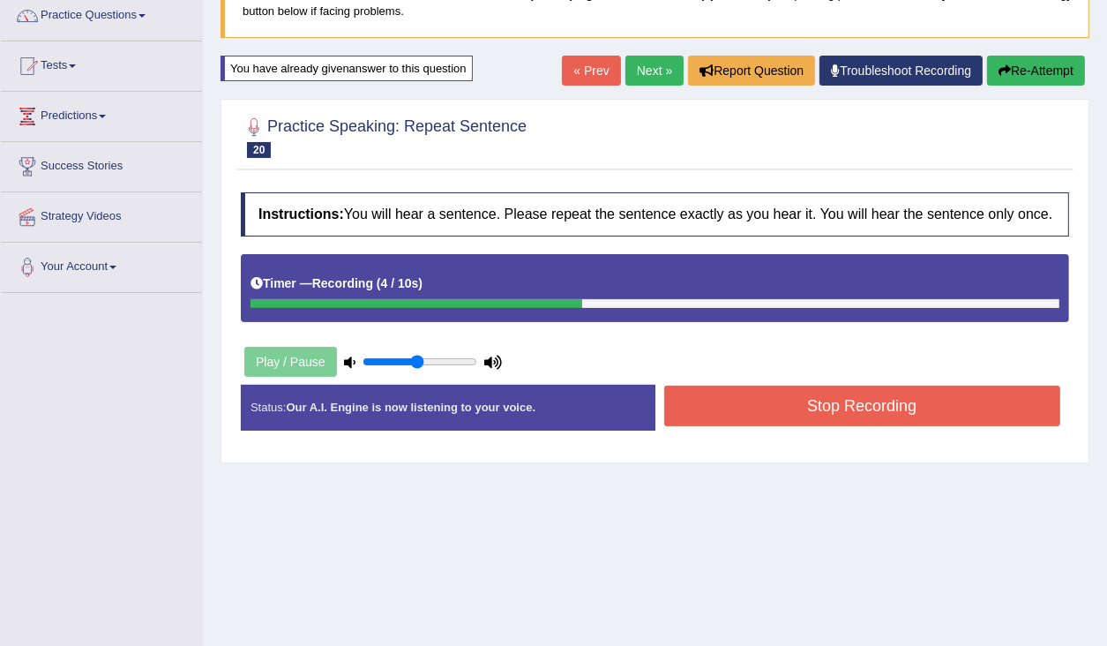
click at [893, 426] on button "Stop Recording" at bounding box center [862, 406] width 397 height 41
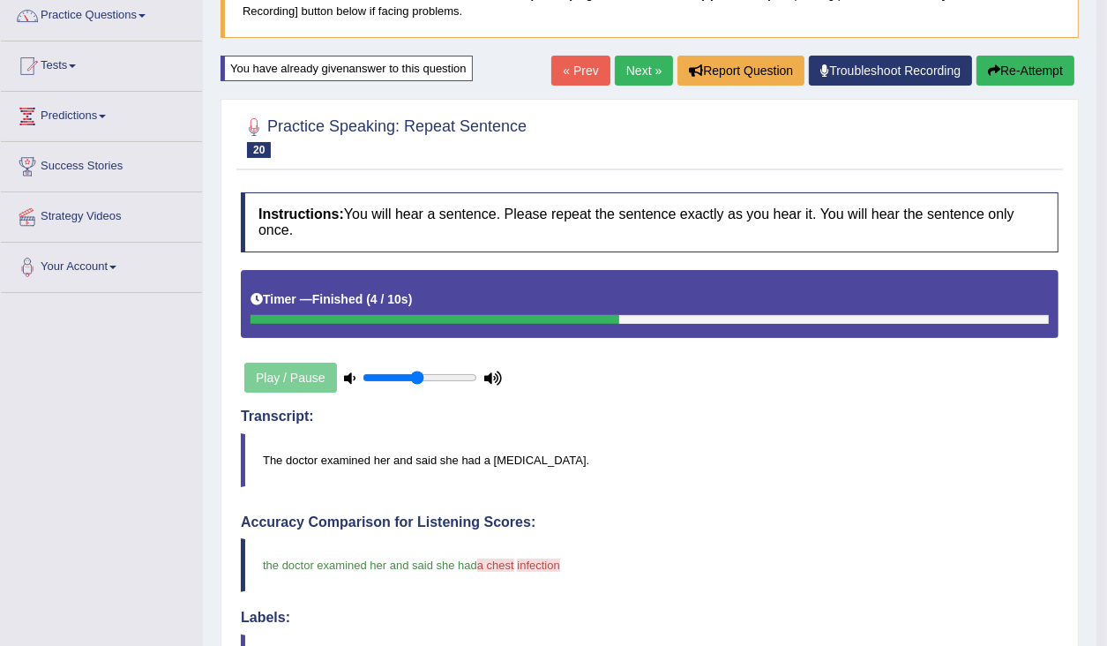
click at [1057, 74] on button "Re-Attempt" at bounding box center [1026, 71] width 98 height 30
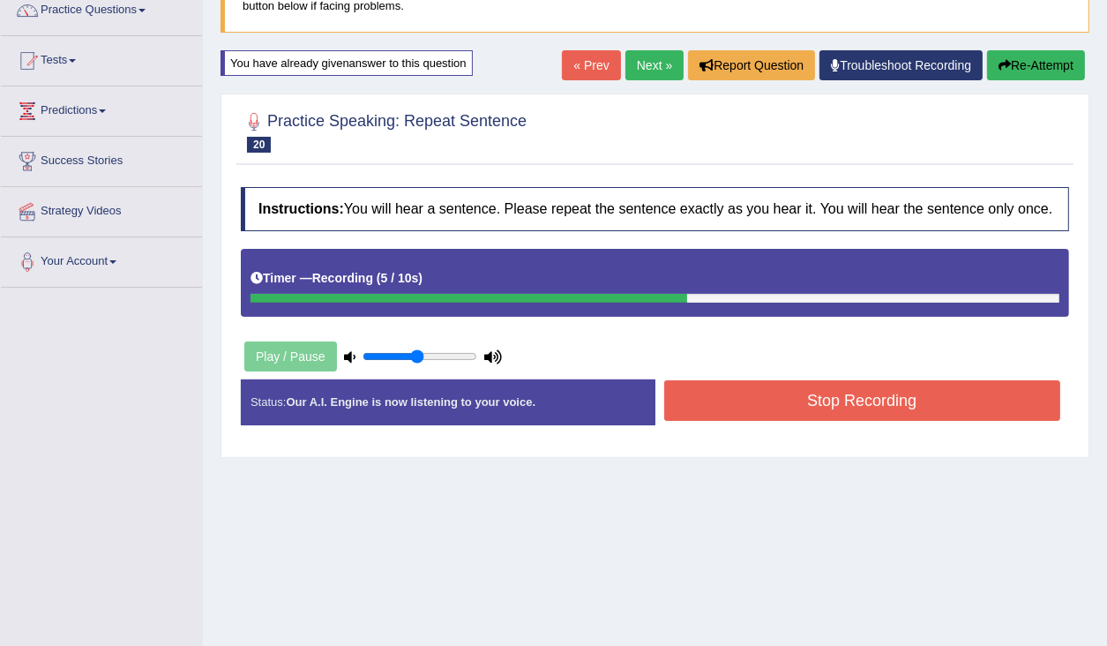
click at [925, 421] on button "Stop Recording" at bounding box center [862, 400] width 397 height 41
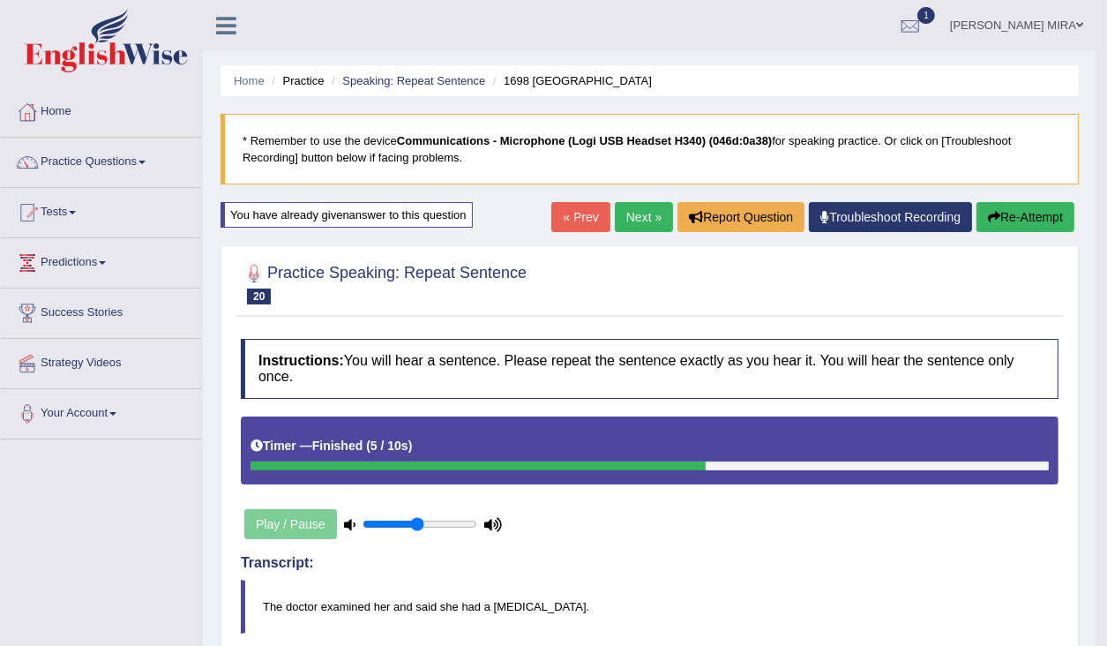
click at [649, 216] on link "Next »" at bounding box center [644, 217] width 58 height 30
